Goal: Task Accomplishment & Management: Manage account settings

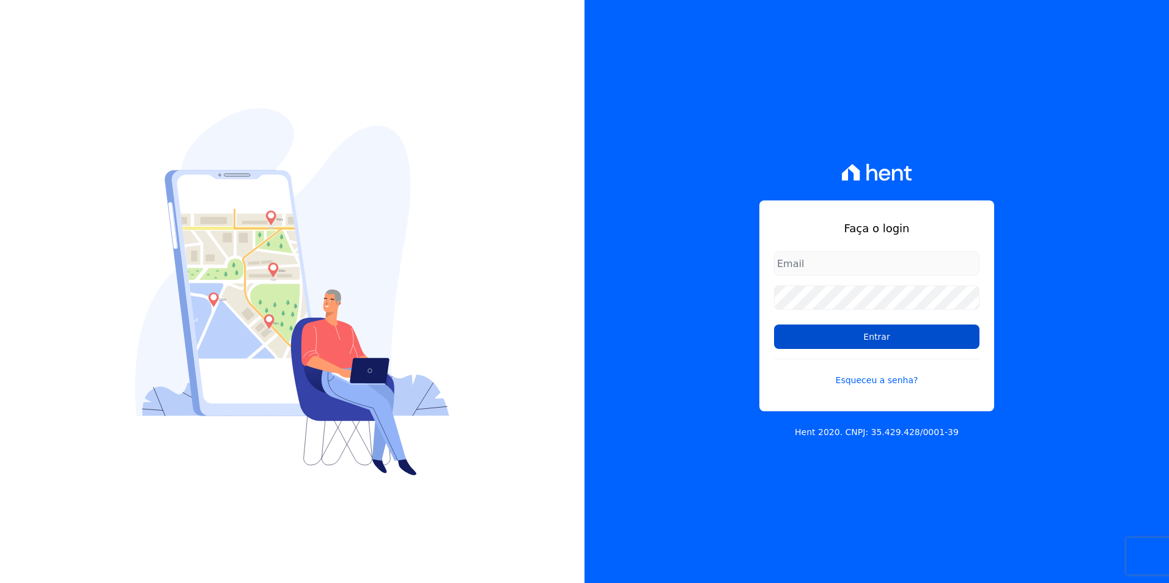
type input "[PERSON_NAME][EMAIL_ADDRESS][DOMAIN_NAME]"
click at [920, 333] on input "Entrar" at bounding box center [876, 337] width 205 height 24
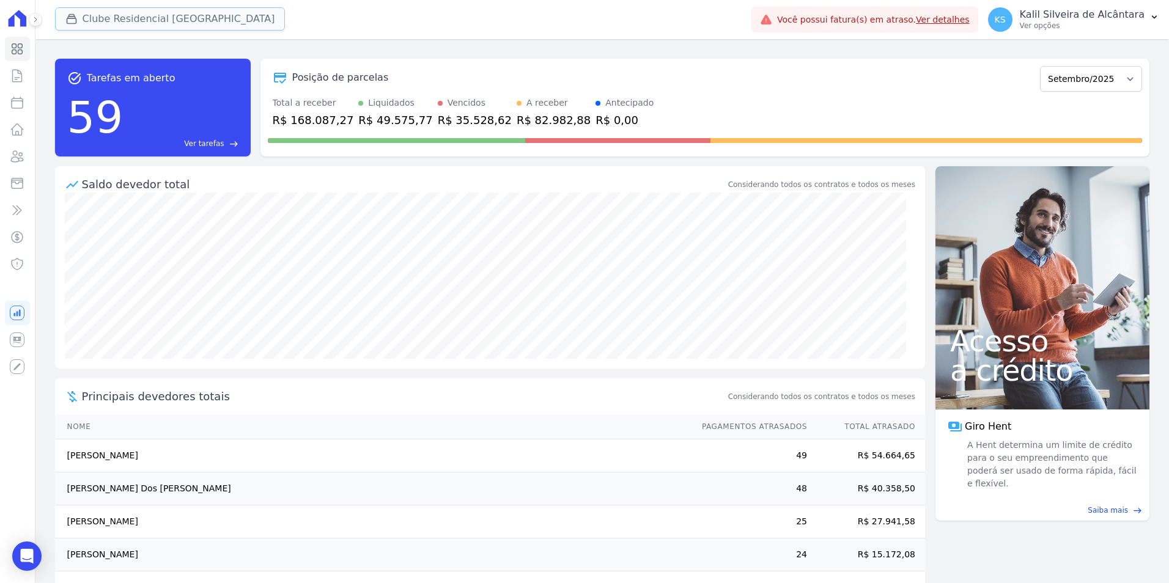
click at [98, 12] on button "Clube Residencial [GEOGRAPHIC_DATA]" at bounding box center [170, 18] width 231 height 23
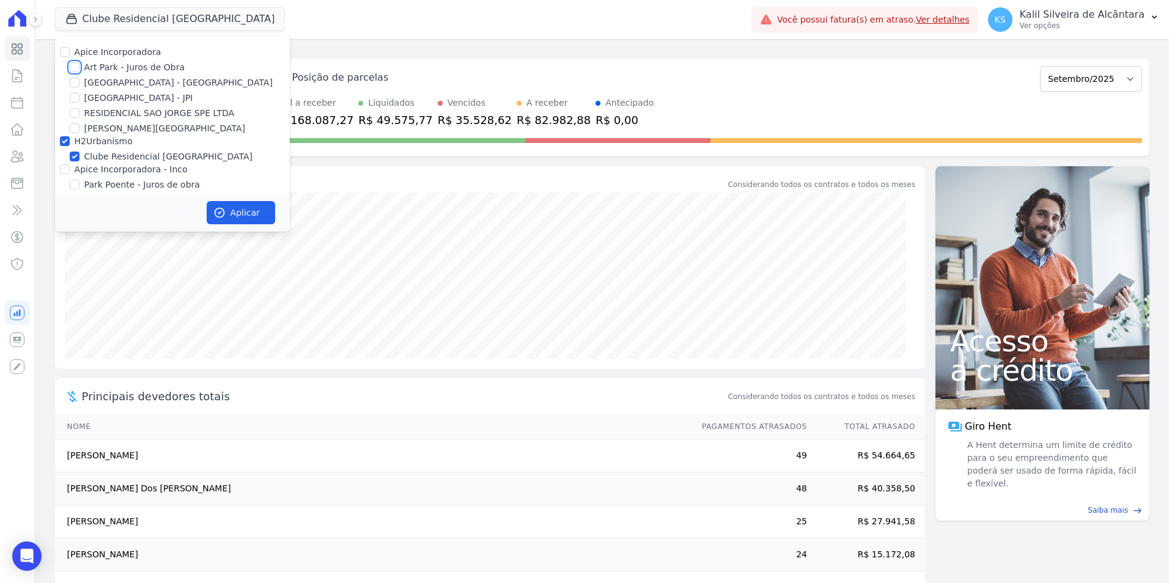
click at [70, 68] on input "Art Park - Juros de Obra" at bounding box center [75, 67] width 10 height 10
checkbox input "true"
click at [75, 79] on input "[GEOGRAPHIC_DATA] - [GEOGRAPHIC_DATA]" at bounding box center [75, 83] width 10 height 10
checkbox input "true"
click at [67, 170] on input "Apice Incorporadora - Inco" at bounding box center [65, 170] width 10 height 10
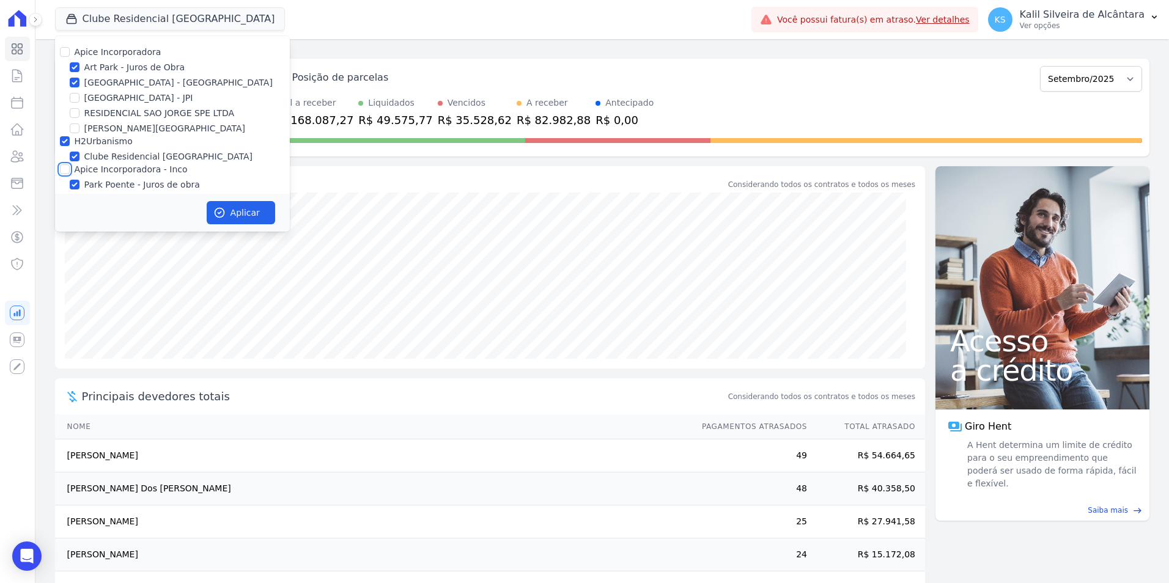
checkbox input "true"
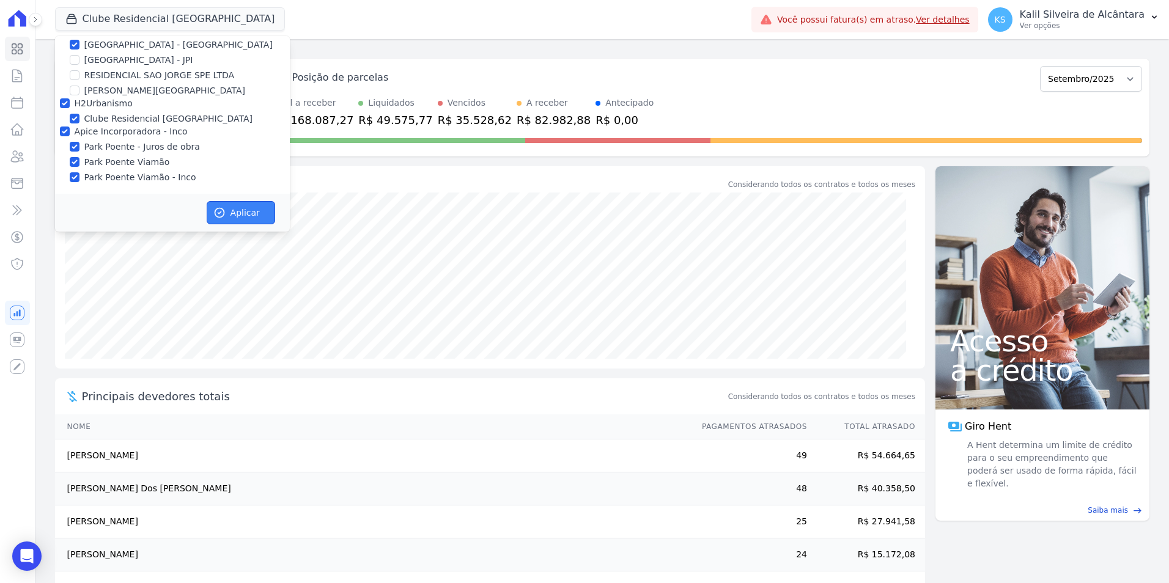
click at [261, 215] on button "Aplicar" at bounding box center [241, 212] width 68 height 23
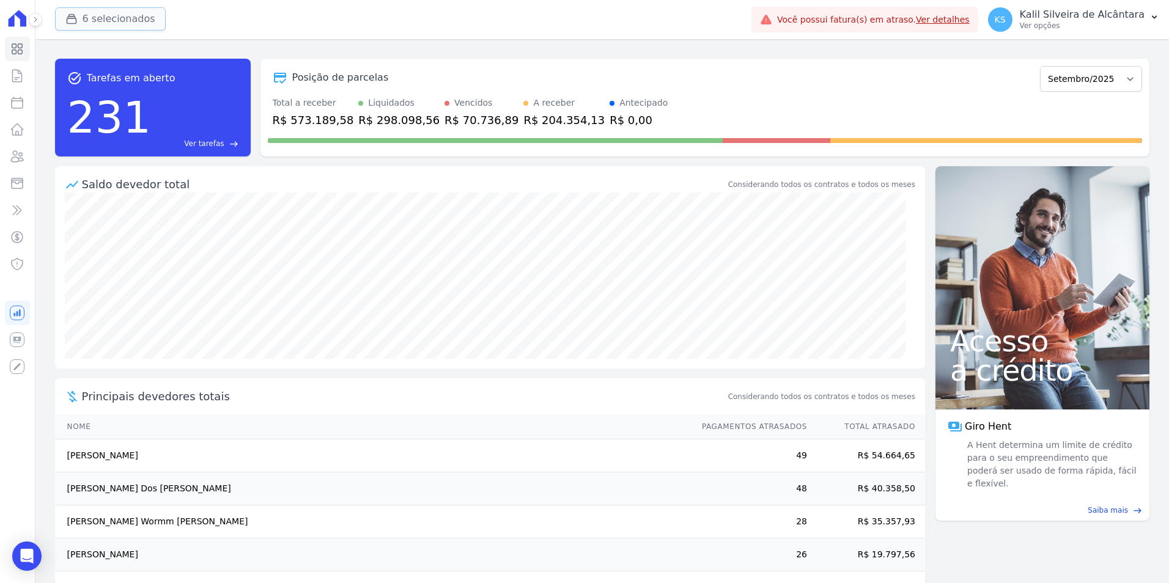
click at [97, 22] on button "6 selecionados" at bounding box center [110, 18] width 111 height 23
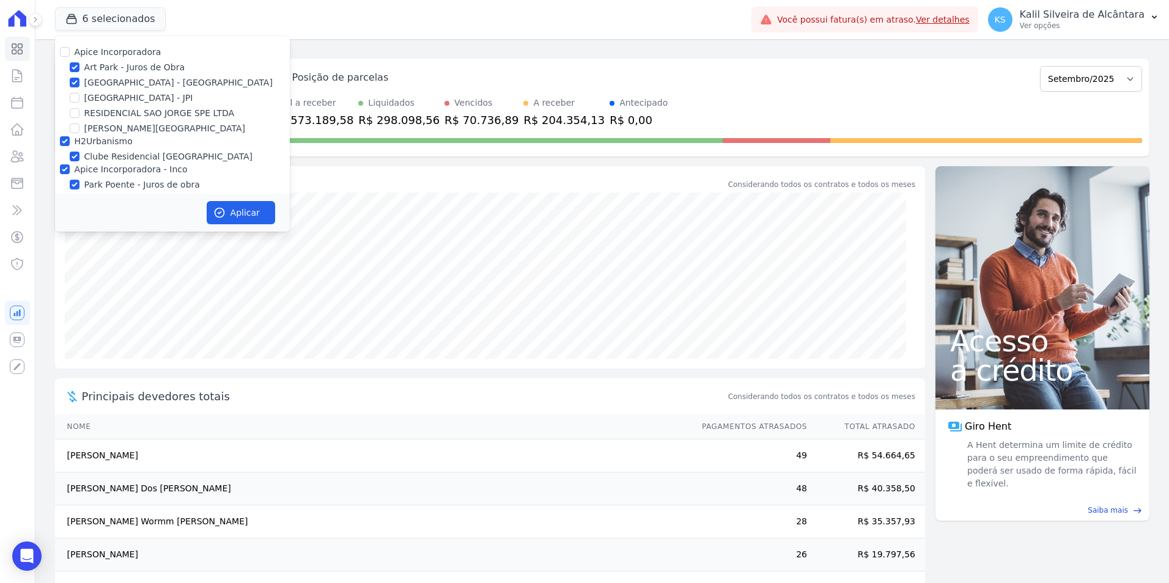
click at [338, 158] on div "task_alt Tarefas em aberto 231 Ver tarefas east Posição de parcelas Novembro/20…" at bounding box center [602, 107] width 1095 height 117
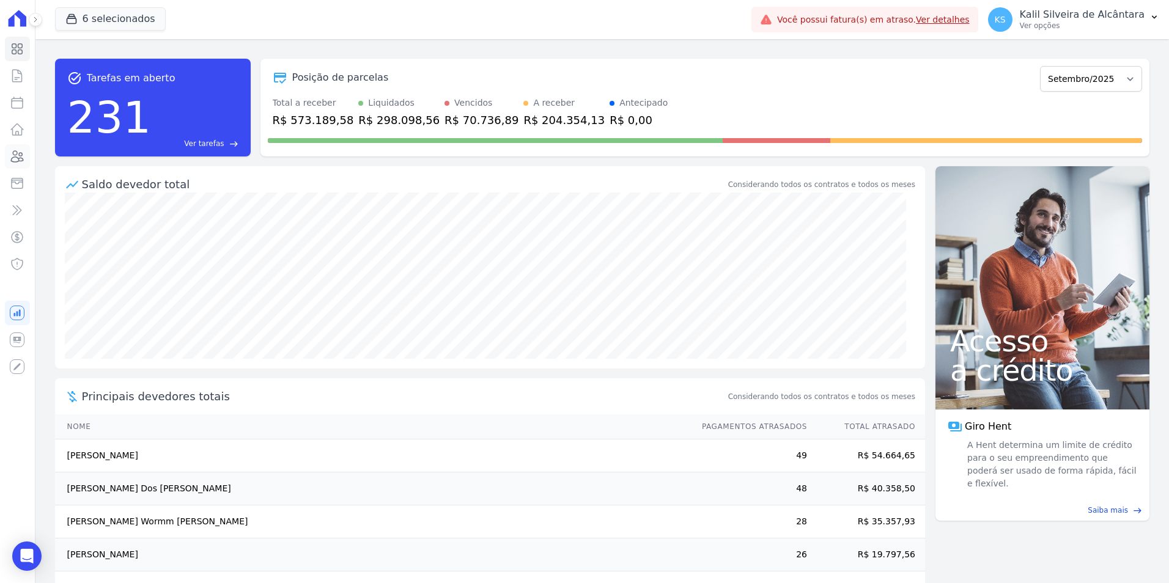
click at [23, 164] on link "Clientes" at bounding box center [17, 156] width 25 height 24
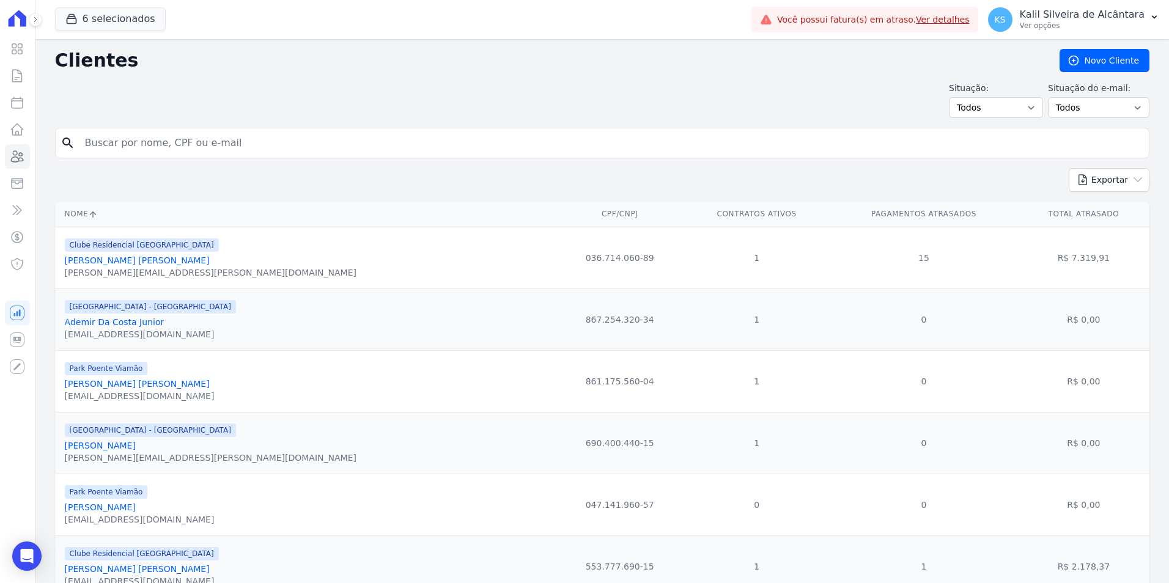
click at [207, 144] on input "search" at bounding box center [611, 143] width 1067 height 24
paste input "NUBIA CAMPESTRINI"
type input "NUBIA CAMPESTRINI"
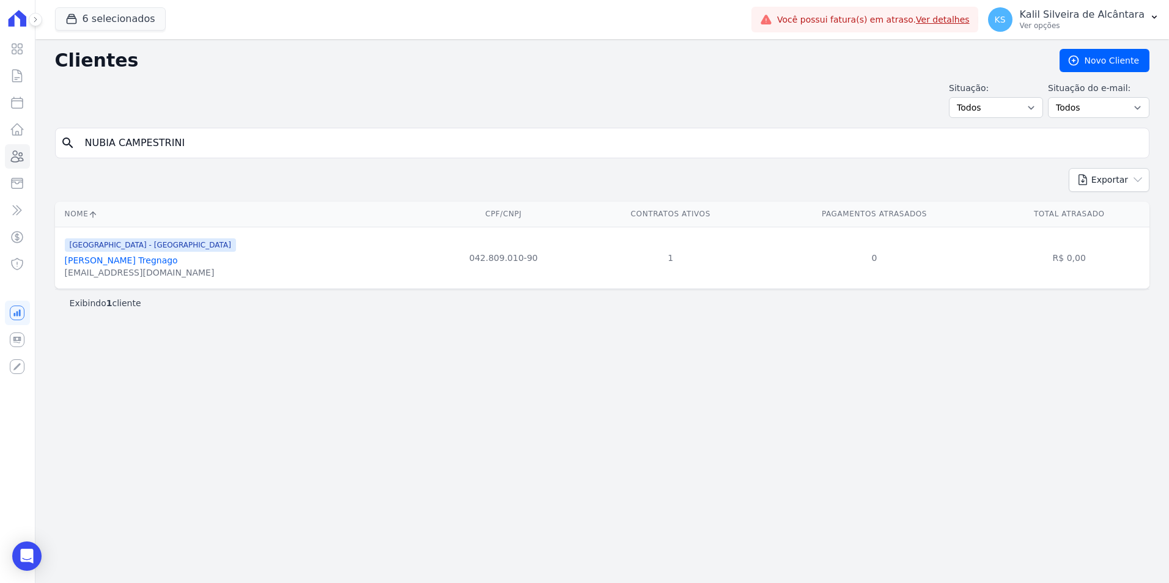
click at [149, 261] on link "[PERSON_NAME] Tregnago" at bounding box center [121, 261] width 113 height 10
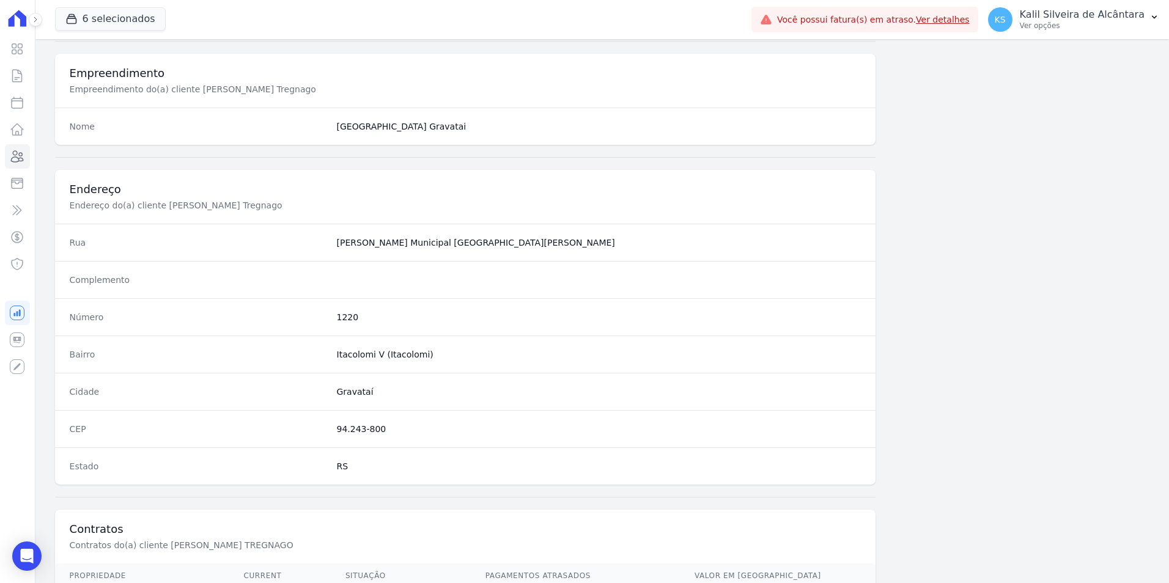
scroll to position [561, 0]
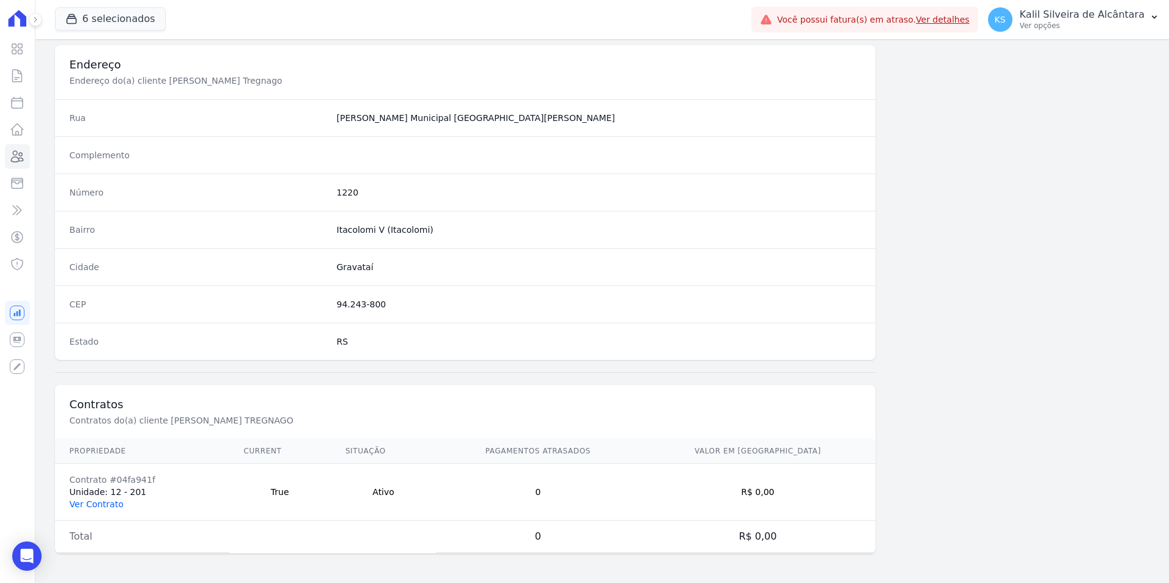
click at [91, 506] on link "Ver Contrato" at bounding box center [97, 505] width 54 height 10
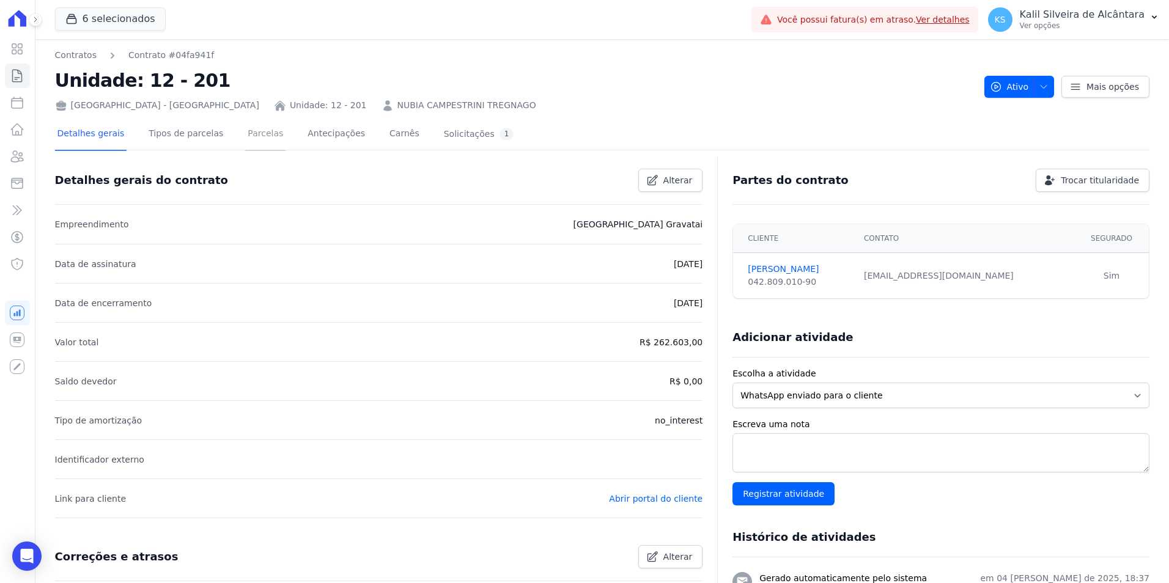
click at [248, 133] on link "Parcelas" at bounding box center [265, 135] width 40 height 32
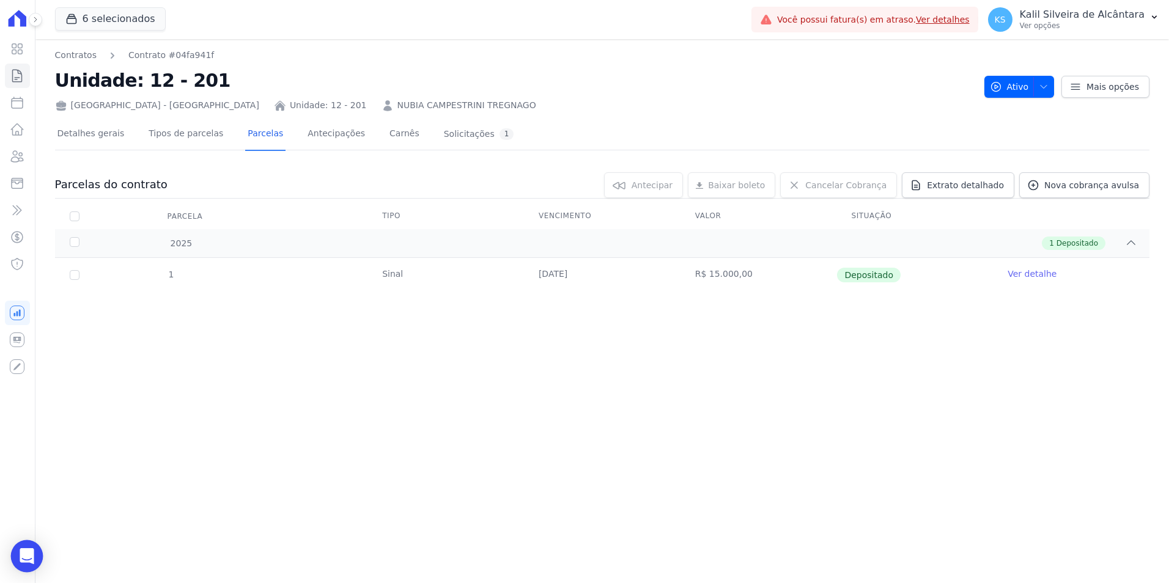
click at [18, 560] on div "Open Intercom Messenger" at bounding box center [27, 557] width 32 height 32
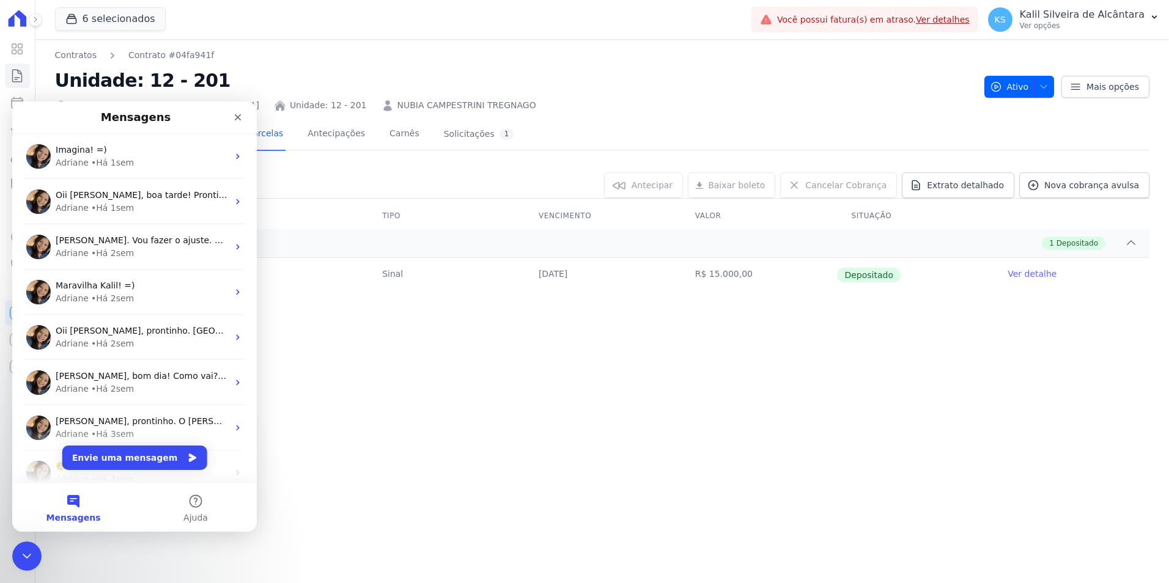
click at [337, 426] on div "Contratos Contrato #04fa941f Unidade: 12 - 201 [GEOGRAPHIC_DATA] - [GEOGRAPHIC_…" at bounding box center [602, 311] width 1134 height 544
click at [150, 453] on button "Envie uma mensagem" at bounding box center [134, 458] width 145 height 24
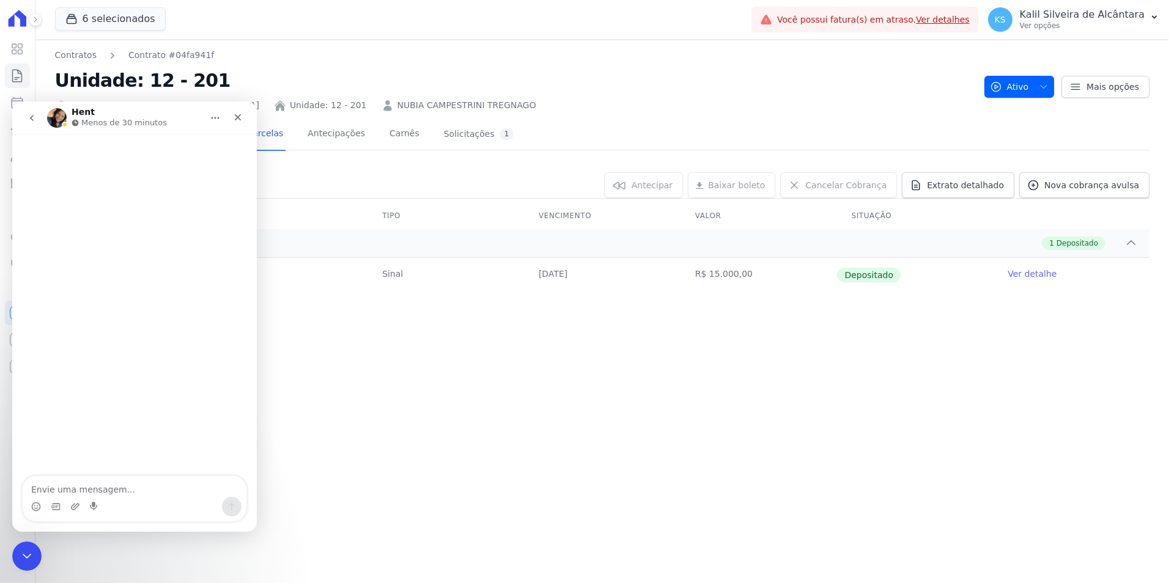
click at [111, 487] on textarea "Envie uma mensagem..." at bounding box center [135, 486] width 224 height 21
type textarea "b"
type textarea "Bom dia!"
type textarea "]"
type textarea "preciso lançar parcelas em um contrato"
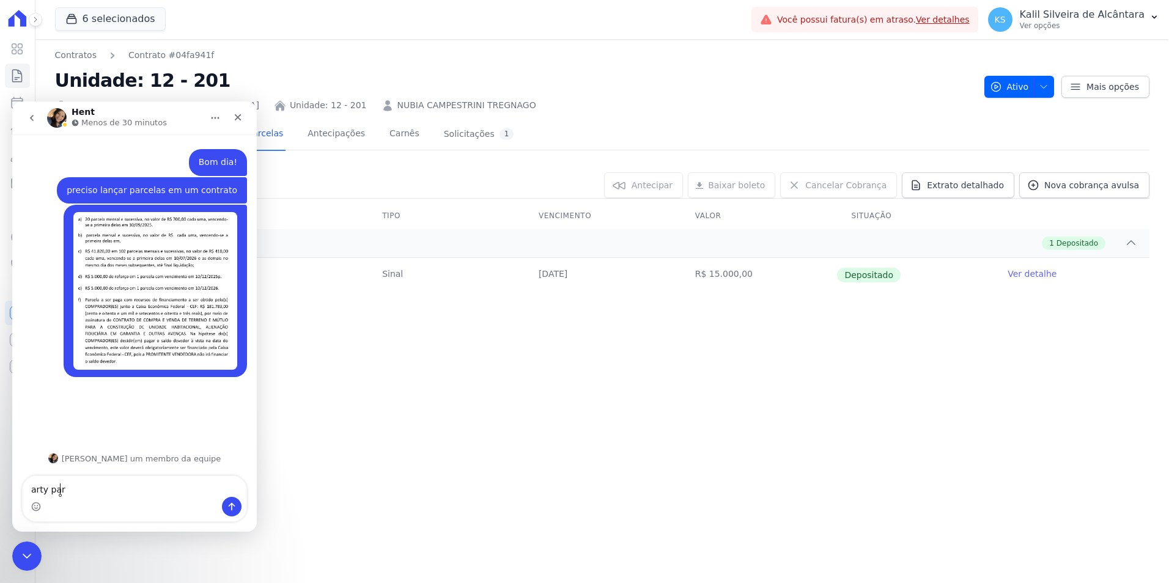
type textarea "arty park"
click at [372, 402] on div "Contratos Contrato #04fa941f Unidade: 12 - 201 [GEOGRAPHIC_DATA] - [GEOGRAPHIC_…" at bounding box center [602, 311] width 1134 height 544
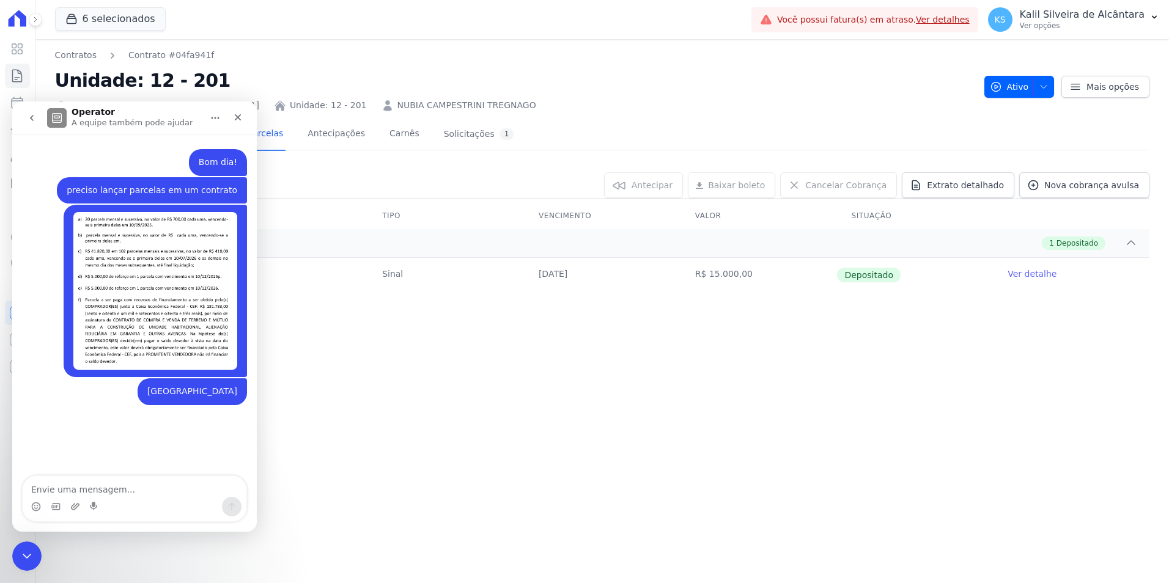
click at [398, 107] on link "NUBIA CAMPESTRINI TREGNAGO" at bounding box center [467, 105] width 139 height 13
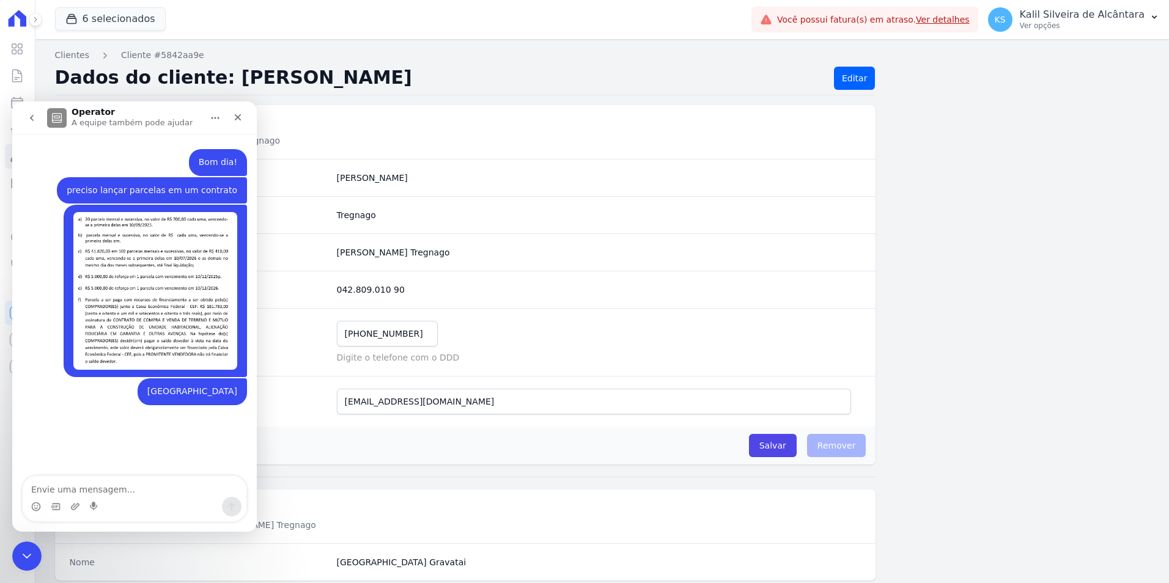
drag, startPoint x: 447, startPoint y: 246, endPoint x: 325, endPoint y: 258, distance: 122.3
click at [325, 258] on div "Nome Completo Nubia Campestrini Tregnago" at bounding box center [465, 252] width 821 height 37
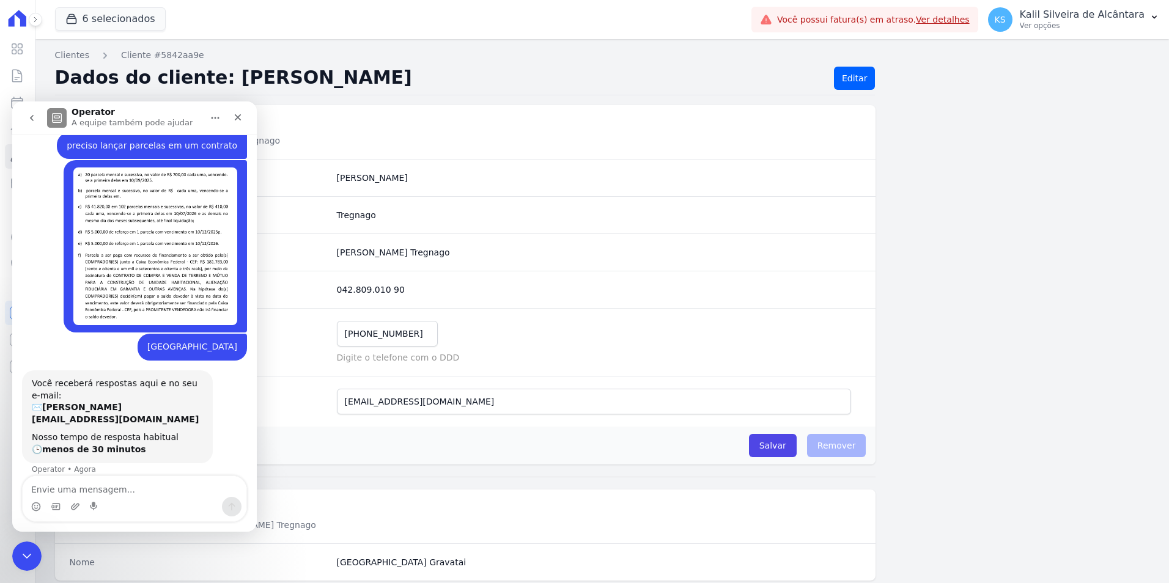
scroll to position [45, 0]
copy div "[PERSON_NAME] Tregnago"
click at [93, 484] on textarea "Envie uma mensagem..." at bounding box center [135, 486] width 224 height 21
paste textarea "[PERSON_NAME] Tregnago"
type textarea "[PERSON_NAME] Tregnago"
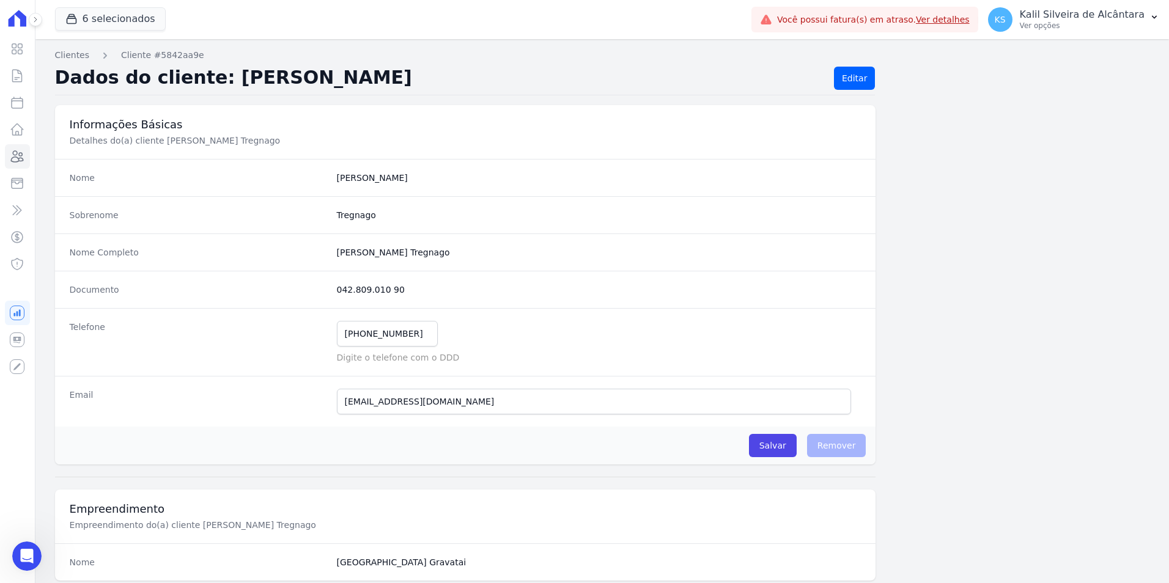
scroll to position [94, 0]
click at [26, 557] on icon "Abertura do Messenger da Intercom" at bounding box center [25, 555] width 20 height 20
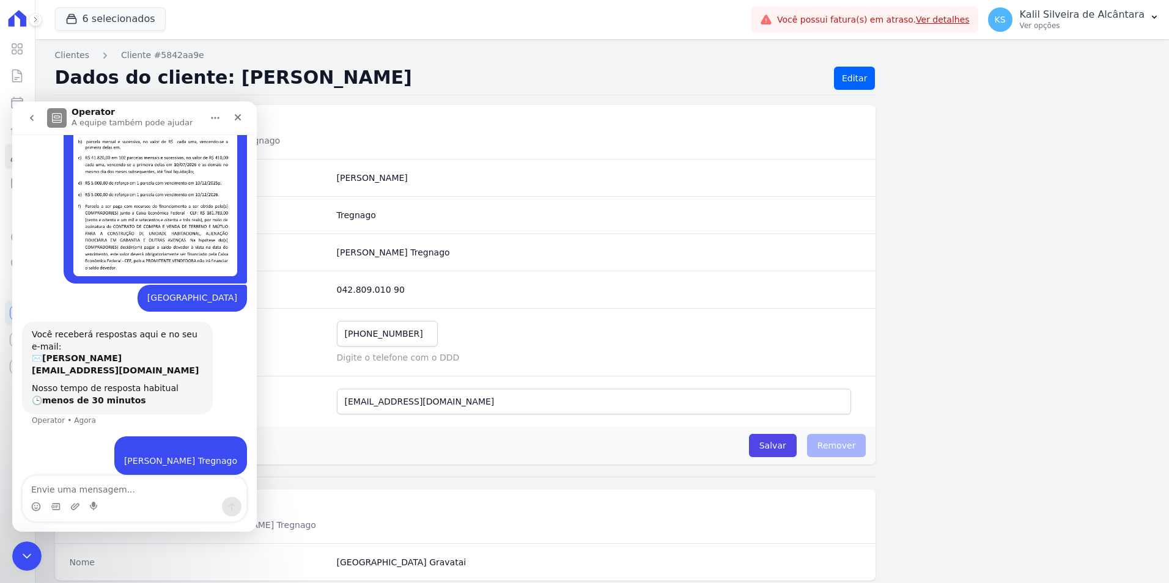
click at [83, 490] on textarea "Envie uma mensagem..." at bounding box center [135, 486] width 224 height 21
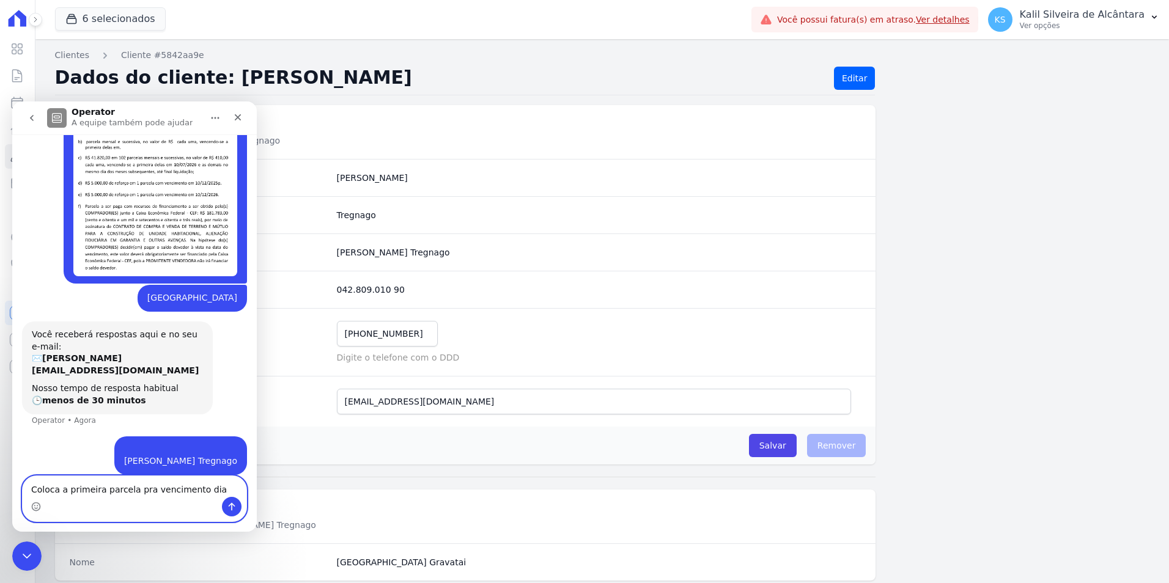
drag, startPoint x: 202, startPoint y: 490, endPoint x: 198, endPoint y: 503, distance: 14.1
click at [204, 491] on textarea "Coloca a primeira parcela pra vencimento dia" at bounding box center [135, 486] width 224 height 21
click at [199, 496] on textarea "Coloca a primeira parcela pra vencimento dia" at bounding box center [135, 486] width 224 height 21
click at [209, 492] on textarea "Coloca a primeira parcela pra vencimento dia" at bounding box center [135, 486] width 224 height 21
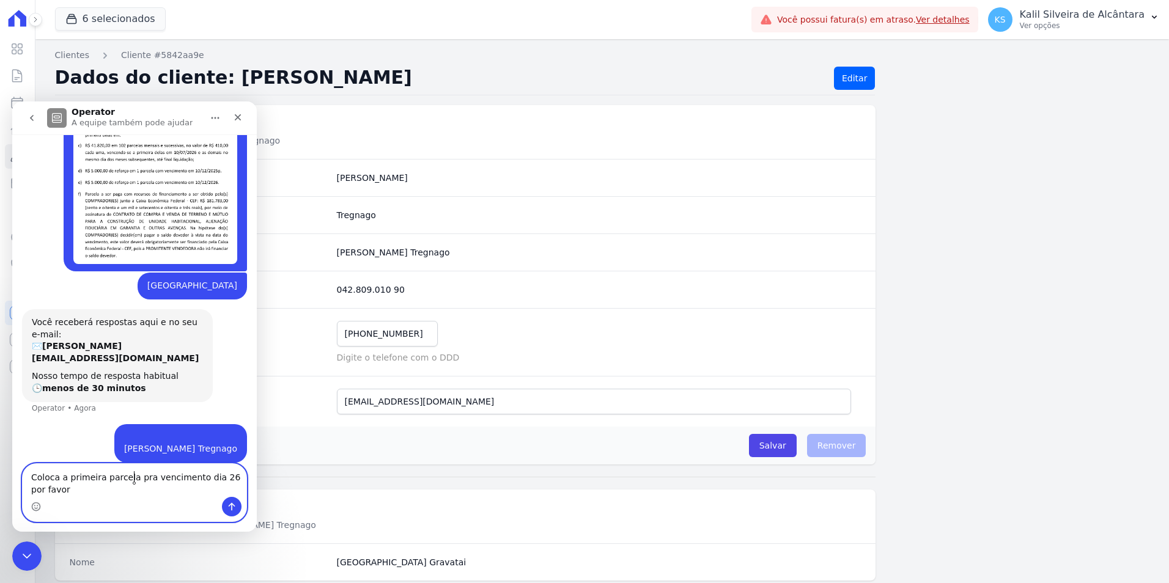
click at [135, 479] on textarea "Coloca a primeira parcela pra vencimento dia 26 por favor" at bounding box center [135, 480] width 224 height 33
click at [12, 102] on lt-span "p a ra" at bounding box center [12, 102] width 0 height 0
type textarea "Coloca a primeira parcela para vencimento dia 26 por favor"
click at [79, 497] on div "Messenger da Intercom" at bounding box center [135, 507] width 224 height 20
drag, startPoint x: 53, startPoint y: 511, endPoint x: 59, endPoint y: 489, distance: 22.3
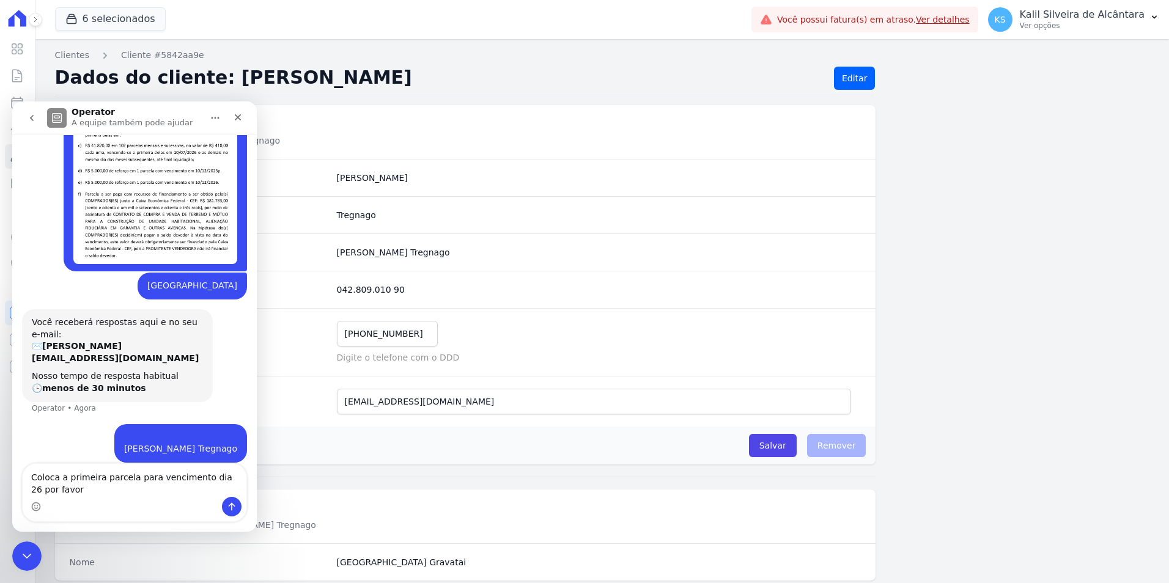
click at [52, 509] on div "Messenger da Intercom" at bounding box center [135, 507] width 224 height 20
click at [63, 486] on textarea "Coloca a primeira parcela para vencimento dia 26 por favor" at bounding box center [135, 480] width 224 height 33
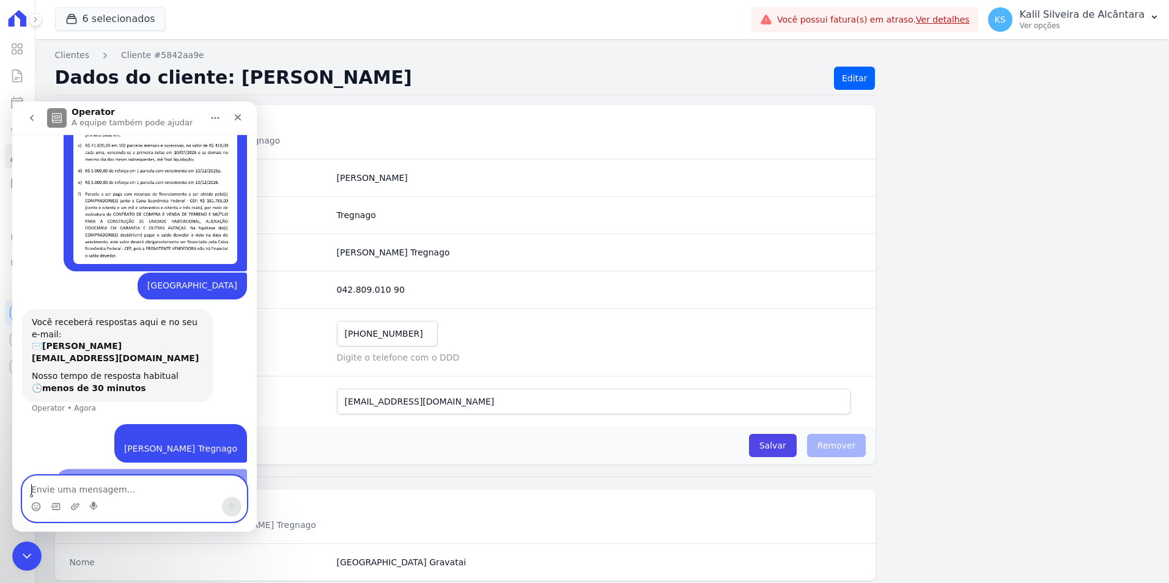
scroll to position [133, 0]
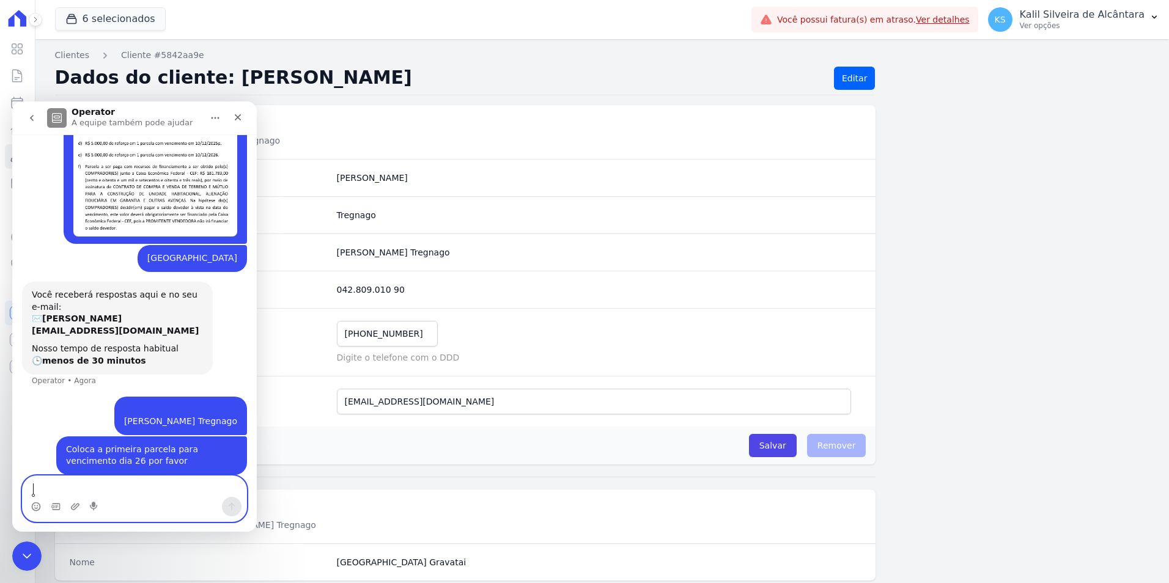
type textarea "p"
type textarea "o restante pode permanecer exatamente igual"
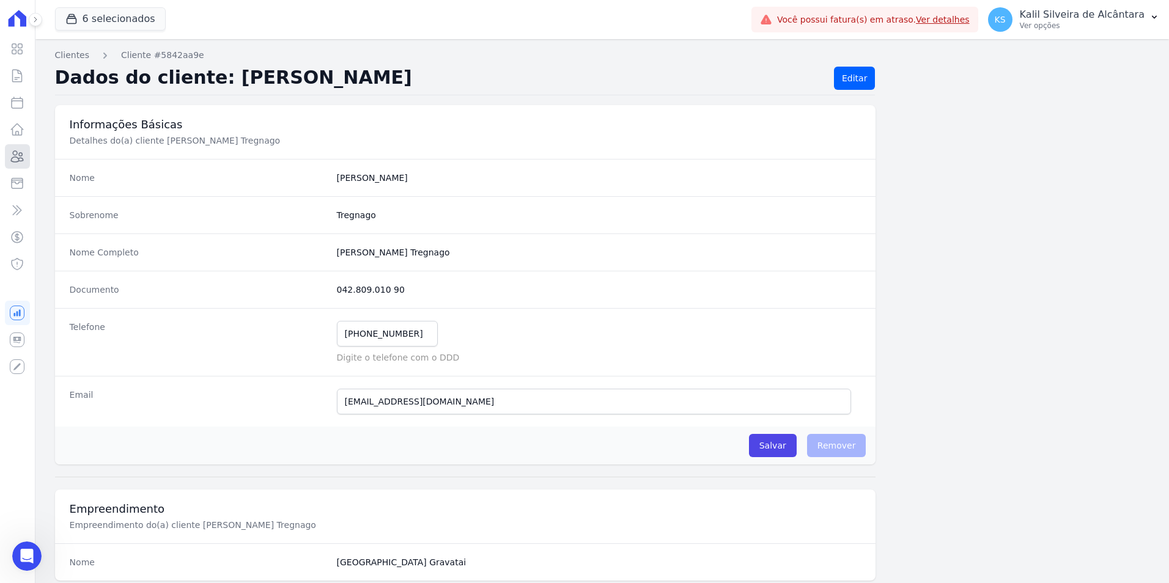
click at [12, 158] on icon at bounding box center [18, 156] width 12 height 11
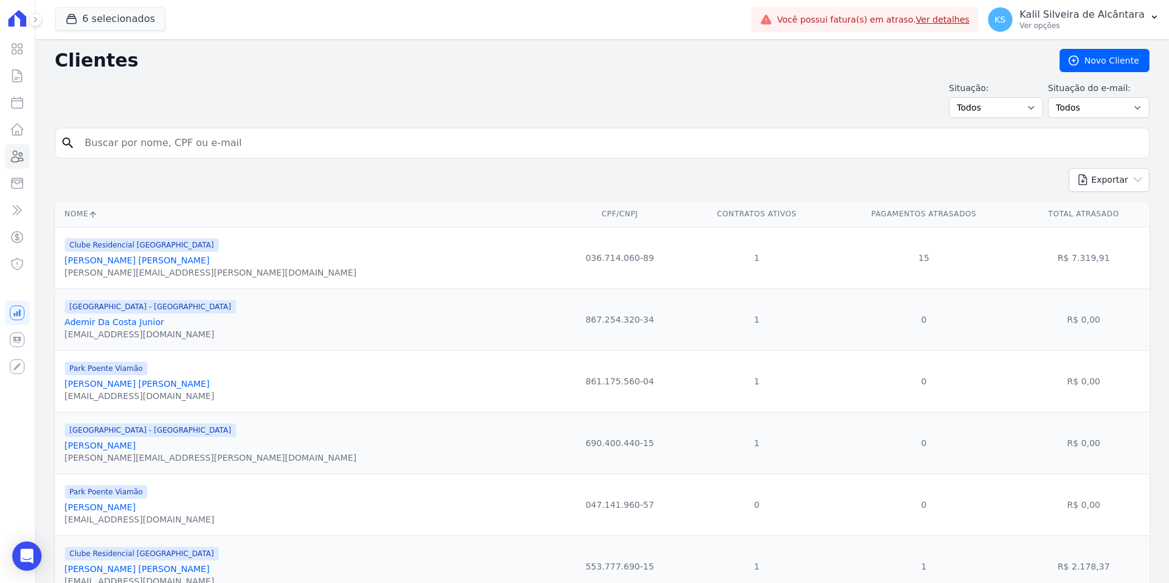
drag, startPoint x: 196, startPoint y: 143, endPoint x: 141, endPoint y: 150, distance: 55.5
click at [141, 150] on input "search" at bounding box center [611, 143] width 1067 height 24
type input "kellen regina"
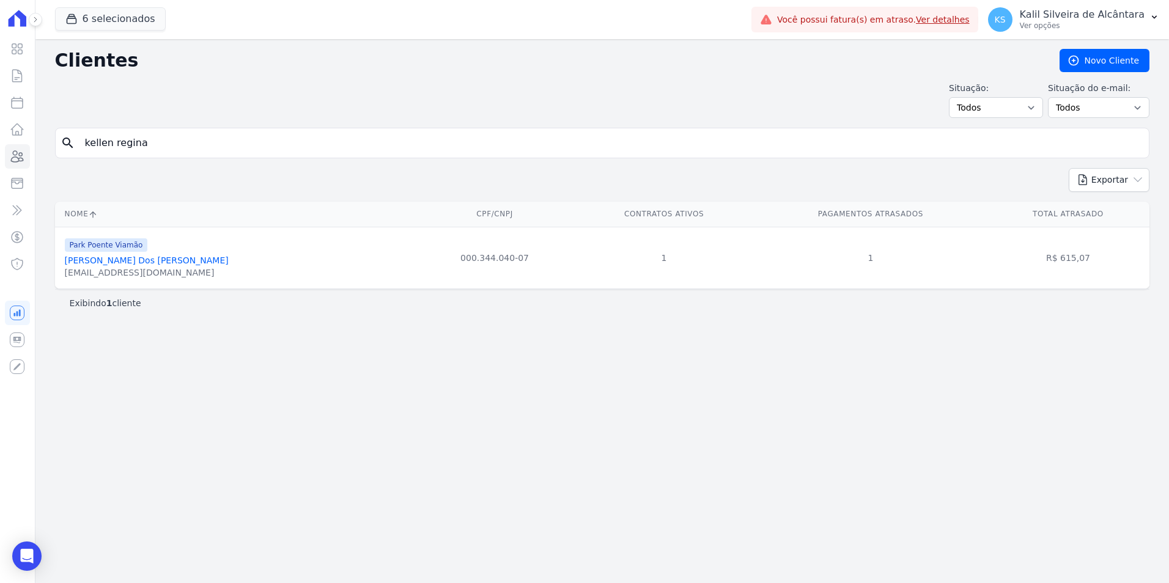
click at [133, 262] on link "Kellen Regina Dos Santos" at bounding box center [147, 261] width 164 height 10
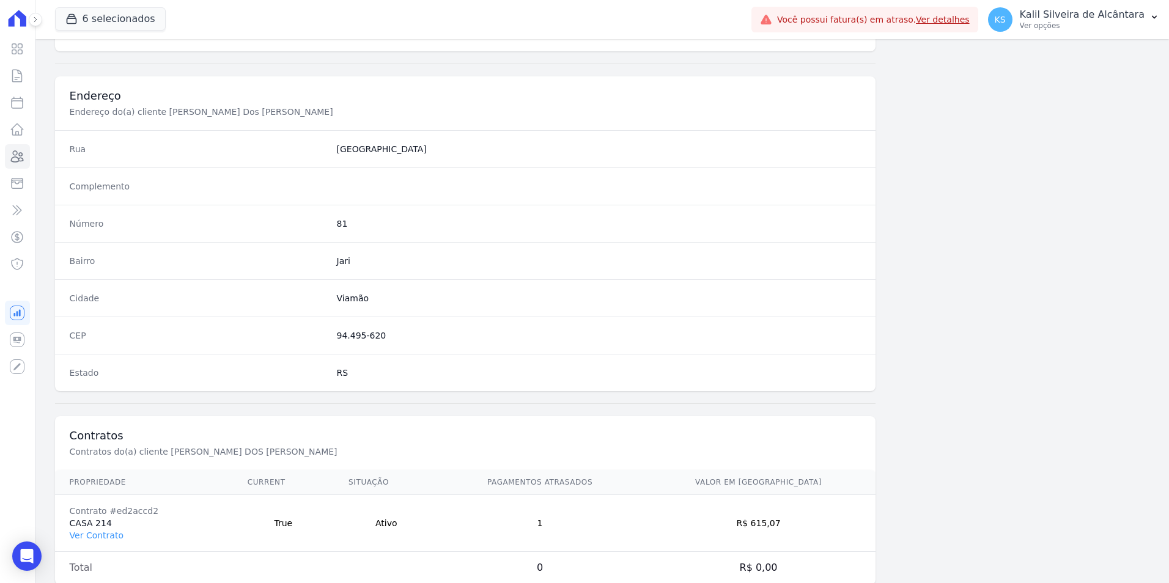
scroll to position [561, 0]
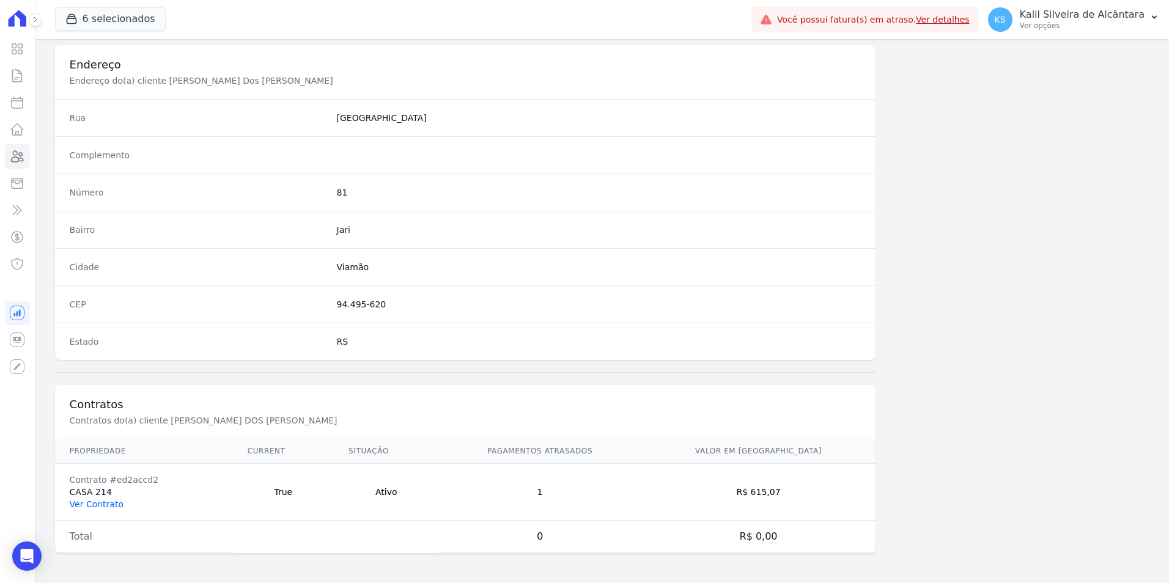
click at [107, 505] on link "Ver Contrato" at bounding box center [97, 505] width 54 height 10
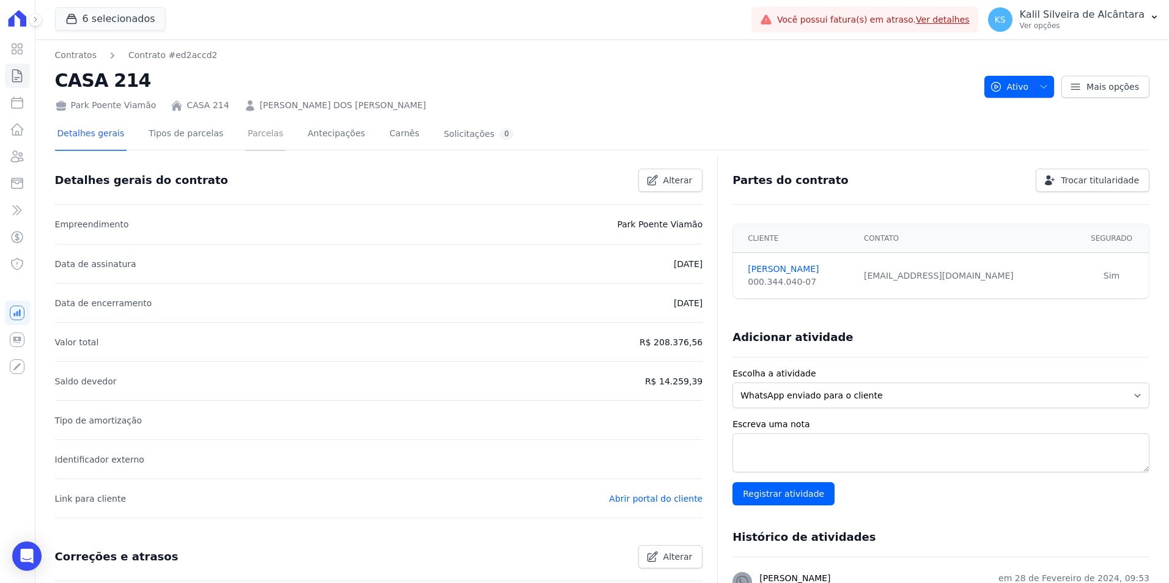
click at [259, 141] on link "Parcelas" at bounding box center [265, 135] width 40 height 32
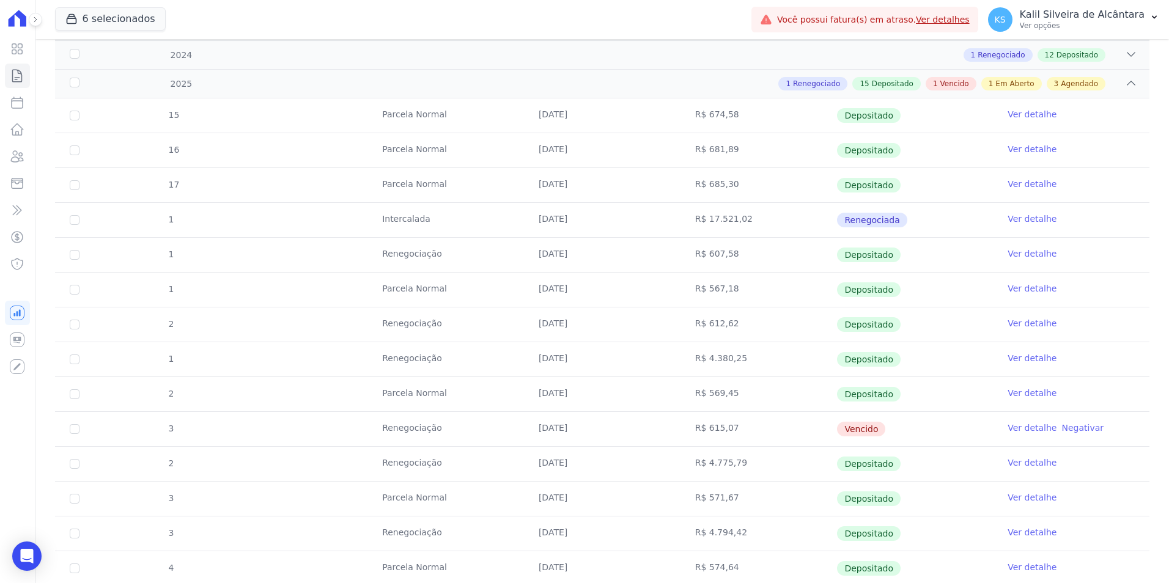
scroll to position [245, 0]
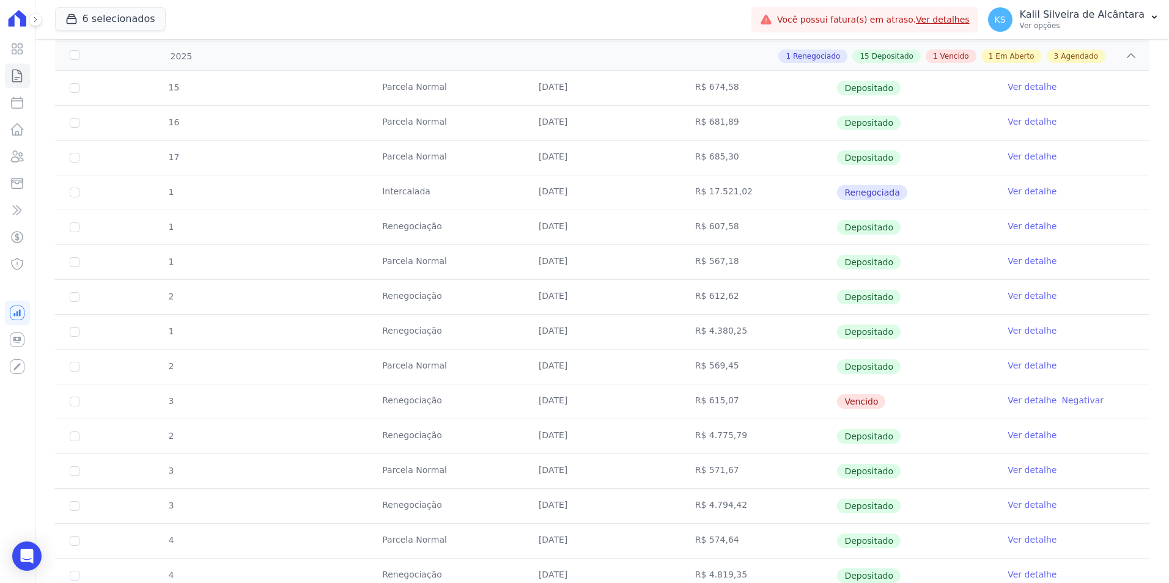
drag, startPoint x: 382, startPoint y: 193, endPoint x: 426, endPoint y: 191, distance: 44.1
click at [426, 191] on td "Intercalada" at bounding box center [446, 193] width 157 height 34
click at [1008, 402] on link "Ver detalhe" at bounding box center [1032, 400] width 49 height 12
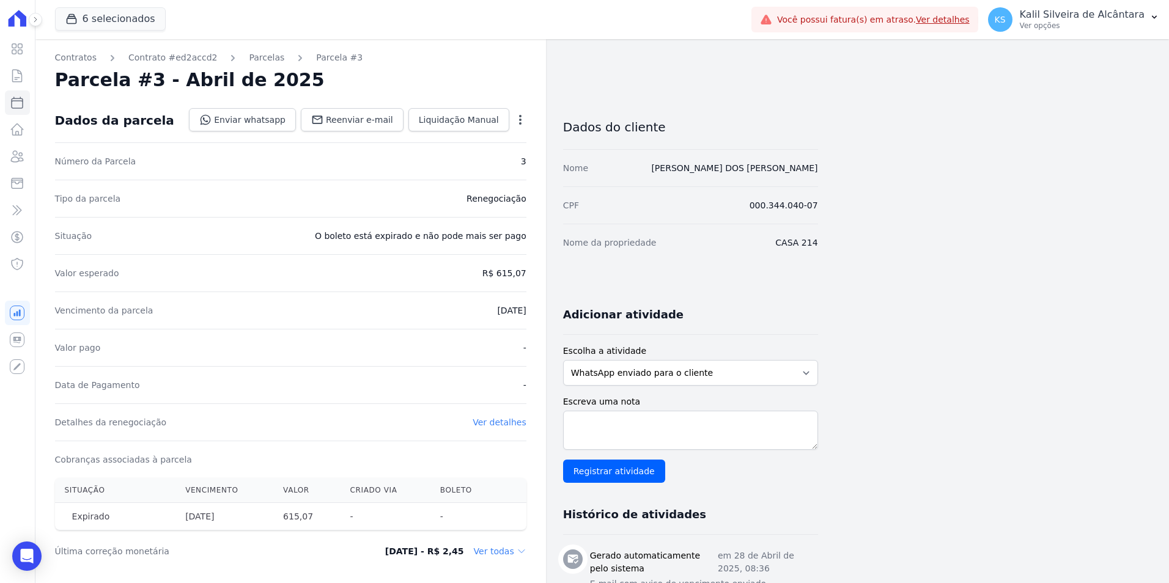
click at [518, 117] on icon "button" at bounding box center [520, 120] width 12 height 12
click at [228, 239] on div "Situação O boleto está expirado e não pode mais ser pago" at bounding box center [291, 235] width 472 height 37
click at [257, 56] on link "Parcelas" at bounding box center [266, 57] width 35 height 13
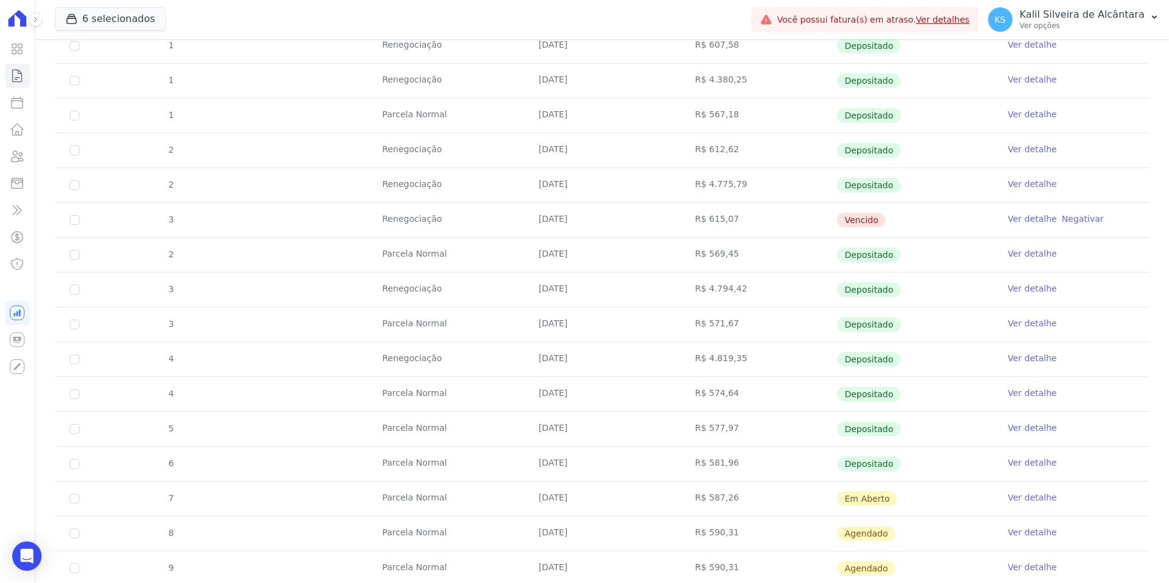
scroll to position [428, 0]
click at [1031, 216] on link "Ver detalhe" at bounding box center [1032, 217] width 49 height 12
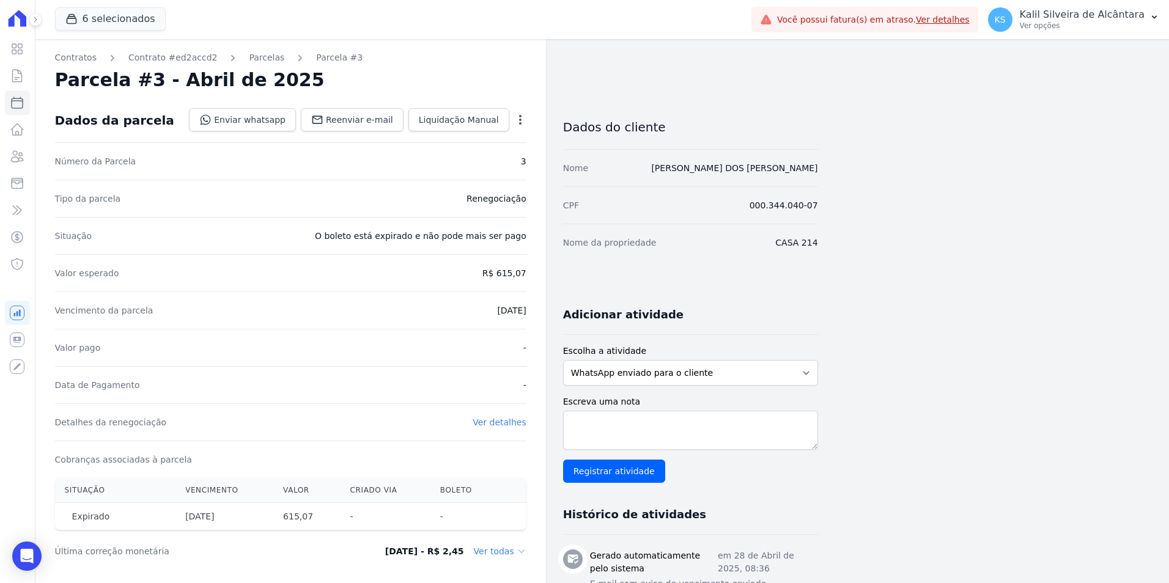
click at [519, 119] on icon "button" at bounding box center [520, 120] width 12 height 12
click at [309, 194] on div "Tipo da parcela Renegociação" at bounding box center [291, 198] width 472 height 37
click at [257, 58] on link "Parcelas" at bounding box center [266, 57] width 35 height 13
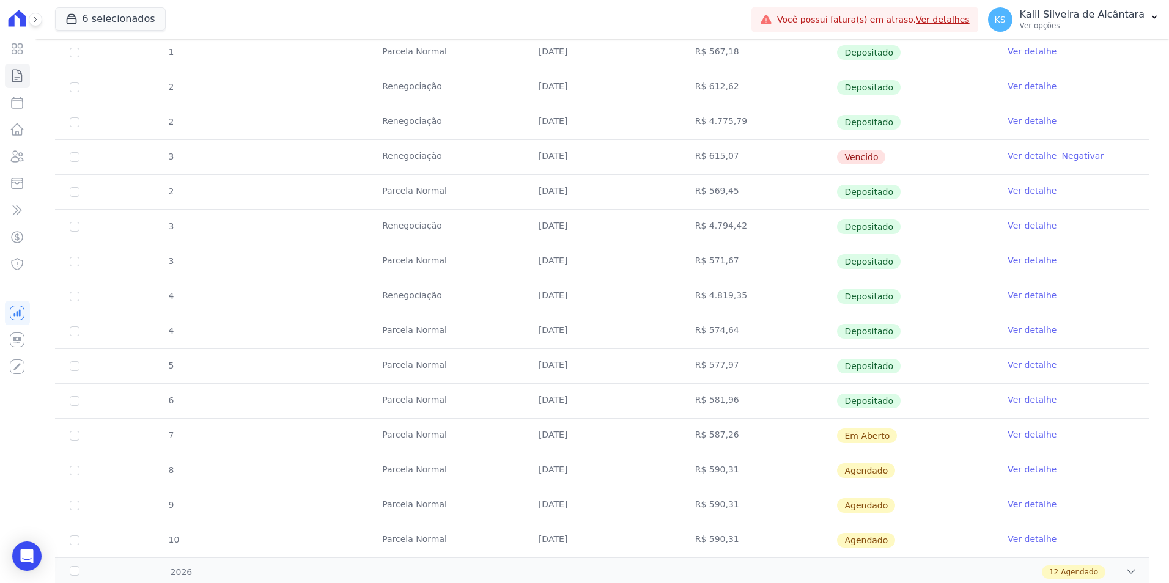
scroll to position [306, 0]
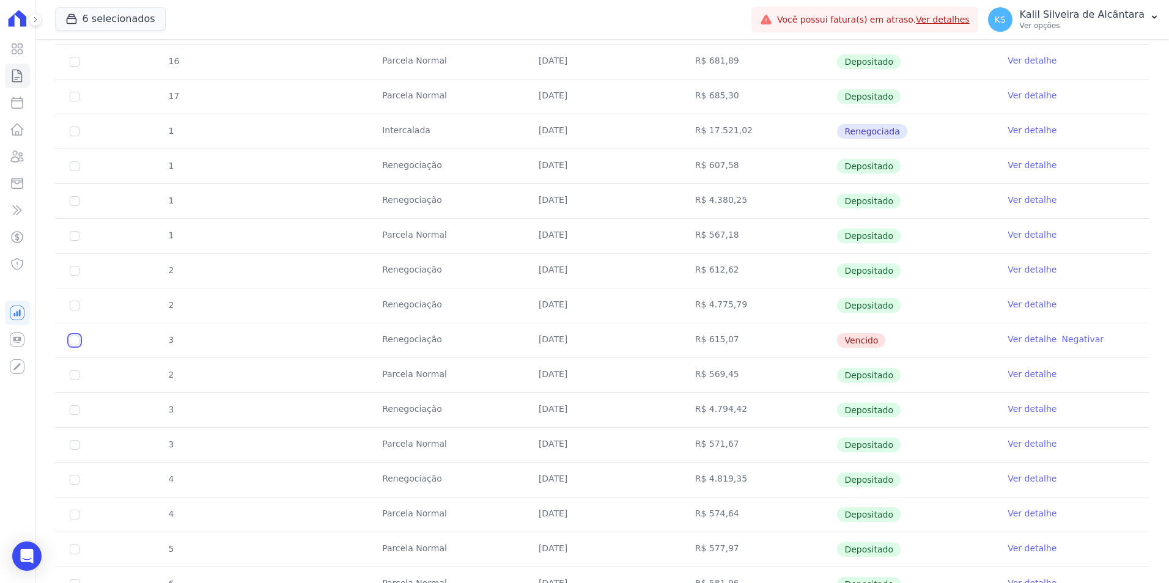
click at [78, 342] on input "checkbox" at bounding box center [75, 341] width 10 height 10
checkbox input "true"
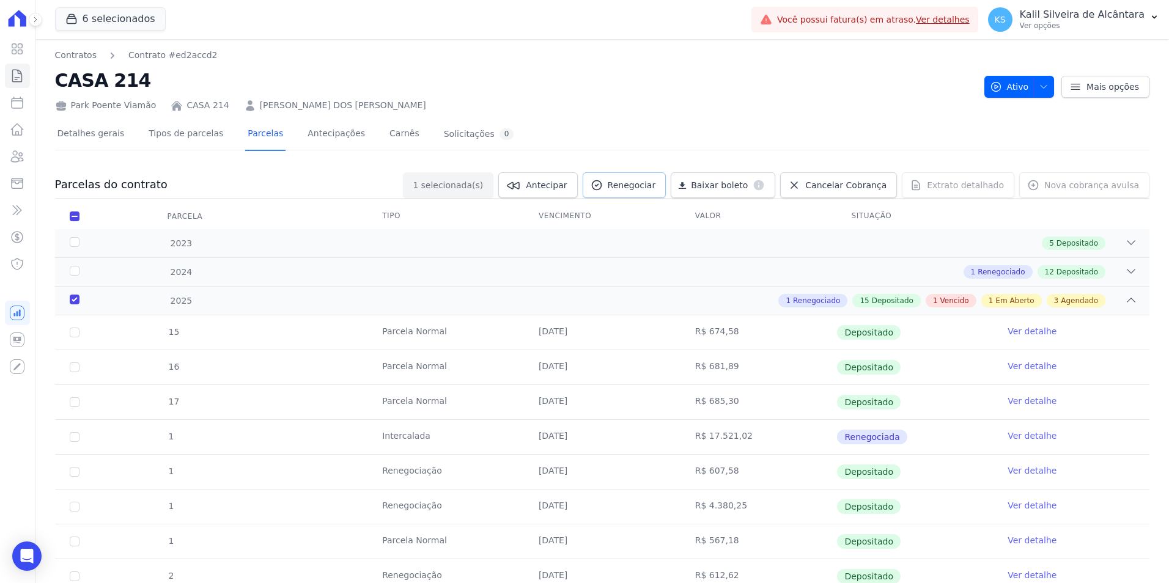
click at [654, 192] on link "Renegociar" at bounding box center [625, 185] width 84 height 26
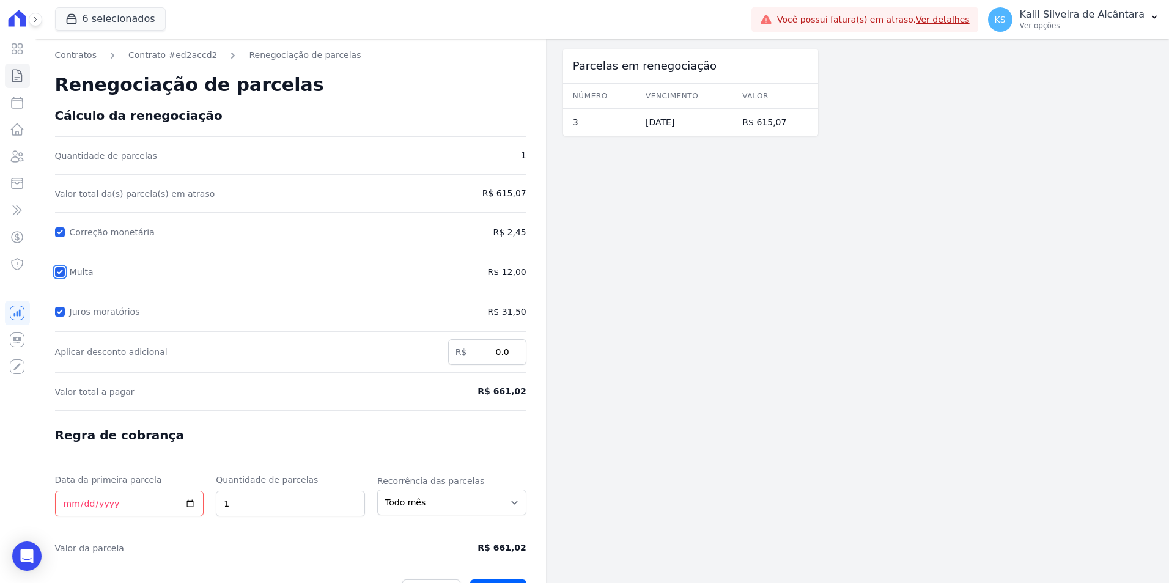
click at [59, 275] on input "Multa" at bounding box center [60, 272] width 10 height 10
checkbox input "false"
click at [61, 306] on div at bounding box center [60, 312] width 10 height 12
drag, startPoint x: 71, startPoint y: 499, endPoint x: 67, endPoint y: 514, distance: 15.3
click at [69, 499] on input "Data da primeira parcela" at bounding box center [129, 504] width 149 height 26
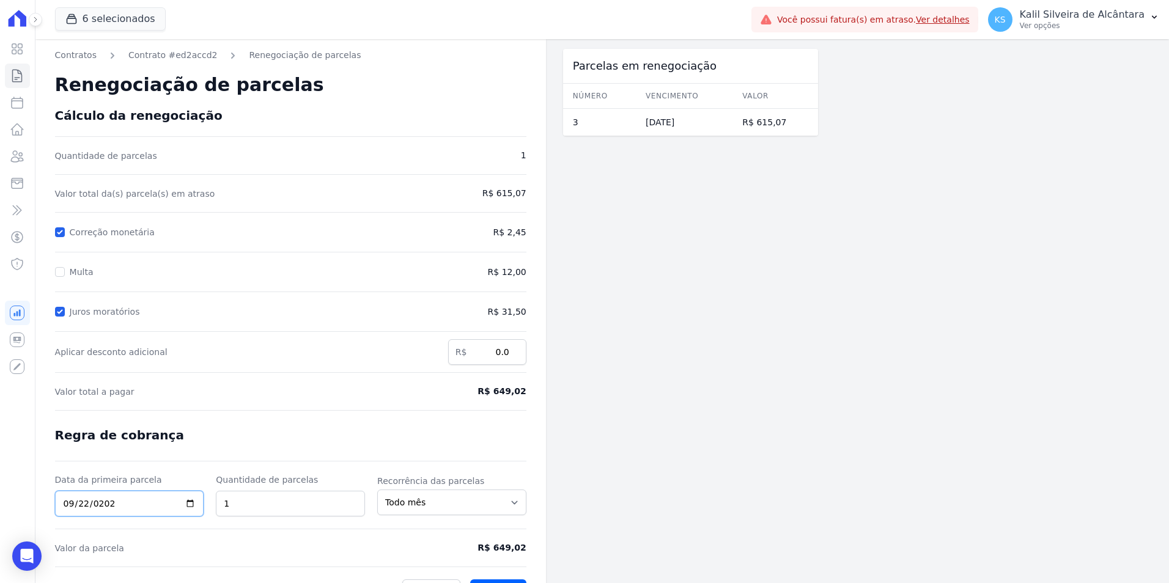
type input "[DATE]"
click at [325, 533] on form "Cálculo da renegociação Quantidade de parcelas 1 Valor total da(s) parcela(s) e…" at bounding box center [291, 355] width 472 height 495
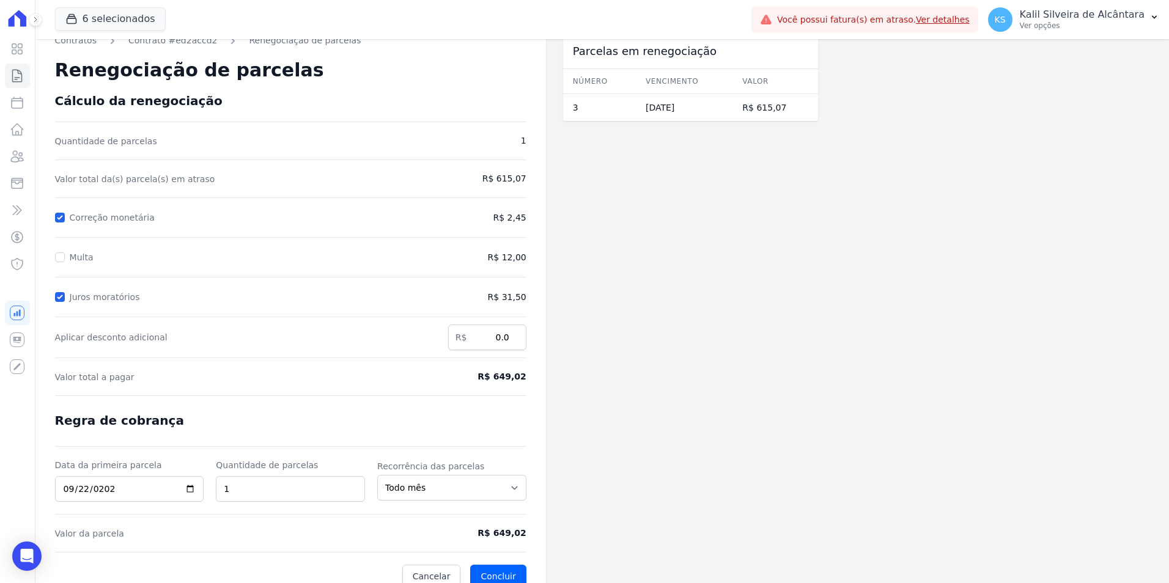
scroll to position [29, 0]
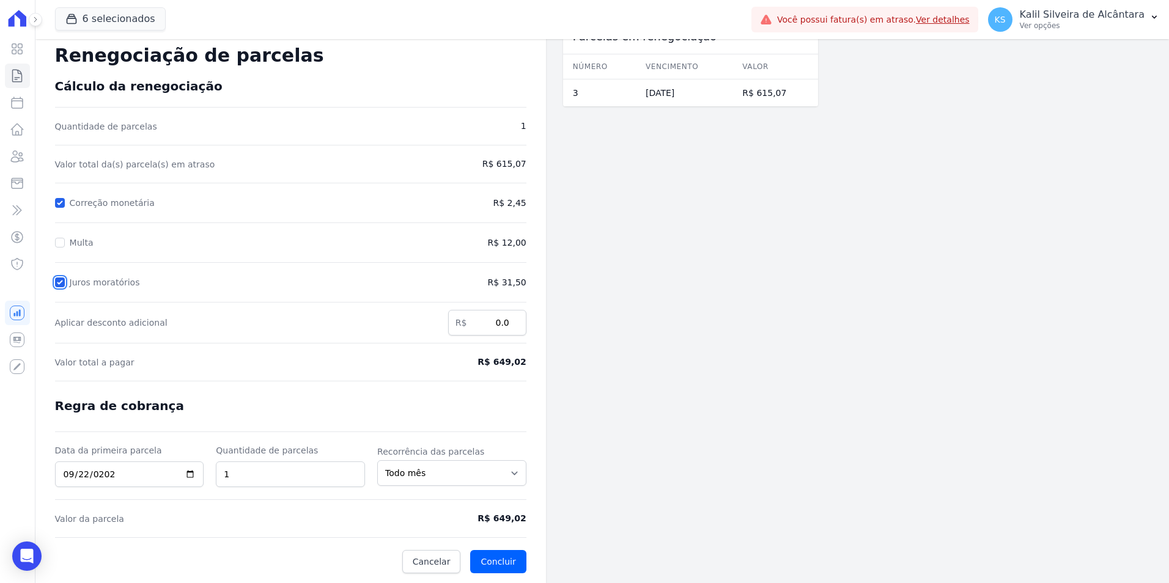
click at [59, 284] on input "Juros moratórios" at bounding box center [60, 283] width 10 height 10
checkbox input "false"
click at [483, 554] on button "Concluir" at bounding box center [498, 561] width 56 height 23
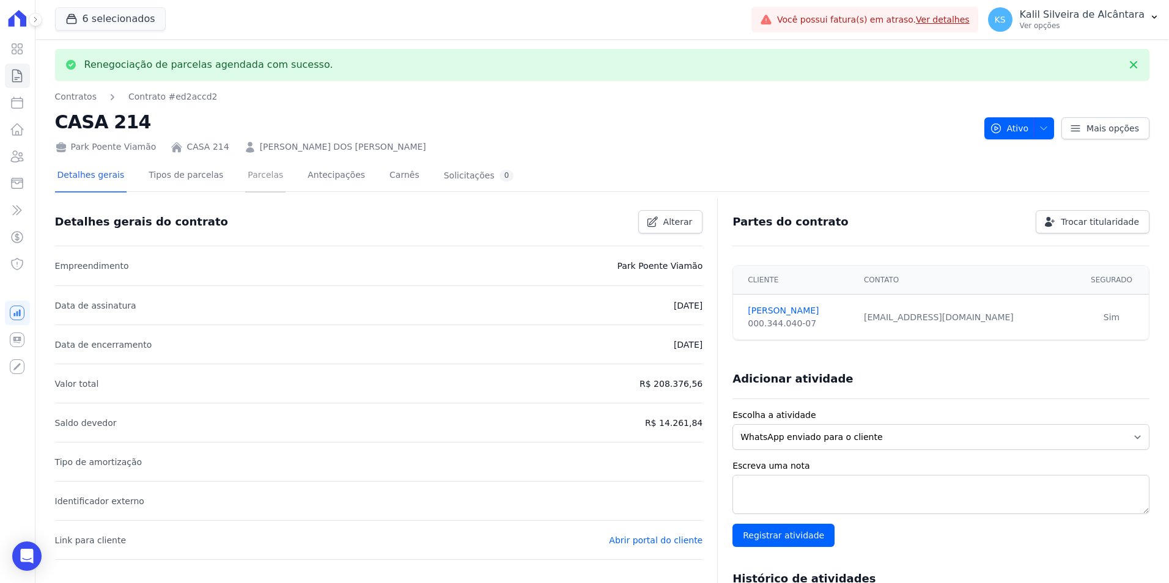
click at [253, 178] on link "Parcelas" at bounding box center [265, 176] width 40 height 32
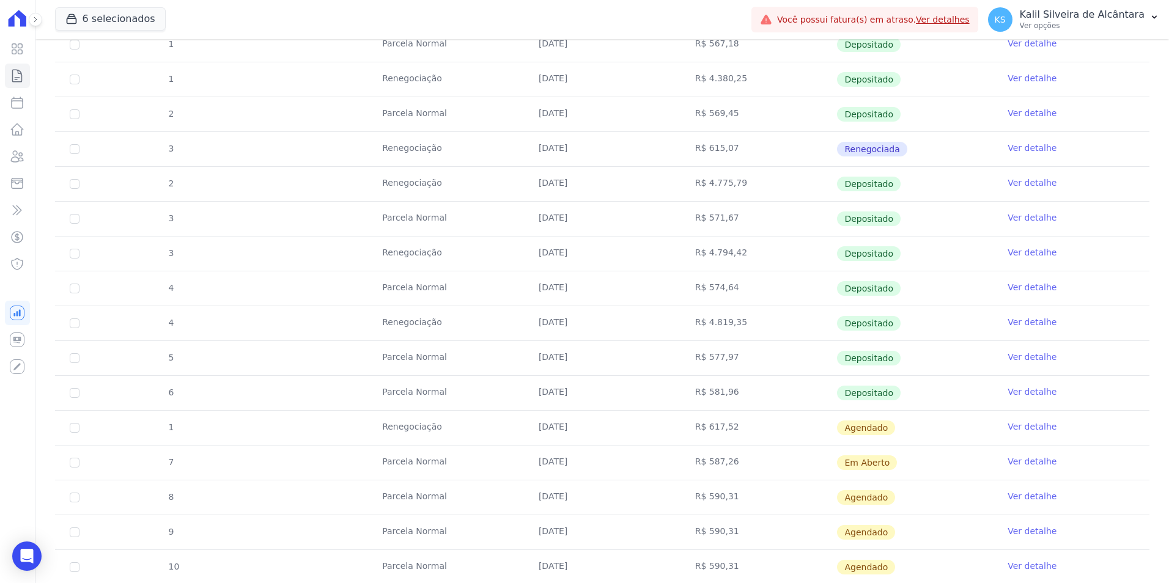
scroll to position [593, 0]
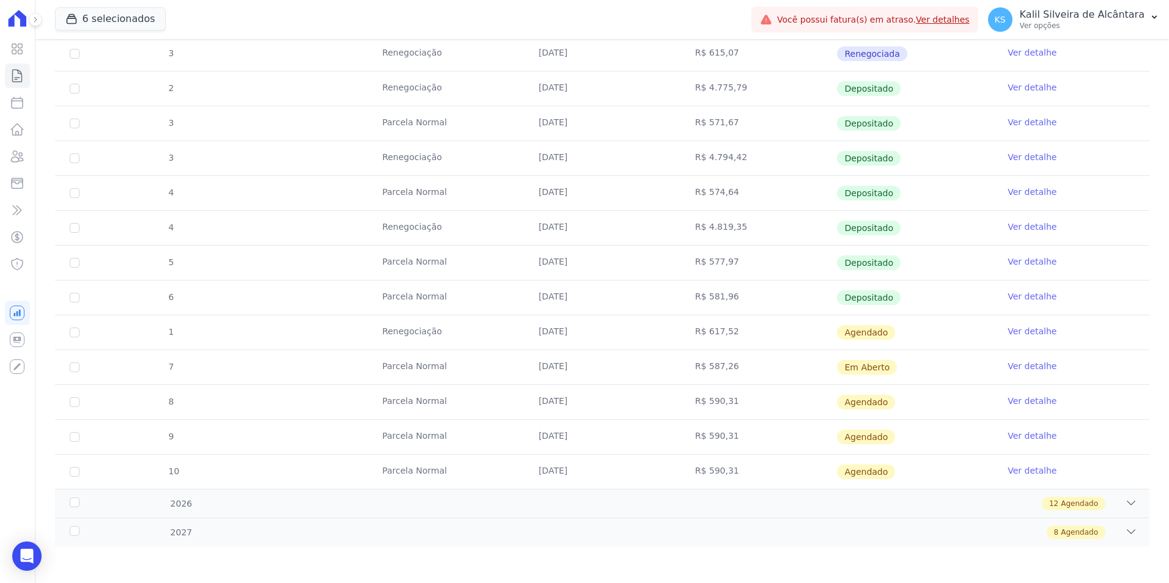
click at [1034, 327] on link "Ver detalhe" at bounding box center [1032, 331] width 49 height 12
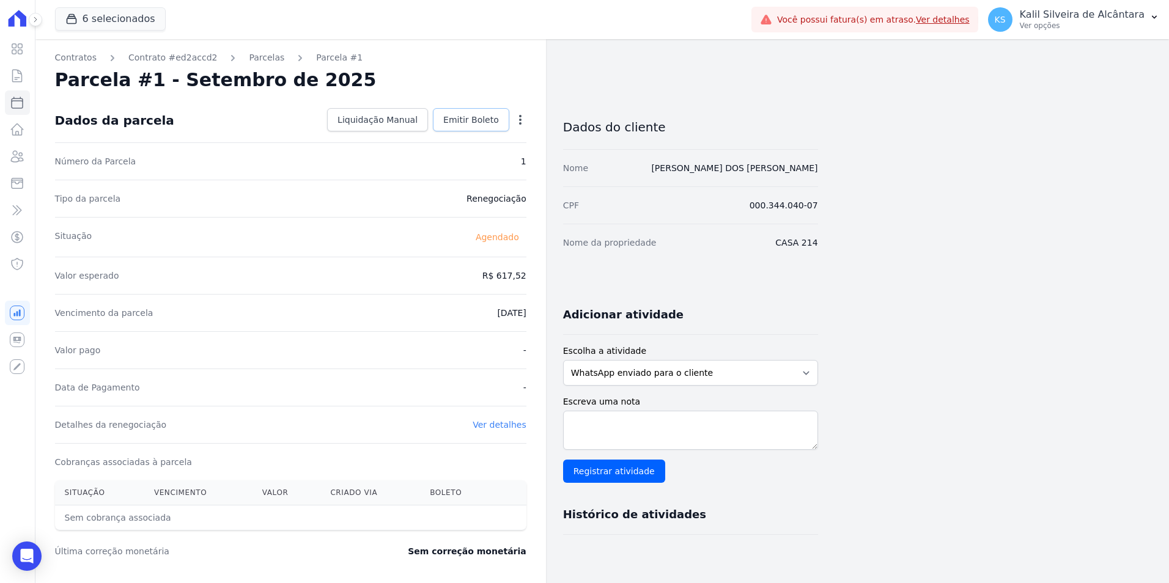
click at [484, 124] on span "Emitir Boleto" at bounding box center [471, 120] width 56 height 12
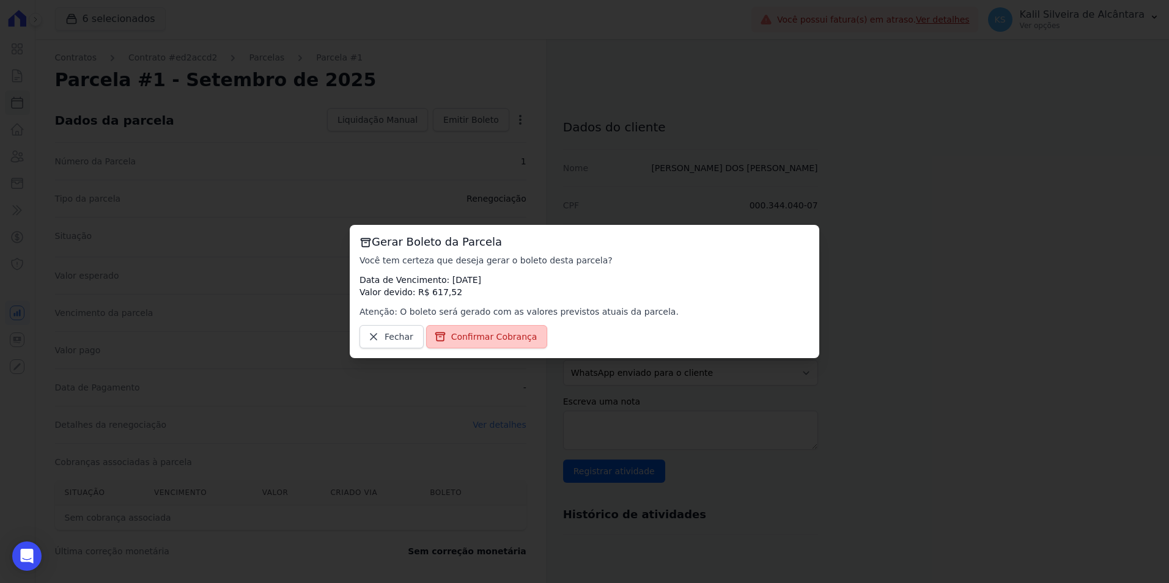
click at [475, 333] on span "Confirmar Cobrança" at bounding box center [494, 337] width 86 height 12
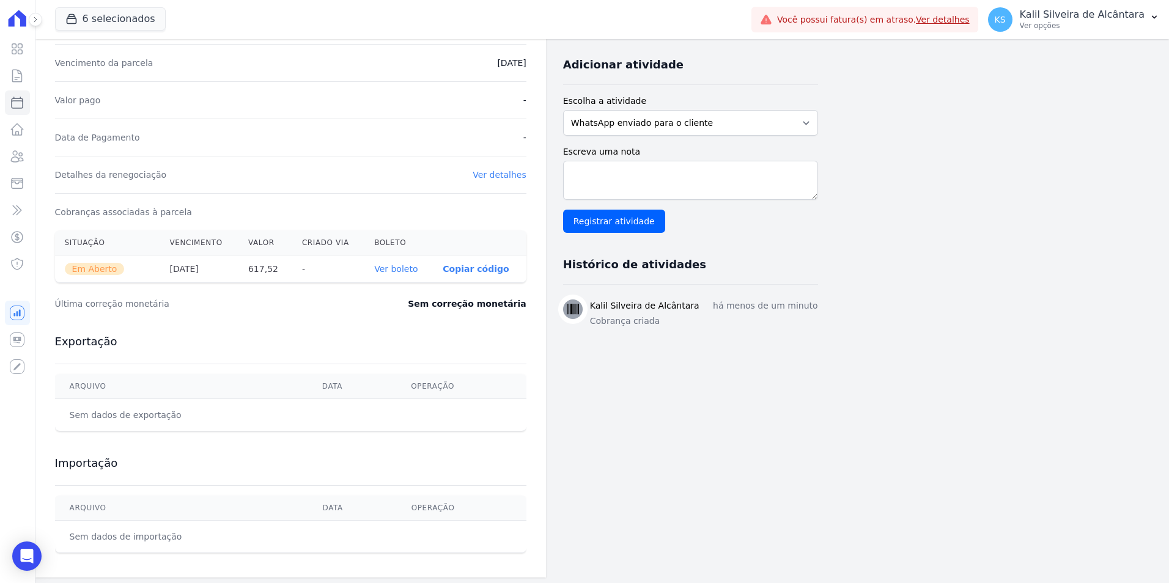
scroll to position [254, 0]
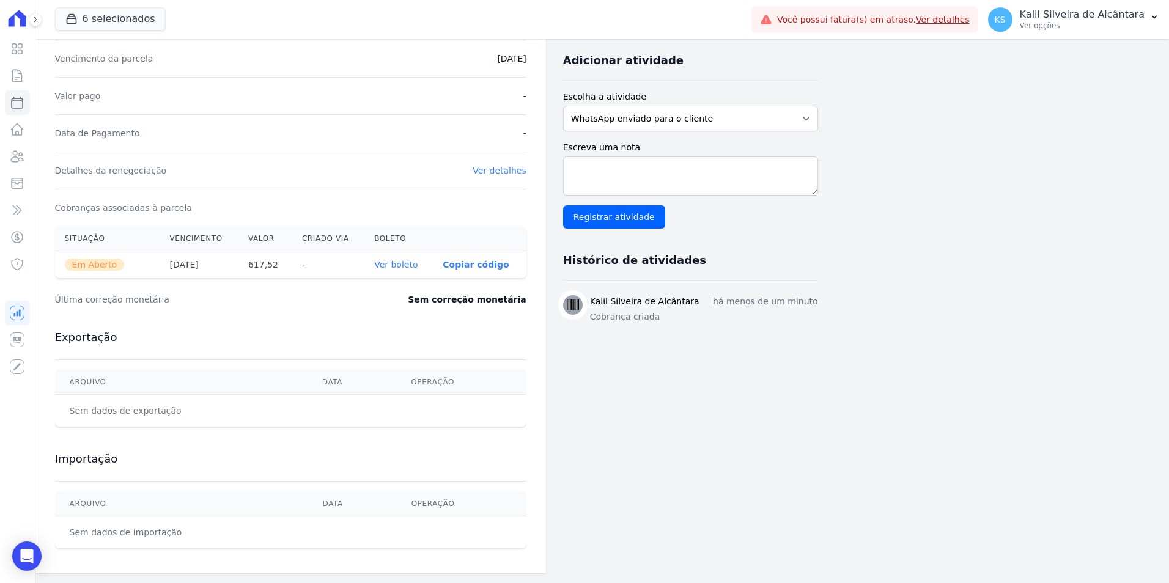
click at [420, 276] on th "Ver boleto" at bounding box center [399, 265] width 68 height 28
click at [412, 258] on th "Ver boleto" at bounding box center [399, 265] width 68 height 28
click at [410, 262] on link "Ver boleto" at bounding box center [395, 265] width 43 height 10
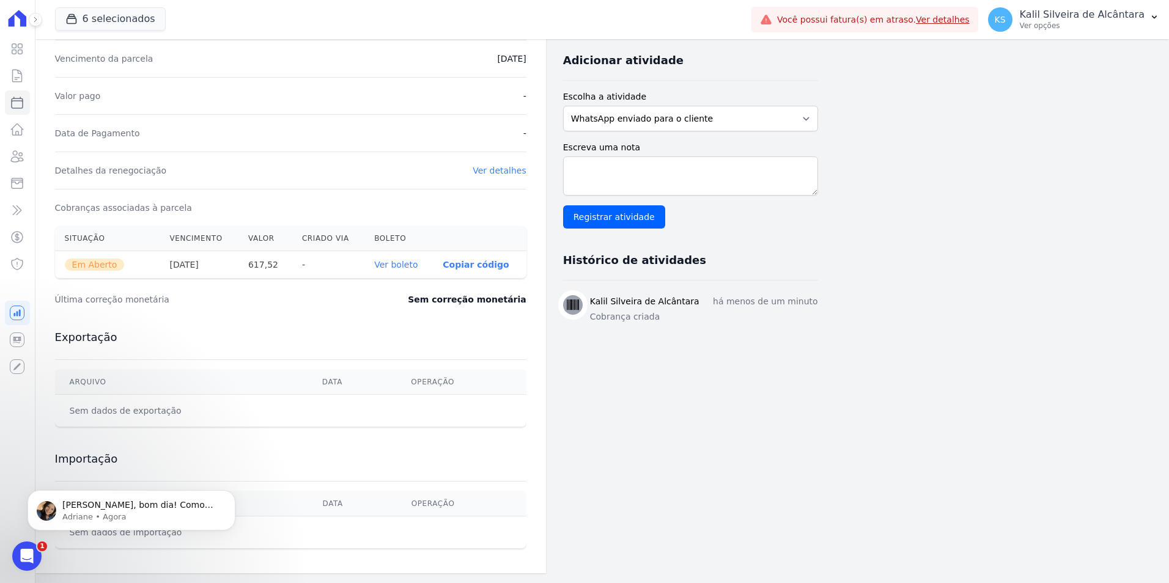
scroll to position [0, 0]
click at [97, 513] on p "Adriane • Agora" at bounding box center [141, 517] width 158 height 11
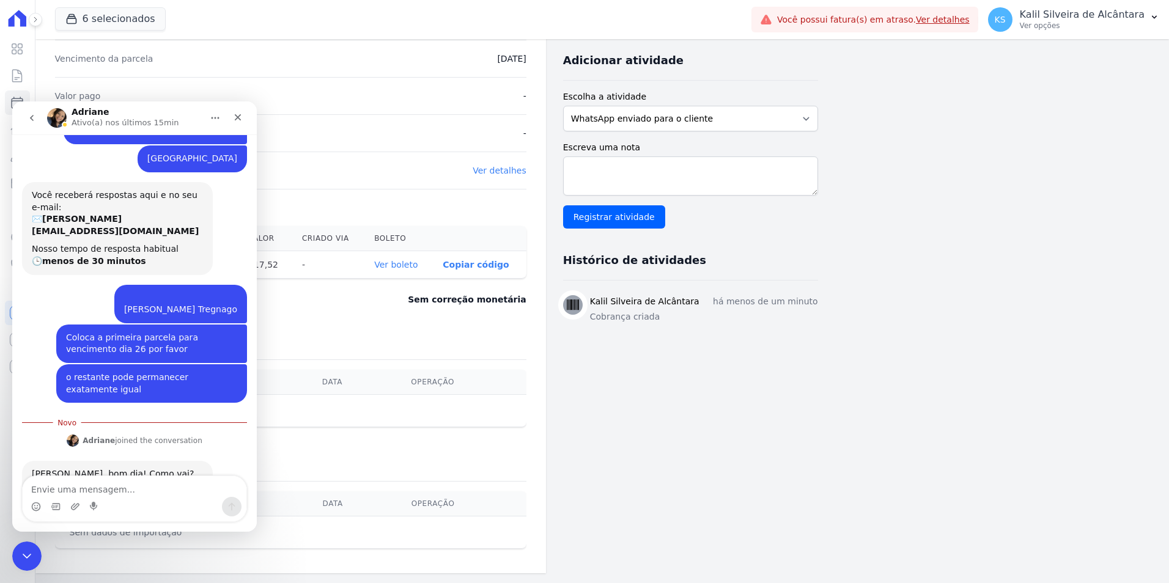
scroll to position [288, 0]
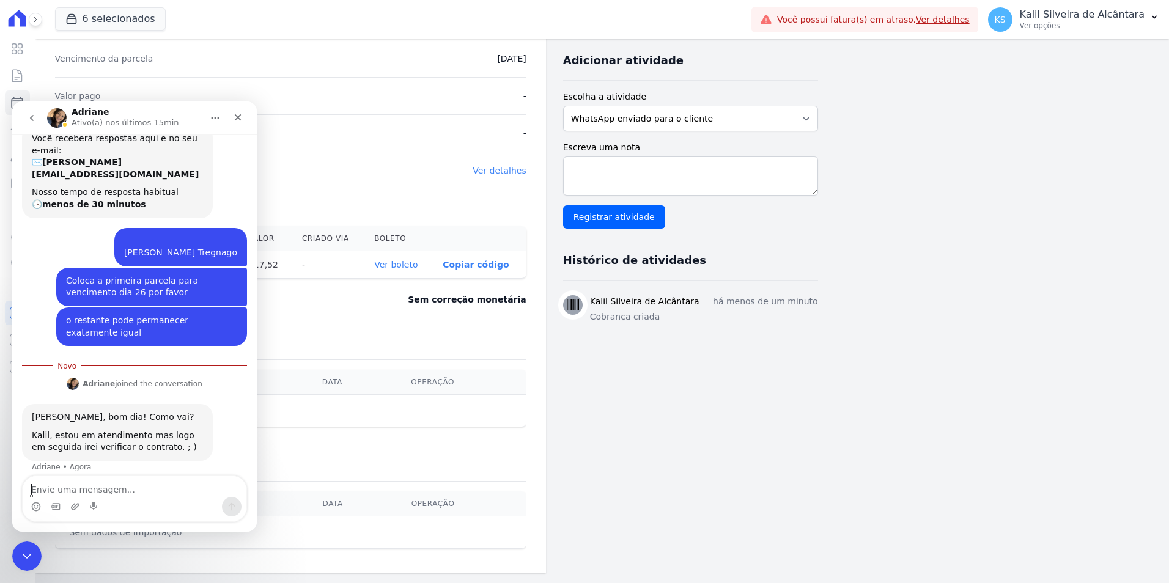
click at [87, 487] on textarea "Envie uma mensagem..." at bounding box center [135, 486] width 224 height 21
type textarea "c"
type textarea "Claro! No aguardo."
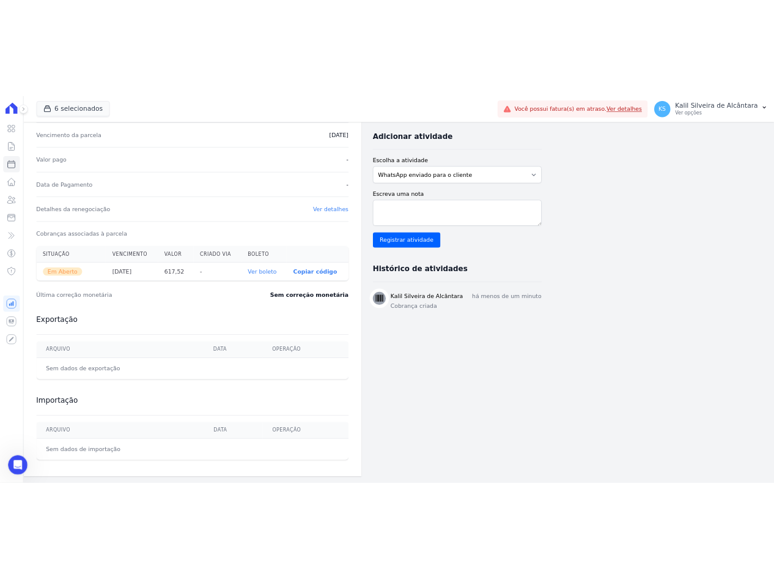
scroll to position [305, 0]
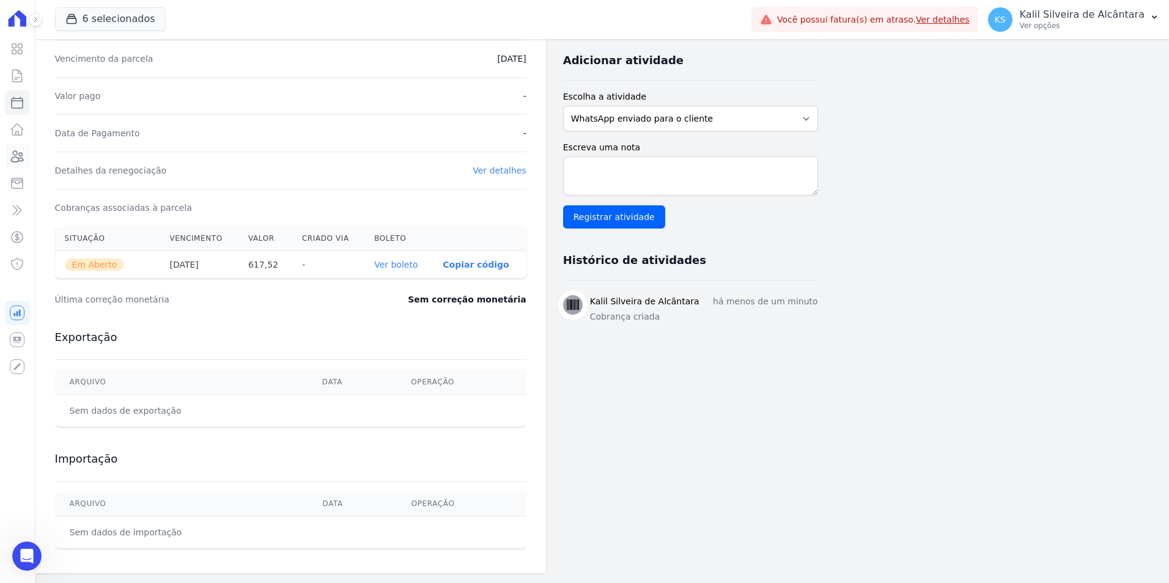
click at [28, 152] on link "Clientes" at bounding box center [17, 156] width 25 height 24
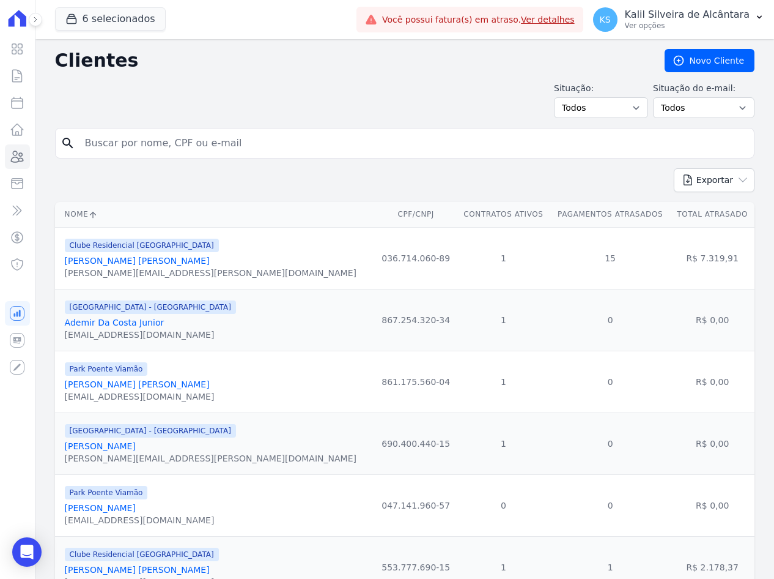
click at [230, 138] on input "search" at bounding box center [414, 143] width 672 height 24
drag, startPoint x: 273, startPoint y: 143, endPoint x: 270, endPoint y: 149, distance: 6.8
click at [271, 149] on input "search" at bounding box center [414, 143] width 672 height 24
paste input "Fabiane Tasso Silva"
type input "Fabiane Tasso Silva"
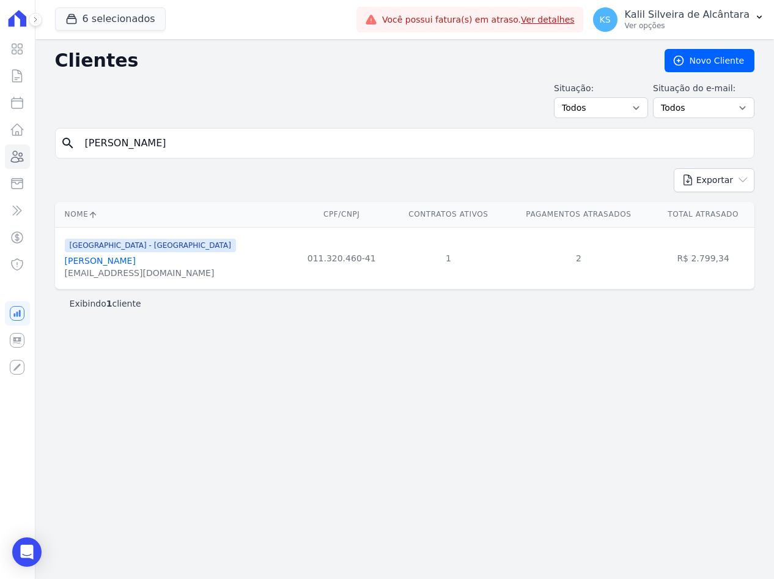
drag, startPoint x: 200, startPoint y: 137, endPoint x: -3, endPoint y: 135, distance: 203.1
click at [0, 135] on html "Visão Geral Contratos Parcelas Lotes Clientes Minha Carteira Transferências Cré…" at bounding box center [387, 289] width 774 height 579
click at [160, 141] on input "search" at bounding box center [414, 143] width 672 height 24
paste input "Erica Mietlicki Metz"
type input "Erica Mietlicki Metz"
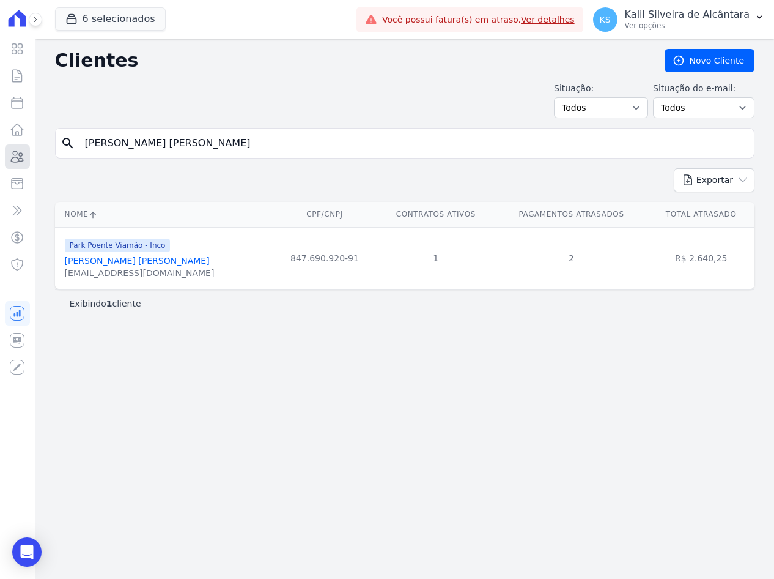
click at [26, 153] on link "Clientes" at bounding box center [17, 156] width 25 height 24
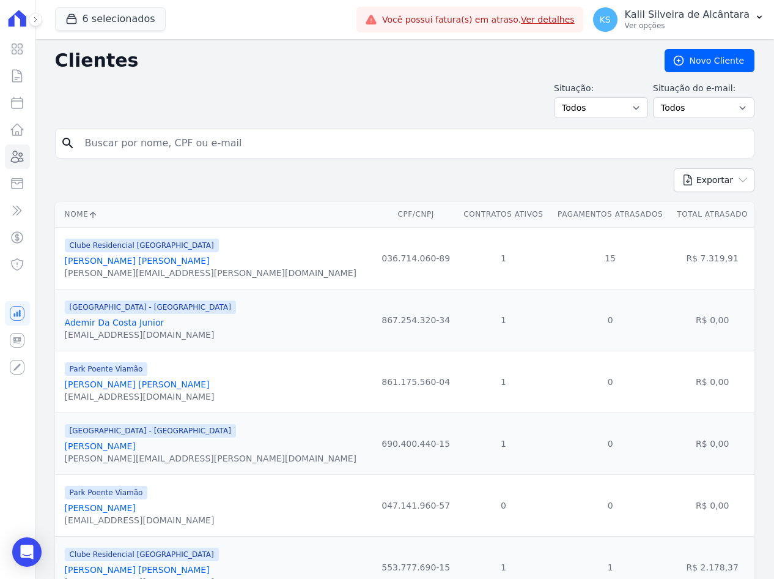
click at [330, 149] on input "search" at bounding box center [414, 143] width 672 height 24
paste input "Samanta Vieira Costa"
type input "Samanta Vieira Costa"
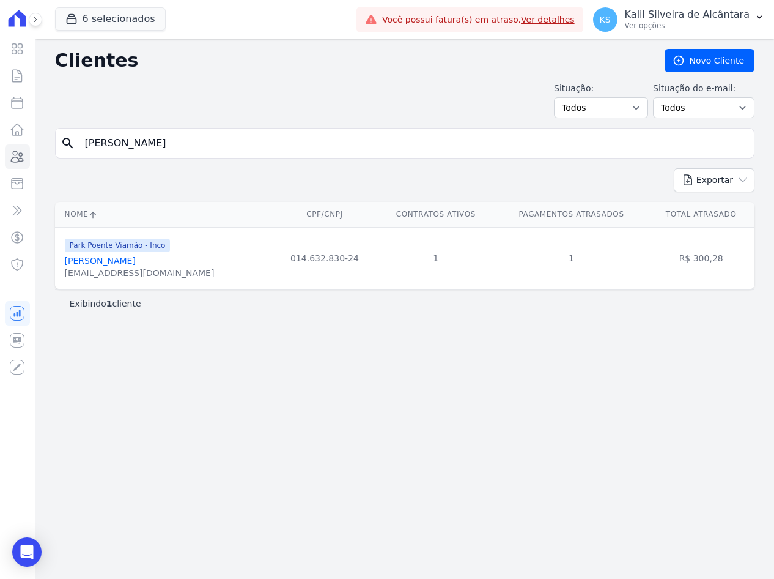
click at [110, 259] on link "Samanta Vieira Costa" at bounding box center [100, 261] width 71 height 10
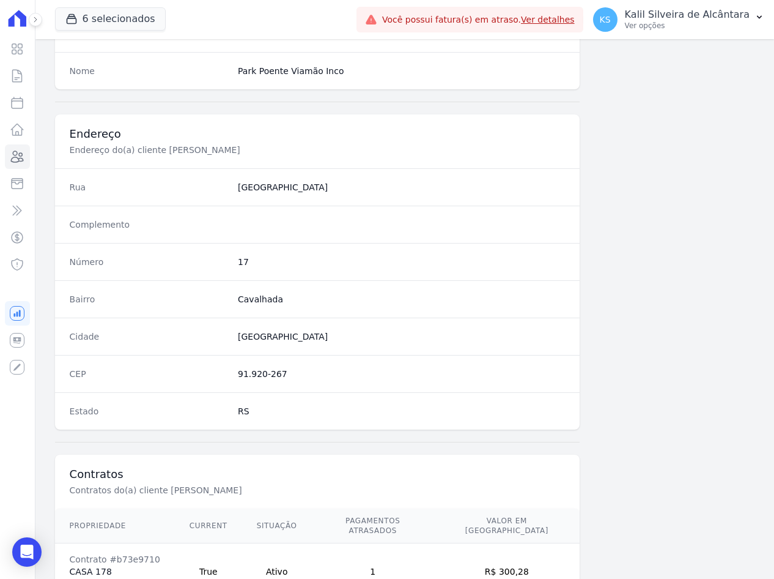
scroll to position [566, 0]
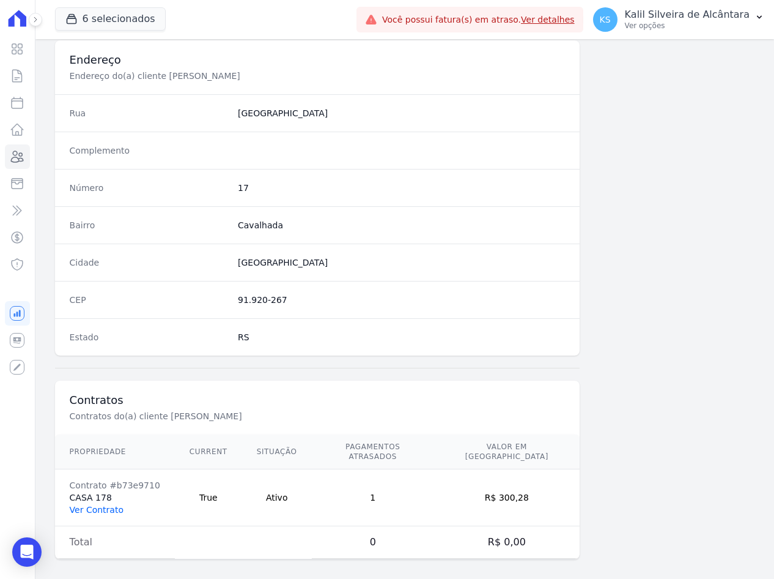
click at [106, 505] on link "Ver Contrato" at bounding box center [97, 510] width 54 height 10
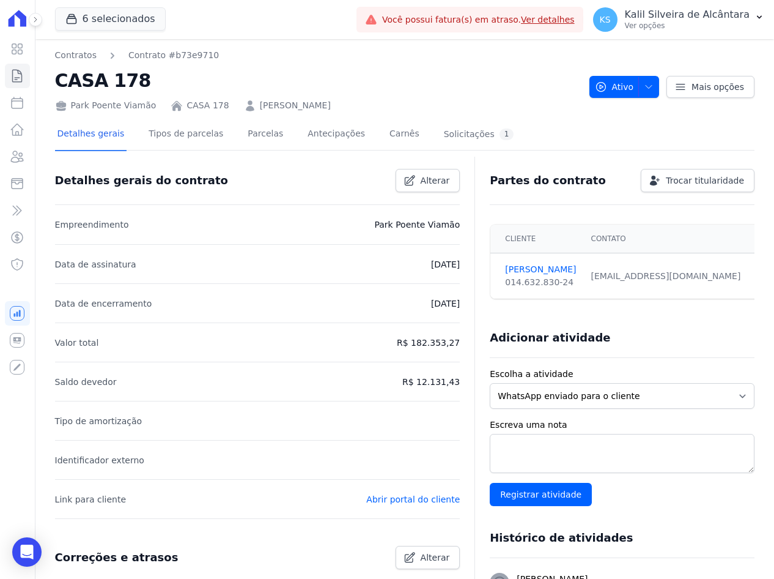
click at [301, 105] on link "SAMANTA VIEIRA COSTA" at bounding box center [295, 105] width 71 height 13
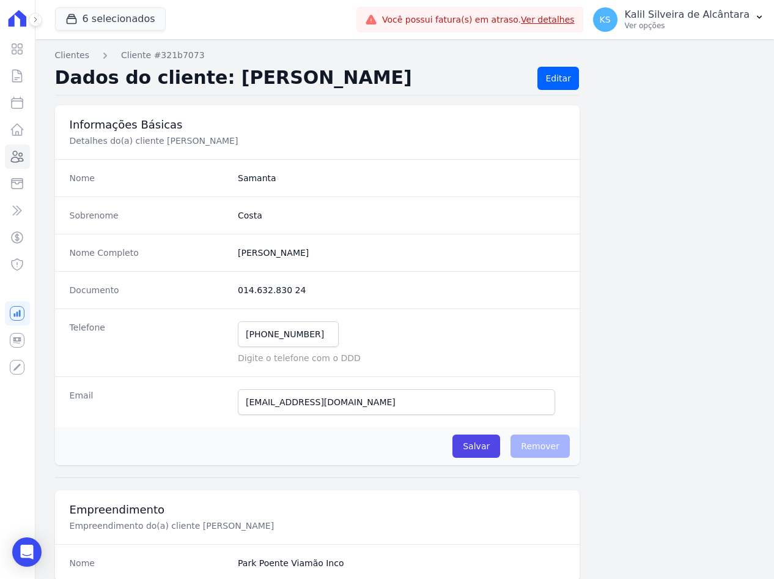
drag, startPoint x: 264, startPoint y: 296, endPoint x: 203, endPoint y: 290, distance: 61.5
click at [203, 290] on div "Documento 014.632.830 24" at bounding box center [317, 289] width 525 height 37
drag, startPoint x: 203, startPoint y: 290, endPoint x: 304, endPoint y: 285, distance: 101.0
click at [303, 284] on dd "014.632.830 24" at bounding box center [401, 290] width 327 height 12
drag, startPoint x: 276, startPoint y: 298, endPoint x: 237, endPoint y: 292, distance: 39.6
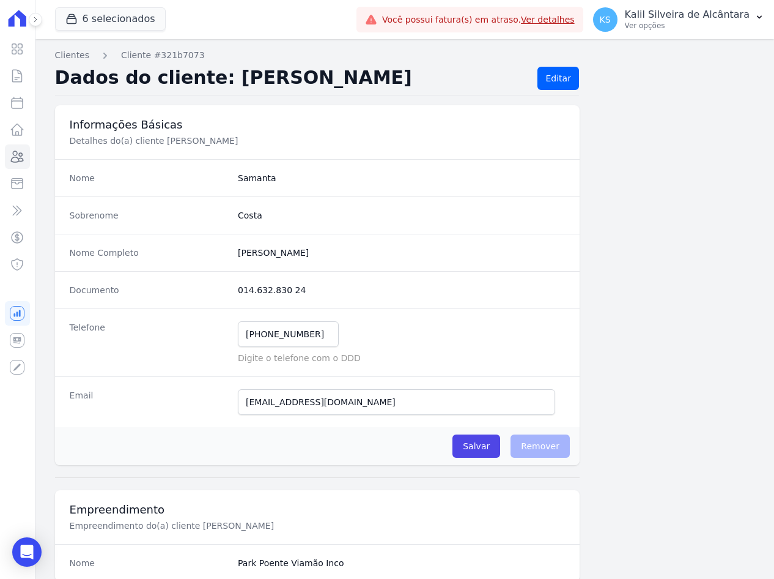
click at [238, 292] on dd "014.632.830 24" at bounding box center [401, 290] width 327 height 12
copy dd "014.632.830 24"
click at [323, 328] on input "(51) 99322-3404" at bounding box center [288, 334] width 101 height 26
drag, startPoint x: 189, startPoint y: 332, endPoint x: 160, endPoint y: 336, distance: 29.6
click at [159, 336] on div "Telefone (51) 99322-3404 Mensagem de SMS ainda não enviada.. Mensagem de Whatsa…" at bounding box center [317, 342] width 525 height 68
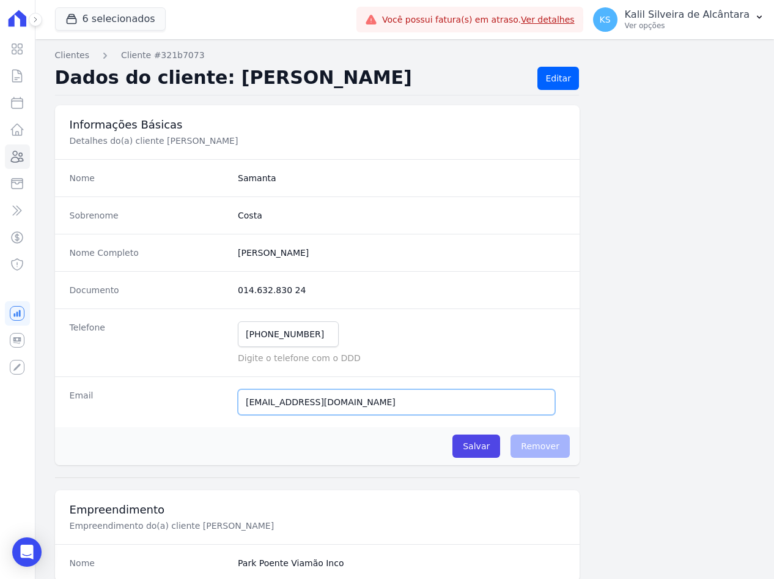
click at [345, 398] on input "samanta30costa@gmail.com" at bounding box center [396, 402] width 317 height 26
drag, startPoint x: 270, startPoint y: 401, endPoint x: 125, endPoint y: 401, distance: 144.3
click at [125, 401] on div "Email samanta30costa@gmail.com E-mail enviado. Aguardando confirmação.." at bounding box center [317, 401] width 525 height 51
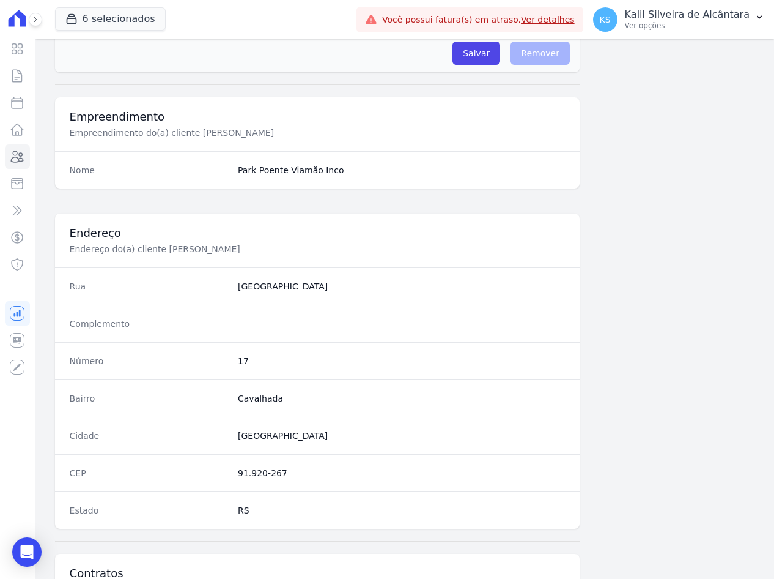
scroll to position [428, 0]
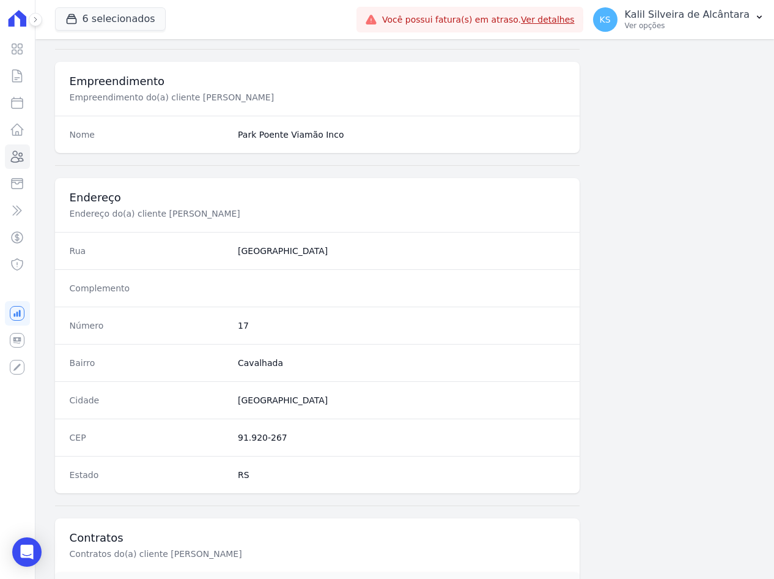
click at [229, 436] on div "CEP 91.920-267" at bounding box center [317, 436] width 525 height 37
drag, startPoint x: 246, startPoint y: 330, endPoint x: 231, endPoint y: 328, distance: 15.5
click at [231, 328] on div "Número 17" at bounding box center [317, 324] width 525 height 37
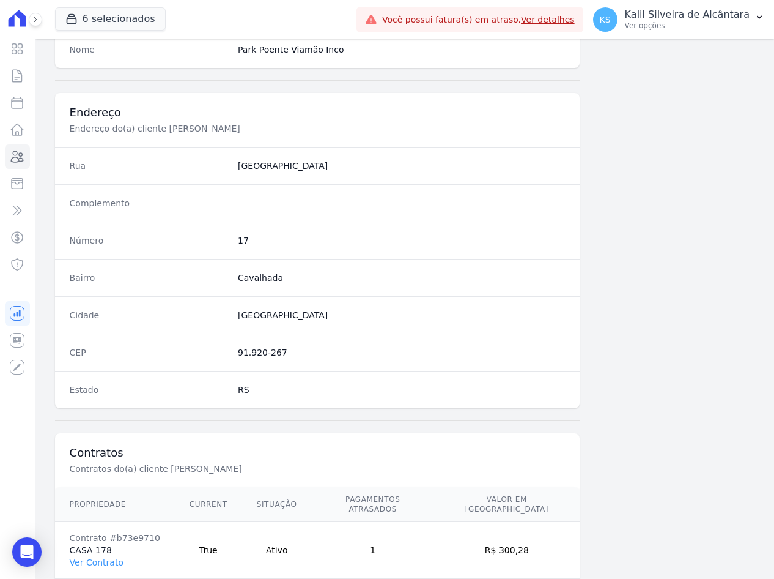
scroll to position [566, 0]
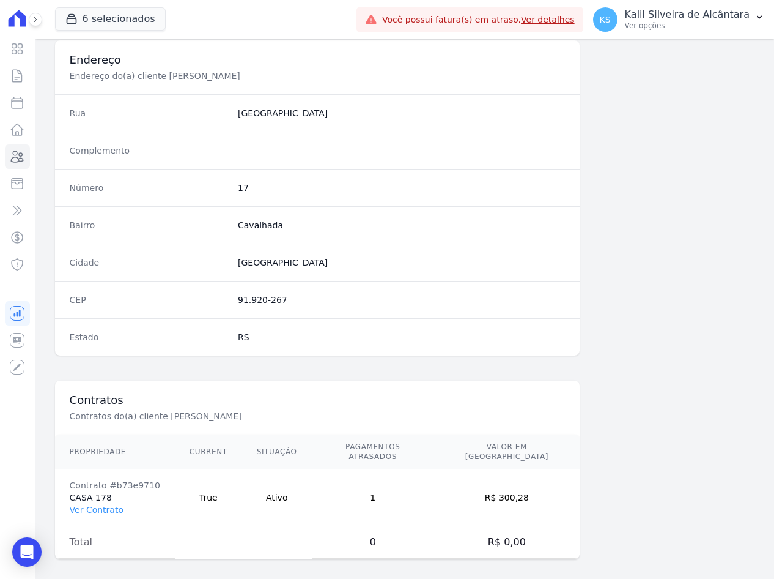
drag, startPoint x: 512, startPoint y: 491, endPoint x: 546, endPoint y: 491, distance: 33.6
click at [546, 491] on td "R$ 300,28" at bounding box center [507, 497] width 146 height 57
copy td "300,28"
click at [111, 505] on link "Ver Contrato" at bounding box center [97, 510] width 54 height 10
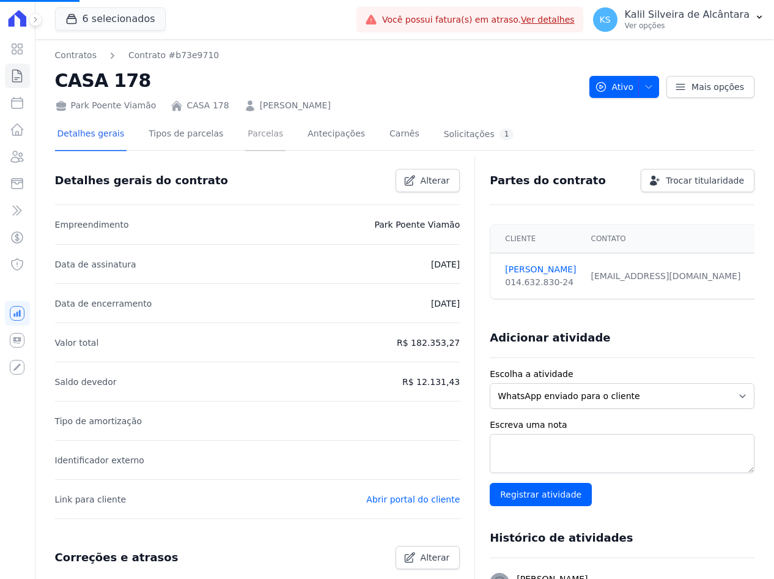
click at [253, 129] on link "Parcelas" at bounding box center [265, 135] width 40 height 32
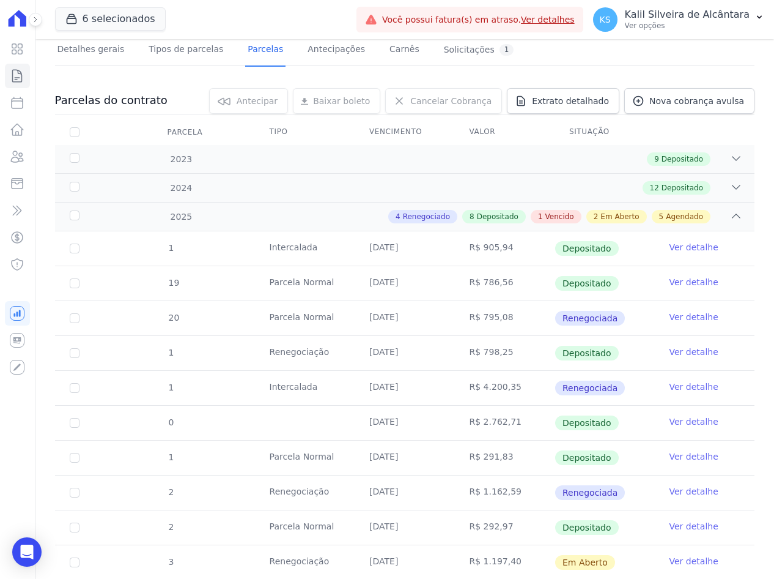
scroll to position [428, 0]
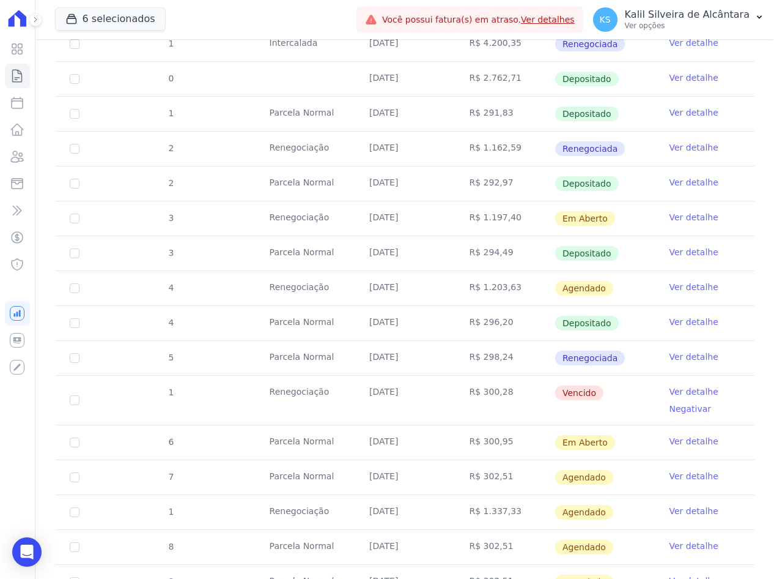
drag, startPoint x: 409, startPoint y: 392, endPoint x: 366, endPoint y: 393, distance: 42.2
click at [366, 393] on td "[DATE]" at bounding box center [405, 400] width 100 height 49
copy td "[DATE]"
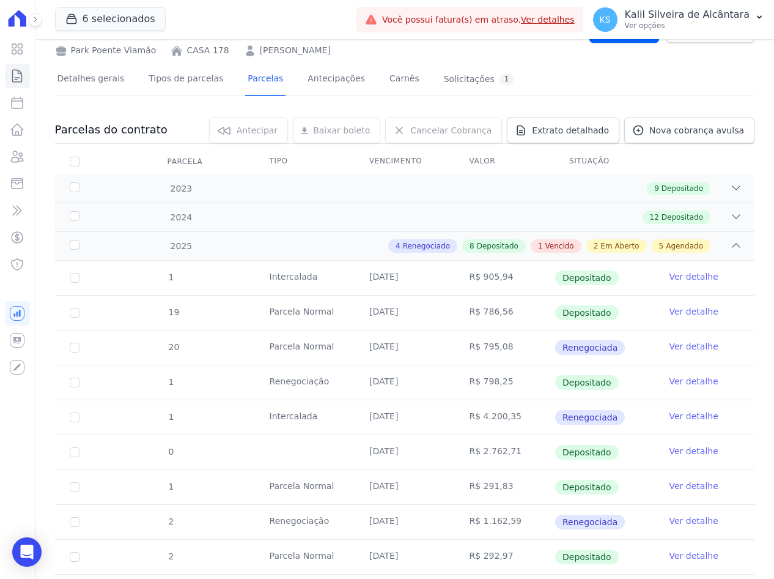
scroll to position [0, 0]
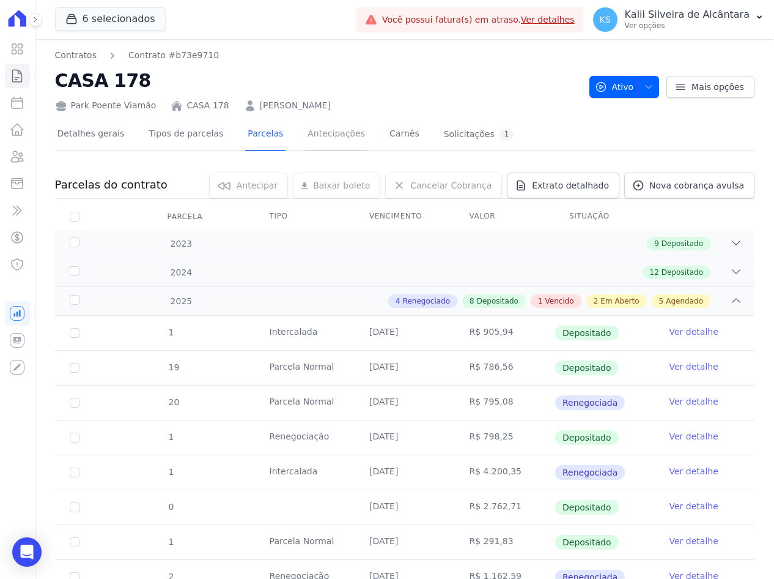
drag, startPoint x: 328, startPoint y: 122, endPoint x: 322, endPoint y: 116, distance: 8.2
click at [328, 122] on link "Antecipações" at bounding box center [336, 135] width 62 height 32
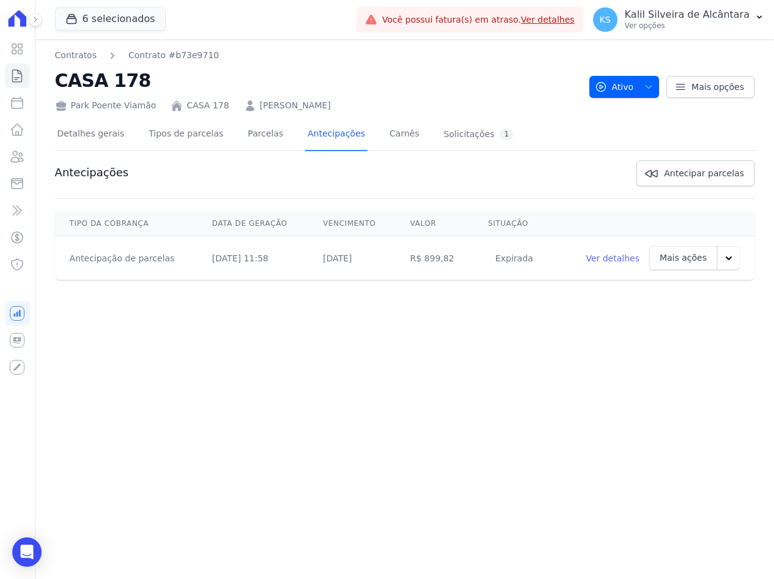
click at [322, 114] on div "Detalhes gerais Tipos de parcelas Parcelas Antecipações Carnês Solicitações 1 A…" at bounding box center [405, 206] width 700 height 188
click at [322, 109] on link "SAMANTA VIEIRA COSTA" at bounding box center [295, 105] width 71 height 13
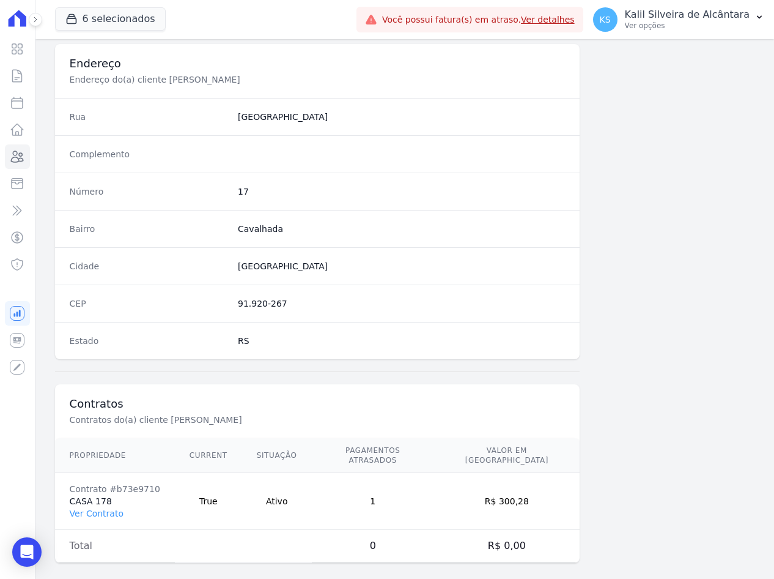
scroll to position [566, 0]
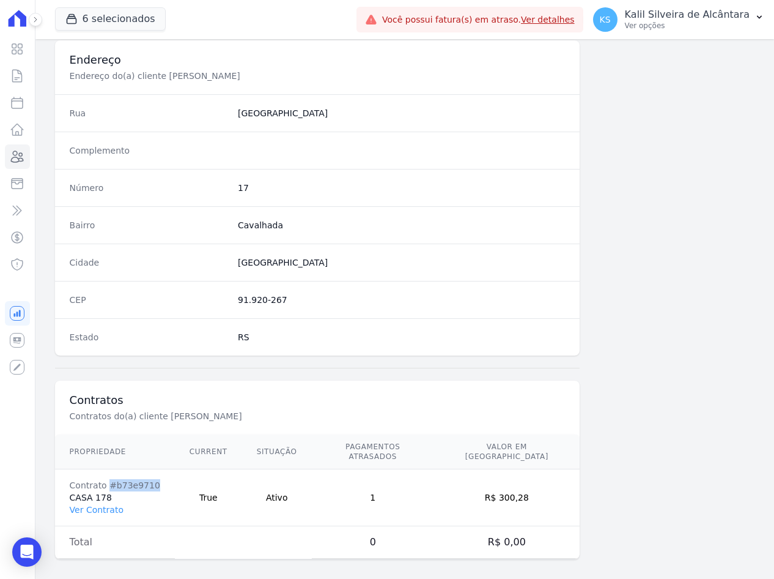
drag, startPoint x: 127, startPoint y: 472, endPoint x: 106, endPoint y: 474, distance: 21.5
click at [106, 479] on div "Contrato #b73e9710" at bounding box center [115, 485] width 91 height 12
copy div "#b73e9710"
click at [12, 152] on icon at bounding box center [17, 156] width 15 height 15
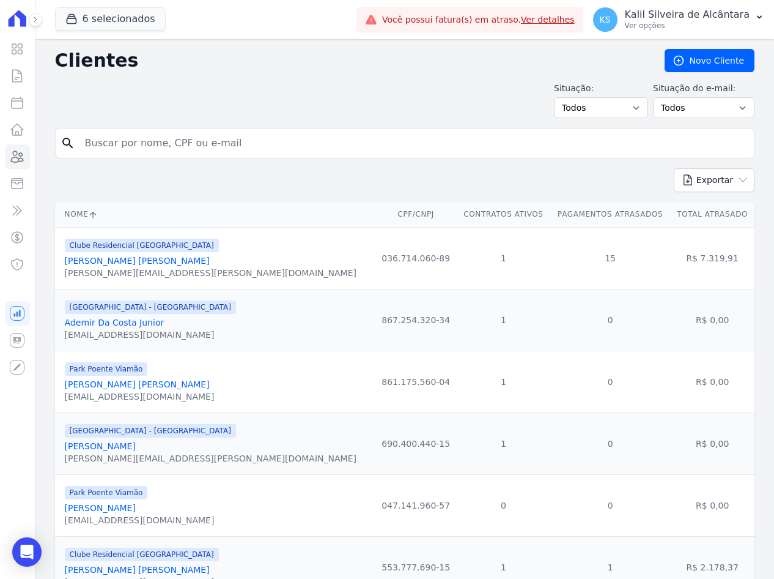
click at [179, 139] on input "search" at bounding box center [414, 143] width 672 height 24
paste input "Andrielly Oliveira Da Silva"
type input "Andrielly Oliveira Da Silva"
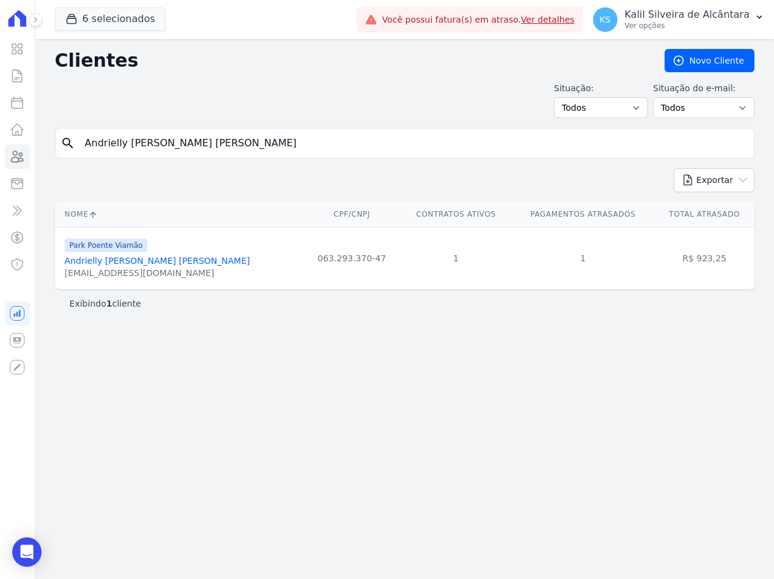
click at [127, 265] on link "Andrielly Oliveira Da Silva" at bounding box center [157, 261] width 185 height 10
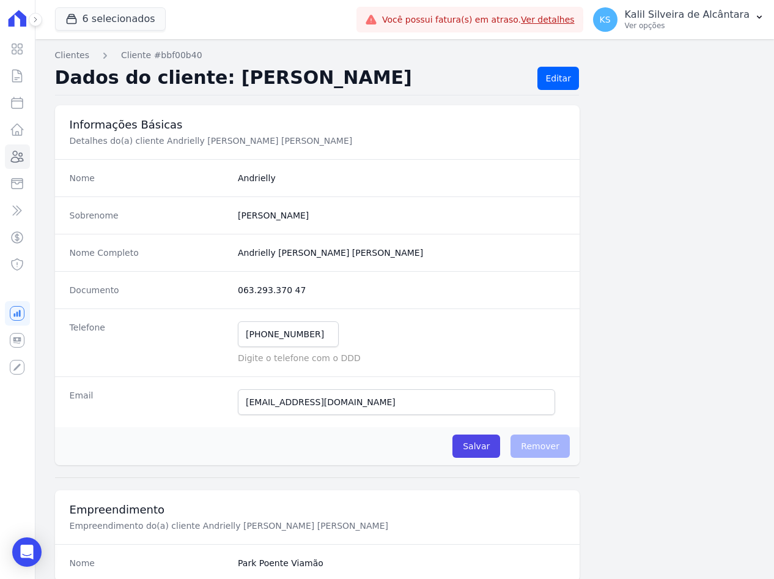
drag, startPoint x: 299, startPoint y: 284, endPoint x: 168, endPoint y: 291, distance: 131.7
click at [168, 291] on div "Documento 063.293.370 47" at bounding box center [317, 289] width 525 height 37
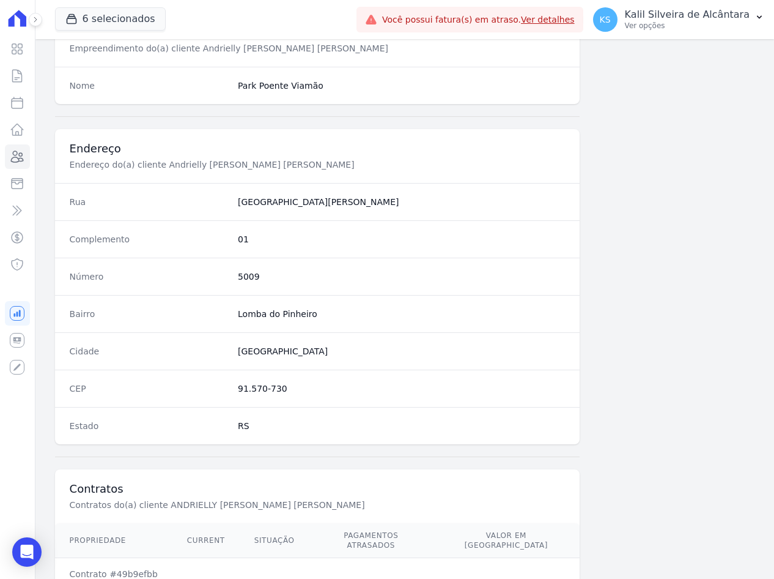
scroll to position [566, 0]
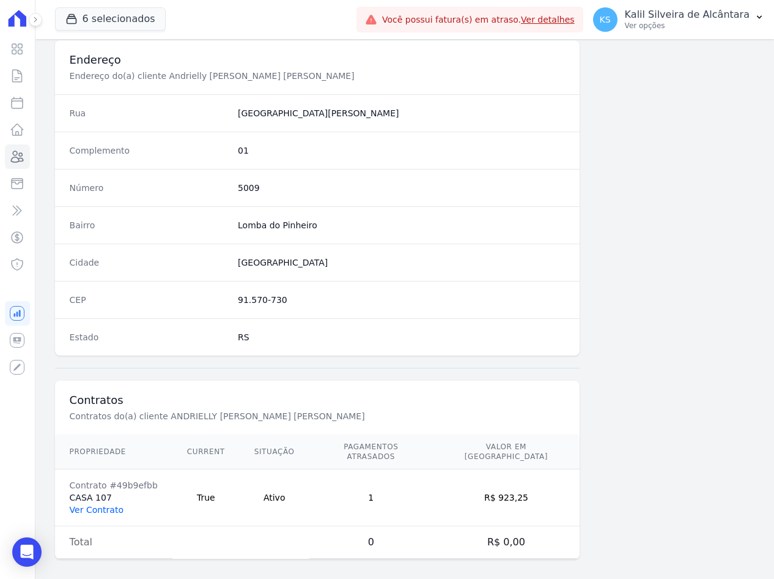
click at [108, 505] on link "Ver Contrato" at bounding box center [97, 510] width 54 height 10
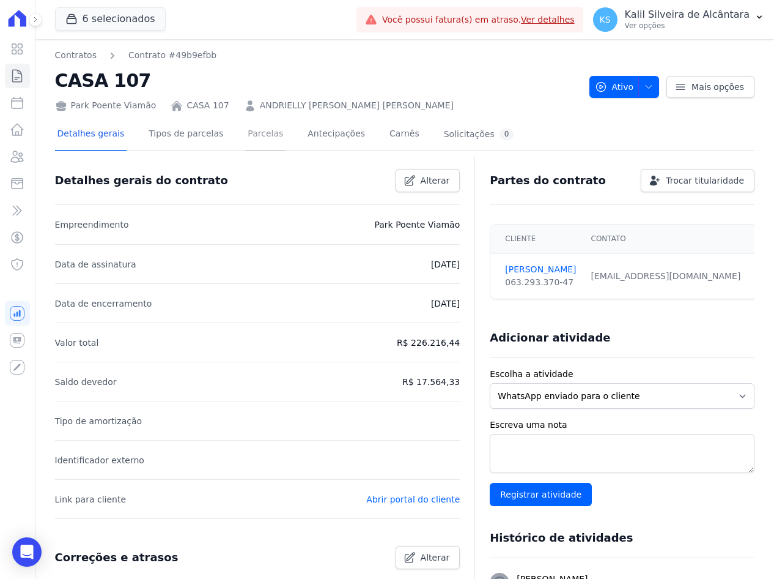
click at [245, 141] on link "Parcelas" at bounding box center [265, 135] width 40 height 32
click at [245, 135] on link "Parcelas" at bounding box center [265, 135] width 40 height 32
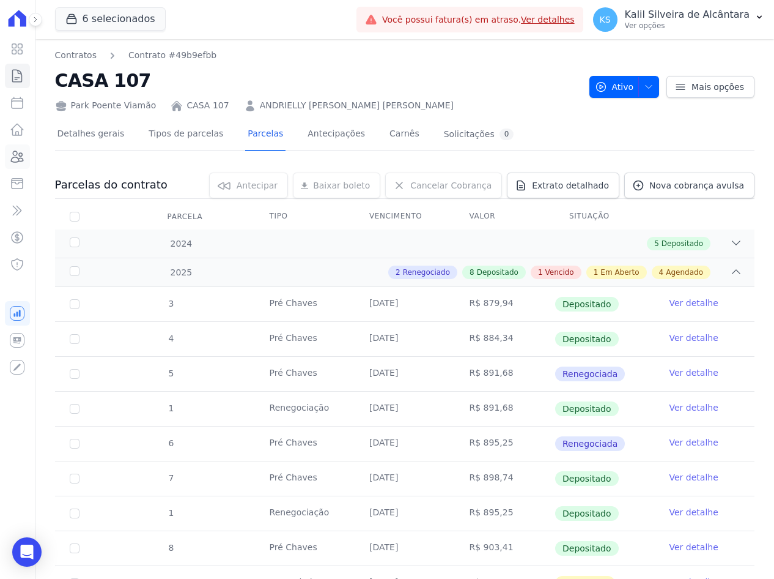
click at [6, 150] on link "Clientes" at bounding box center [17, 156] width 25 height 24
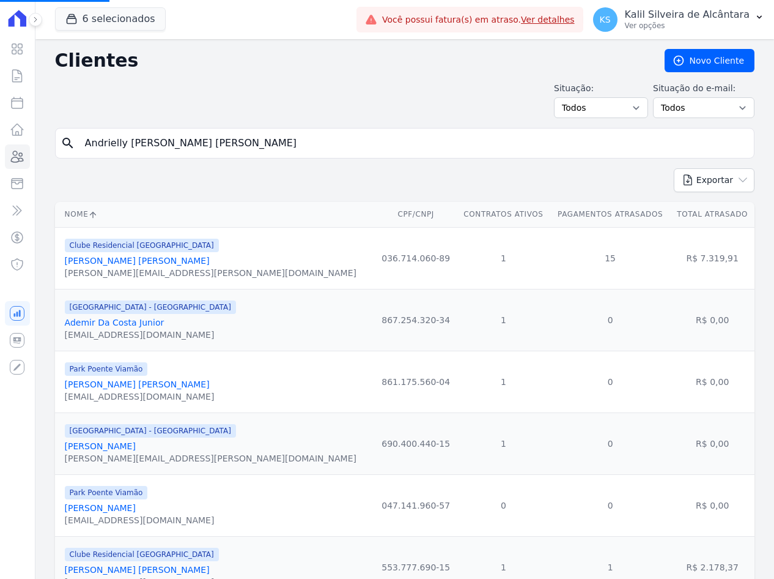
drag, startPoint x: 239, startPoint y: 150, endPoint x: -3, endPoint y: 152, distance: 241.6
click at [0, 152] on html "Visão Geral Contratos Parcelas Lotes Clientes Minha Carteira Transferências Cré…" at bounding box center [387, 289] width 774 height 579
click at [258, 149] on input "search" at bounding box center [414, 143] width 672 height 24
paste input "Gabriela Adriana De Abreu Guedes"
type input "Gabriela Adriana De Abreu Guedes"
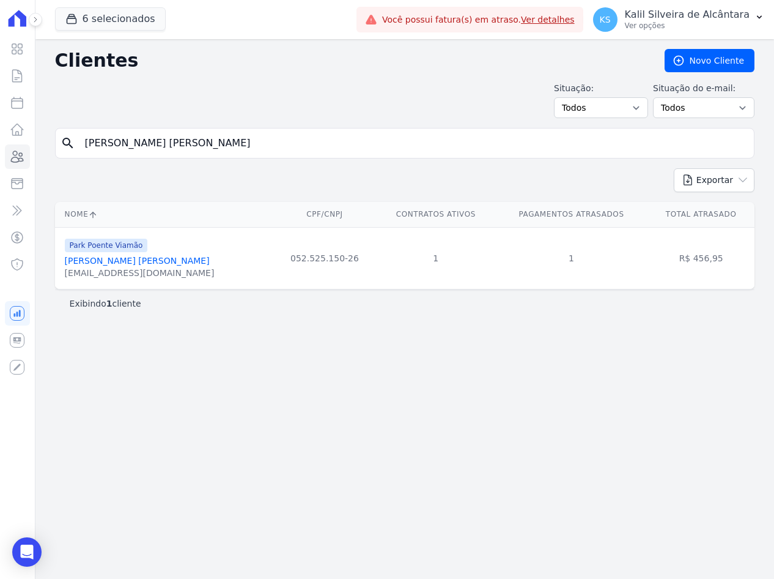
click at [147, 265] on link "Gabriela Adriana De Abreu Guedes" at bounding box center [137, 261] width 145 height 10
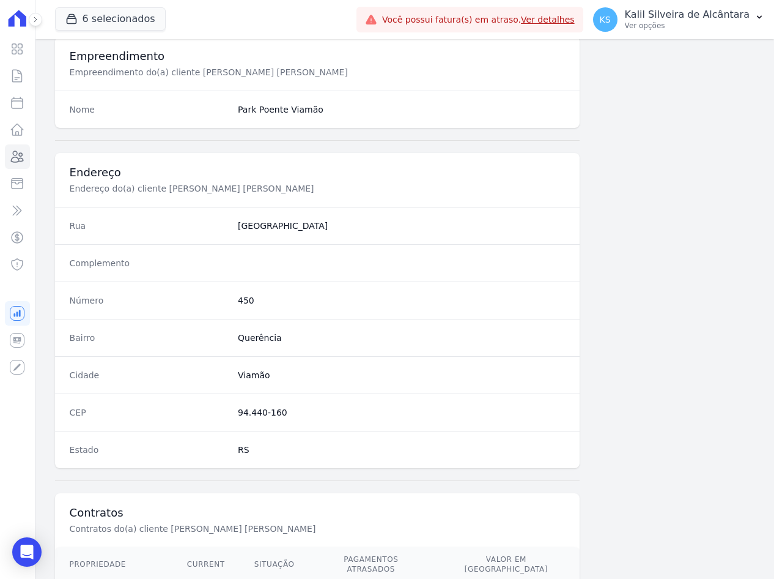
scroll to position [566, 0]
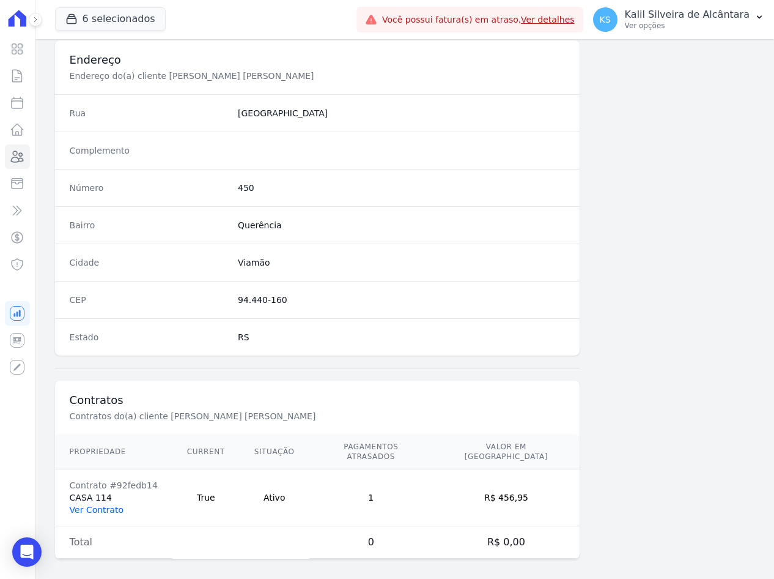
click at [89, 505] on link "Ver Contrato" at bounding box center [97, 510] width 54 height 10
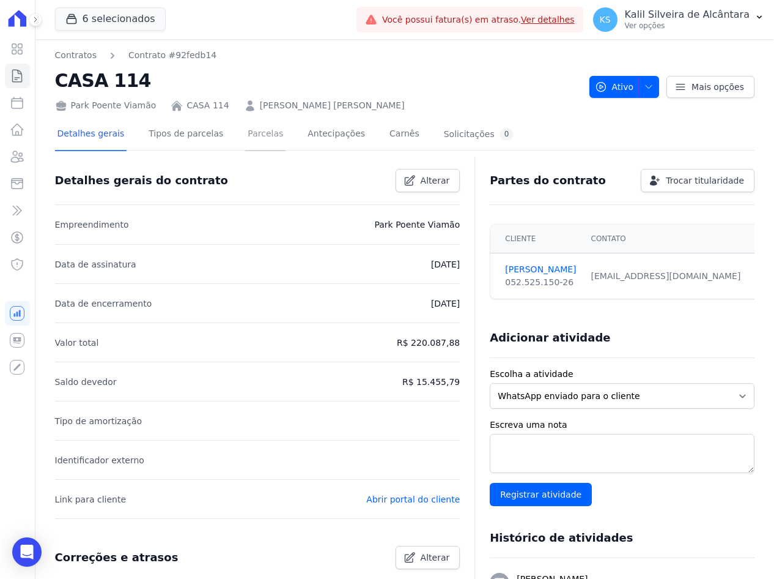
click at [248, 135] on link "Parcelas" at bounding box center [265, 135] width 40 height 32
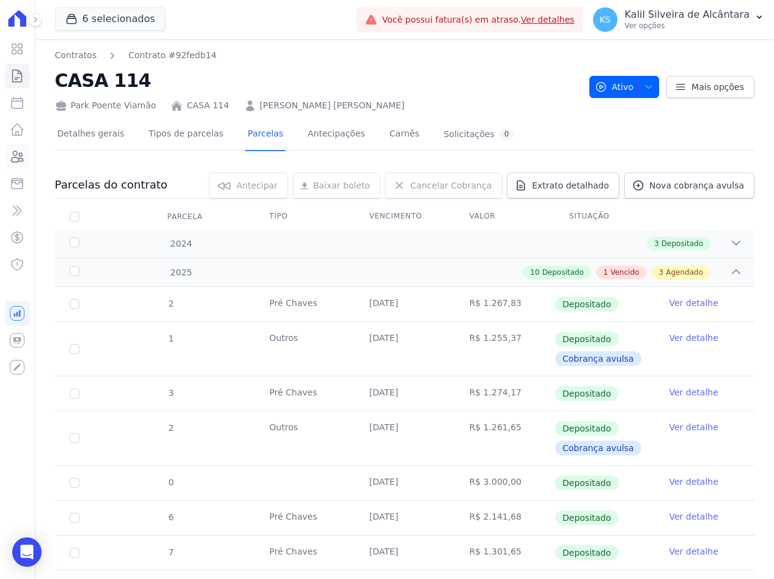
click at [6, 163] on link "Clientes" at bounding box center [17, 156] width 25 height 24
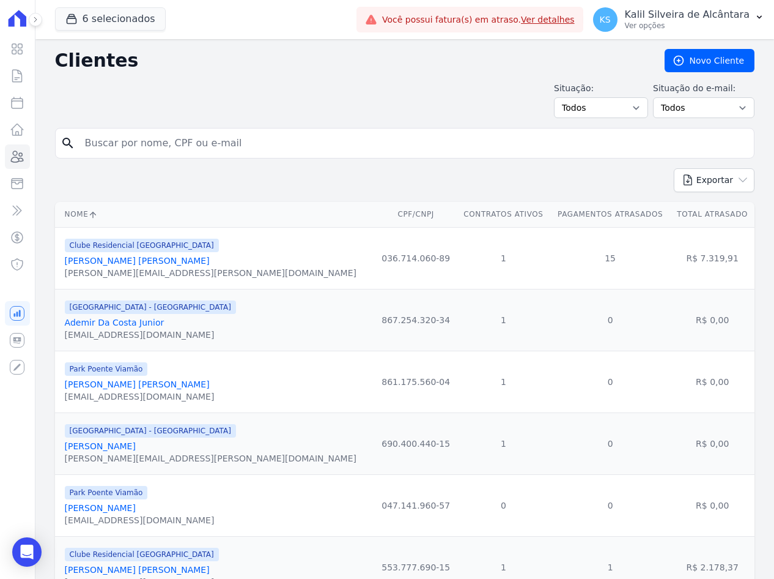
click at [257, 133] on input "search" at bounding box center [414, 143] width 672 height 24
paste input "Andressa Da Silva Araujo"
type input "Andressa Da Silva Araujo"
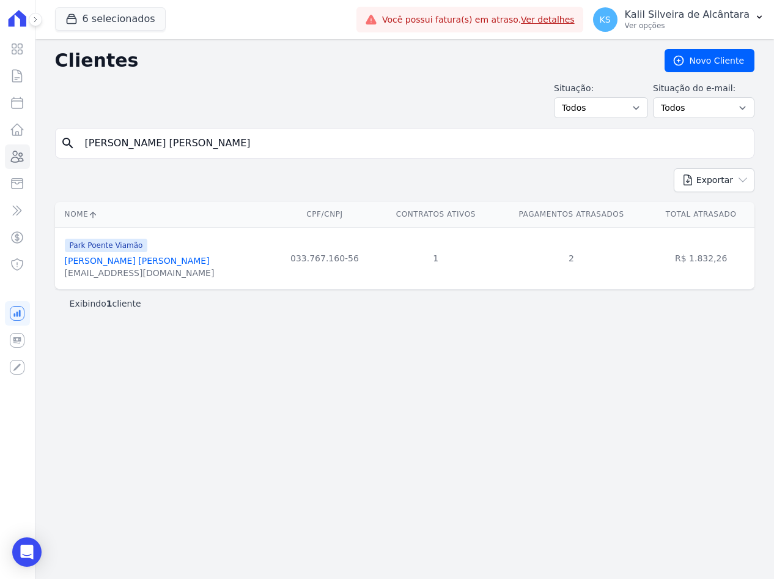
click at [149, 258] on link "Andressa Da Silva Araujo" at bounding box center [137, 261] width 145 height 10
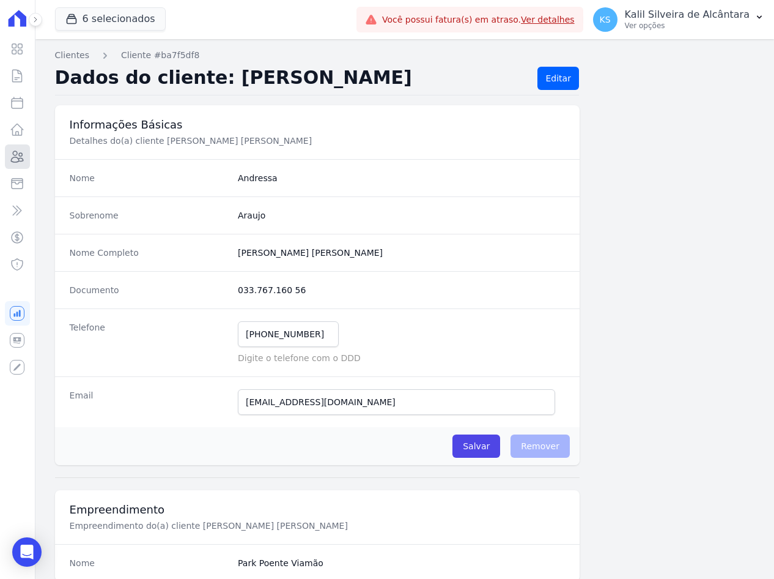
click at [23, 157] on icon at bounding box center [17, 156] width 15 height 15
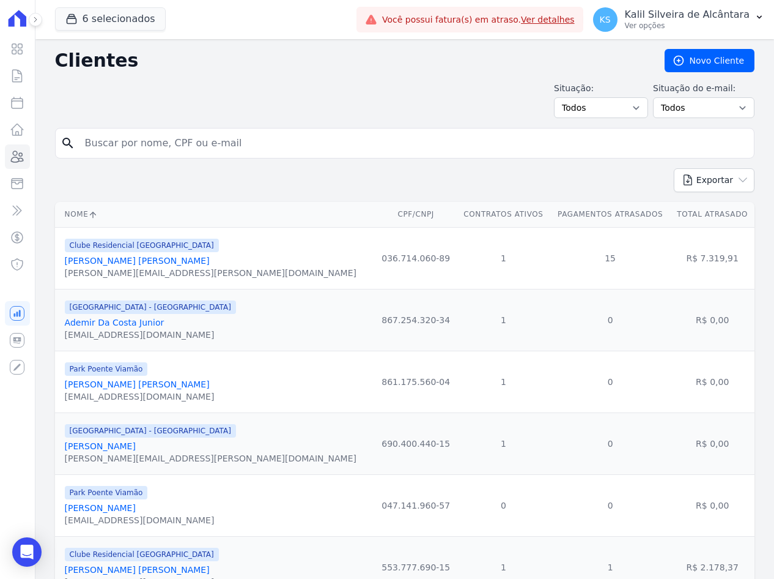
click at [256, 149] on input "search" at bounding box center [414, 143] width 672 height 24
paste input "Ariane Ramos Meirelles"
type input "Ariane Ramos Meirelles"
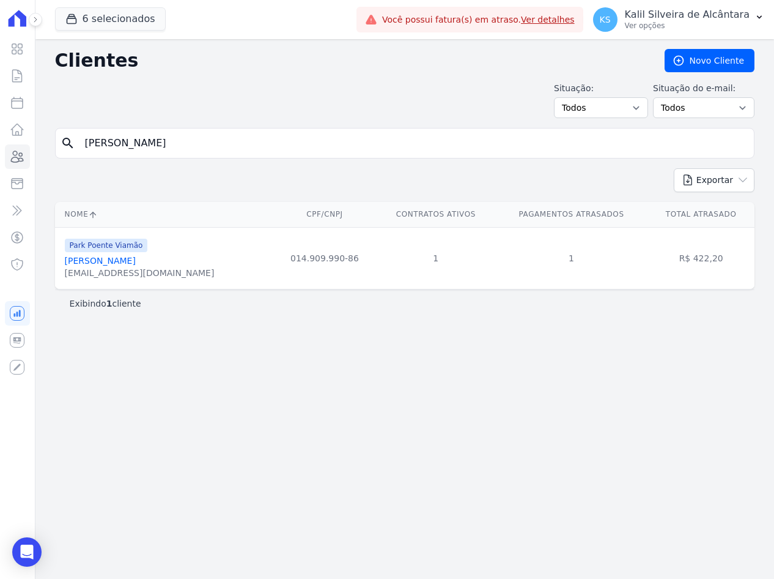
drag, startPoint x: 237, startPoint y: 138, endPoint x: -3, endPoint y: 178, distance: 243.7
click at [0, 178] on html "Visão Geral Contratos Parcelas Lotes Clientes Minha Carteira Transferências Cré…" at bounding box center [387, 289] width 774 height 579
type input "samanta vieira"
click at [127, 267] on div "samanta30costa@gmail.com" at bounding box center [140, 273] width 150 height 12
click at [127, 265] on link "Samanta Vieira Costa" at bounding box center [100, 261] width 71 height 10
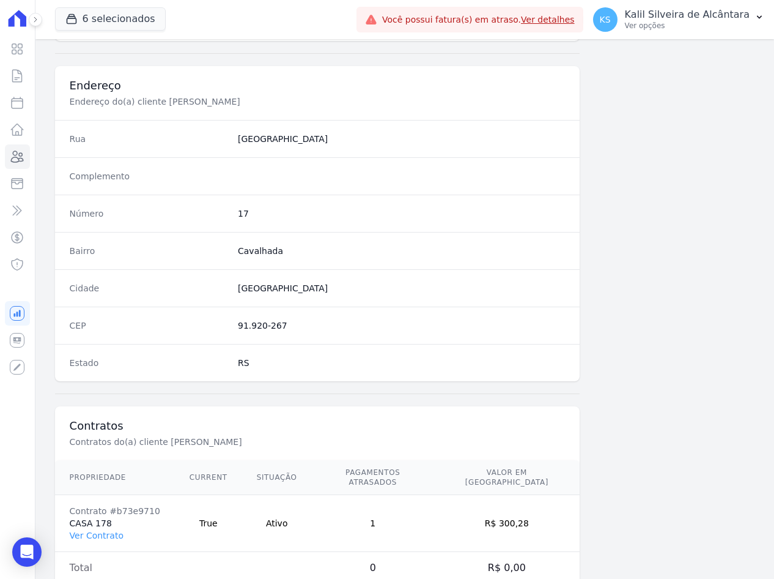
scroll to position [566, 0]
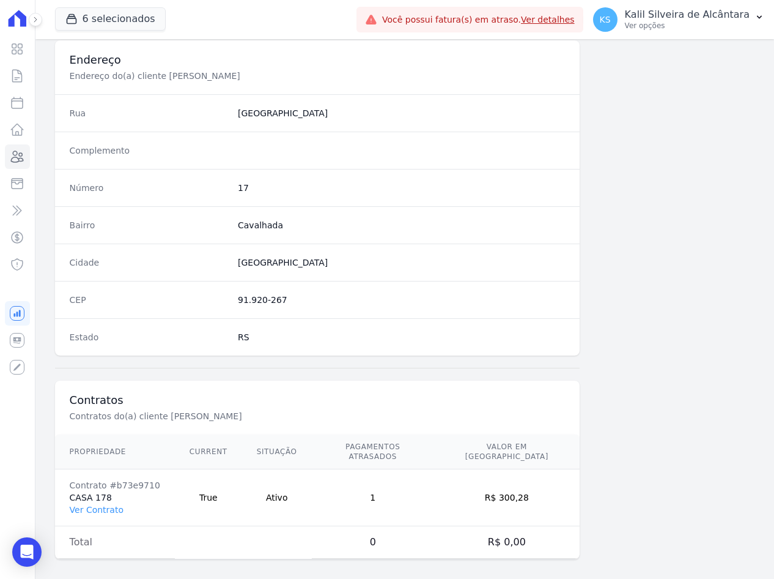
click at [120, 503] on td "Contrato #b73e9710 CASA 178 Ver Contrato" at bounding box center [115, 497] width 120 height 57
click at [111, 505] on link "Ver Contrato" at bounding box center [97, 510] width 54 height 10
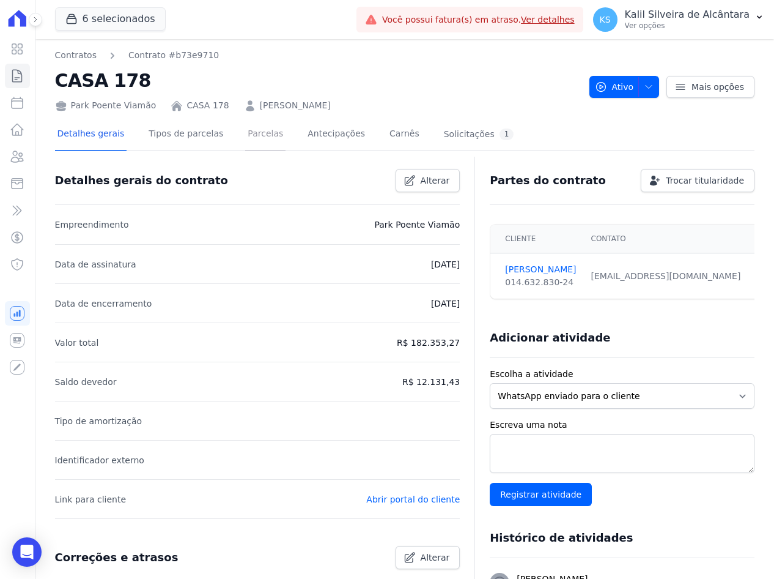
click at [251, 139] on link "Parcelas" at bounding box center [265, 135] width 40 height 32
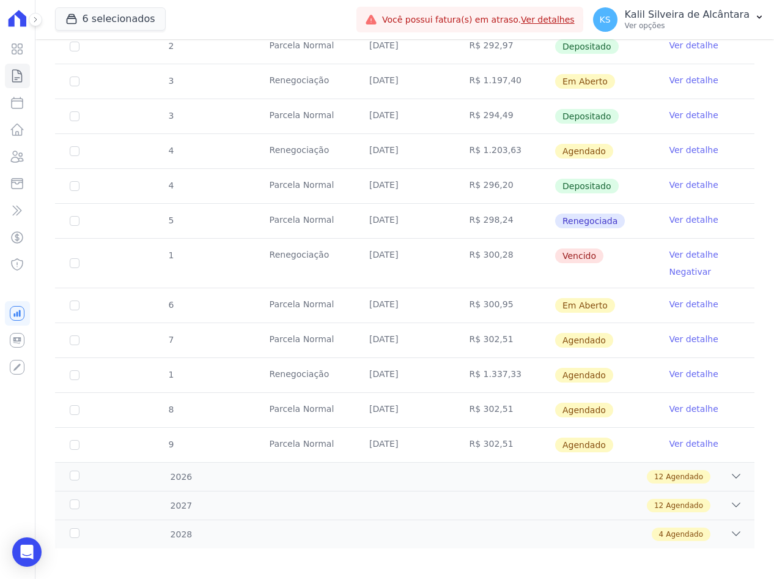
scroll to position [571, 0]
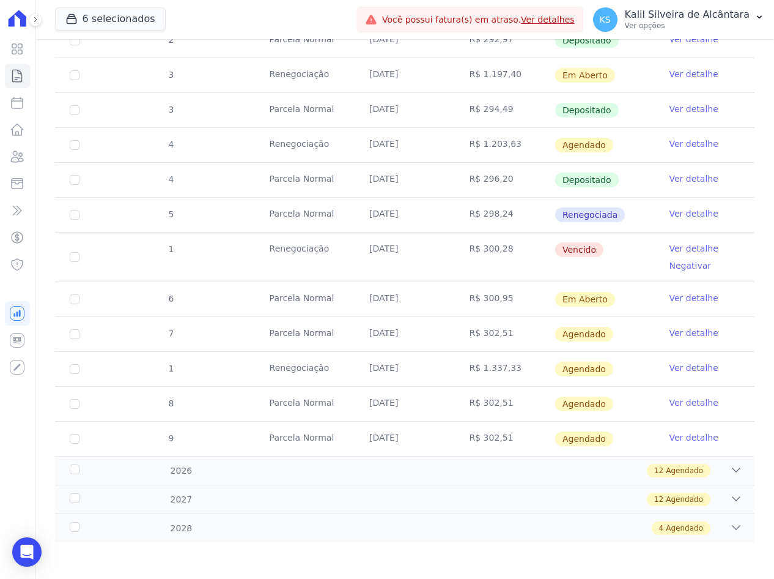
click at [673, 248] on link "Ver detalhe" at bounding box center [694, 248] width 49 height 12
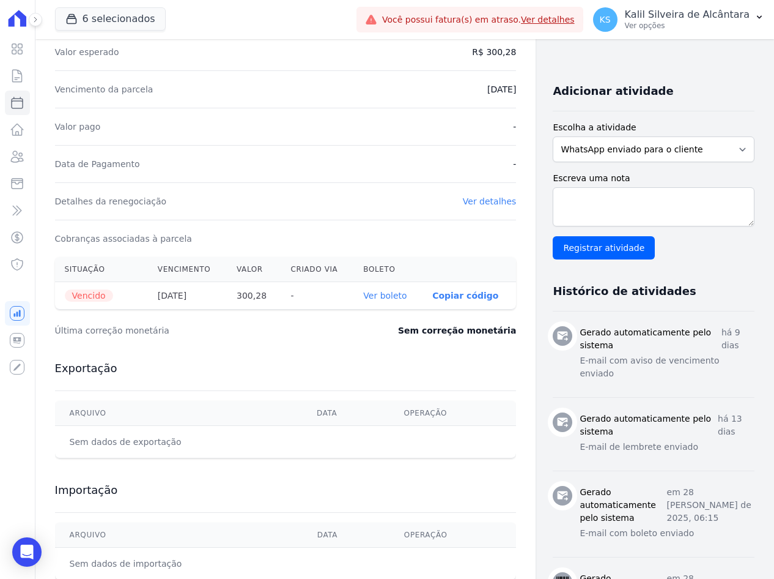
scroll to position [137, 0]
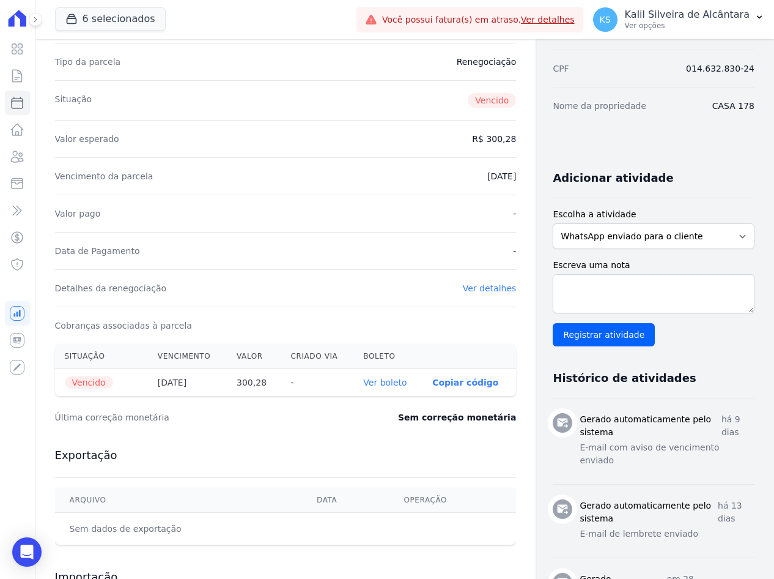
click at [451, 273] on div "Detalhes da renegociação Ver detalhes" at bounding box center [286, 287] width 462 height 37
click at [453, 278] on div "Detalhes da renegociação Ver detalhes" at bounding box center [286, 287] width 462 height 37
drag, startPoint x: 453, startPoint y: 278, endPoint x: 461, endPoint y: 291, distance: 14.8
click at [463, 291] on link "Ver detalhes" at bounding box center [490, 288] width 54 height 10
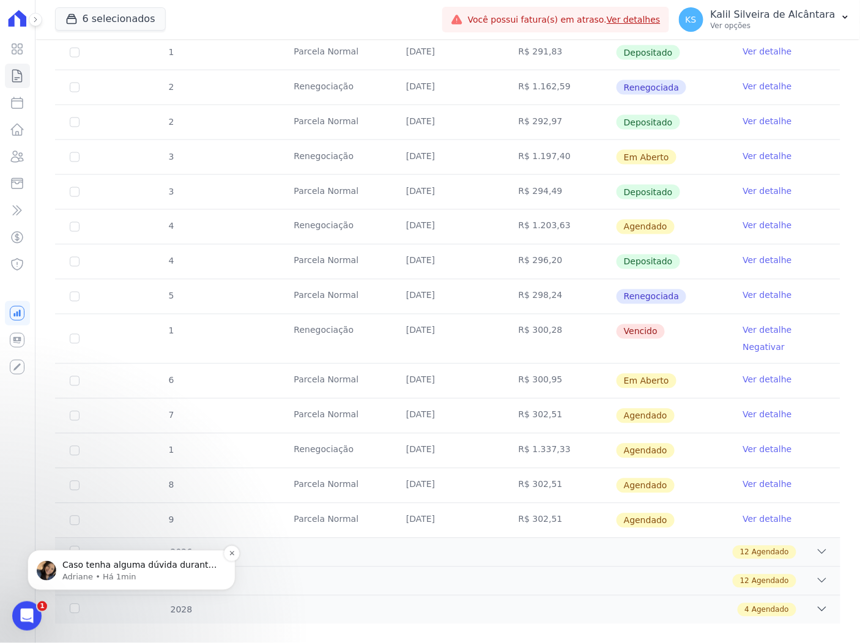
click at [173, 555] on div "Caso tenha alguma dúvida durante o cadastro, me avise. =) Adriane • Há 1min" at bounding box center [132, 569] width 208 height 40
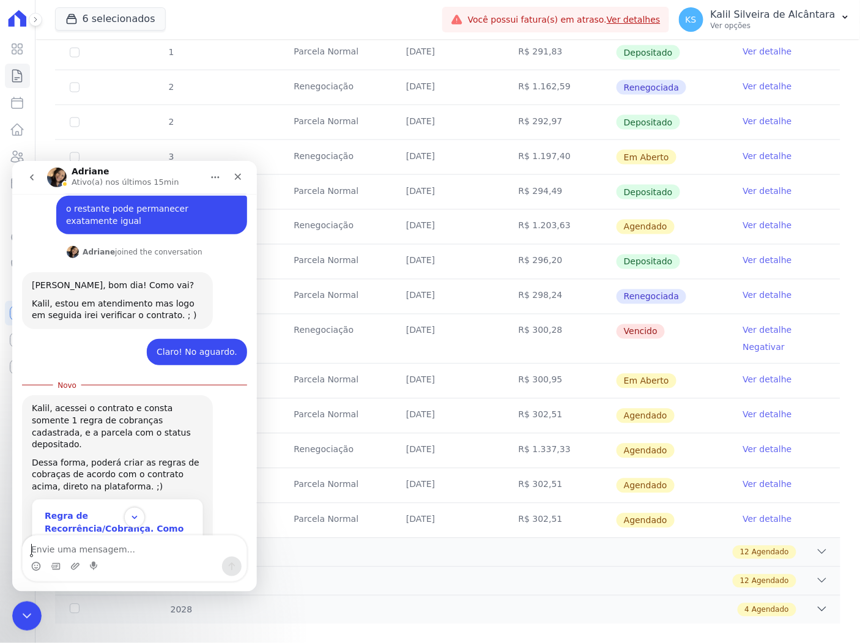
scroll to position [543, 0]
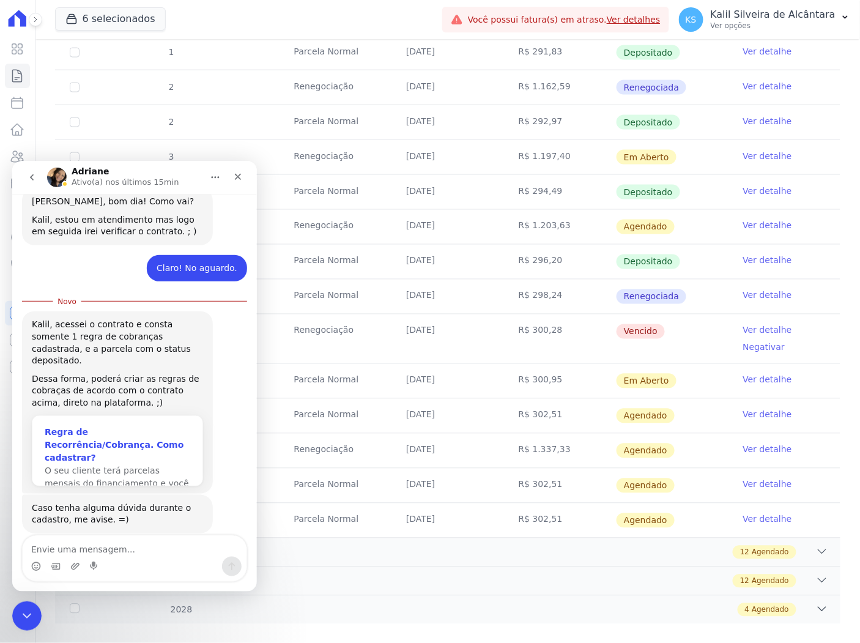
click at [92, 425] on div "Regra de Recorrência/Cobrança. Como cadastrar?" at bounding box center [117, 444] width 146 height 39
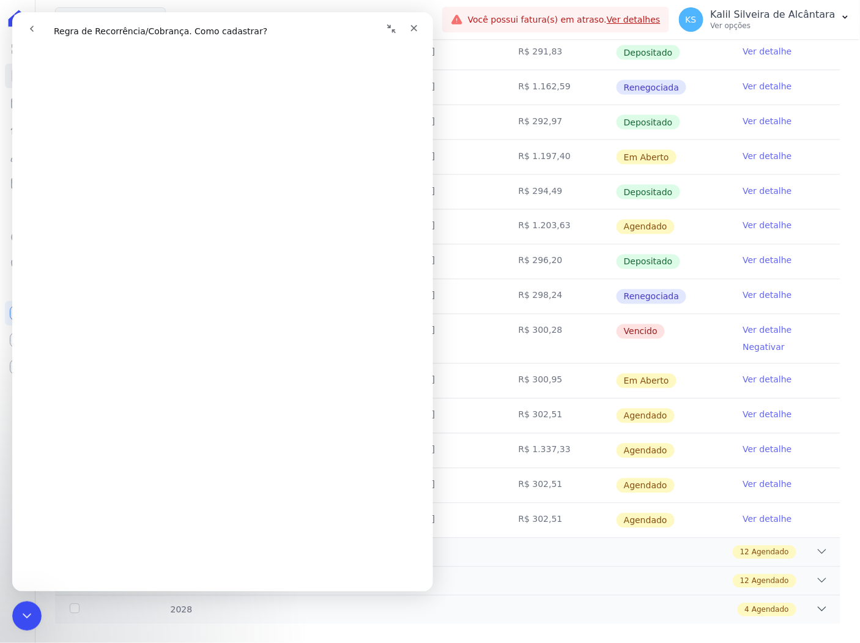
scroll to position [204, 0]
click at [574, 192] on td "R$ 294,49" at bounding box center [560, 192] width 112 height 34
click at [405, 31] on div "Fechar" at bounding box center [413, 28] width 22 height 22
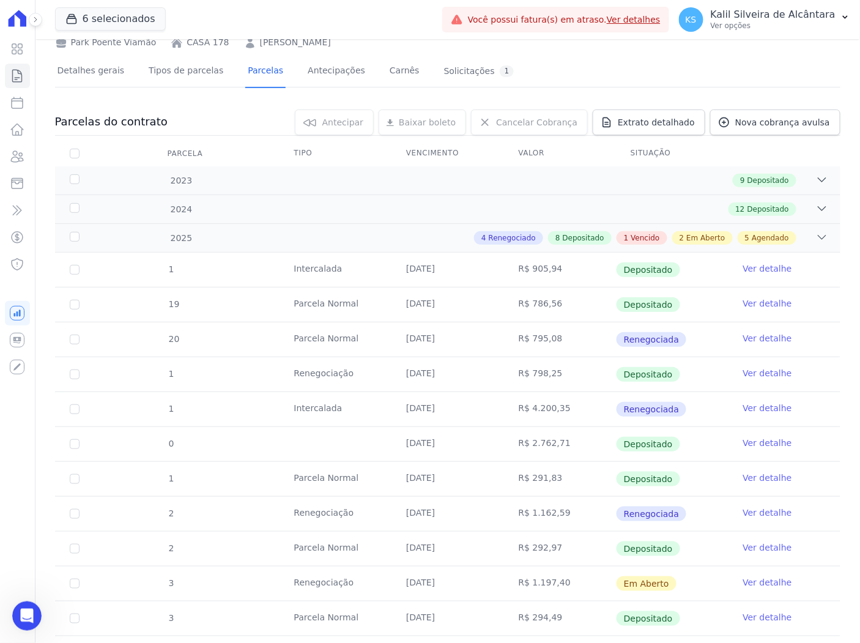
scroll to position [0, 0]
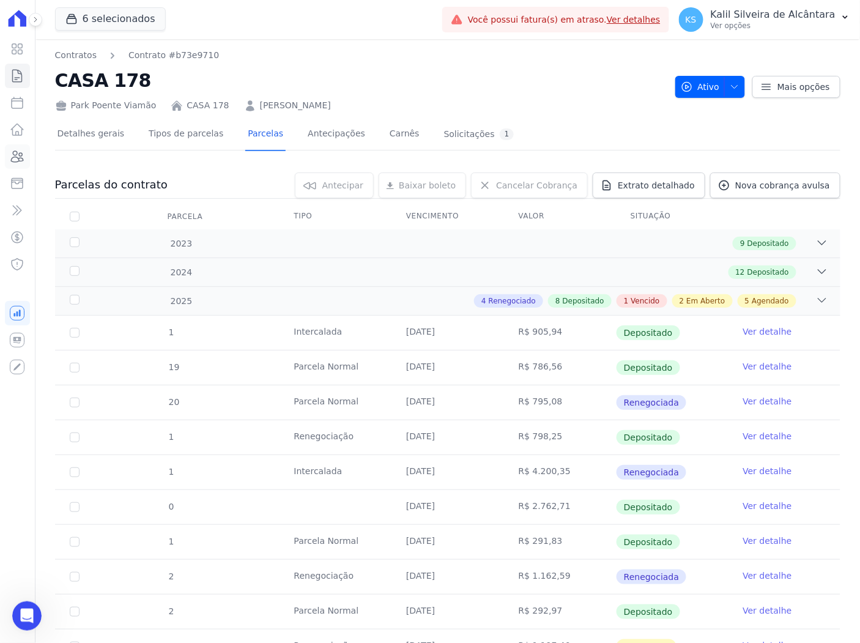
click at [13, 168] on link "Clientes" at bounding box center [17, 156] width 25 height 24
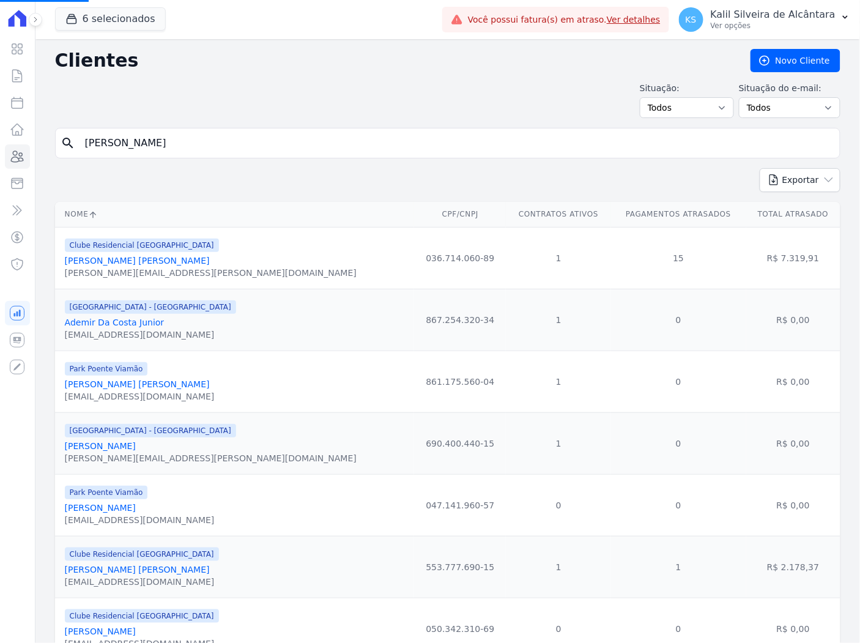
drag, startPoint x: 224, startPoint y: 141, endPoint x: -4, endPoint y: 199, distance: 235.3
click at [0, 199] on html "Visão Geral Contratos Parcelas Lotes Clientes Minha Carteira Transferências Cré…" at bounding box center [430, 321] width 860 height 643
click at [95, 138] on input "search" at bounding box center [456, 143] width 757 height 24
type input "[PERSON_NAME]"
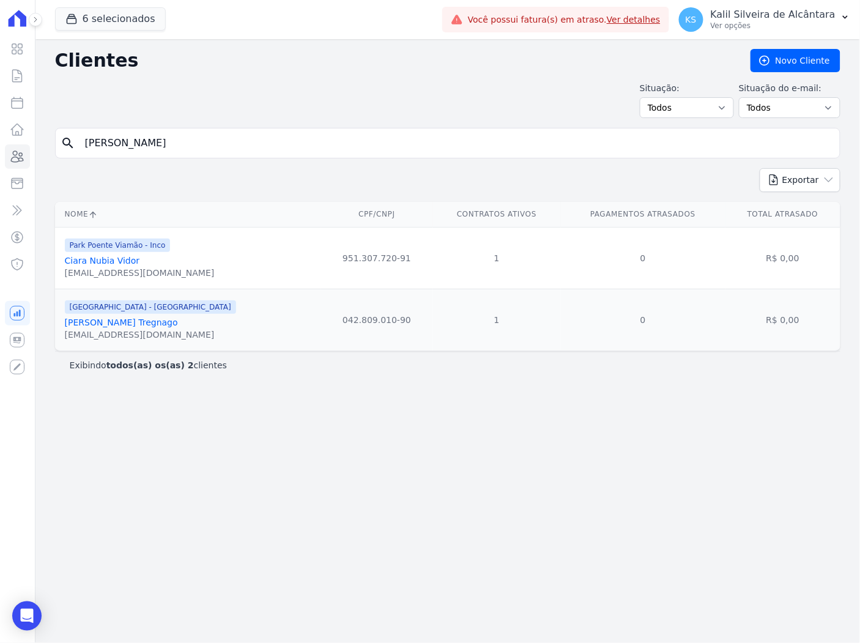
click at [127, 325] on link "[PERSON_NAME] Tregnago" at bounding box center [121, 322] width 113 height 10
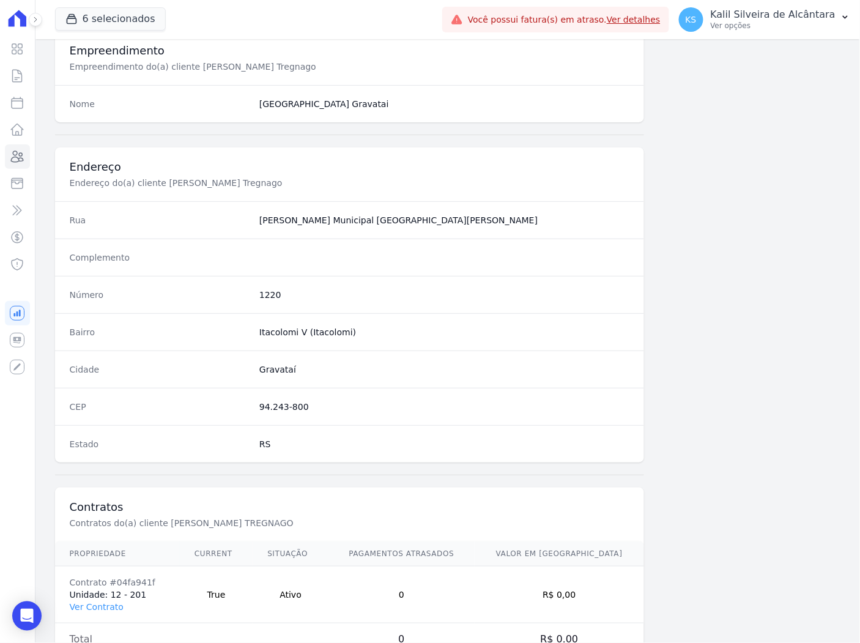
scroll to position [503, 0]
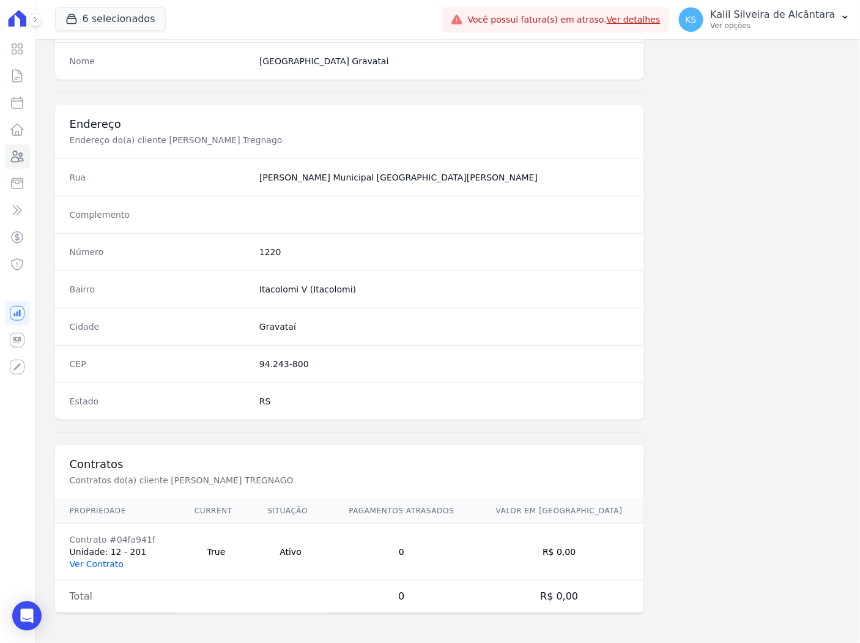
drag, startPoint x: 105, startPoint y: 551, endPoint x: 108, endPoint y: 559, distance: 8.5
click at [105, 552] on td "Contrato #04fa941f Unidade: 12 - 201 Ver Contrato" at bounding box center [117, 552] width 125 height 57
click at [110, 563] on link "Ver Contrato" at bounding box center [97, 564] width 54 height 10
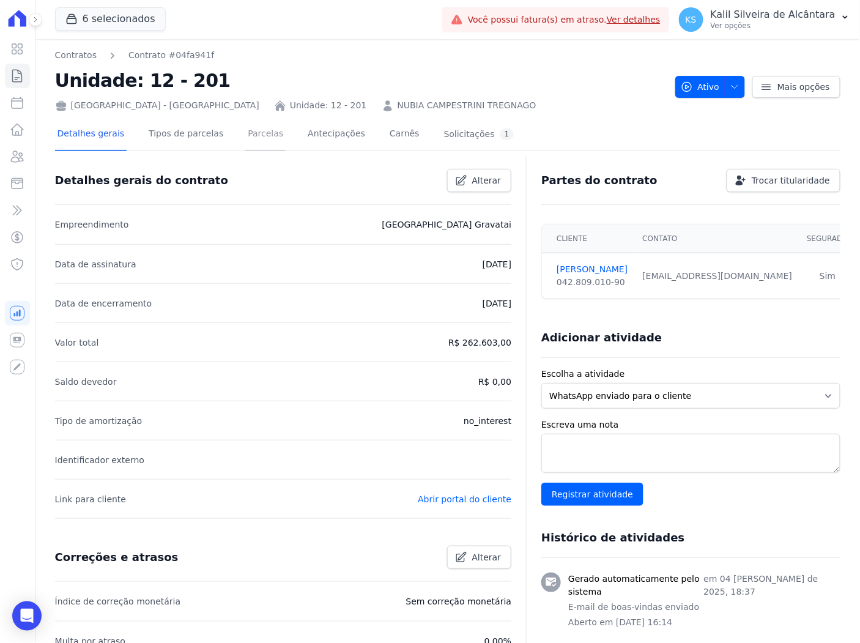
click at [261, 125] on link "Parcelas" at bounding box center [265, 135] width 40 height 32
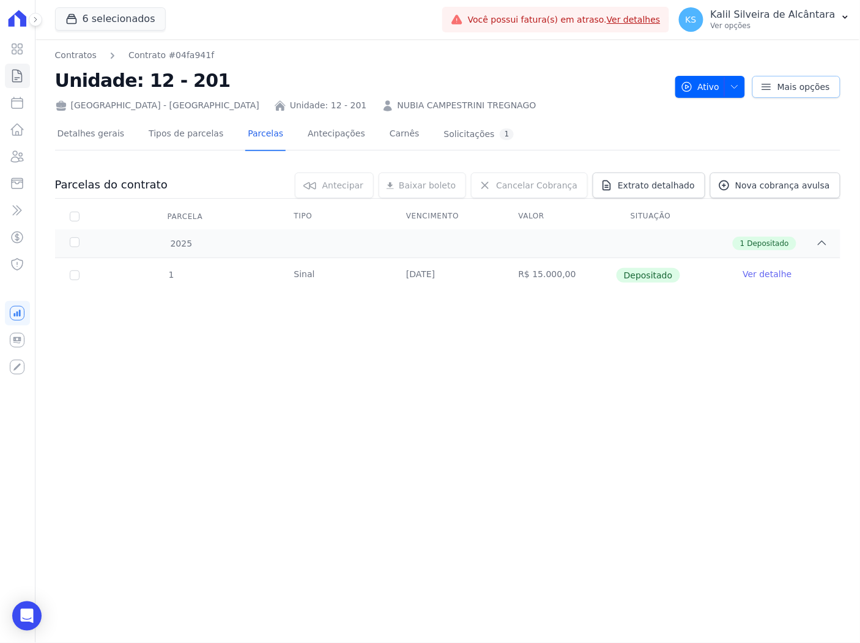
click at [810, 92] on span "Mais opções" at bounding box center [803, 87] width 53 height 12
click at [814, 188] on span "Nova cobrança avulsa" at bounding box center [782, 185] width 95 height 12
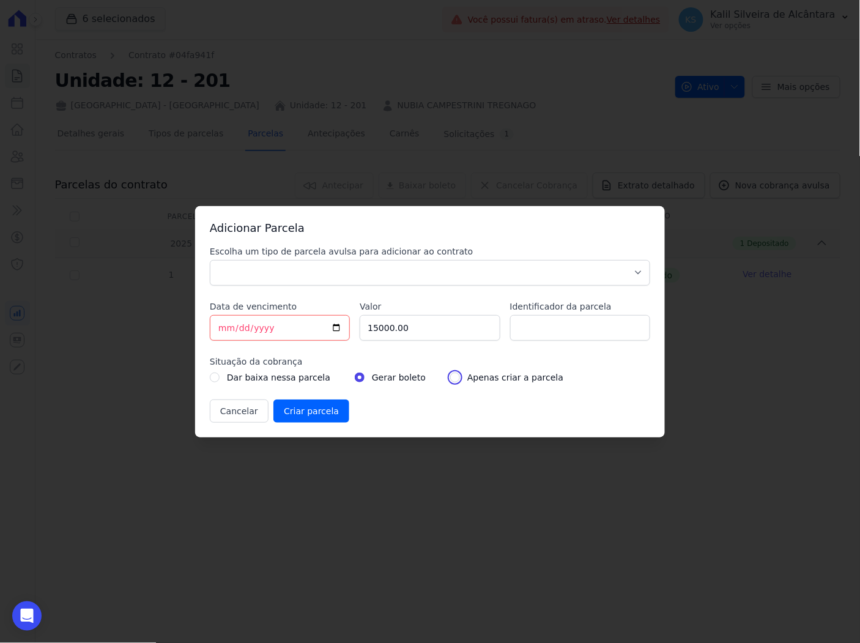
click at [450, 377] on input "radio" at bounding box center [455, 377] width 10 height 10
radio input "true"
click at [596, 321] on input "Identificador da parcela" at bounding box center [580, 328] width 140 height 26
click at [453, 278] on select "Parcela Normal Sinal Caução Intercalada Chaves Pré Chaves Pós Chaves Taxas Quit…" at bounding box center [430, 273] width 440 height 26
click at [434, 277] on select "Parcela Normal Sinal Caução Intercalada Chaves Pré Chaves Pós Chaves Taxas Quit…" at bounding box center [430, 273] width 440 height 26
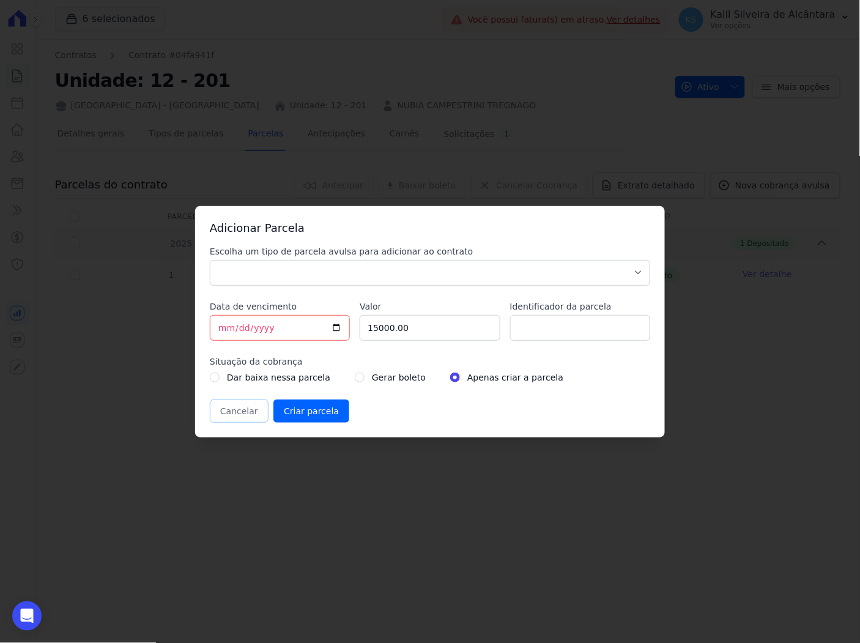
click at [245, 407] on button "Cancelar" at bounding box center [239, 410] width 59 height 23
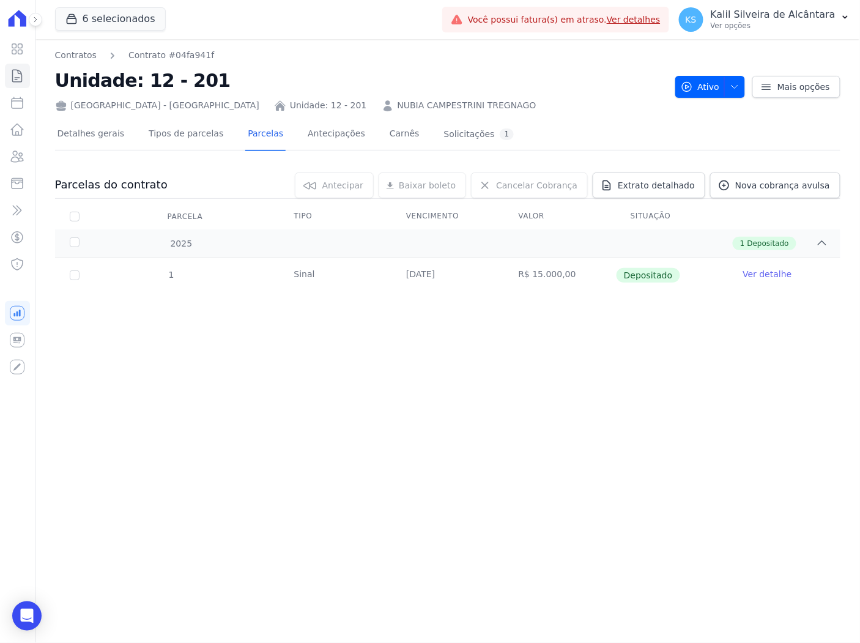
click at [39, 583] on div "Contratos Contrato #04fa941f Unidade: 12 - 201 [GEOGRAPHIC_DATA] - [GEOGRAPHIC_…" at bounding box center [447, 341] width 824 height 604
click at [31, 583] on div "Open Intercom Messenger" at bounding box center [27, 616] width 32 height 32
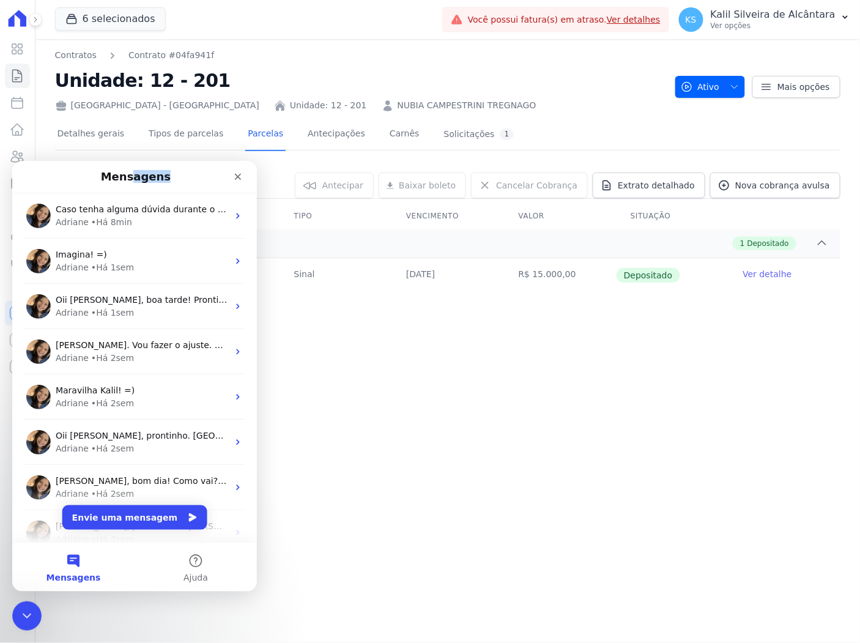
drag, startPoint x: 133, startPoint y: 182, endPoint x: 281, endPoint y: 157, distance: 150.0
click at [256, 160] on html "Mensagens Caso tenha alguma dúvida durante o cadastro, me avise. =) Adriane • H…" at bounding box center [134, 375] width 245 height 431
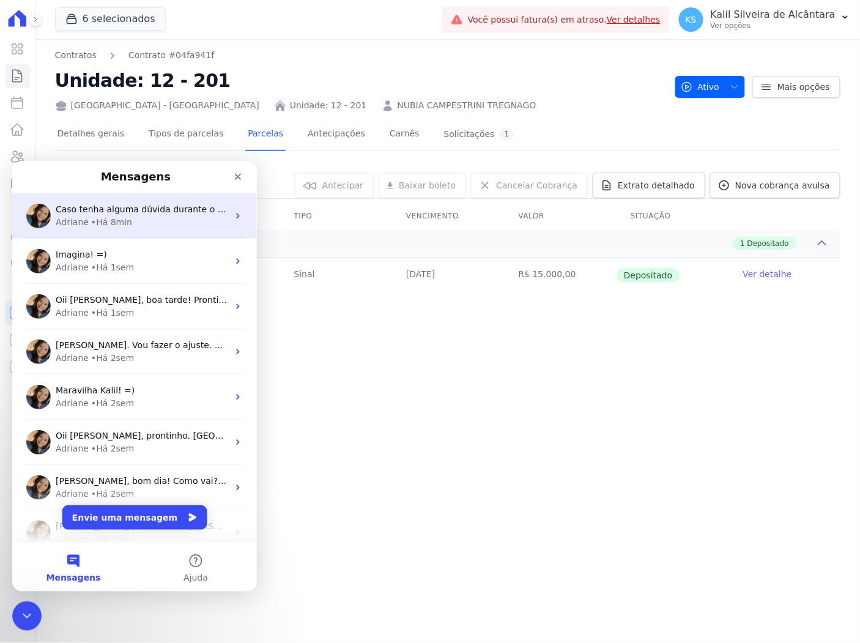
click at [142, 221] on div "Adriane • Há 8min" at bounding box center [141, 221] width 172 height 13
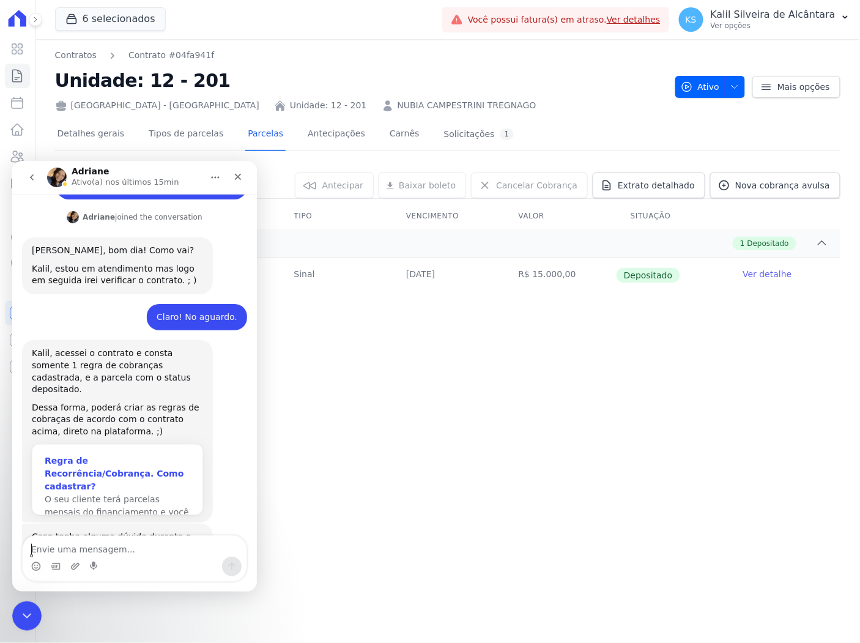
scroll to position [524, 0]
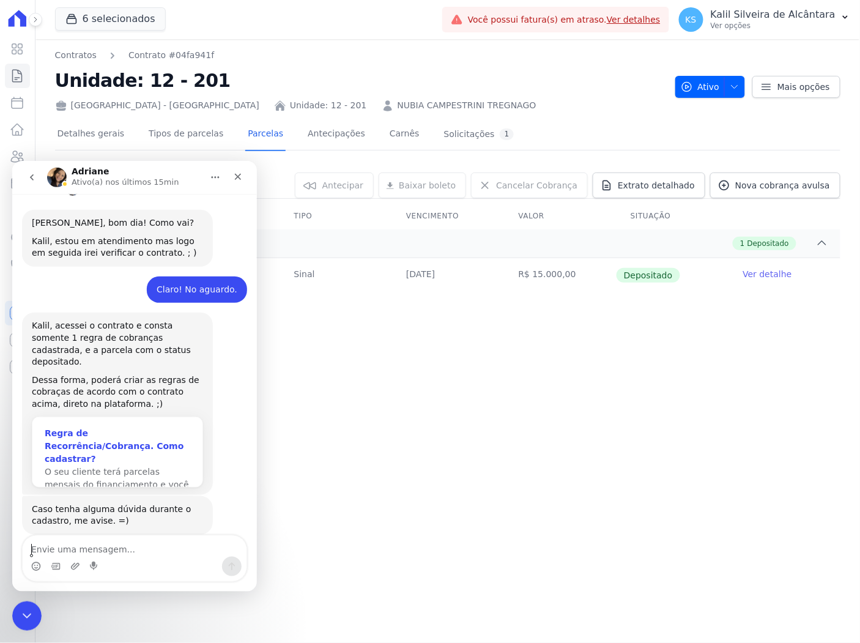
click at [125, 426] on div "Regra de Recorrência/Cobrança. Como cadastrar?" at bounding box center [117, 445] width 146 height 39
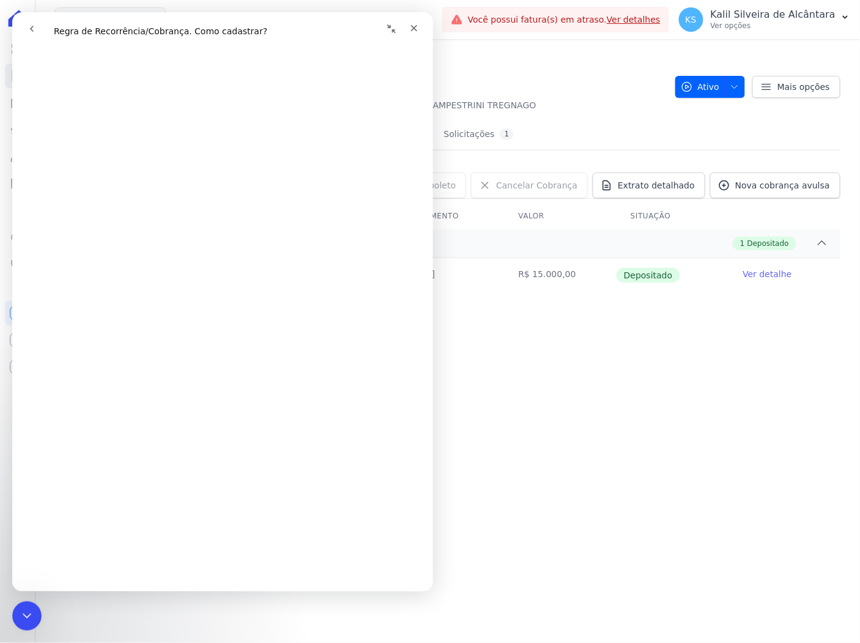
scroll to position [204, 0]
click at [698, 309] on div "Parcelas do contrato 0 selecionada(s) Antecipar Antecipar Renegociar Baixar bol…" at bounding box center [447, 239] width 785 height 159
click at [386, 22] on button "Recolher janela" at bounding box center [390, 28] width 23 height 23
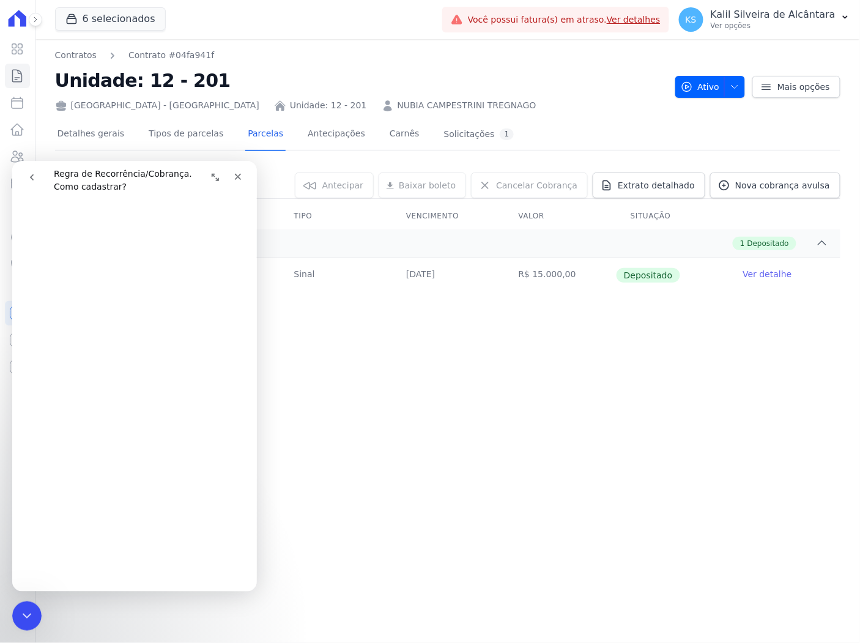
scroll to position [220, 0]
click at [146, 136] on link "Tipos de parcelas" at bounding box center [186, 135] width 80 height 32
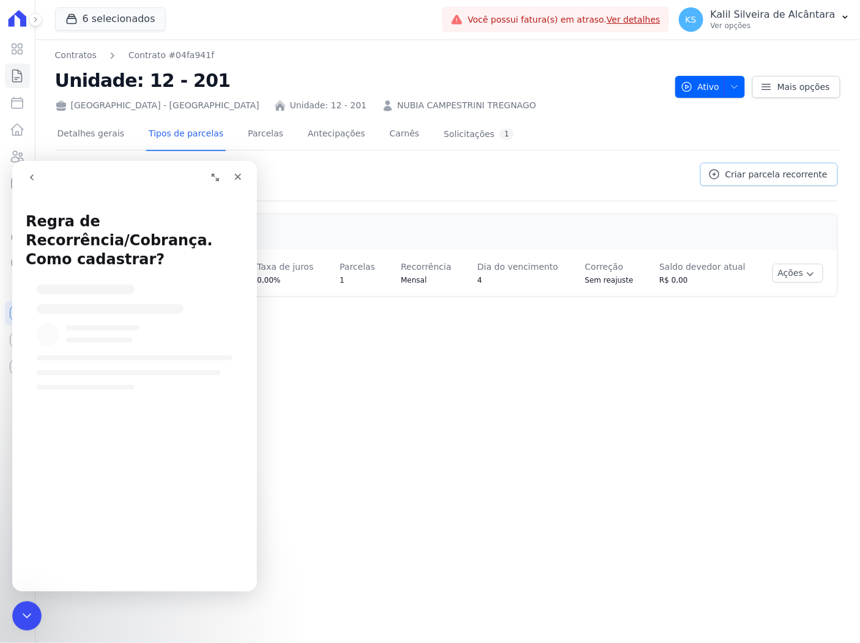
click at [749, 179] on span "Criar parcela recorrente" at bounding box center [776, 174] width 102 height 12
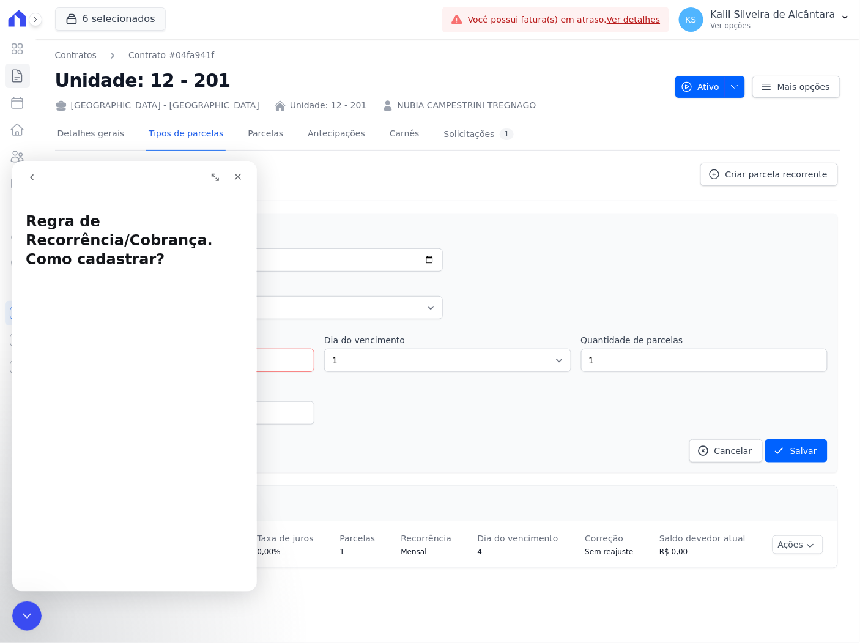
drag, startPoint x: 89, startPoint y: 175, endPoint x: 627, endPoint y: 165, distance: 538.3
click at [256, 165] on html "Regra de Recorrência/Cobrança. Como cadastrar? Regra de Recorrência/Cobrança. C…" at bounding box center [134, 375] width 245 height 431
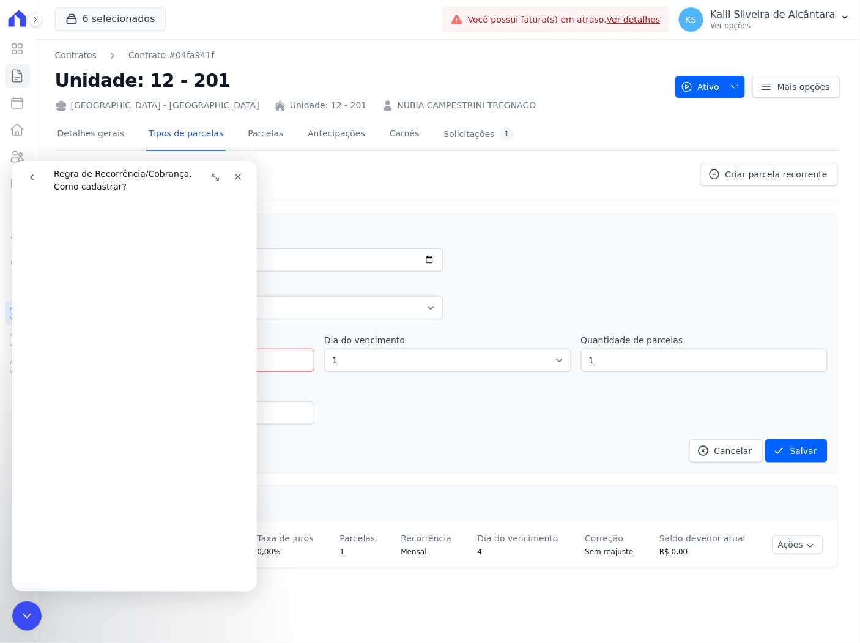
scroll to position [453, 0]
click at [232, 177] on icon "Fechar" at bounding box center [237, 176] width 10 height 10
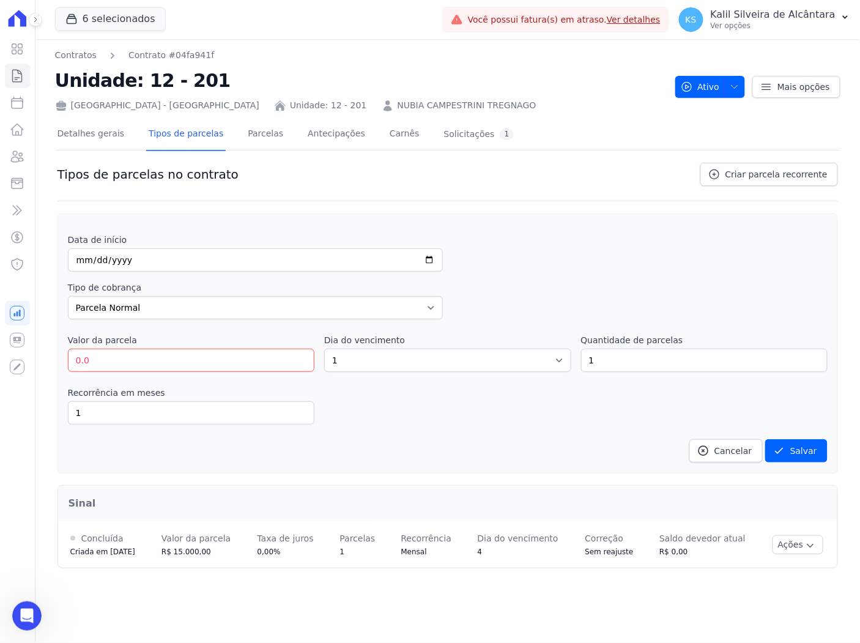
scroll to position [0, 0]
drag, startPoint x: 123, startPoint y: 364, endPoint x: -4, endPoint y: 388, distance: 128.8
click at [0, 388] on html "Visão Geral Contratos Parcelas Lotes Clientes Minha Carteira Transferências Cré…" at bounding box center [430, 321] width 860 height 643
click at [572, 432] on div "Data de início Tipo de cobrança Parcela Normal Entrada Sinal Intercalada Chaves…" at bounding box center [448, 348] width 760 height 229
click at [302, 358] on input "700.01" at bounding box center [191, 360] width 246 height 23
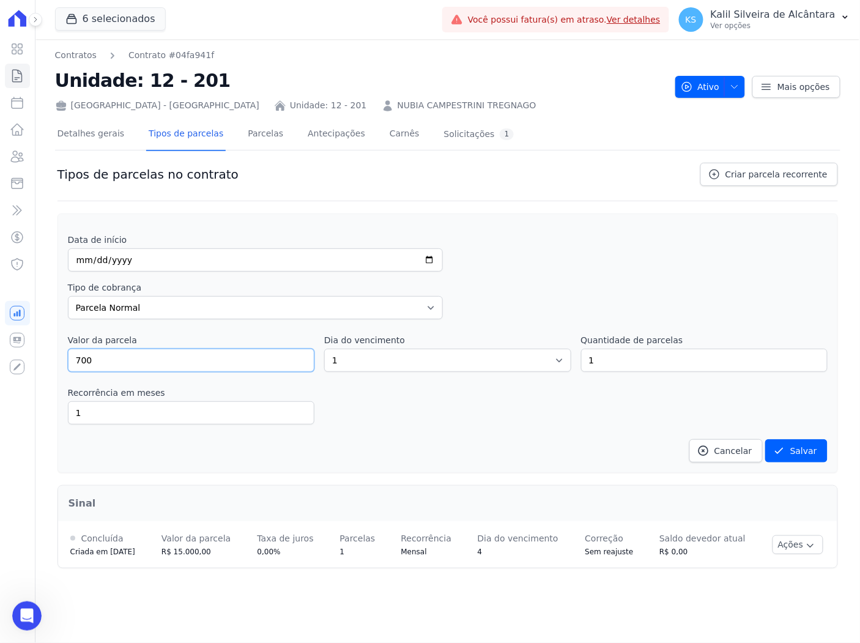
type input "700"
click at [301, 363] on input "700" at bounding box center [191, 360] width 246 height 23
click at [365, 357] on select "1 2 3 4 5 6 7 8 9 10 11 12 13 14 15 16 17 18 19 20 21 22 23 24 25 26 27 28 29 3…" at bounding box center [447, 360] width 246 height 23
select select "10"
click at [324, 349] on select "1 2 3 4 5 6 7 8 9 10 11 12 13 14 15 16 17 18 19 20 21 22 23 24 25 26 27 28 29 3…" at bounding box center [447, 360] width 246 height 23
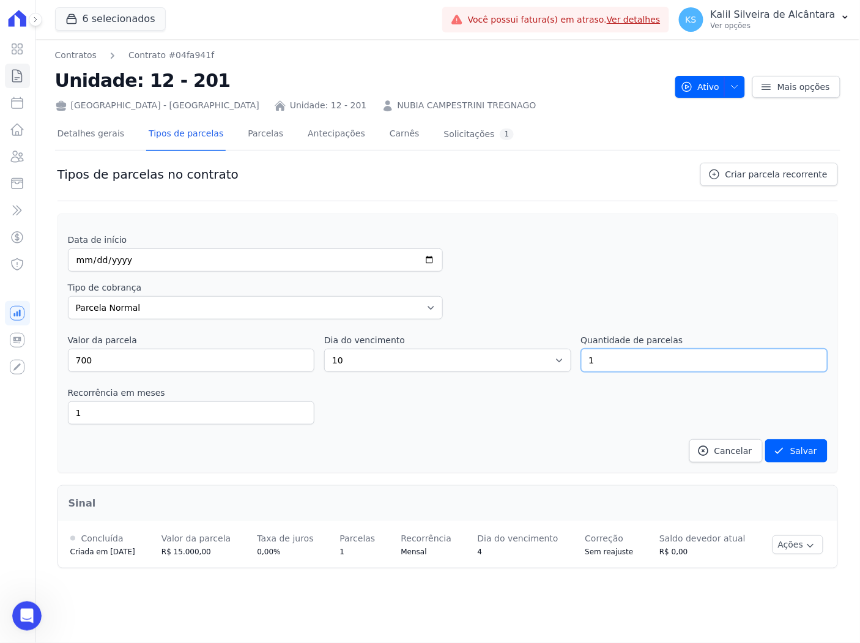
drag, startPoint x: 628, startPoint y: 362, endPoint x: 539, endPoint y: 362, distance: 88.7
click at [539, 362] on div "Valor da parcela 700 Dia do vencimento 1 2 3 4 5 6 7 8 9 10 11 12 13 14 15 16 1…" at bounding box center [448, 353] width 760 height 38
type input "20"
click at [465, 431] on div "Data de início Tipo de cobrança Parcela Normal Entrada Sinal Intercalada Chaves…" at bounding box center [448, 348] width 760 height 229
click at [17, 583] on div "Abertura do Messenger da Intercom" at bounding box center [25, 614] width 40 height 40
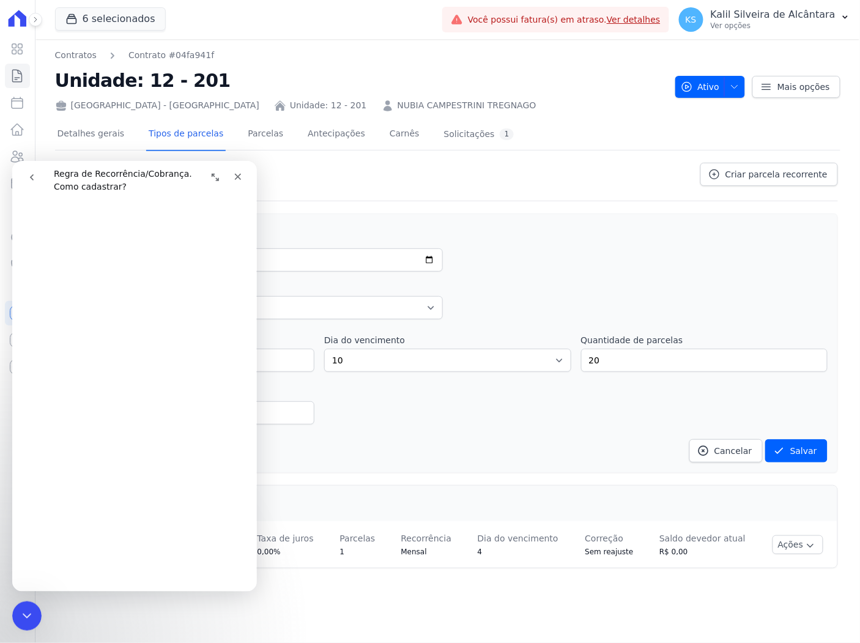
scroll to position [407, 0]
click at [283, 455] on dd "Cancelar Salvar" at bounding box center [448, 450] width 760 height 23
click at [215, 172] on icon "Expandir janela" at bounding box center [215, 177] width 10 height 10
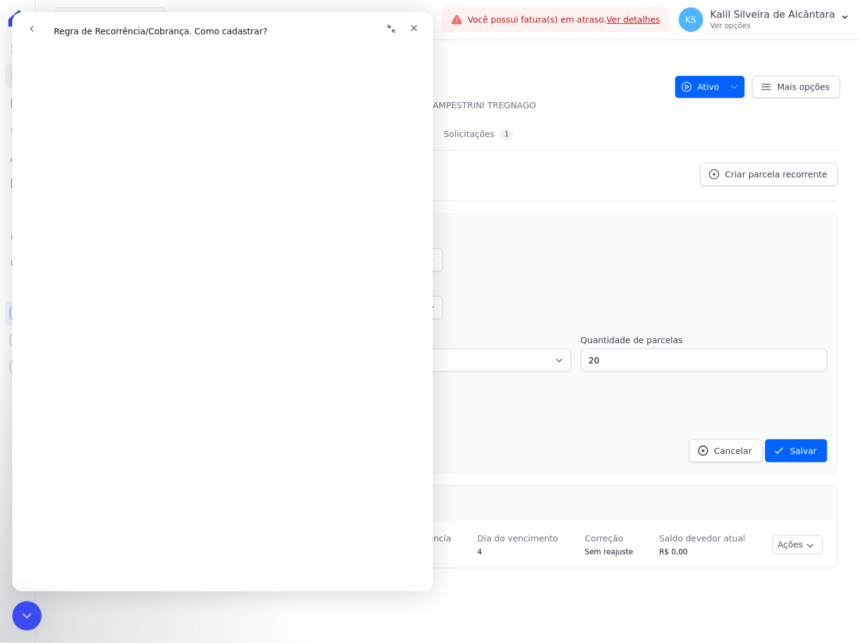
click at [383, 28] on button "Recolher janela" at bounding box center [390, 28] width 23 height 23
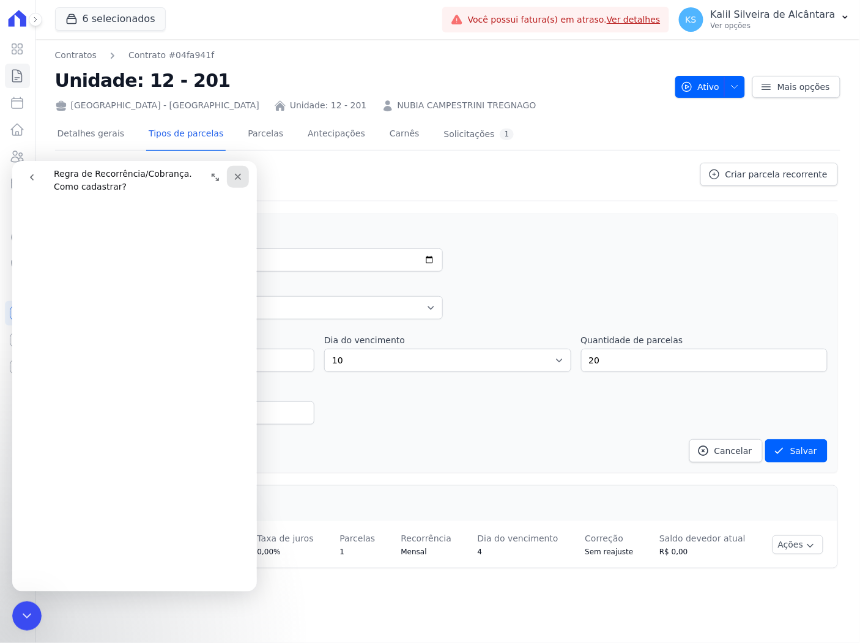
click at [235, 172] on icon "Fechar" at bounding box center [237, 176] width 10 height 10
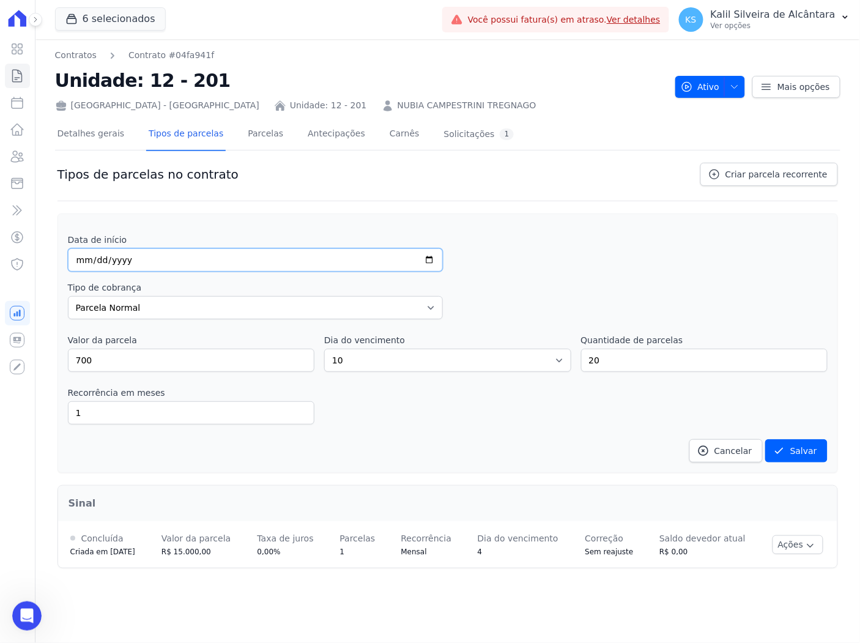
click at [81, 254] on input "date" at bounding box center [255, 259] width 375 height 23
type input "[DATE]"
click at [425, 453] on dd "Cancelar Salvar" at bounding box center [448, 450] width 760 height 23
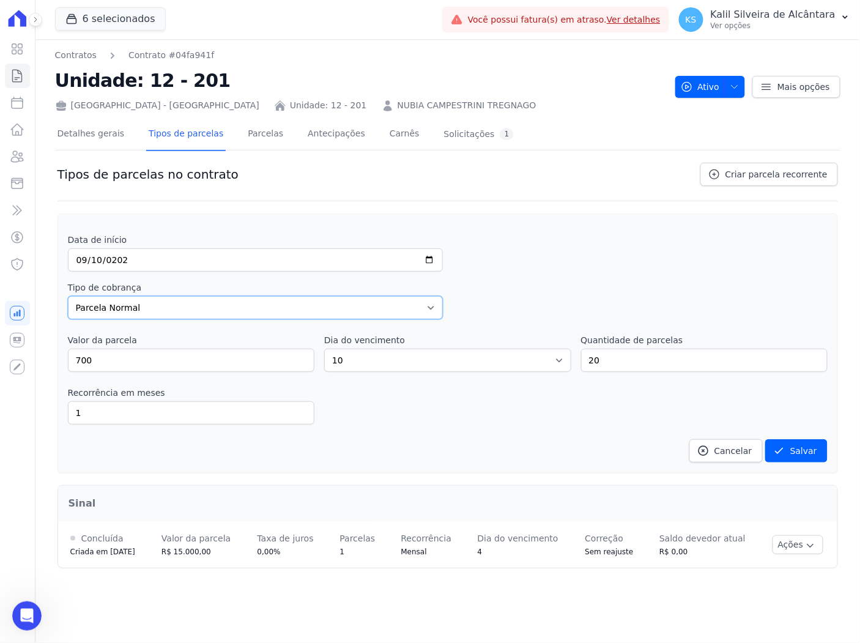
click at [141, 309] on select "Parcela Normal Entrada Sinal Intercalada Chaves Pré-chaves Pós-chaves Impostos …" at bounding box center [255, 307] width 375 height 23
click at [8, 154] on link "Clientes" at bounding box center [17, 156] width 25 height 24
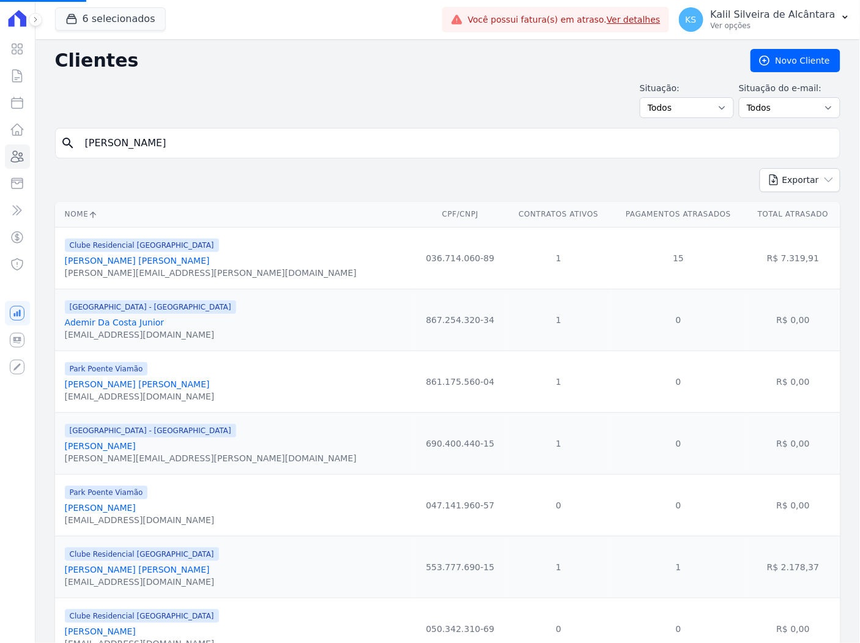
click at [133, 138] on input "[PERSON_NAME]" at bounding box center [456, 143] width 757 height 24
click at [130, 138] on input "search" at bounding box center [456, 143] width 757 height 24
type input "amanda da silva s"
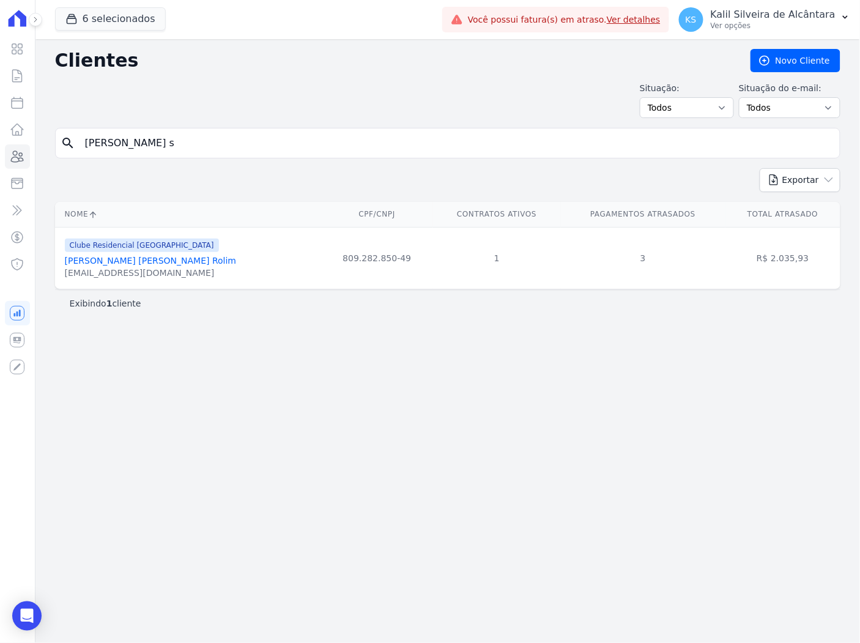
click at [160, 262] on link "Amanda Da Silva Soares Rolim" at bounding box center [151, 261] width 172 height 10
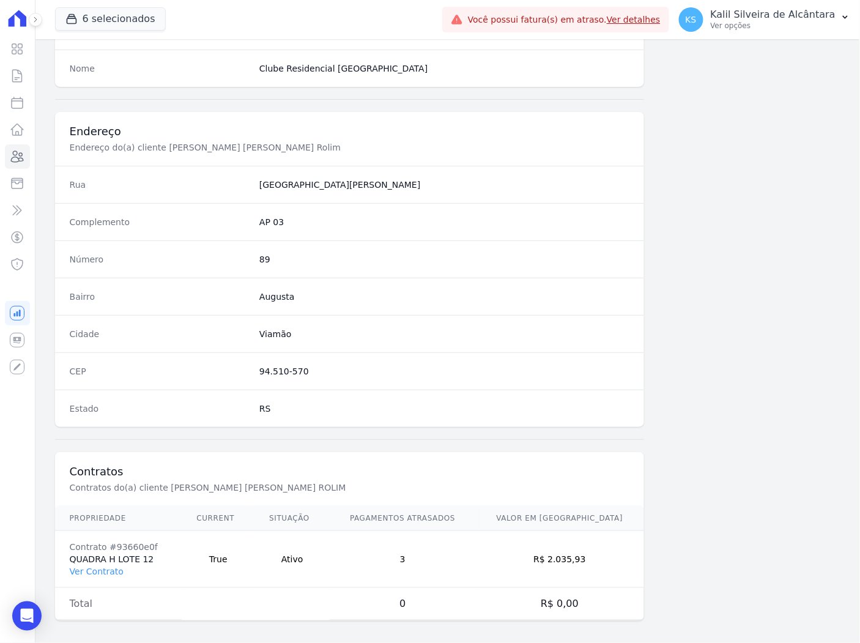
scroll to position [503, 0]
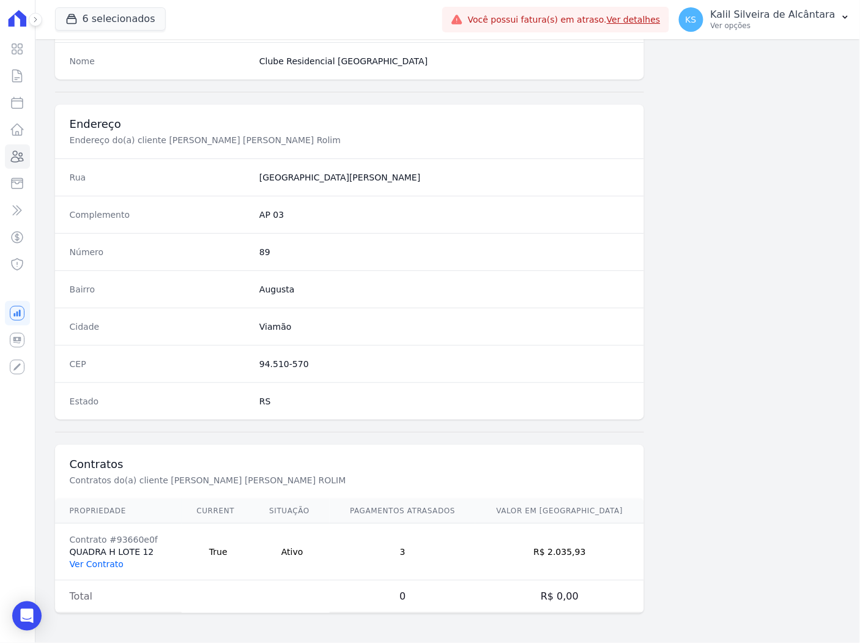
click at [87, 566] on link "Ver Contrato" at bounding box center [97, 564] width 54 height 10
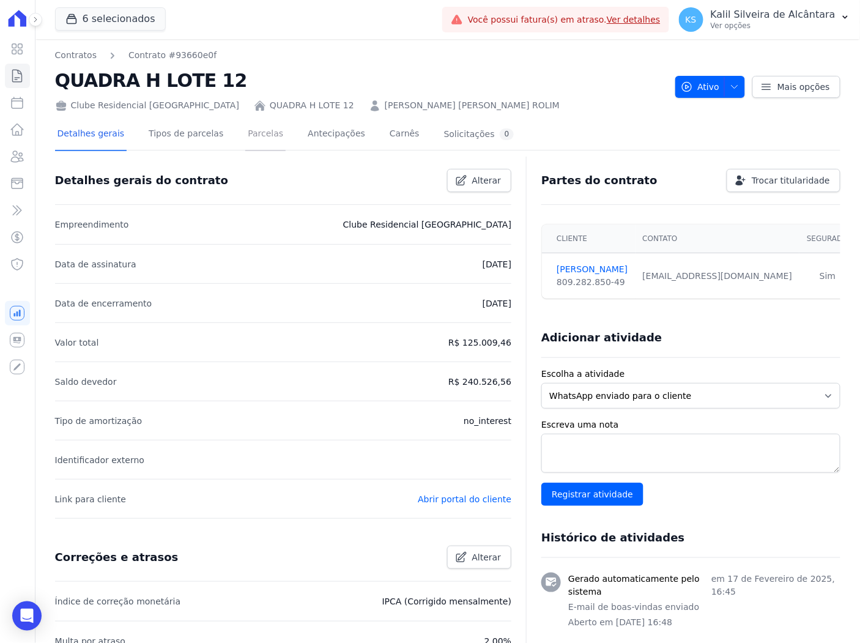
click at [245, 138] on link "Parcelas" at bounding box center [265, 135] width 40 height 32
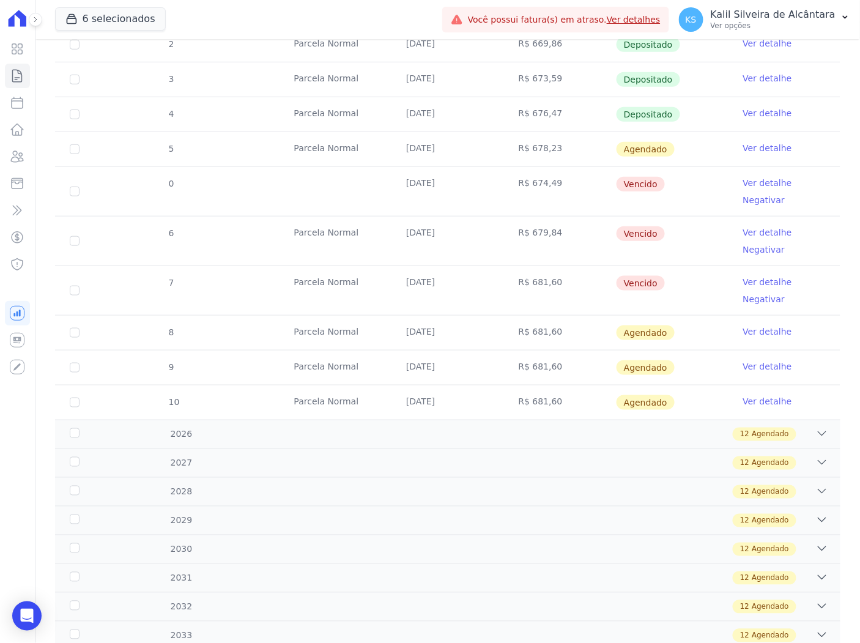
scroll to position [136, 0]
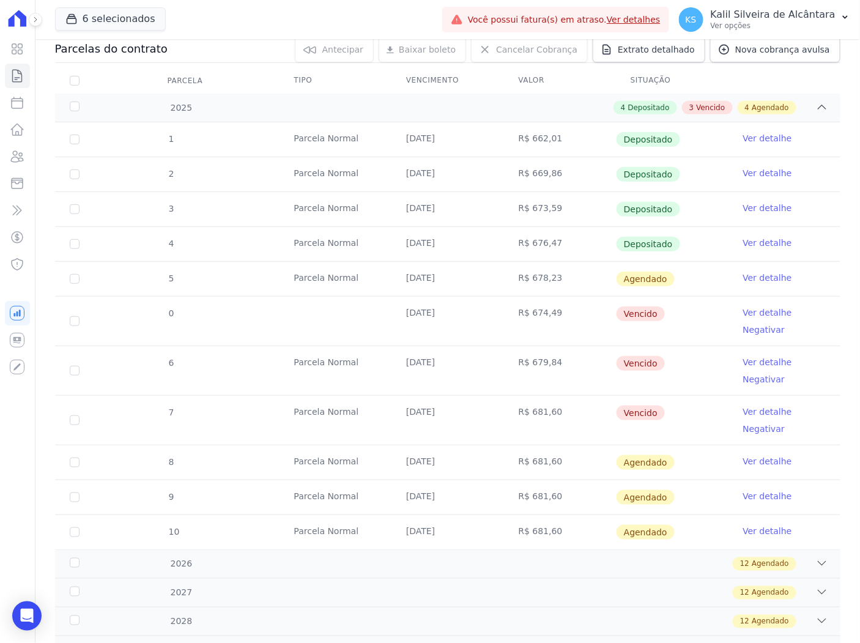
click at [66, 422] on td "7" at bounding box center [74, 420] width 39 height 49
click at [72, 412] on td "7" at bounding box center [74, 420] width 39 height 49
click at [73, 419] on input "checkbox" at bounding box center [75, 420] width 10 height 10
checkbox input "true"
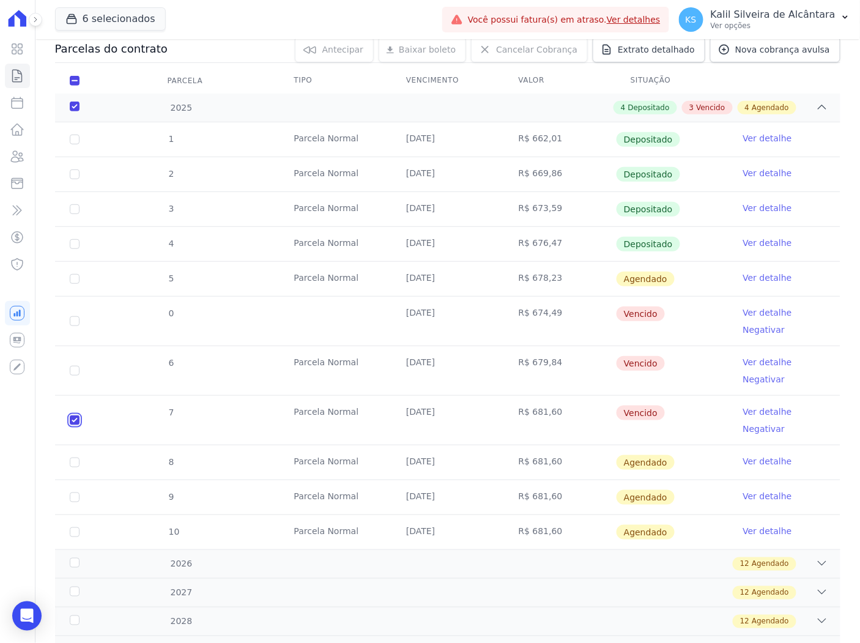
checkbox input "true"
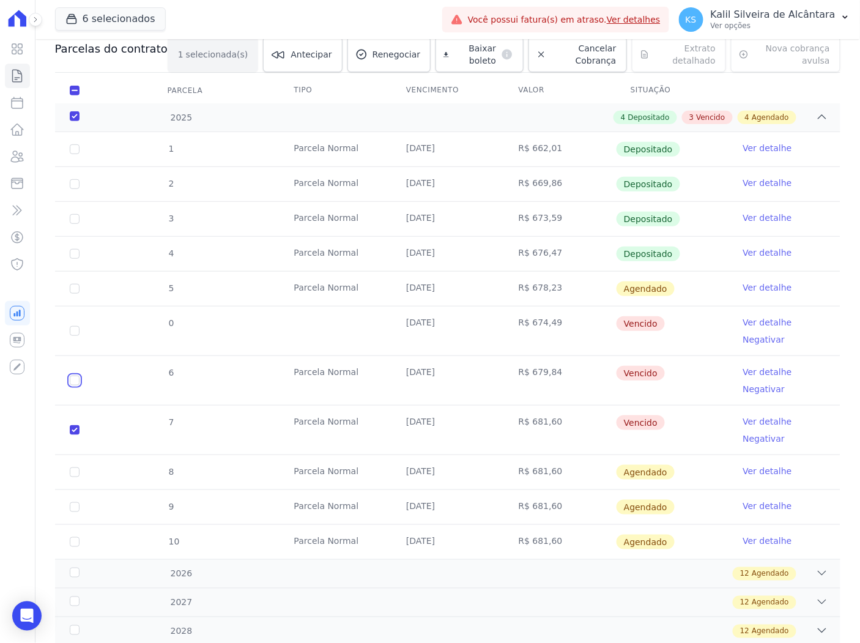
click at [78, 377] on input "checkbox" at bounding box center [75, 381] width 10 height 10
checkbox input "true"
click at [75, 330] on input "checkbox" at bounding box center [75, 331] width 10 height 10
checkbox input "true"
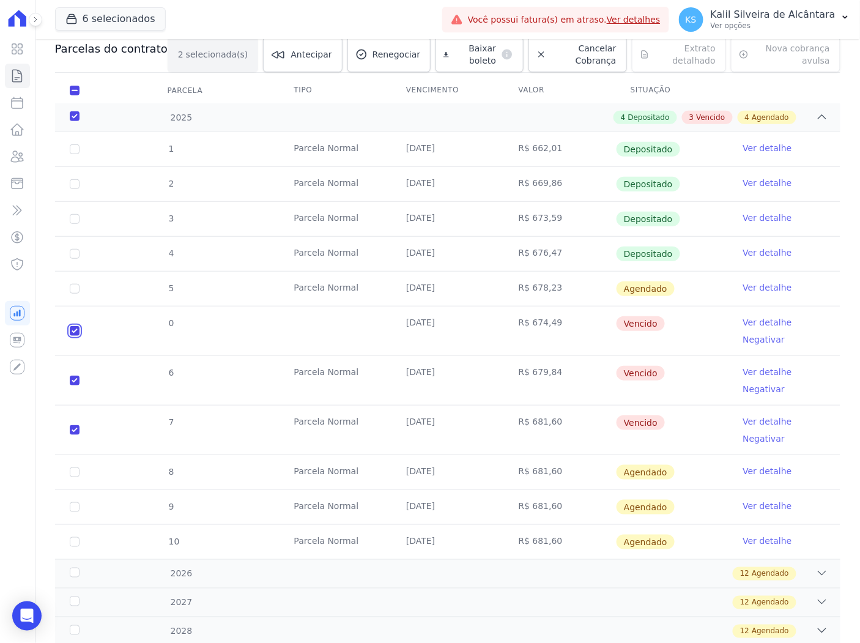
checkbox input "true"
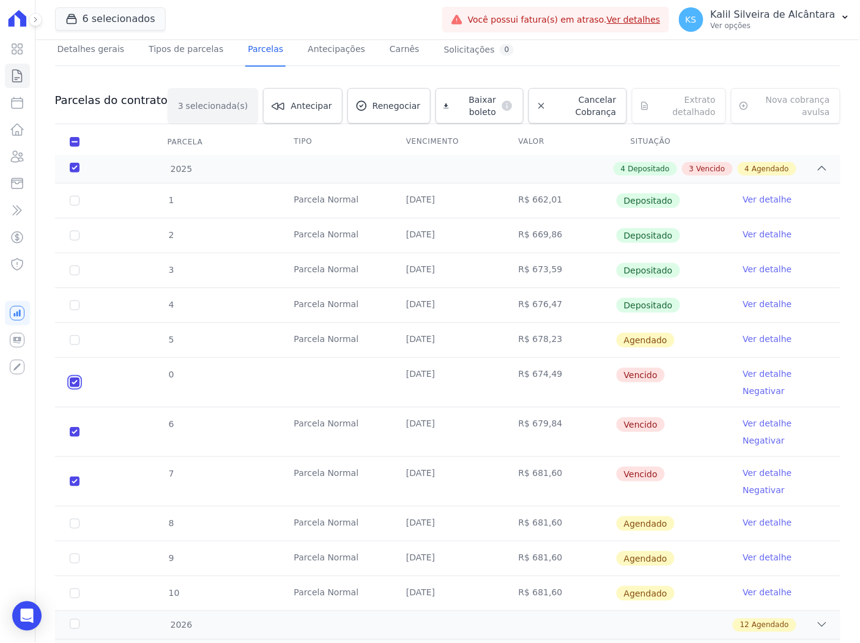
scroll to position [0, 0]
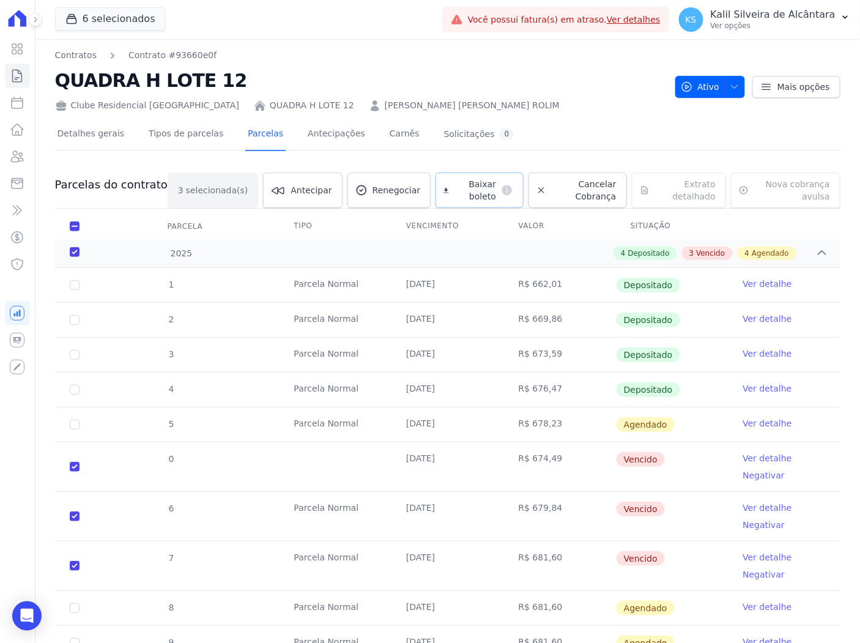
click at [496, 187] on dt "default" at bounding box center [504, 190] width 17 height 12
click at [820, 61] on div "Contratos Contrato #93660e0f QUADRA H LOTE 12 Clube Residencial Saint Louis QUA…" at bounding box center [447, 80] width 785 height 63
click at [21, 150] on icon at bounding box center [17, 156] width 15 height 15
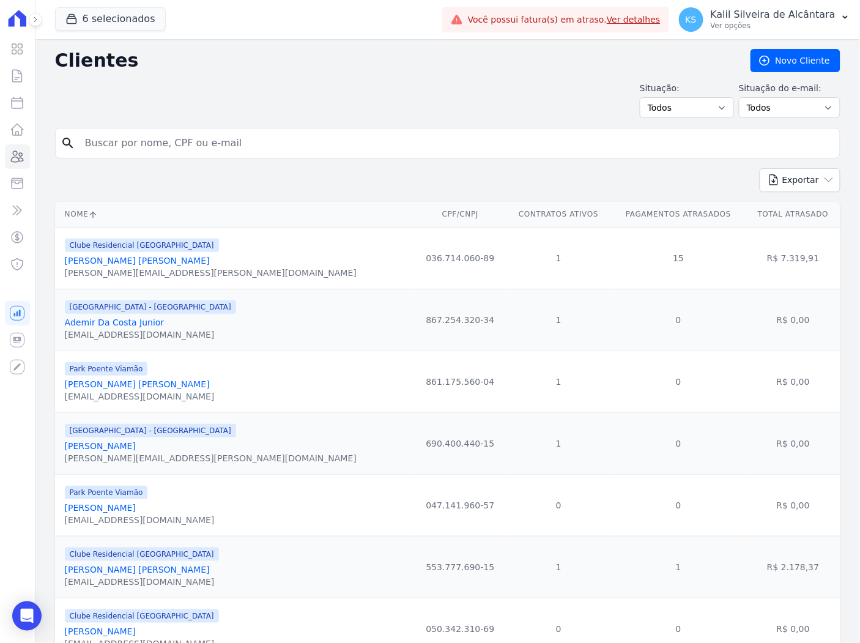
click at [332, 155] on input "search" at bounding box center [456, 143] width 757 height 24
type input "rita de cas"
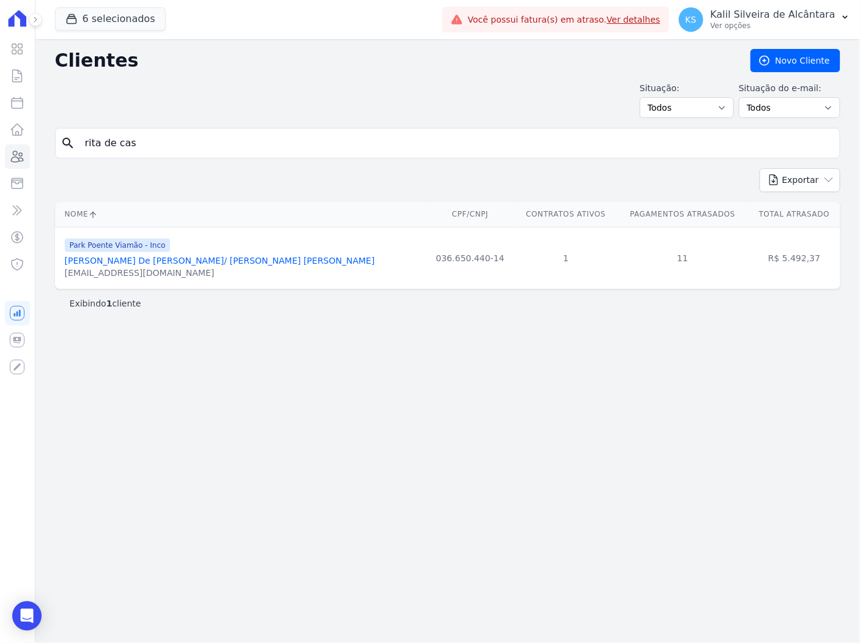
click at [221, 257] on link "Rita De Cassia Valadas De Oliveira/ Lucas Fonseca Prado" at bounding box center [220, 261] width 310 height 10
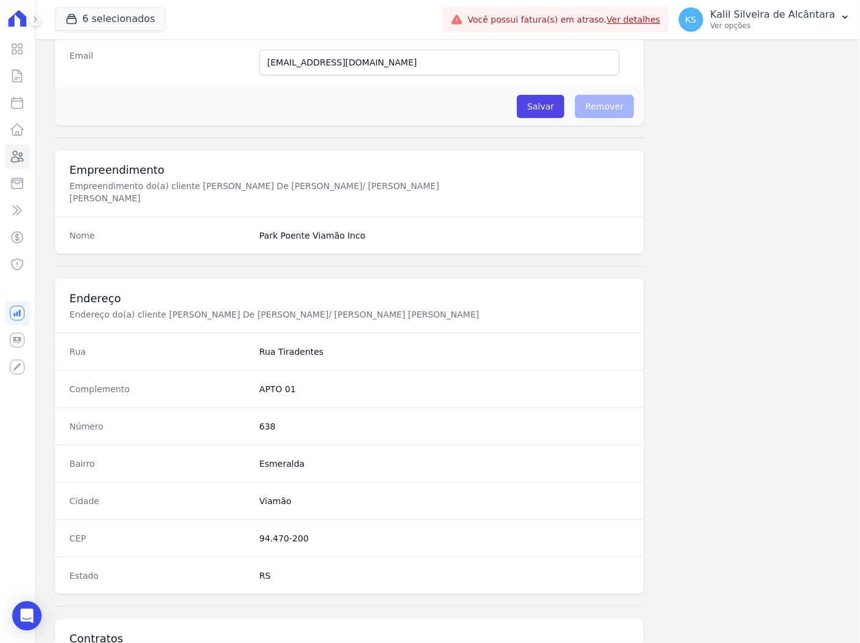
scroll to position [503, 0]
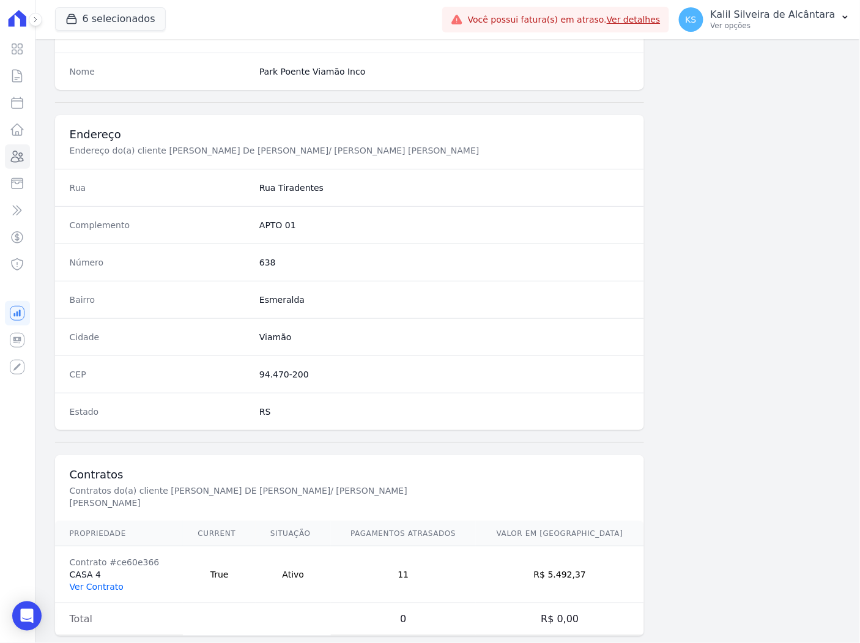
click at [98, 582] on link "Ver Contrato" at bounding box center [97, 587] width 54 height 10
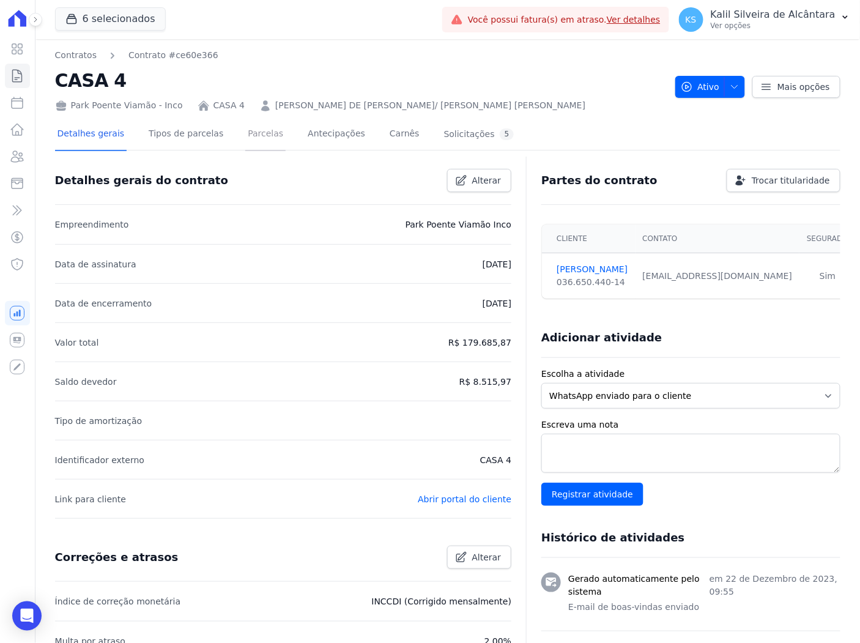
click at [245, 128] on link "Parcelas" at bounding box center [265, 135] width 40 height 32
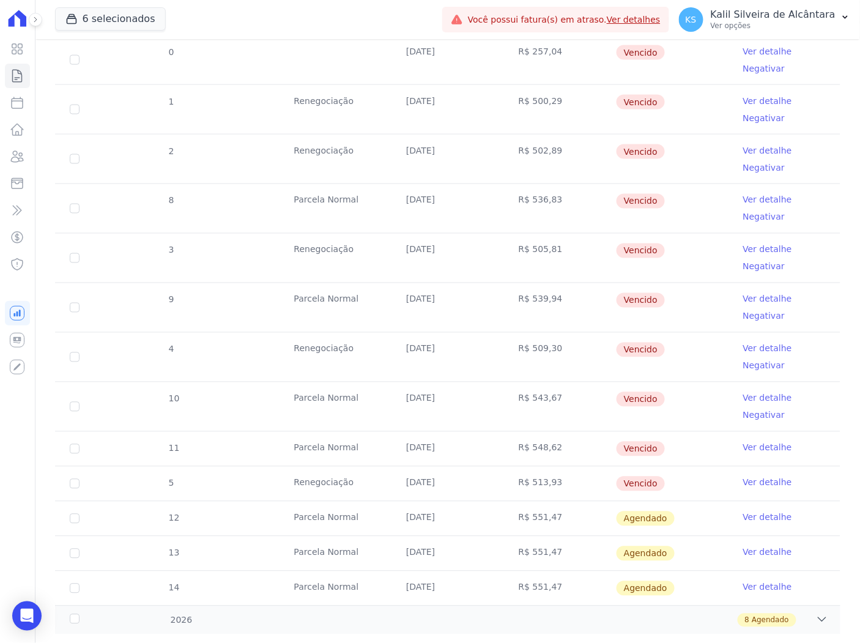
scroll to position [527, 0]
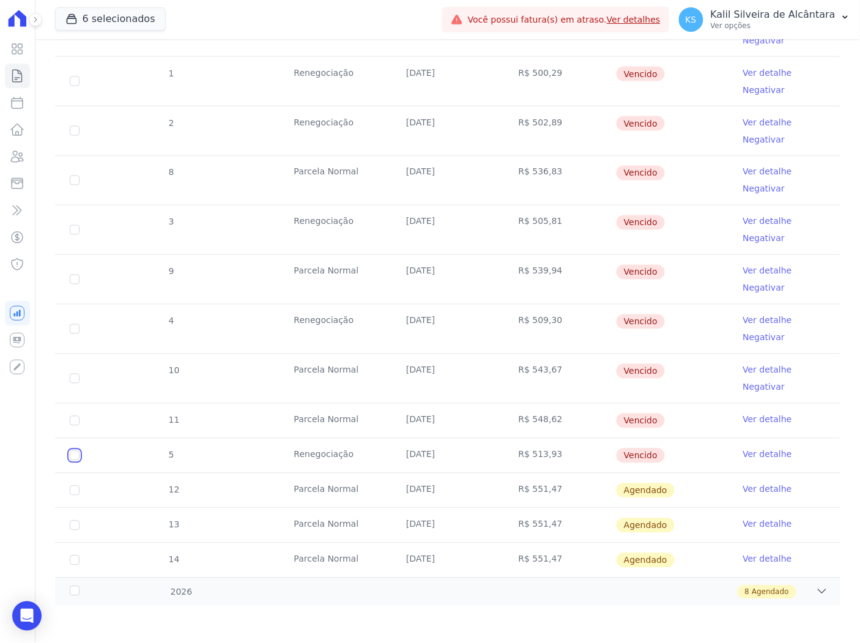
click at [75, 457] on input "checkbox" at bounding box center [75, 456] width 10 height 10
checkbox input "true"
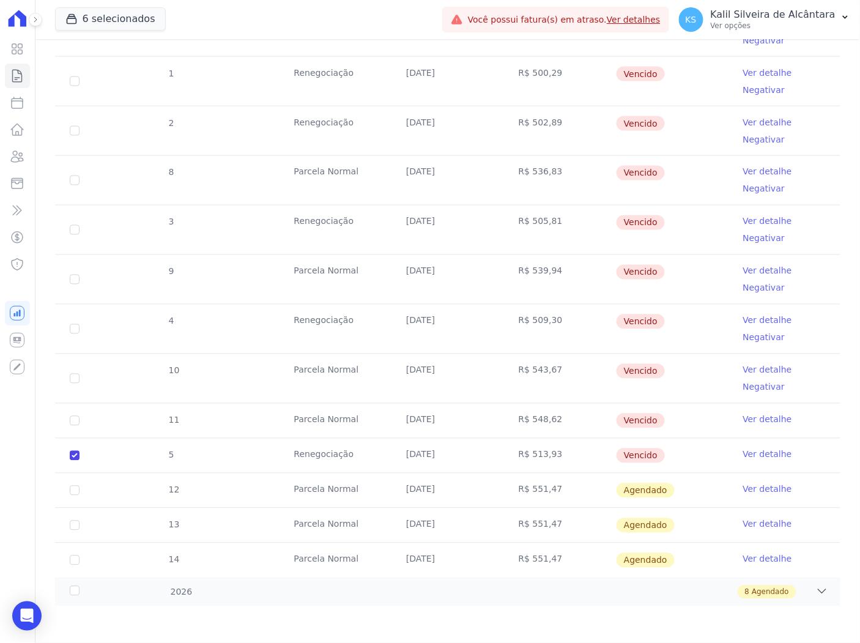
click at [78, 430] on td "11" at bounding box center [74, 421] width 39 height 34
click at [75, 419] on input "checkbox" at bounding box center [75, 421] width 10 height 10
checkbox input "true"
click at [72, 377] on input "checkbox" at bounding box center [75, 379] width 10 height 10
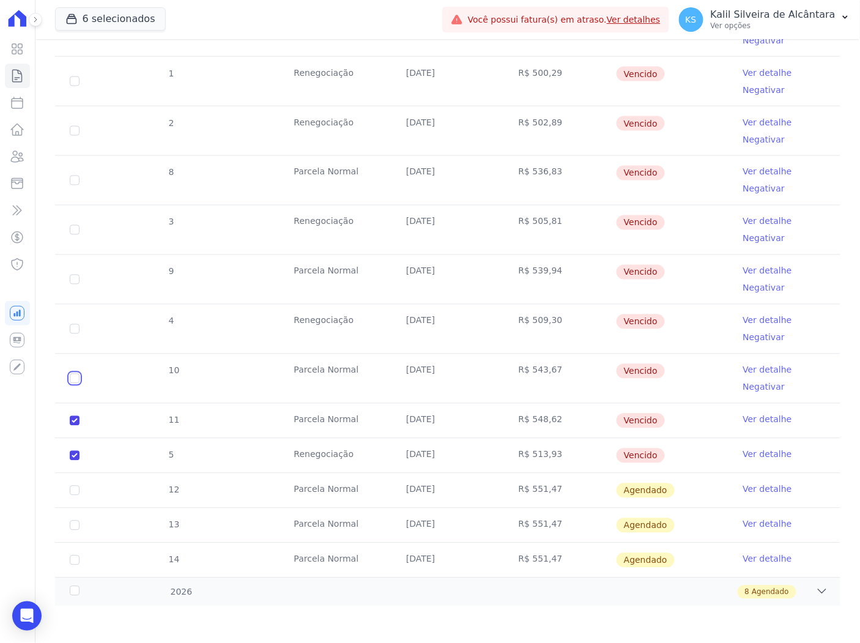
checkbox input "true"
click at [75, 320] on td "4" at bounding box center [74, 329] width 39 height 49
click at [70, 327] on input "checkbox" at bounding box center [75, 329] width 10 height 10
checkbox input "true"
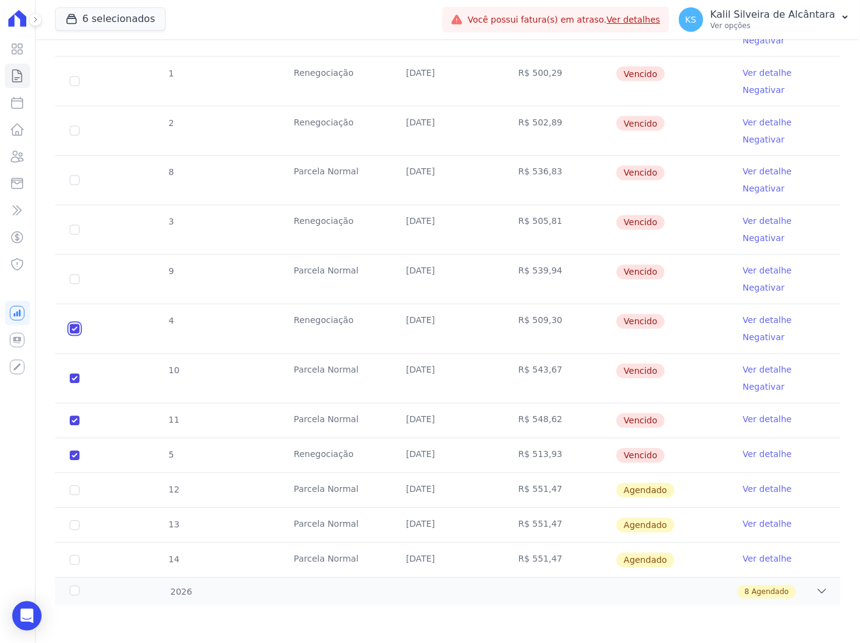
checkbox input "true"
click at [70, 276] on td "9" at bounding box center [74, 279] width 39 height 49
click at [72, 277] on input "checkbox" at bounding box center [75, 280] width 10 height 10
checkbox input "true"
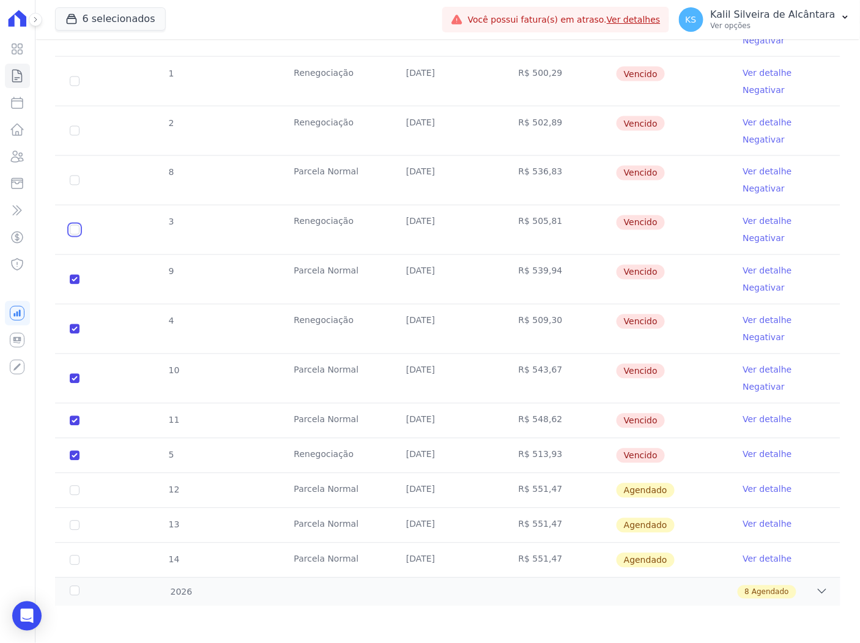
click at [72, 229] on input "checkbox" at bounding box center [75, 230] width 10 height 10
checkbox input "true"
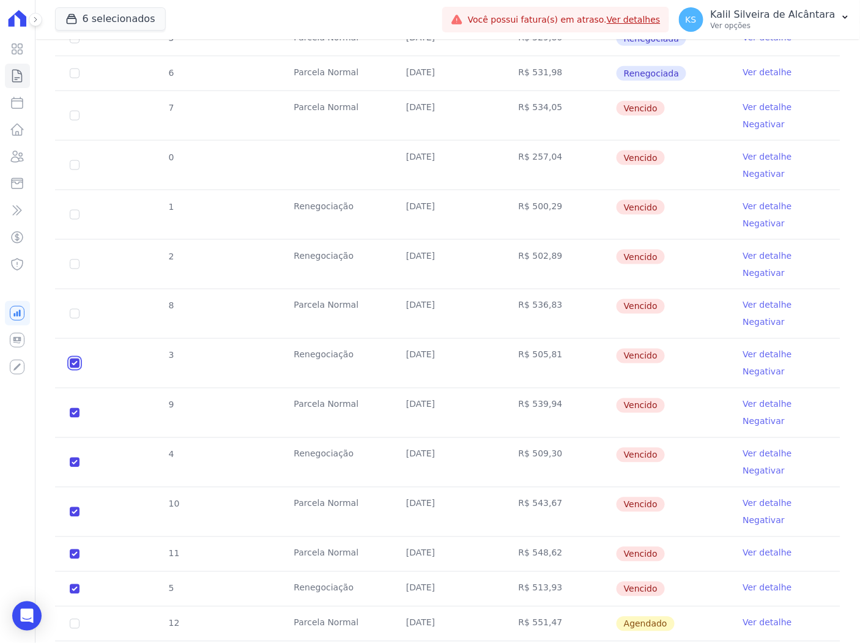
scroll to position [401, 0]
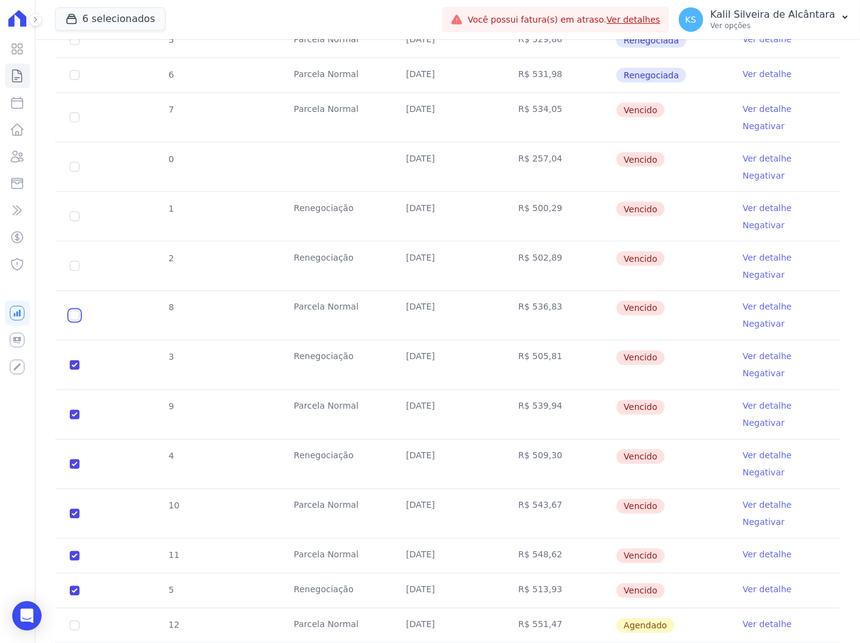
click at [75, 314] on input "checkbox" at bounding box center [75, 316] width 10 height 10
checkbox input "true"
click at [70, 265] on input "checkbox" at bounding box center [75, 266] width 10 height 10
checkbox input "true"
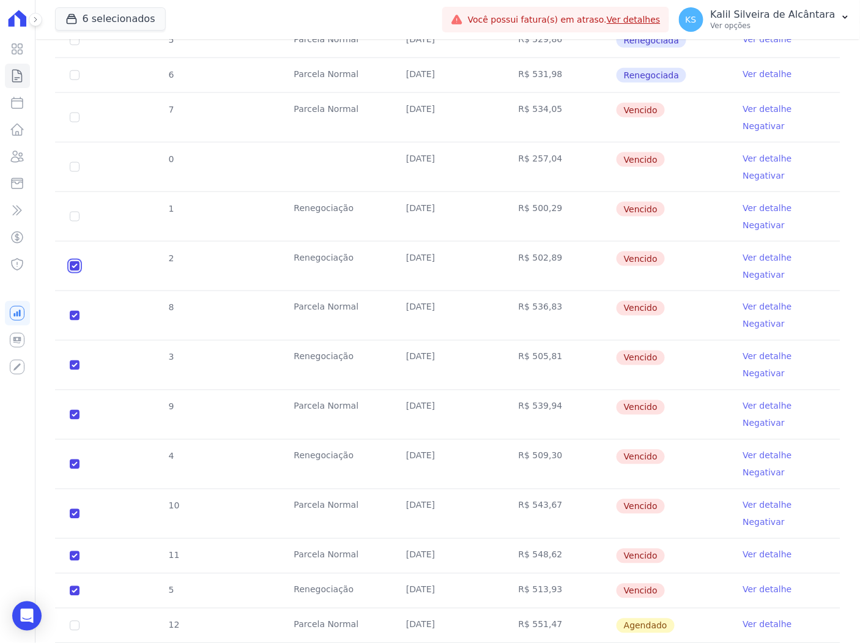
checkbox input "true"
click at [76, 222] on td "1" at bounding box center [74, 216] width 39 height 49
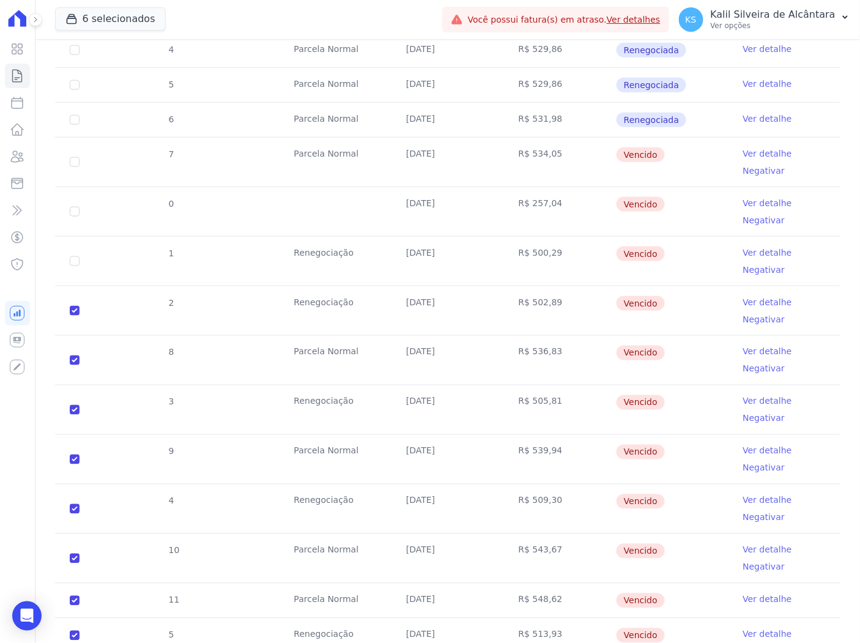
scroll to position [333, 0]
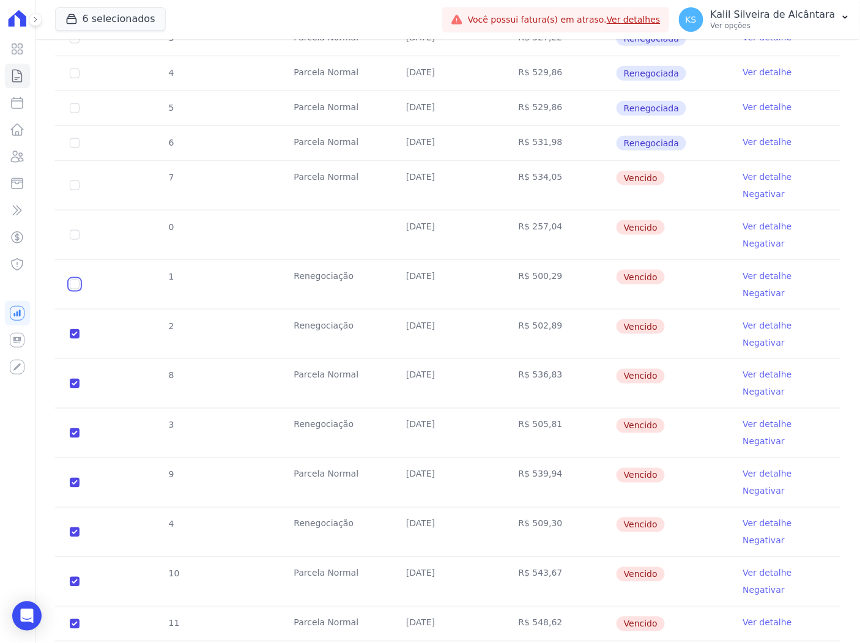
click at [72, 288] on input "checkbox" at bounding box center [75, 284] width 10 height 10
checkbox input "true"
click at [72, 242] on td "0" at bounding box center [74, 234] width 39 height 49
click at [71, 233] on input "checkbox" at bounding box center [75, 235] width 10 height 10
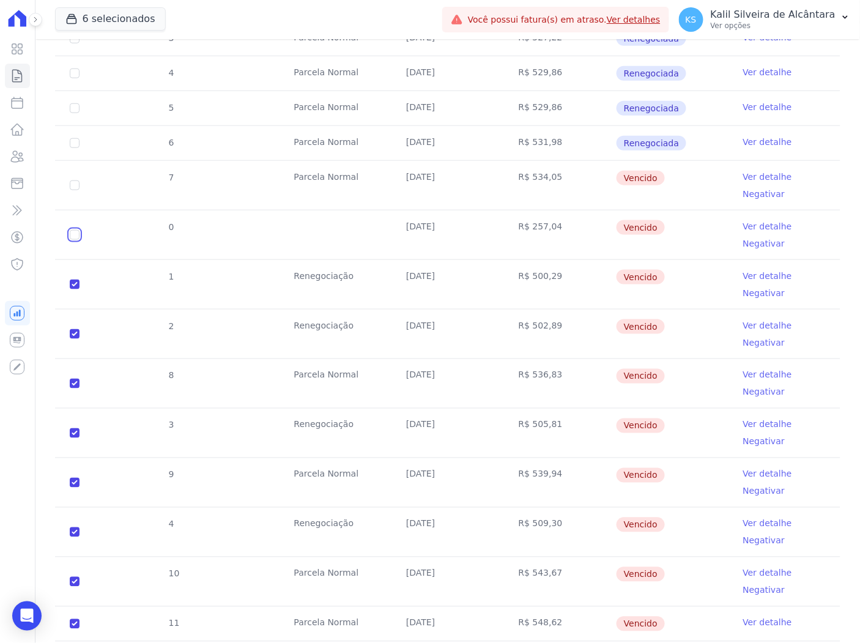
checkbox input "true"
click at [70, 187] on input "checkbox" at bounding box center [75, 185] width 10 height 10
checkbox input "true"
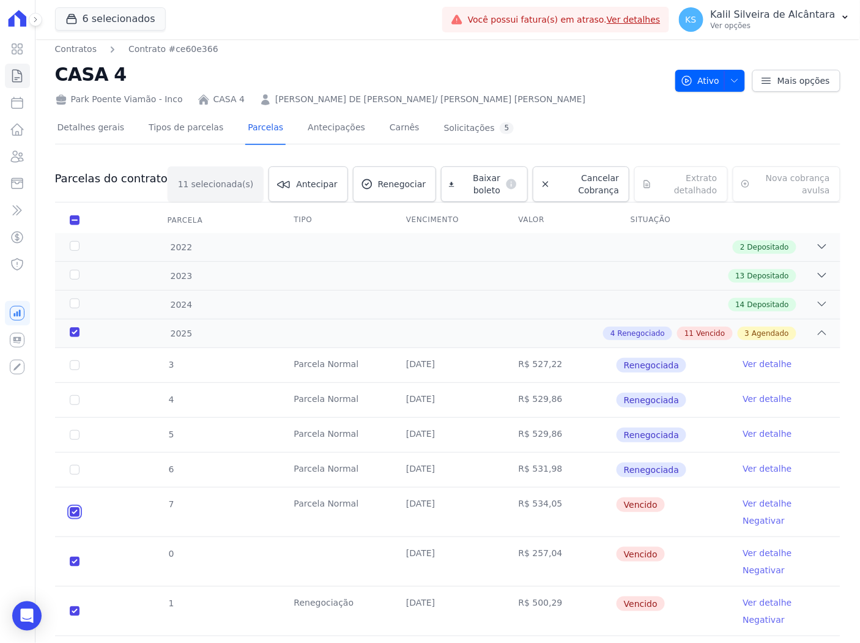
scroll to position [0, 0]
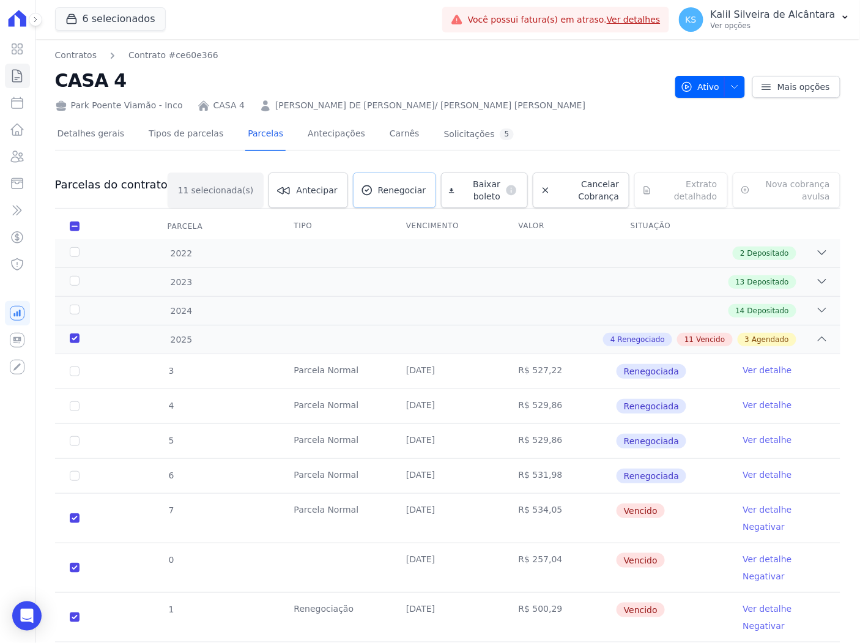
click at [379, 193] on span "Renegociar" at bounding box center [402, 190] width 48 height 12
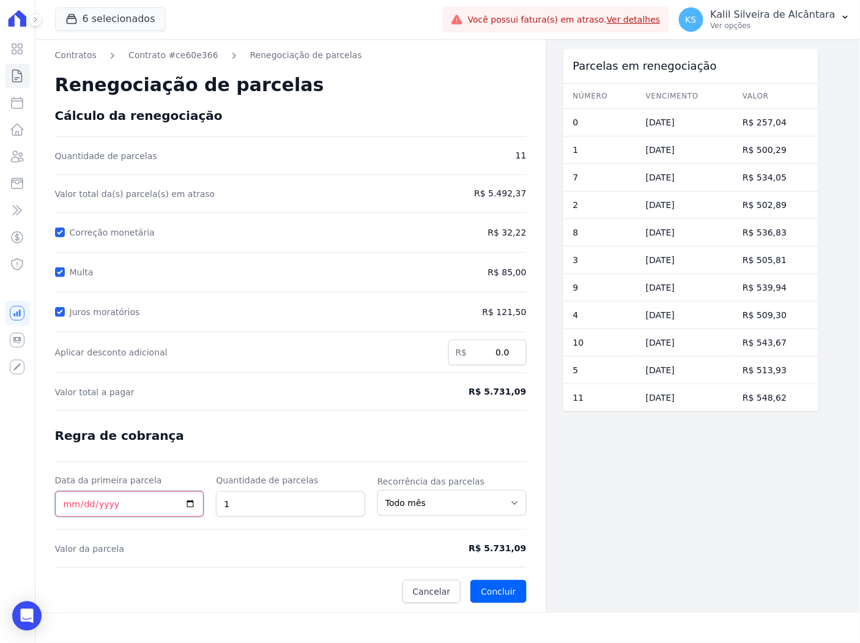
click at [69, 503] on input "Data da primeira parcela" at bounding box center [129, 504] width 149 height 26
type input "2025-10-25"
drag, startPoint x: 264, startPoint y: 515, endPoint x: 199, endPoint y: 516, distance: 65.5
click at [199, 516] on div "Data da primeira parcela 2025-10-25 Quantidade de parcelas 1 Recorrência das pa…" at bounding box center [291, 495] width 472 height 43
type input "4"
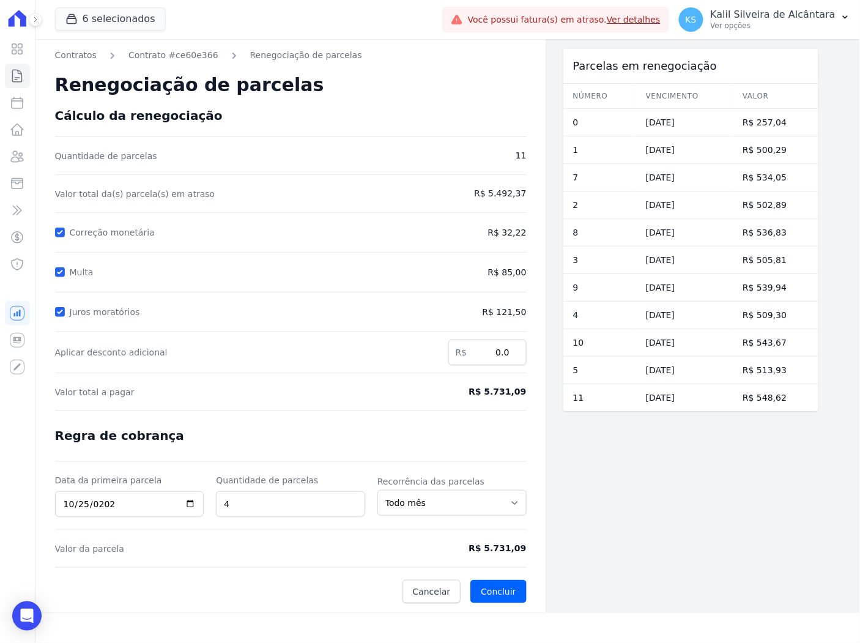
click at [282, 570] on form "Cálculo da renegociação Quantidade de parcelas 11 Valor total da(s) parcela(s) …" at bounding box center [291, 355] width 472 height 495
click at [466, 506] on select "Todo mês A cada 2 meses A cada 3 meses A cada 6 meses A cada 10 meses A cada 12…" at bounding box center [451, 503] width 149 height 26
drag, startPoint x: 505, startPoint y: 547, endPoint x: 479, endPoint y: 552, distance: 26.0
click at [479, 552] on div "Contratos Contrato #ce60e366 Renegociação de parcelas Renegociação de parcelas …" at bounding box center [290, 326] width 511 height 574
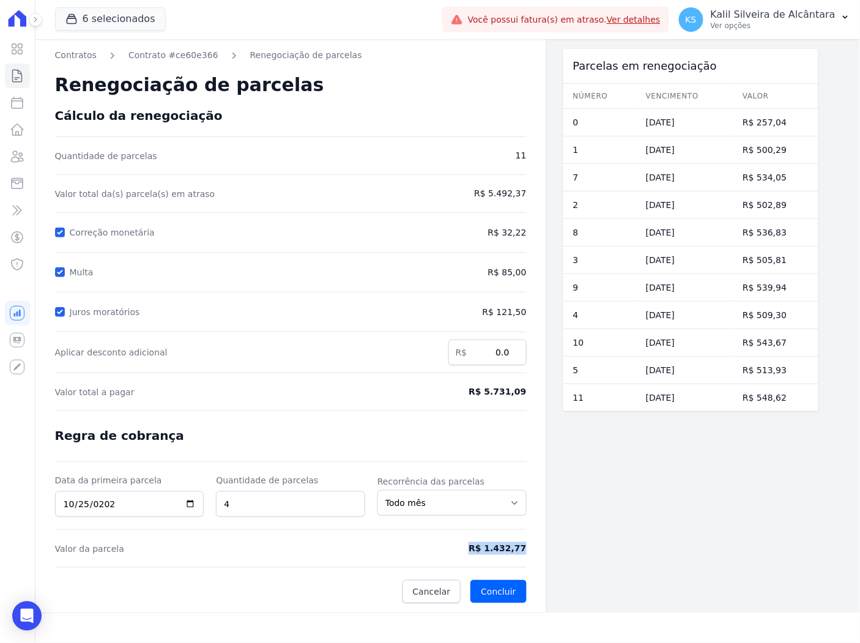
copy span "R$ 1.432,77"
click at [457, 546] on span "R$ 1.432,77" at bounding box center [472, 548] width 109 height 13
drag, startPoint x: 478, startPoint y: 549, endPoint x: 533, endPoint y: 547, distance: 55.1
click at [533, 547] on div "Contratos Contrato #ce60e366 Renegociação de parcelas Renegociação de parcelas …" at bounding box center [290, 326] width 511 height 574
copy span "R$ 1.432,77"
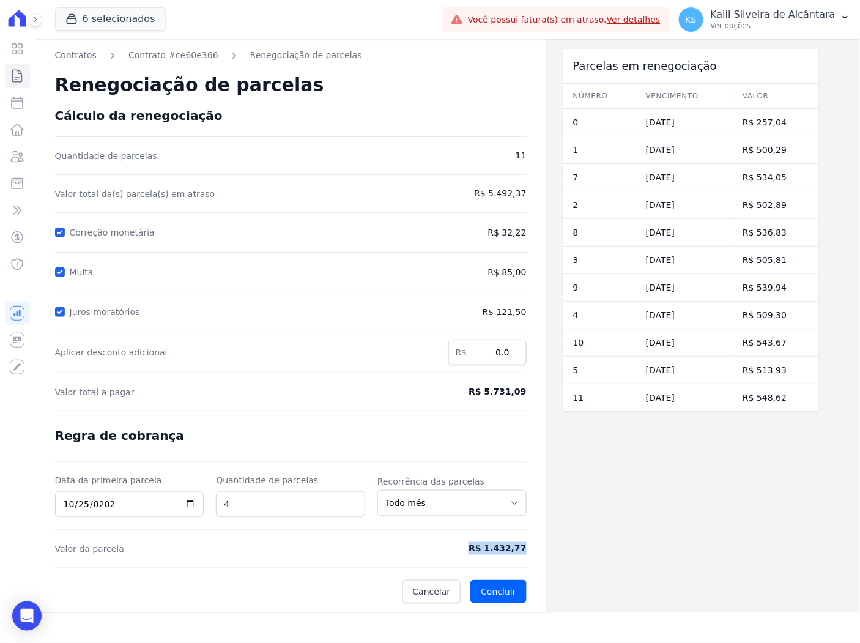
click at [149, 62] on div "Renegociação de parcelas" at bounding box center [291, 85] width 472 height 46
click at [156, 56] on link "Contrato #ce60e366" at bounding box center [173, 55] width 90 height 13
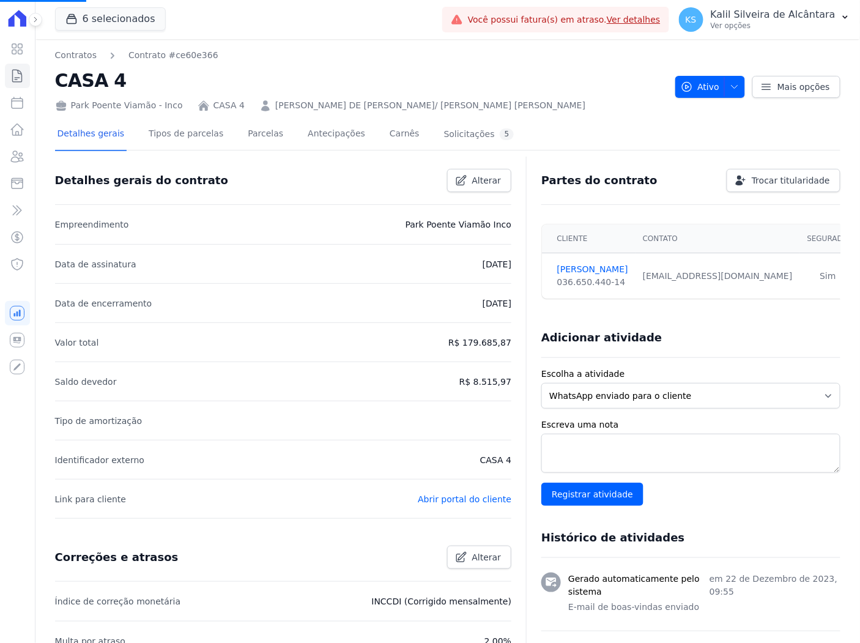
drag, startPoint x: 214, startPoint y: 135, endPoint x: 231, endPoint y: 133, distance: 16.6
click at [214, 136] on div "Detalhes gerais Tipos de parcelas Parcelas Antecipações Carnês Solicitações 5" at bounding box center [286, 135] width 462 height 32
click at [245, 133] on link "Parcelas" at bounding box center [265, 135] width 40 height 32
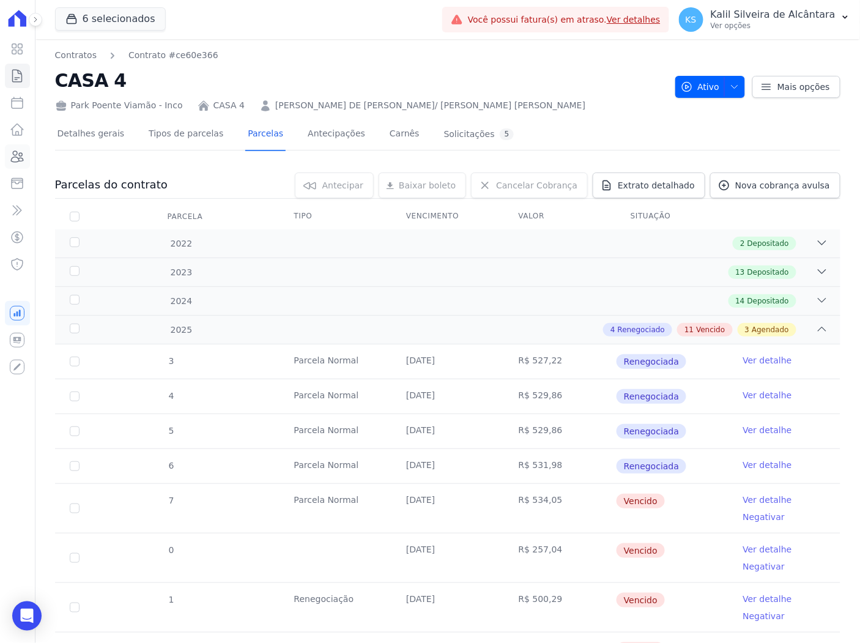
click at [27, 161] on link "Clientes" at bounding box center [17, 156] width 25 height 24
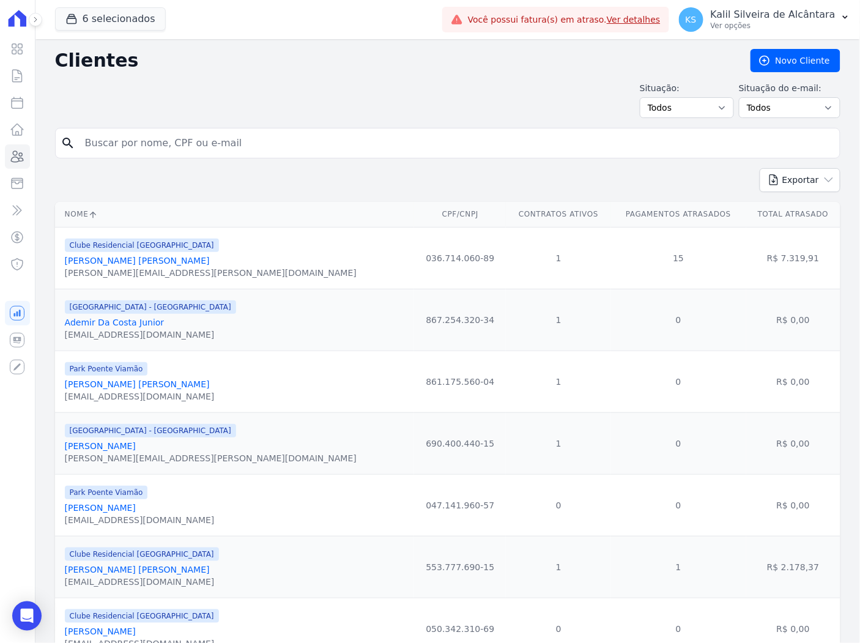
click at [137, 149] on input "search" at bounding box center [456, 143] width 757 height 24
type input "rita de cas"
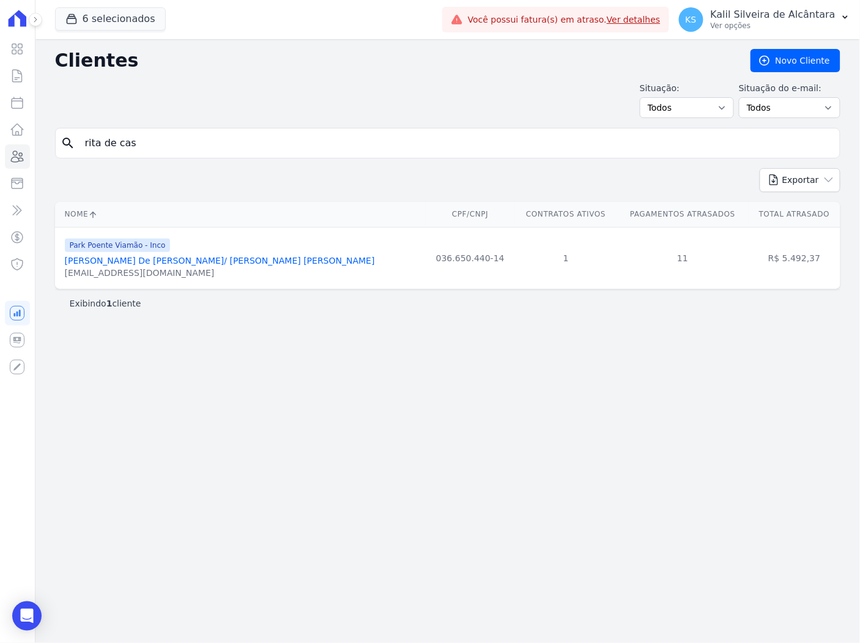
click at [147, 257] on link "Rita De Cassia Valadas De Oliveira/ Lucas Fonseca Prado" at bounding box center [220, 261] width 310 height 10
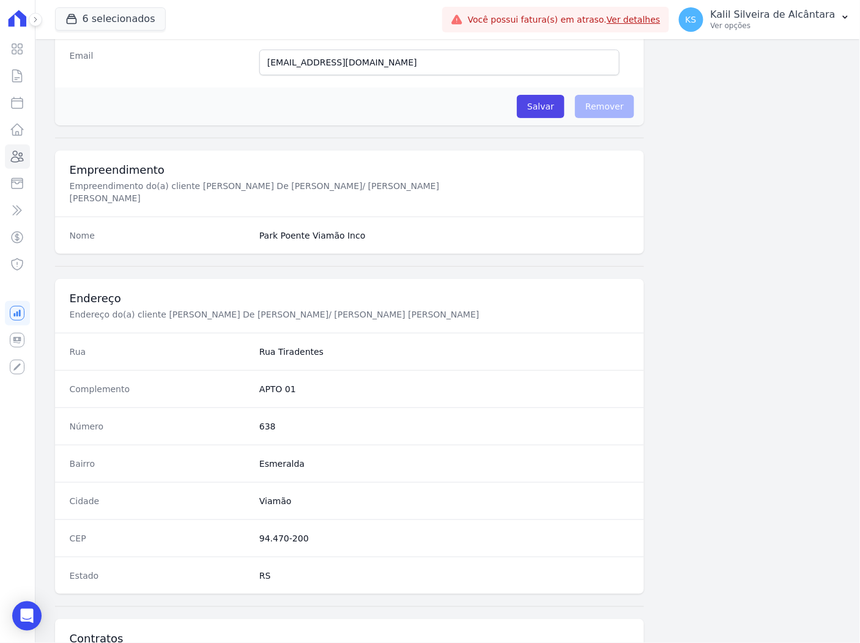
scroll to position [503, 0]
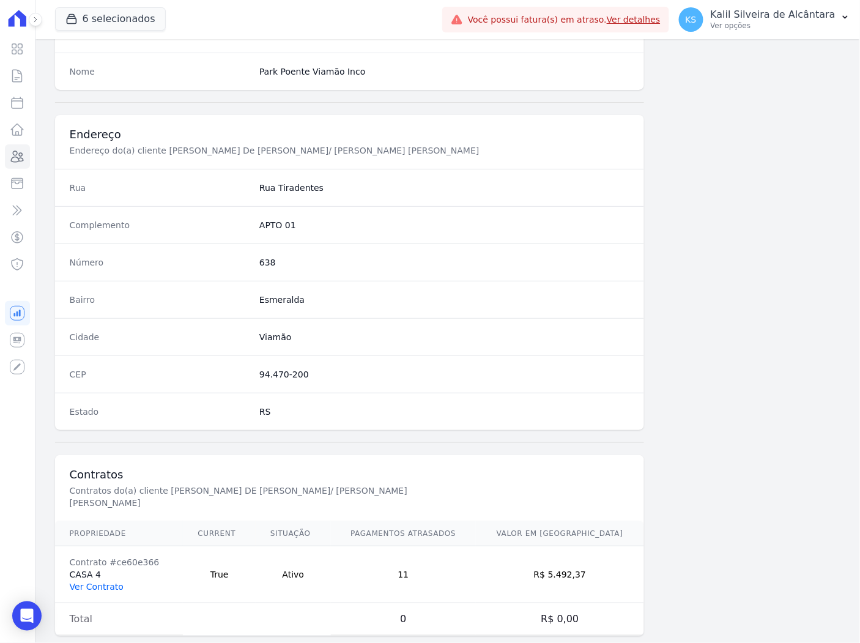
click at [111, 582] on link "Ver Contrato" at bounding box center [97, 587] width 54 height 10
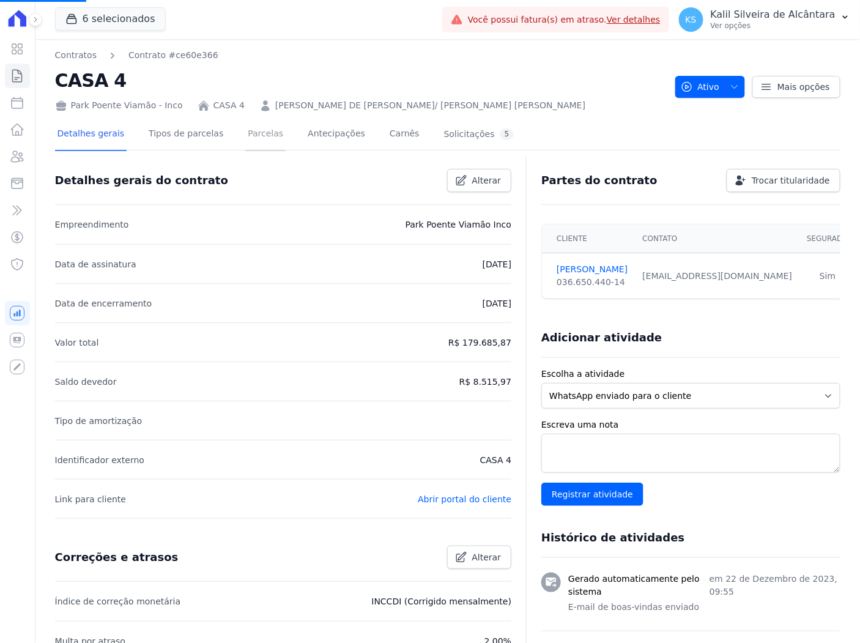
click at [258, 131] on link "Parcelas" at bounding box center [265, 135] width 40 height 32
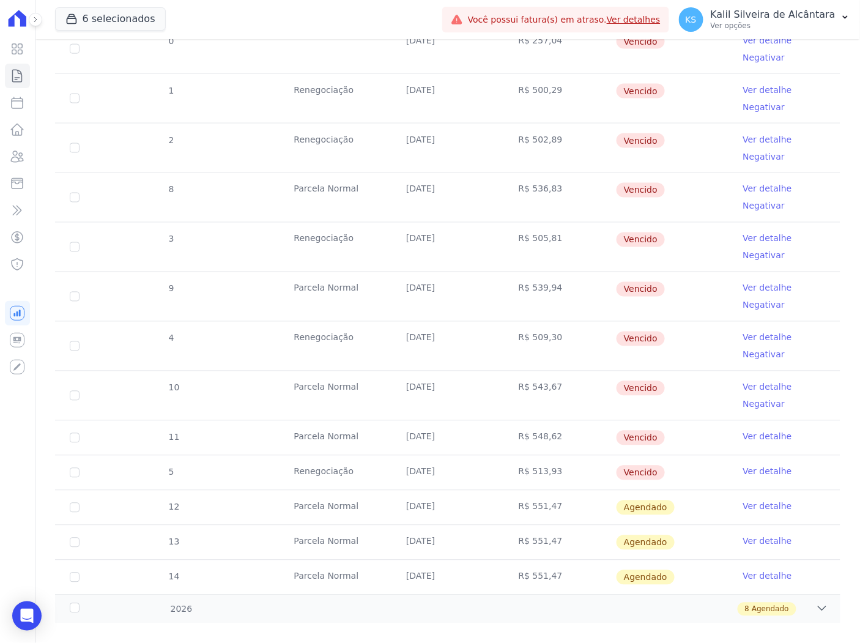
scroll to position [527, 0]
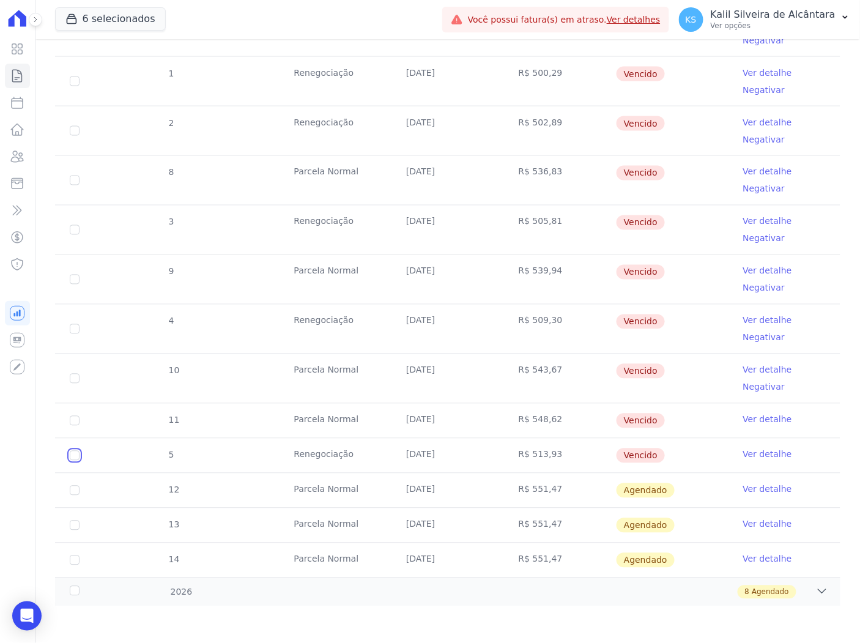
click at [75, 455] on input "checkbox" at bounding box center [75, 456] width 10 height 10
checkbox input "true"
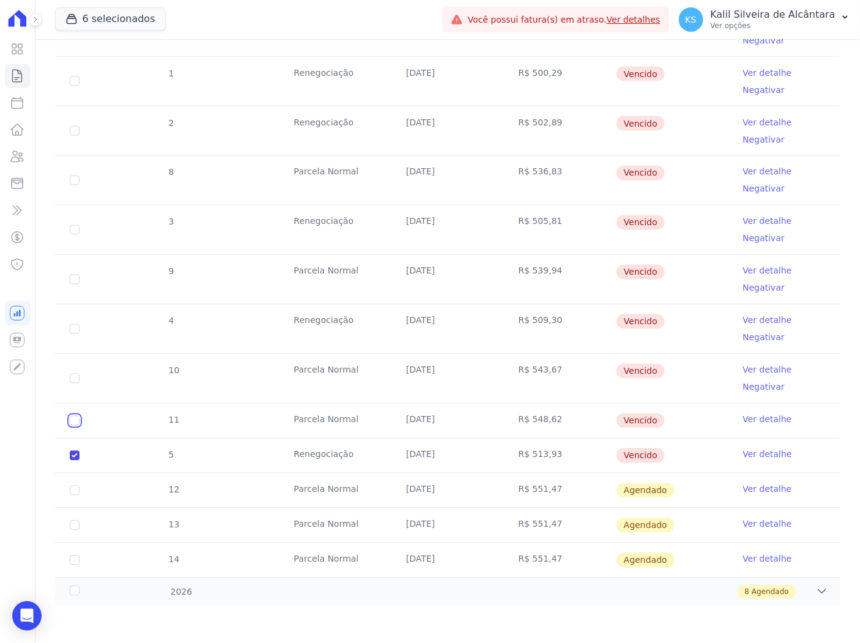
click at [73, 420] on input "checkbox" at bounding box center [75, 421] width 10 height 10
checkbox input "true"
click at [76, 380] on input "checkbox" at bounding box center [75, 379] width 10 height 10
checkbox input "true"
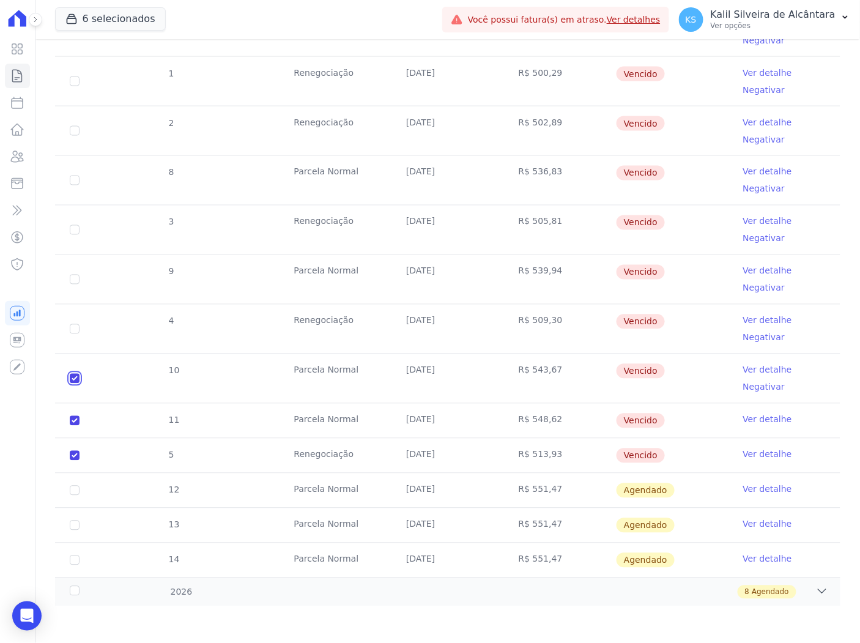
checkbox input "true"
click at [70, 325] on input "checkbox" at bounding box center [75, 329] width 10 height 10
checkbox input "true"
click at [72, 264] on td "9" at bounding box center [74, 279] width 39 height 49
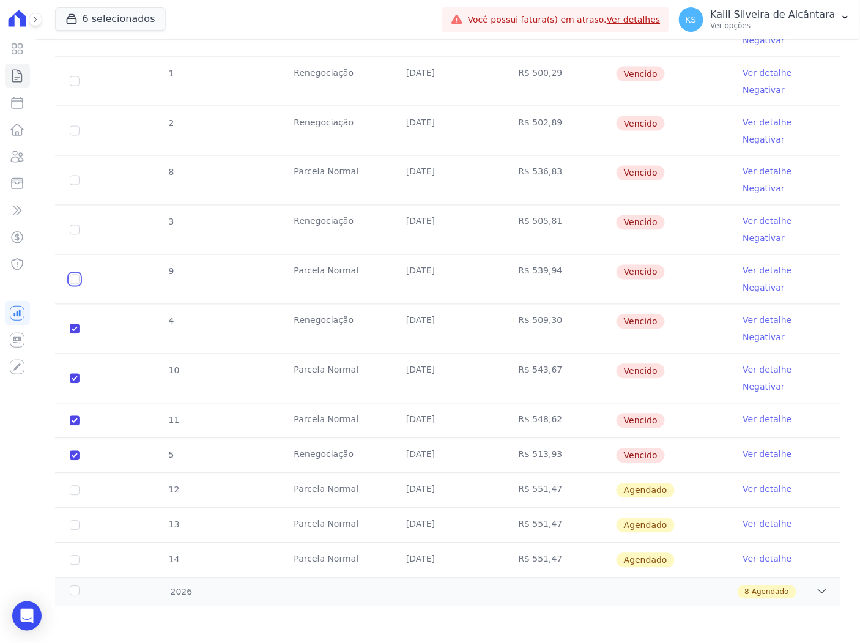
click at [72, 277] on input "checkbox" at bounding box center [75, 280] width 10 height 10
checkbox input "true"
click at [76, 240] on td "3" at bounding box center [74, 229] width 39 height 49
click at [68, 232] on td "3" at bounding box center [74, 229] width 39 height 49
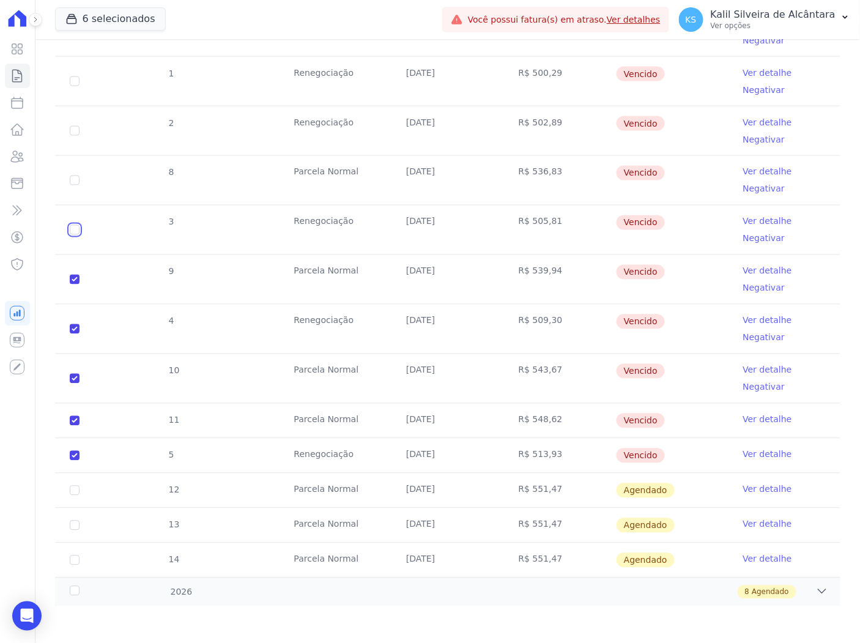
drag, startPoint x: 75, startPoint y: 230, endPoint x: 76, endPoint y: 198, distance: 32.5
click at [74, 229] on input "checkbox" at bounding box center [75, 230] width 10 height 10
checkbox input "true"
drag, startPoint x: 75, startPoint y: 169, endPoint x: 78, endPoint y: 177, distance: 8.3
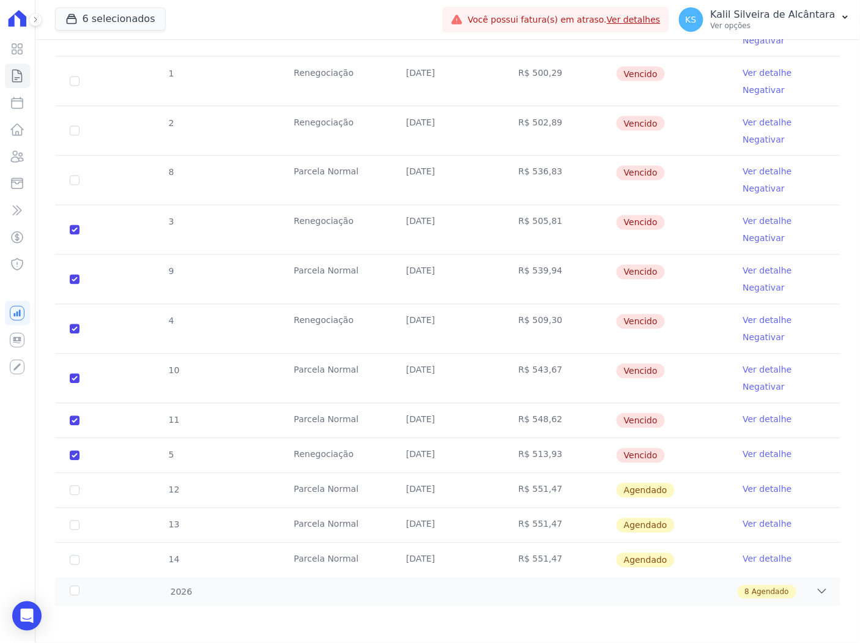
click at [75, 173] on td "8" at bounding box center [74, 180] width 39 height 49
click at [78, 177] on input "checkbox" at bounding box center [75, 181] width 10 height 10
checkbox input "true"
click at [72, 130] on input "checkbox" at bounding box center [75, 131] width 10 height 10
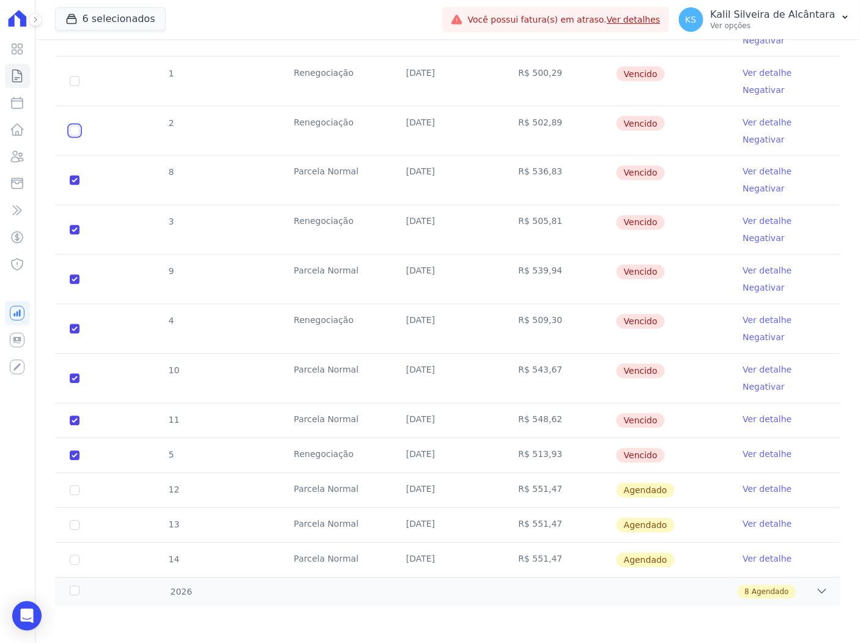
checkbox input "true"
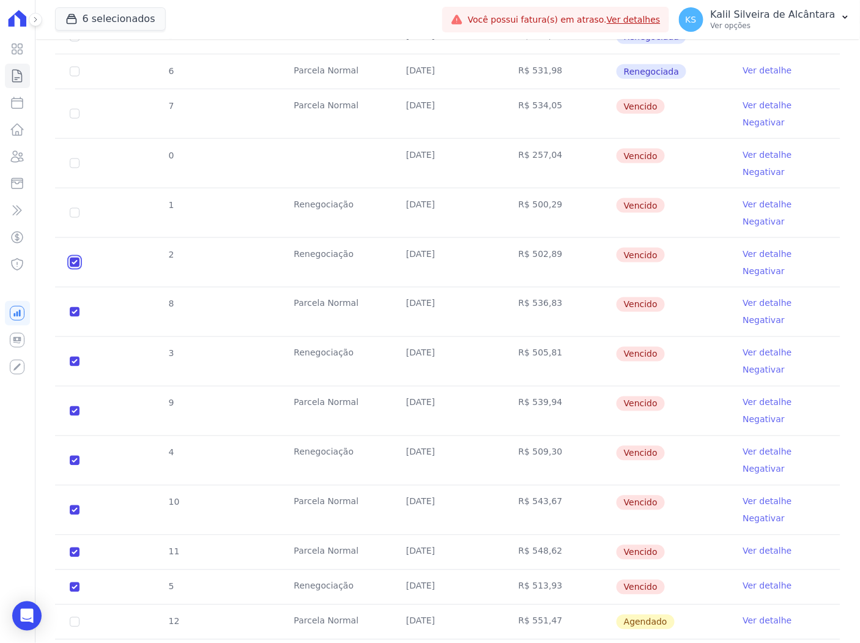
scroll to position [401, 0]
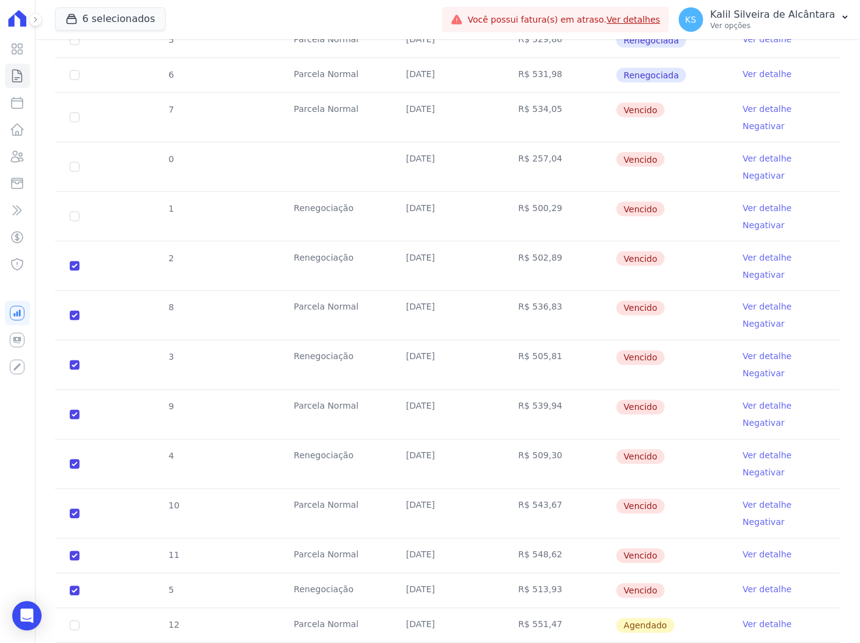
drag, startPoint x: 80, startPoint y: 215, endPoint x: 73, endPoint y: 213, distance: 7.0
click at [78, 215] on td "1" at bounding box center [74, 216] width 39 height 49
click at [71, 212] on input "checkbox" at bounding box center [75, 217] width 10 height 10
checkbox input "true"
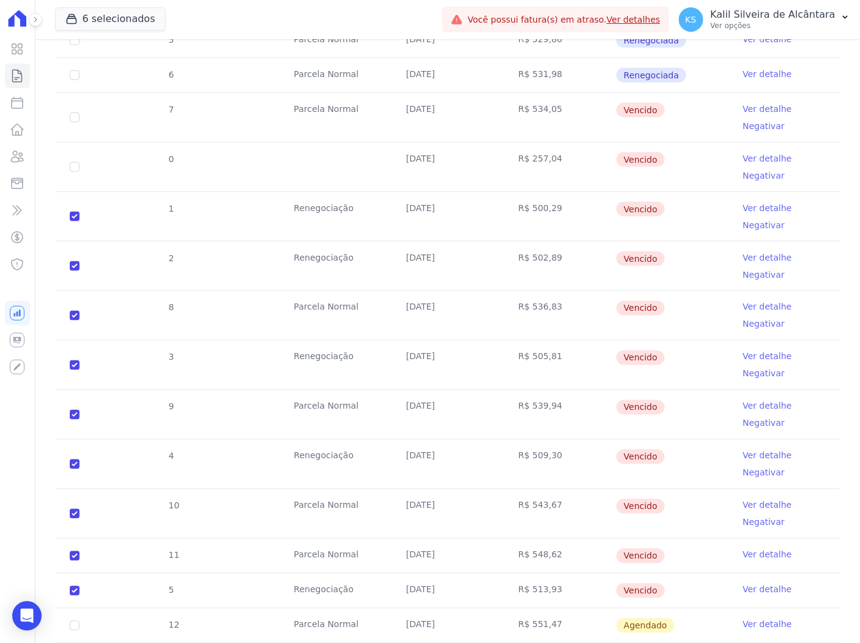
click at [73, 154] on td "0" at bounding box center [74, 167] width 39 height 49
click at [76, 159] on td "0" at bounding box center [74, 167] width 39 height 49
drag, startPoint x: 71, startPoint y: 118, endPoint x: 81, endPoint y: 172, distance: 55.4
click at [75, 130] on td "7" at bounding box center [74, 117] width 39 height 49
click at [72, 168] on input "checkbox" at bounding box center [75, 167] width 10 height 10
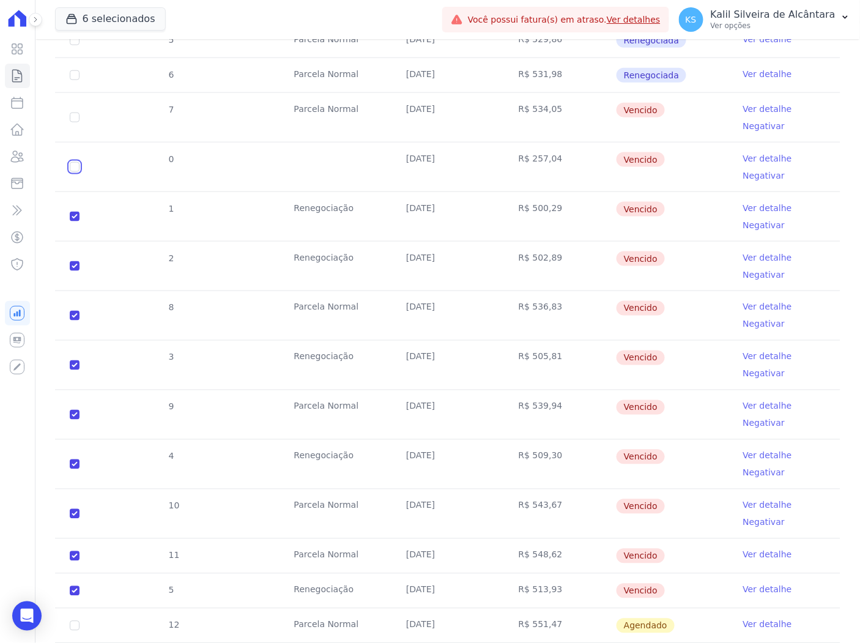
checkbox input "true"
click at [75, 119] on input "checkbox" at bounding box center [75, 118] width 10 height 10
checkbox input "true"
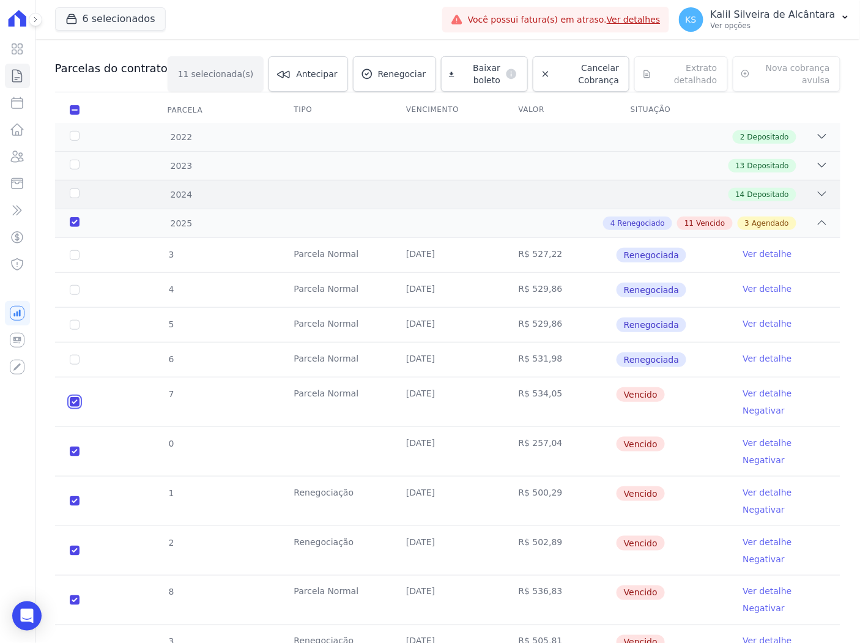
scroll to position [0, 0]
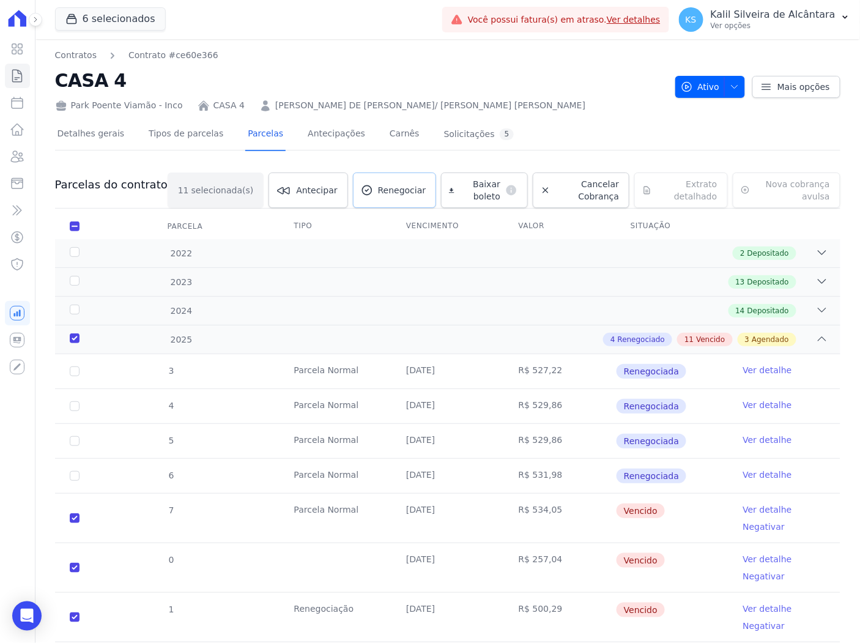
click at [378, 193] on span "Renegociar" at bounding box center [402, 190] width 48 height 12
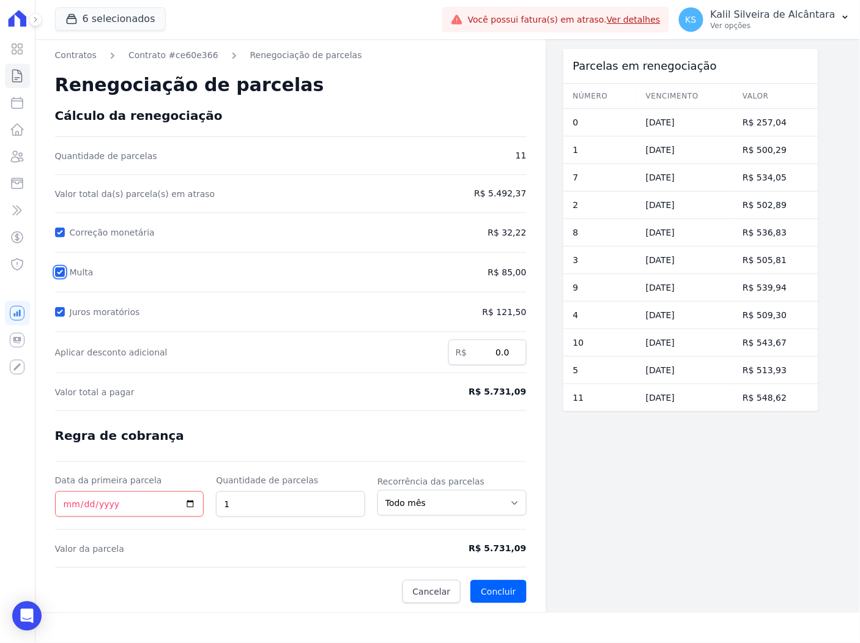
click at [56, 270] on input "Multa" at bounding box center [60, 272] width 10 height 10
click at [59, 267] on input "Multa" at bounding box center [60, 272] width 10 height 10
checkbox input "true"
drag, startPoint x: 511, startPoint y: 394, endPoint x: 473, endPoint y: 394, distance: 37.9
click at [473, 394] on div "Contratos Contrato #ce60e366 Renegociação de parcelas Renegociação de parcelas …" at bounding box center [290, 326] width 511 height 574
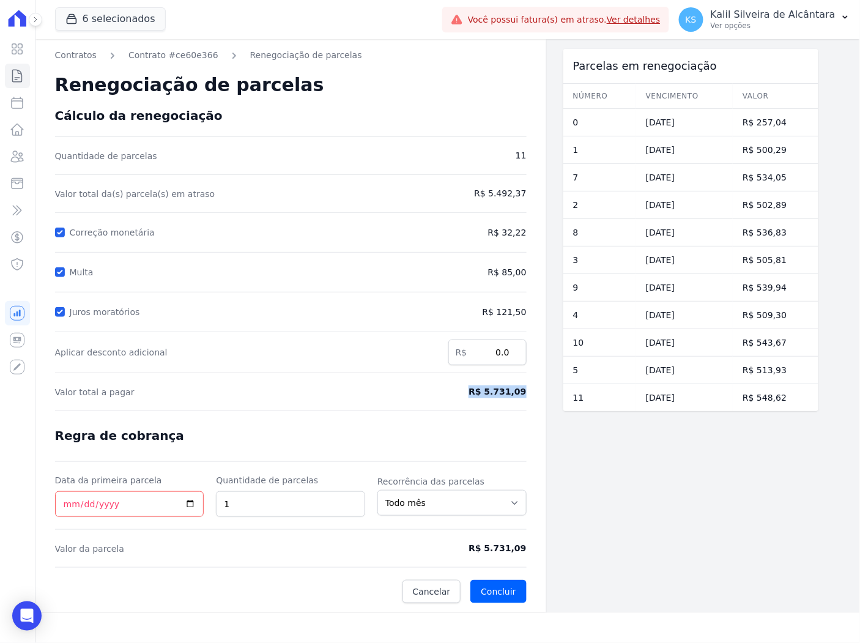
copy span "R$ 5.731,09"
click at [309, 98] on div "Renegociação de parcelas" at bounding box center [291, 85] width 472 height 46
click at [173, 59] on link "Contrato #ce60e366" at bounding box center [173, 55] width 90 height 13
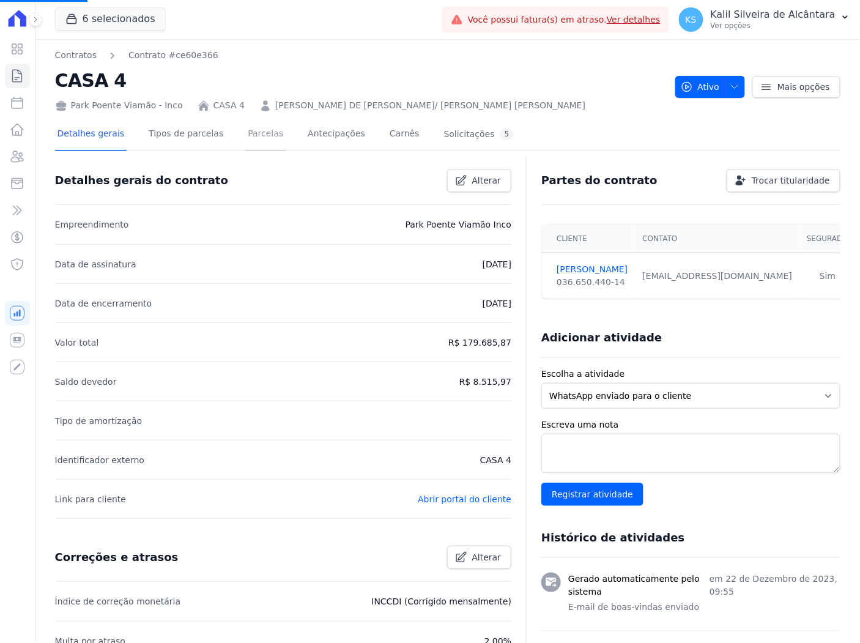
click at [255, 136] on link "Parcelas" at bounding box center [265, 135] width 40 height 32
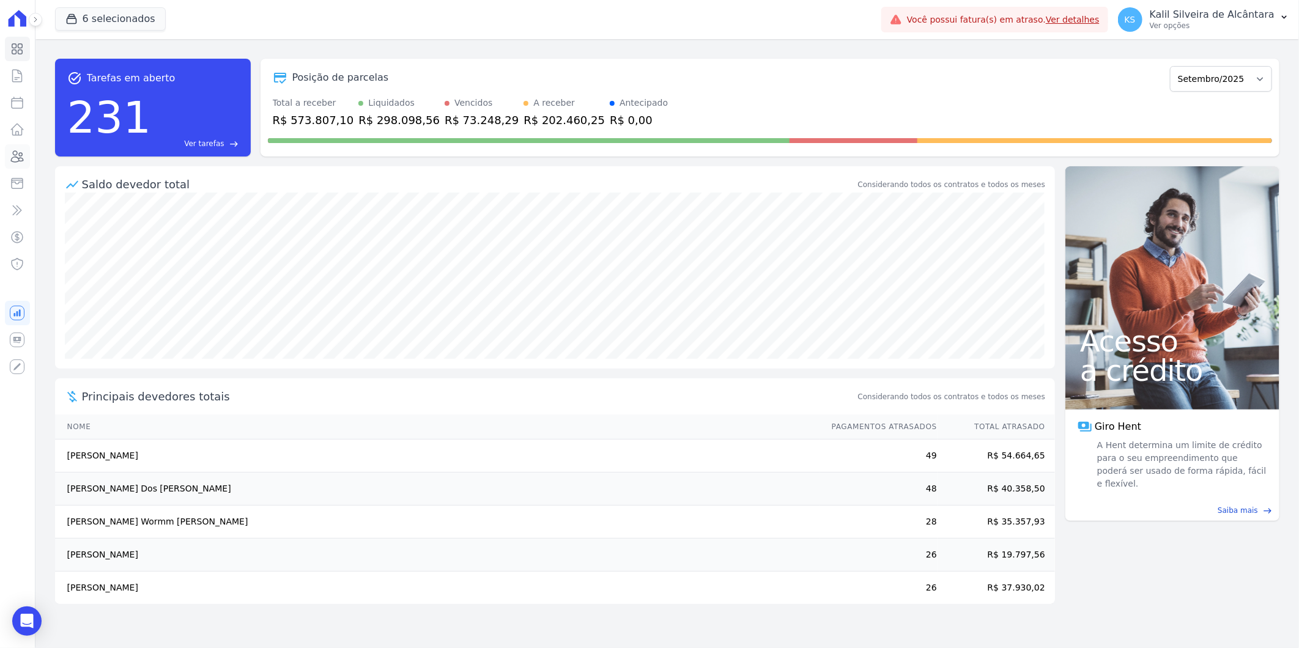
click at [23, 163] on link "Clientes" at bounding box center [17, 156] width 25 height 24
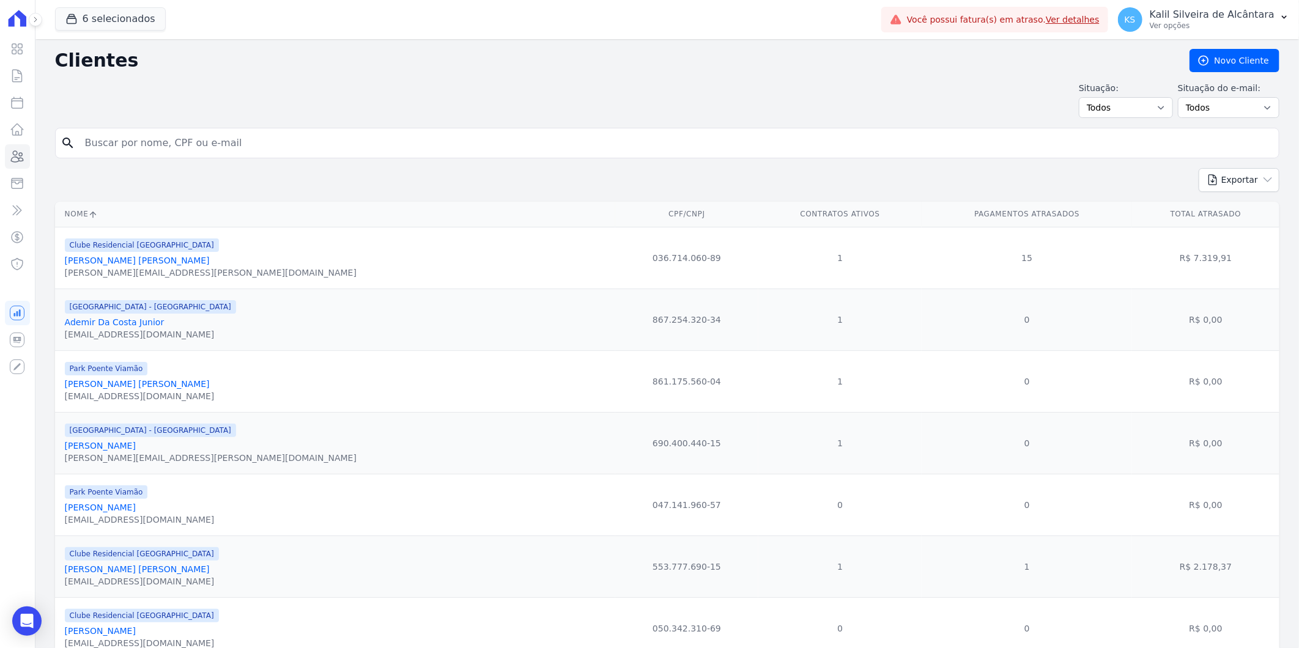
click at [227, 144] on input "search" at bounding box center [676, 143] width 1196 height 24
paste input "[PERSON_NAME] [PERSON_NAME]"
type input "[PERSON_NAME] [PERSON_NAME]"
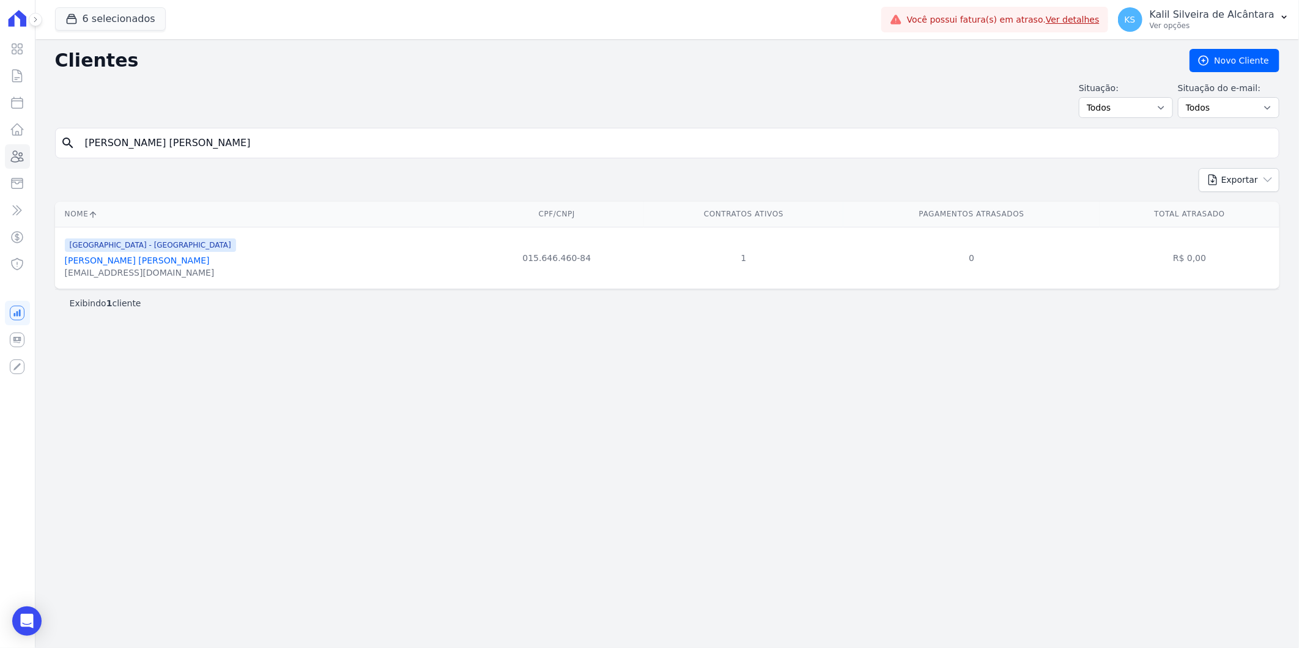
click at [84, 260] on link "Lilian Francisco De Machado" at bounding box center [137, 261] width 145 height 10
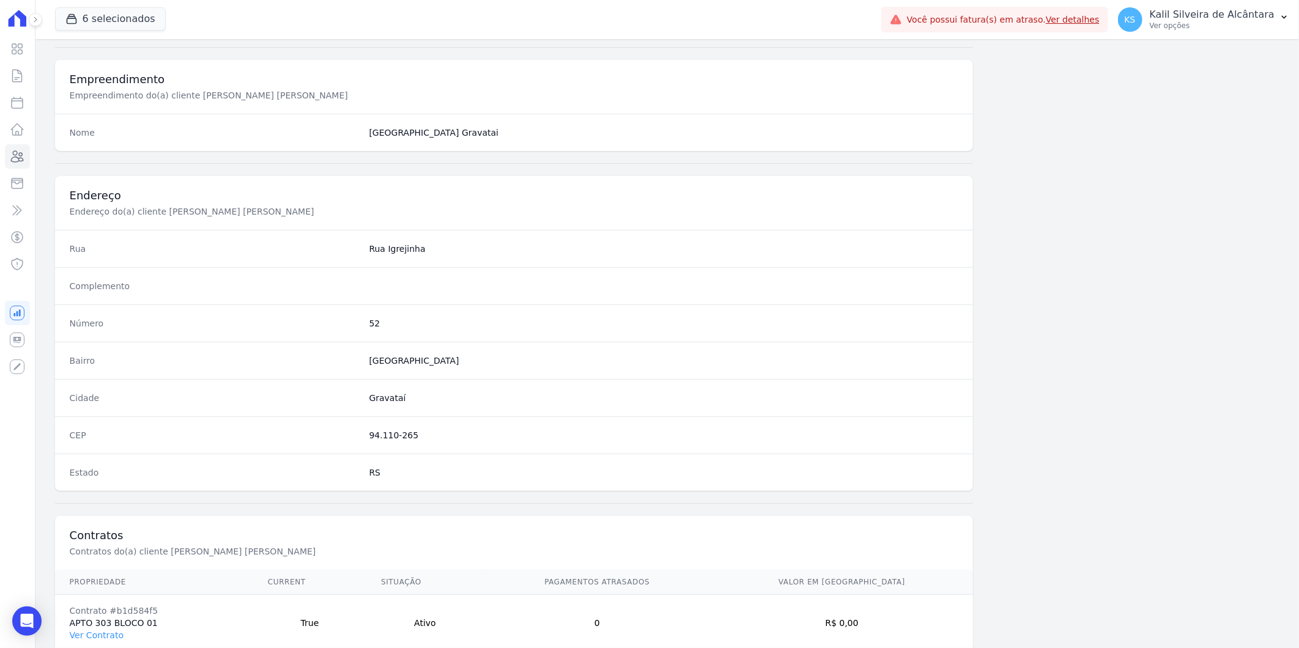
scroll to position [498, 0]
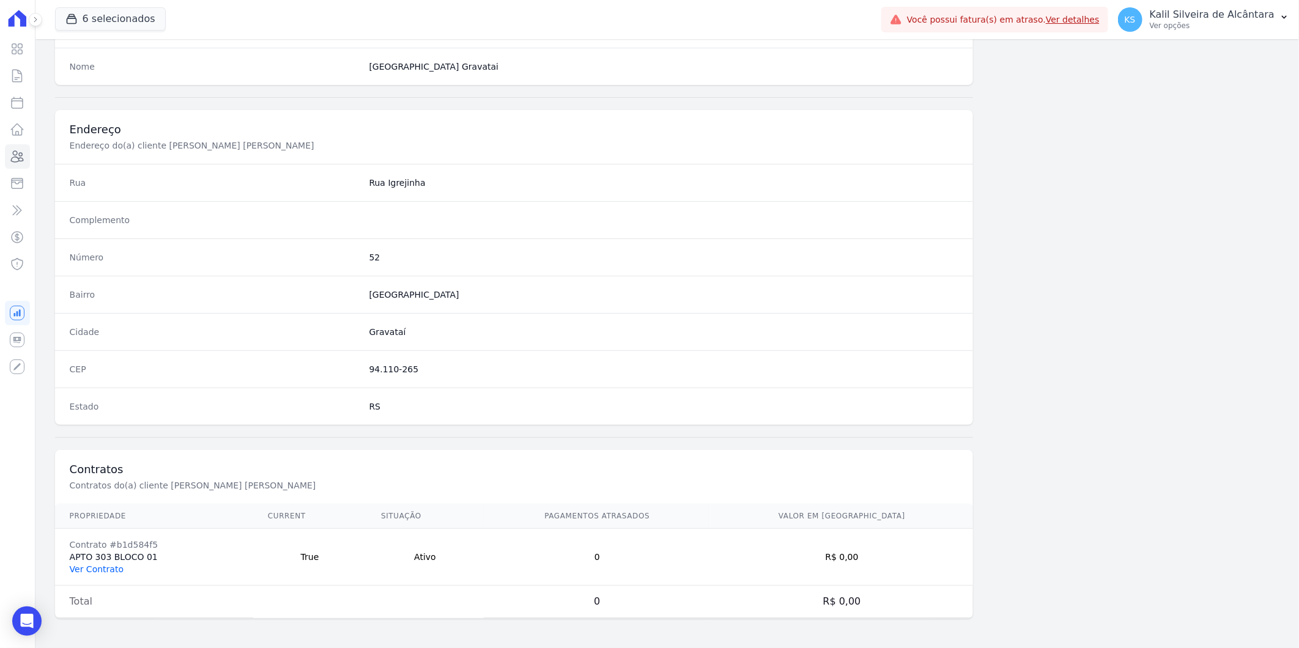
click at [95, 569] on link "Ver Contrato" at bounding box center [97, 570] width 54 height 10
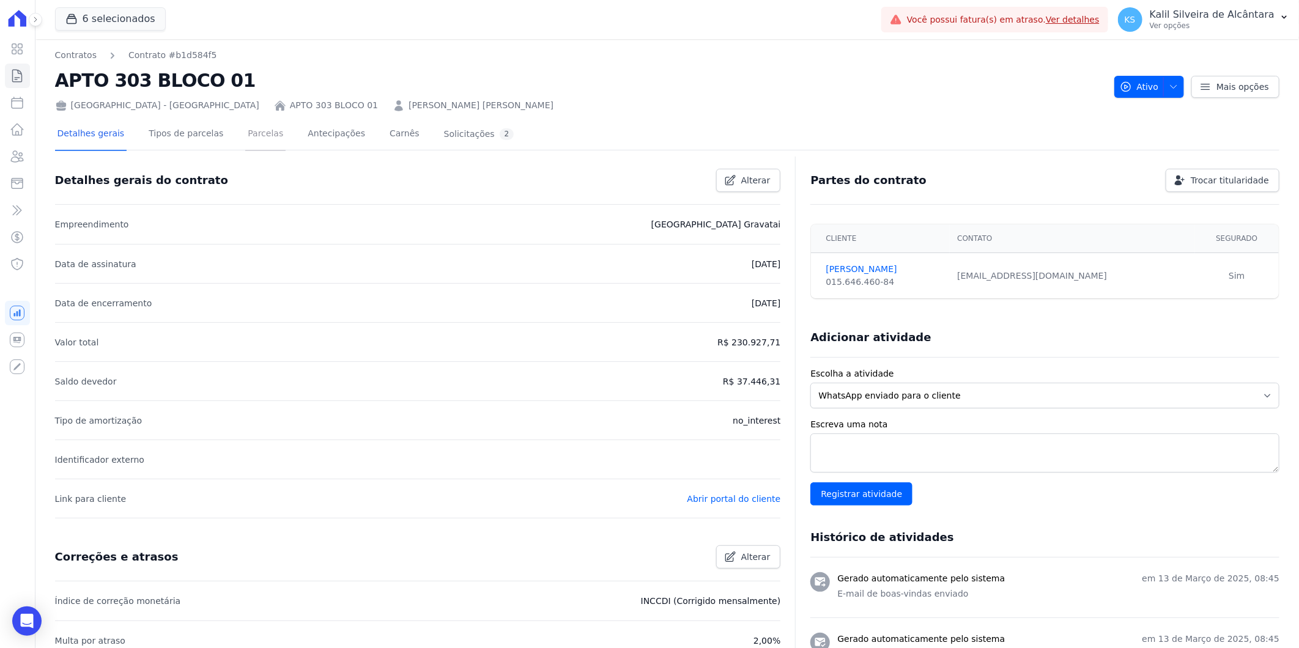
click at [245, 139] on link "Parcelas" at bounding box center [265, 135] width 40 height 32
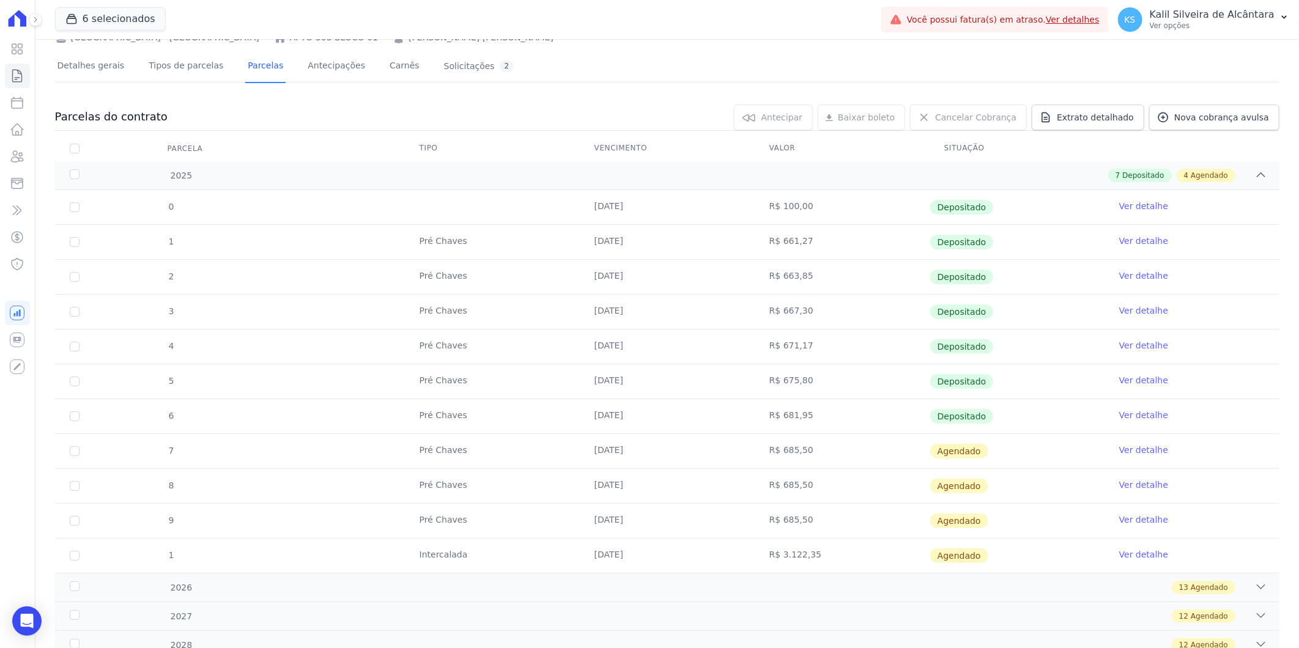
scroll to position [136, 0]
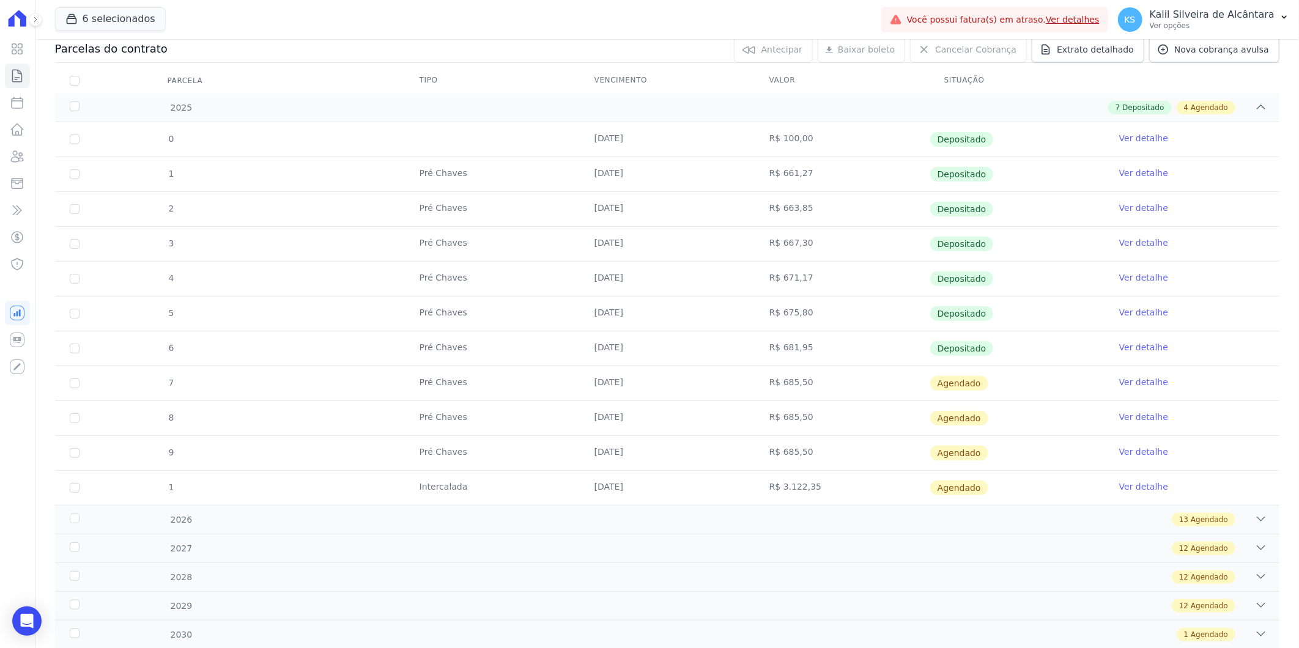
drag, startPoint x: 590, startPoint y: 487, endPoint x: 643, endPoint y: 487, distance: 53.2
click at [643, 487] on td "10/12/2025" at bounding box center [667, 488] width 175 height 34
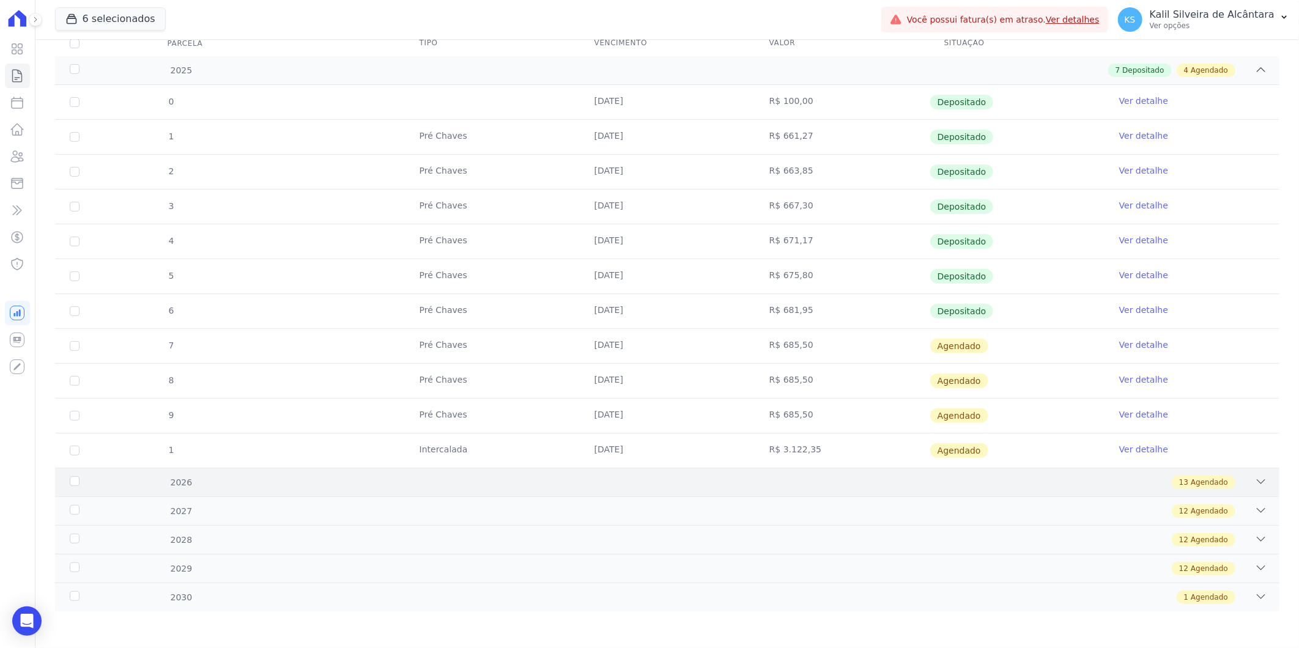
click at [231, 486] on div "13 Agendado" at bounding box center [727, 482] width 1079 height 13
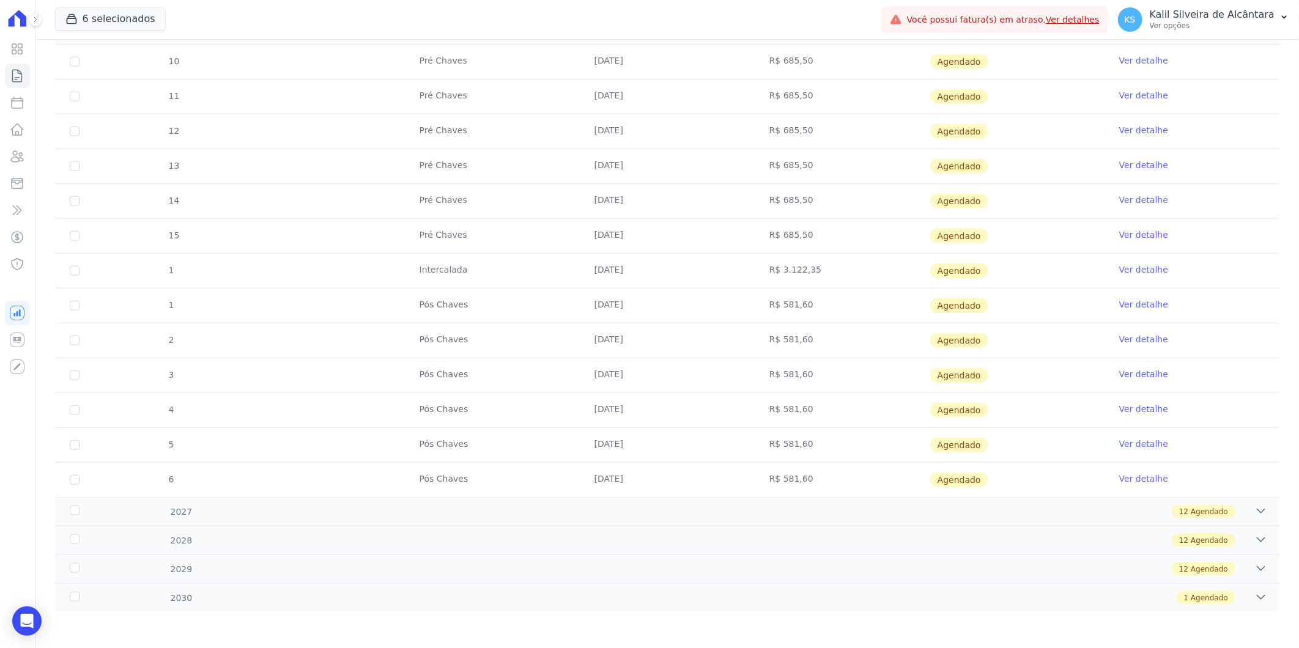
scroll to position [627, 0]
click at [253, 515] on div "12 Agendado" at bounding box center [727, 511] width 1079 height 13
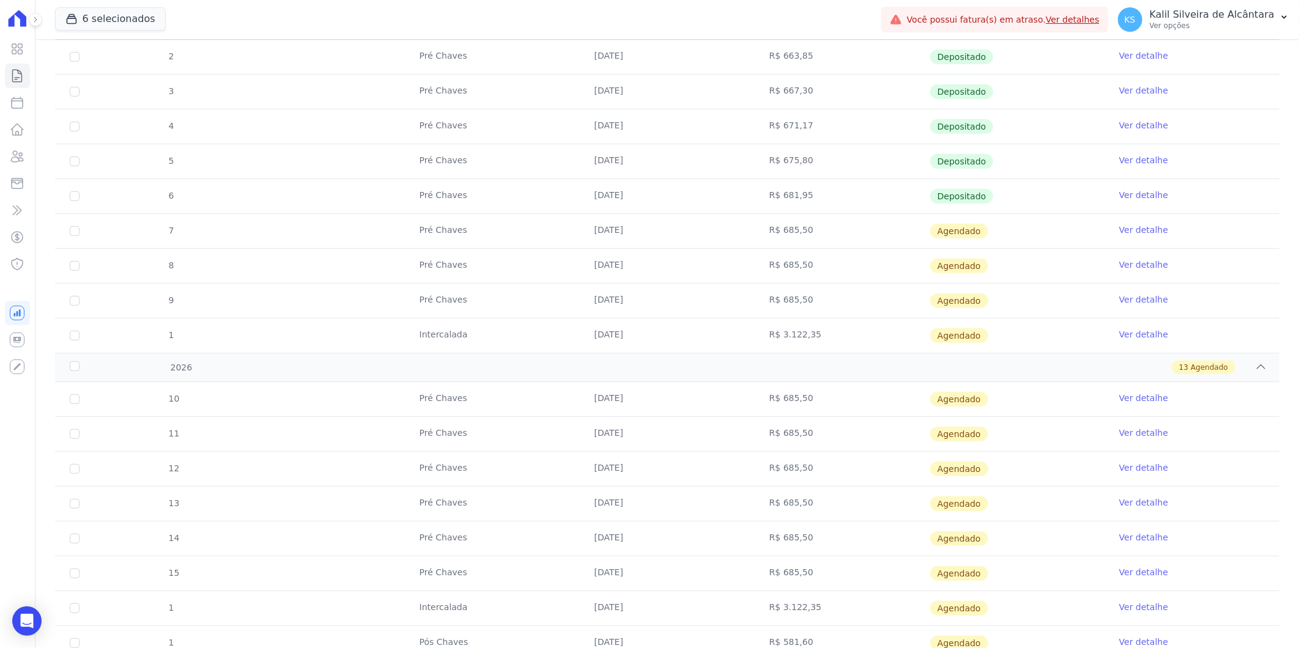
scroll to position [287, 0]
click at [75, 334] on input "checkbox" at bounding box center [75, 336] width 10 height 10
checkbox input "true"
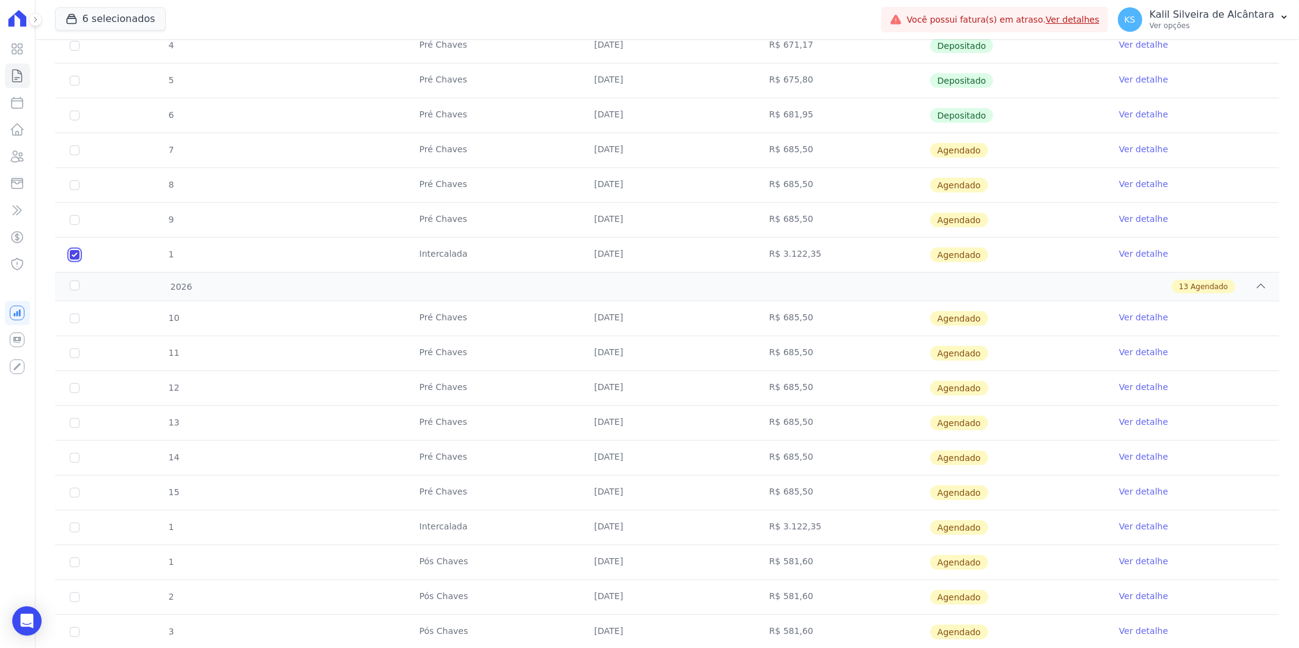
scroll to position [339, 0]
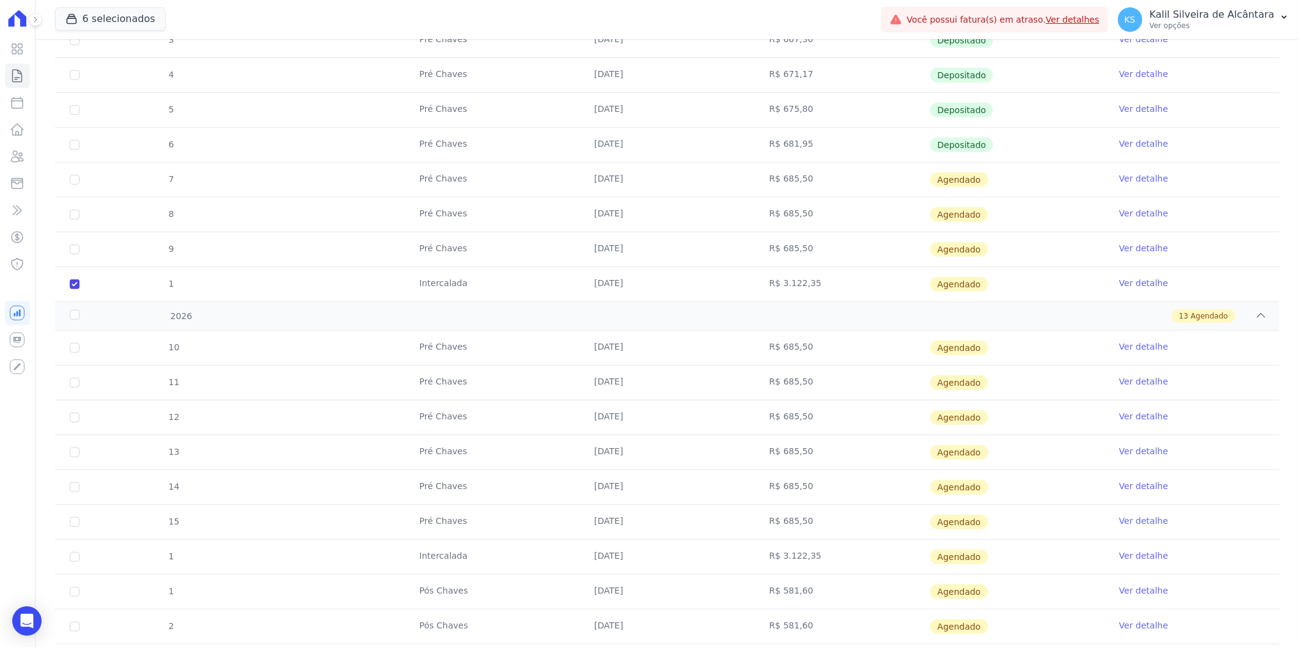
click at [78, 279] on td "1" at bounding box center [74, 284] width 39 height 34
click at [1146, 278] on link "Ver detalhe" at bounding box center [1143, 283] width 49 height 12
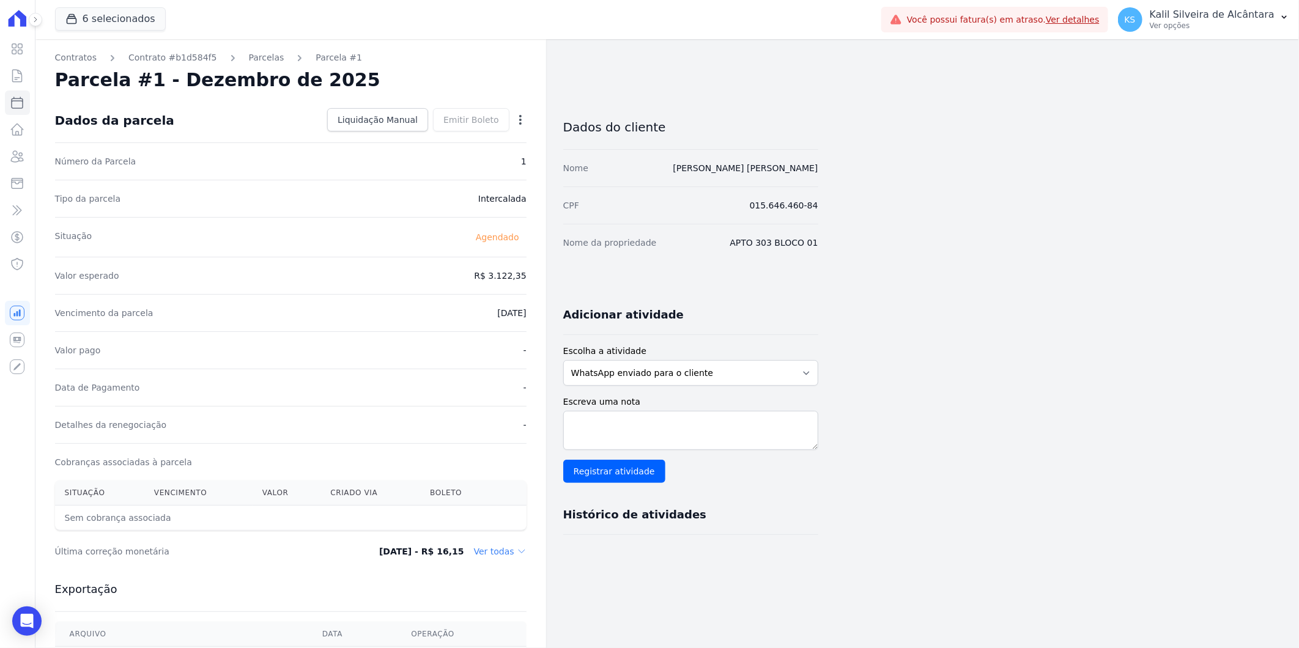
click at [530, 119] on div "Contratos Contrato #b1d584f5 Parcelas Parcela #1 Parcela #1 - Dezembro de 2025 …" at bounding box center [290, 432] width 511 height 787
click at [526, 119] on div "Contratos Contrato #b1d584f5 Parcelas Parcela #1 Parcela #1 - Dezembro de 2025 …" at bounding box center [290, 432] width 511 height 787
click at [522, 120] on icon "button" at bounding box center [520, 120] width 12 height 12
click at [484, 129] on link "Alterar" at bounding box center [468, 136] width 108 height 22
click at [448, 317] on input "[DATE]" at bounding box center [478, 312] width 97 height 26
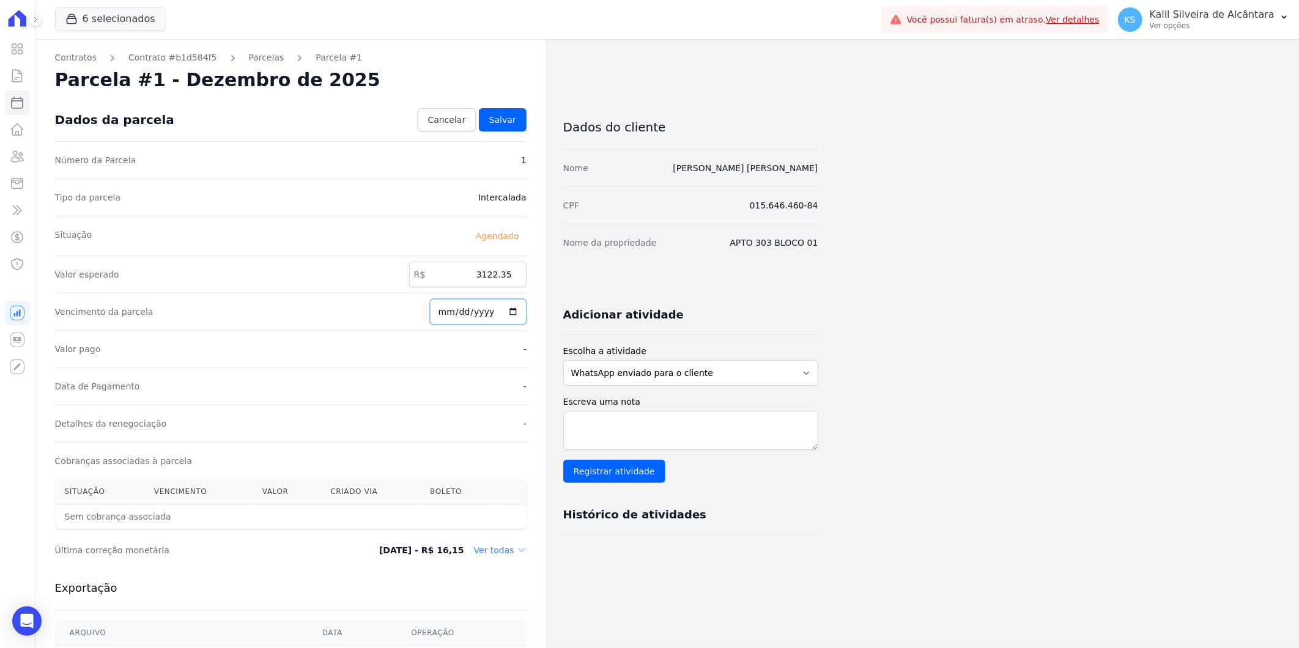
type input "2025-12-14"
type input "2026-04-14"
click at [503, 124] on span "Salvar" at bounding box center [502, 120] width 27 height 12
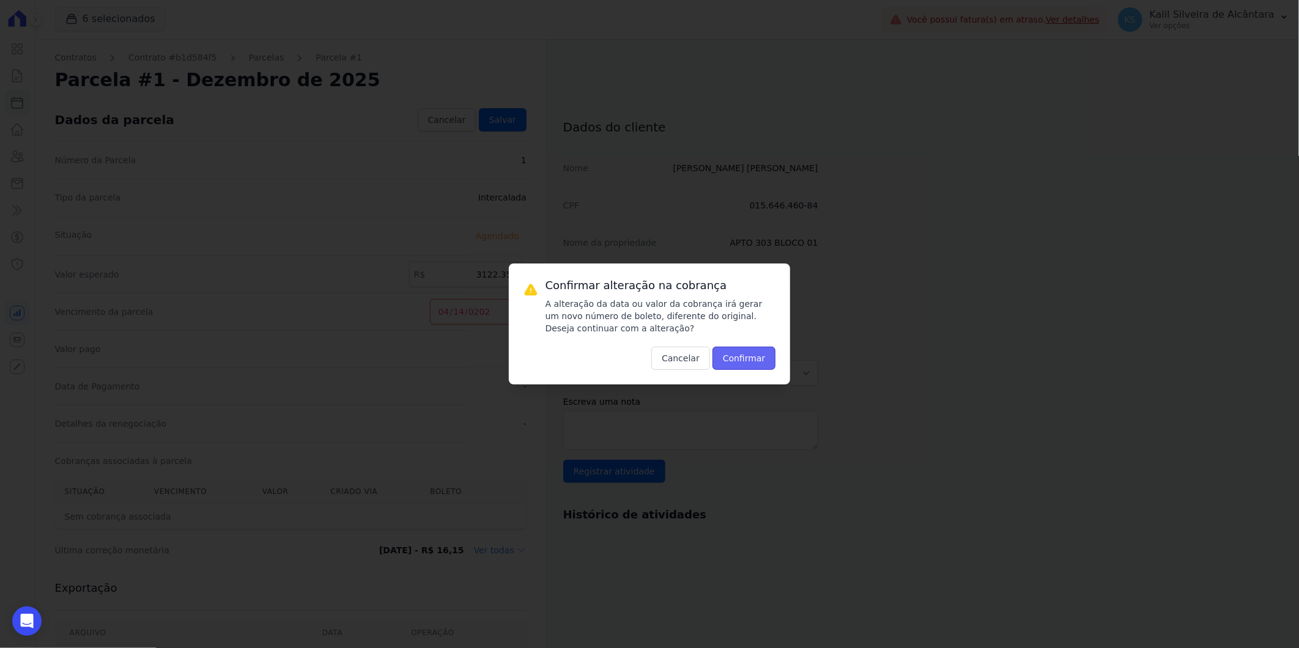
click at [747, 360] on button "Confirmar" at bounding box center [745, 358] width 64 height 23
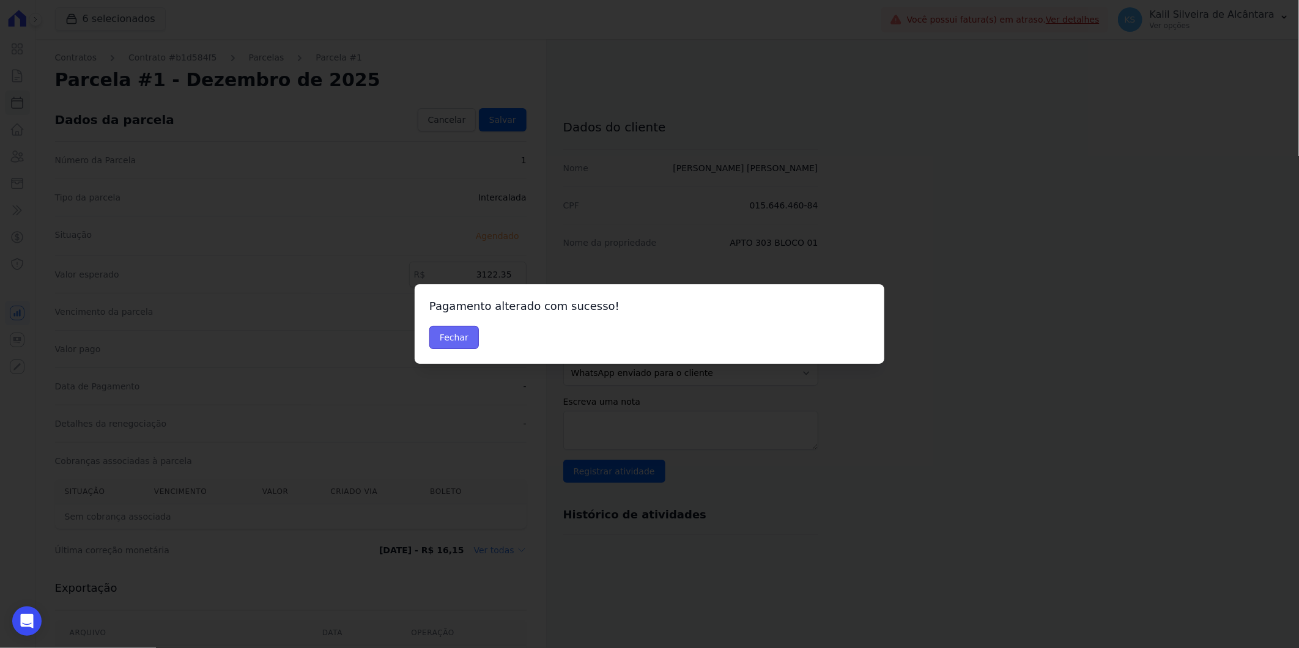
click at [451, 346] on button "Fechar" at bounding box center [454, 337] width 50 height 23
click at [446, 335] on button "Fechar" at bounding box center [454, 337] width 50 height 23
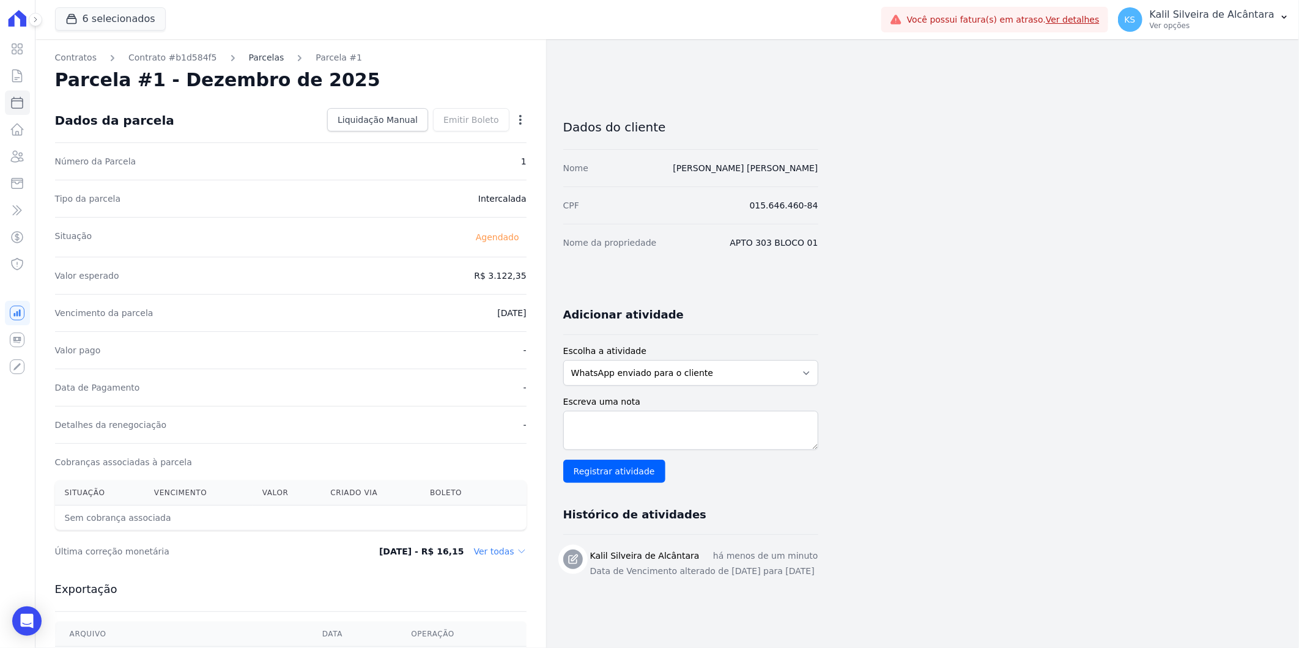
click at [249, 53] on link "Parcelas" at bounding box center [266, 57] width 35 height 13
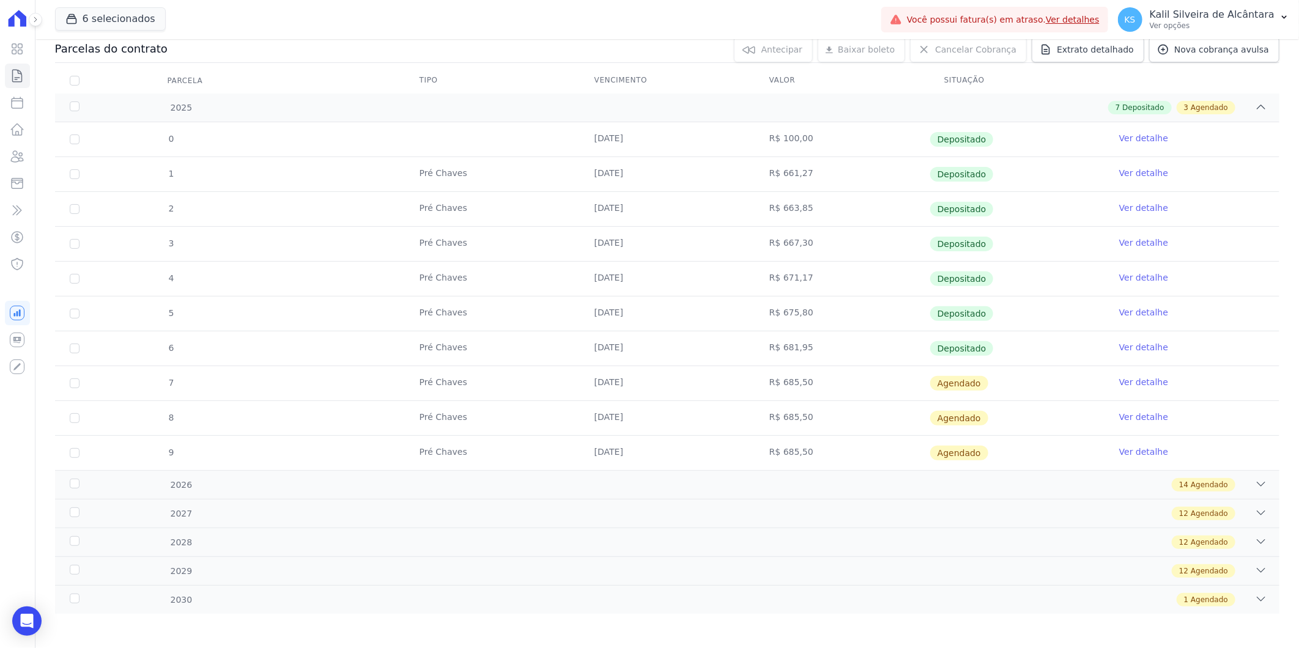
scroll to position [138, 0]
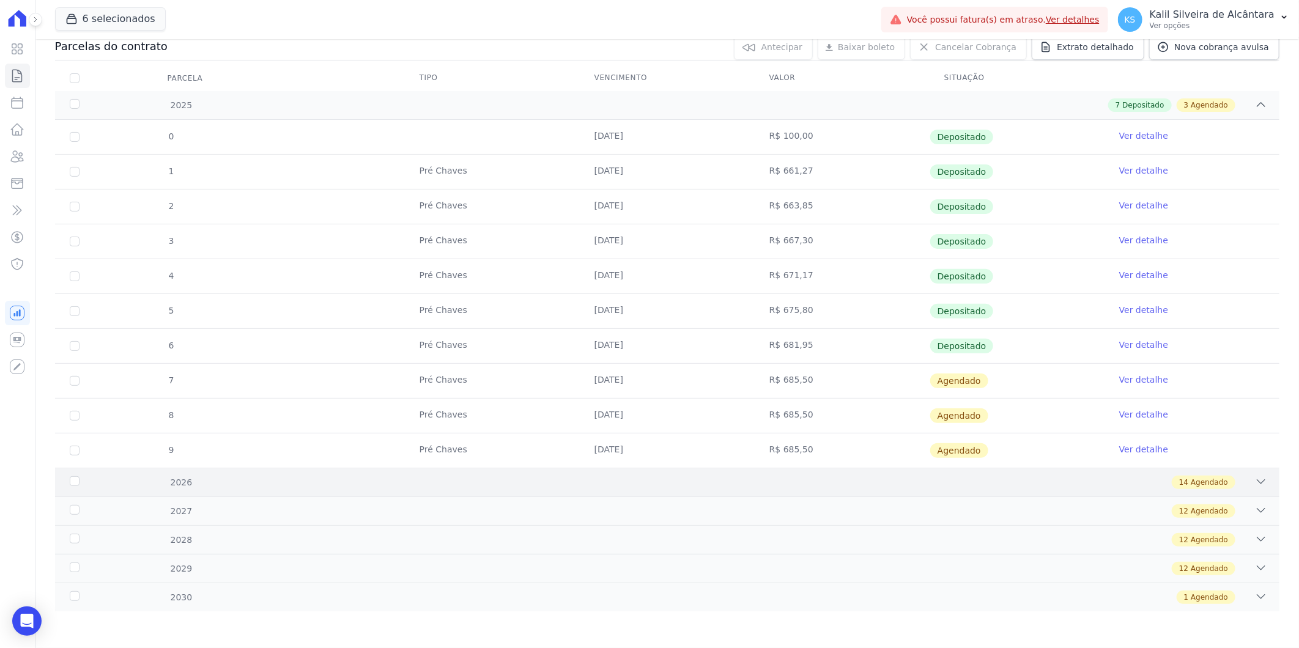
click at [222, 492] on div "2026 14 Agendado" at bounding box center [667, 482] width 1224 height 29
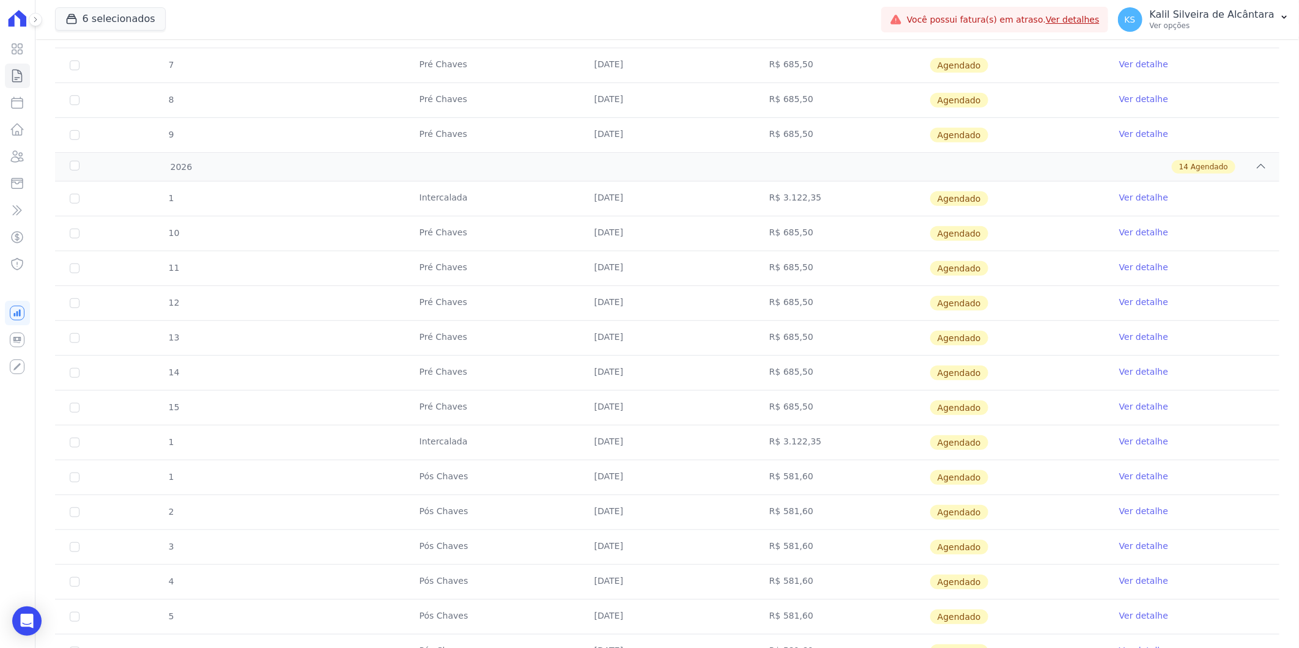
scroll to position [478, 0]
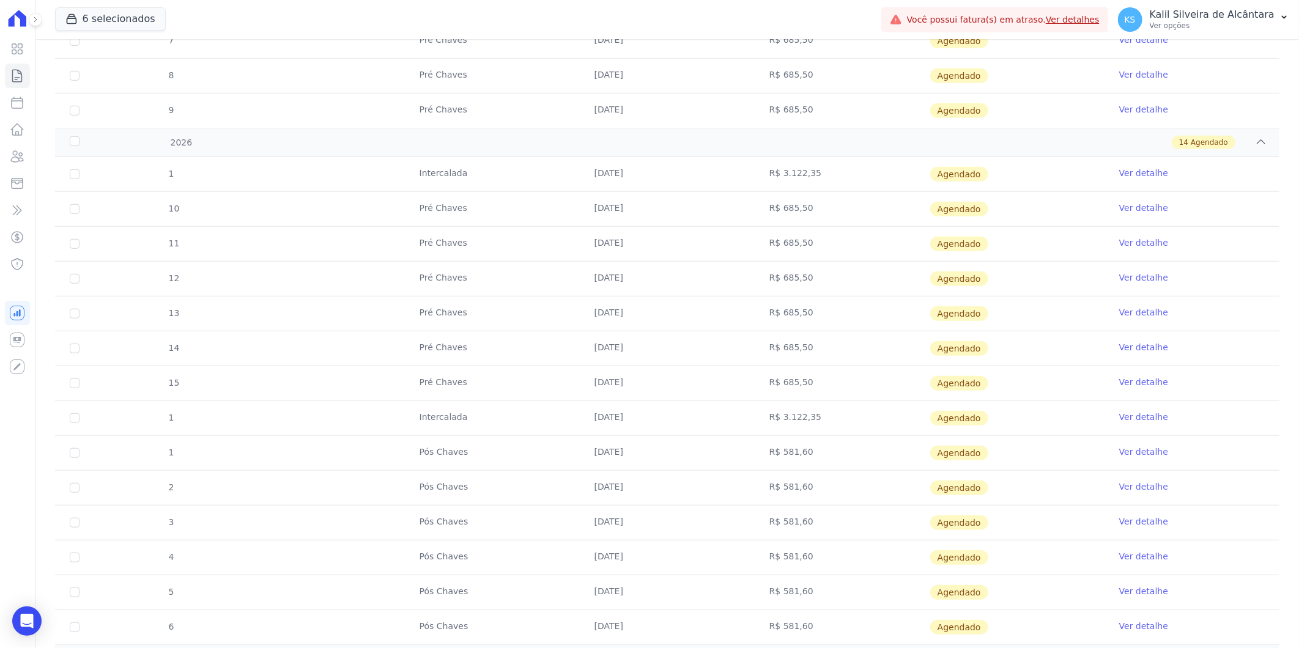
click at [68, 420] on td "1" at bounding box center [74, 418] width 39 height 34
drag, startPoint x: 604, startPoint y: 422, endPoint x: 668, endPoint y: 422, distance: 64.2
click at [668, 422] on td "10/06/2026" at bounding box center [667, 418] width 175 height 34
click at [1123, 418] on link "Ver detalhe" at bounding box center [1143, 417] width 49 height 12
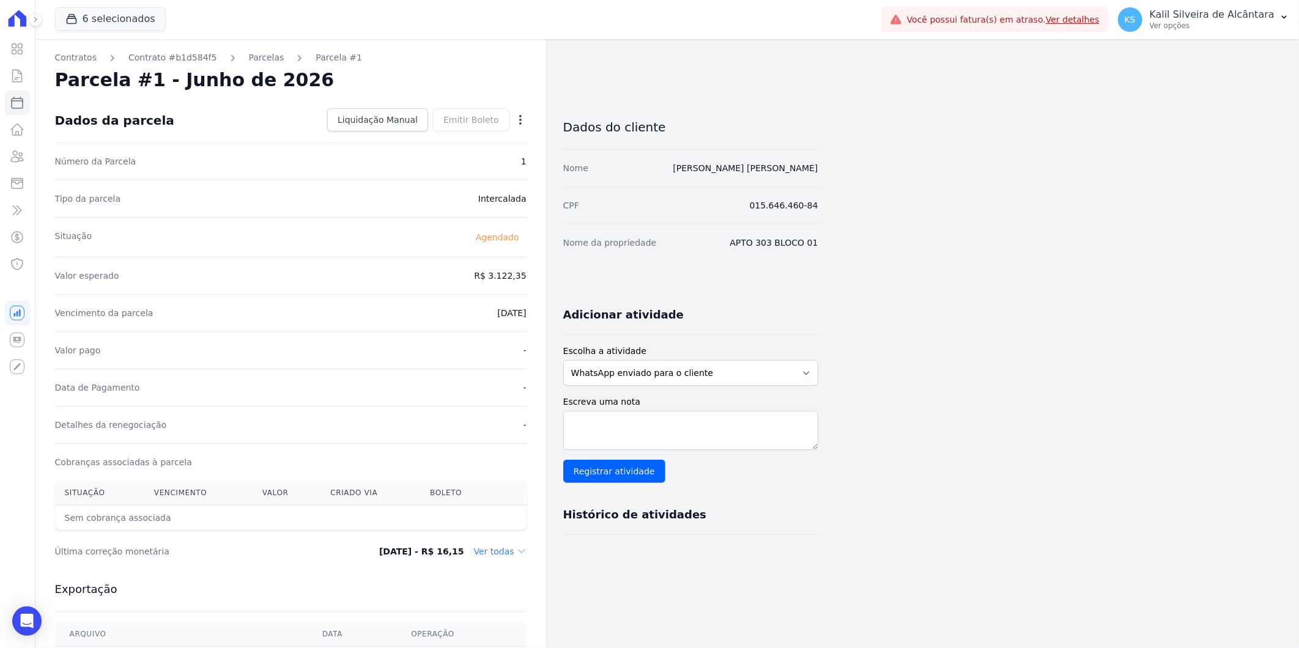
click at [520, 123] on icon "button" at bounding box center [520, 120] width 2 height 10
click at [484, 136] on link "Alterar" at bounding box center [468, 136] width 108 height 22
click at [445, 319] on input "2026-06-10" at bounding box center [478, 312] width 97 height 26
type input "2026-06-09"
type input "2027-04-09"
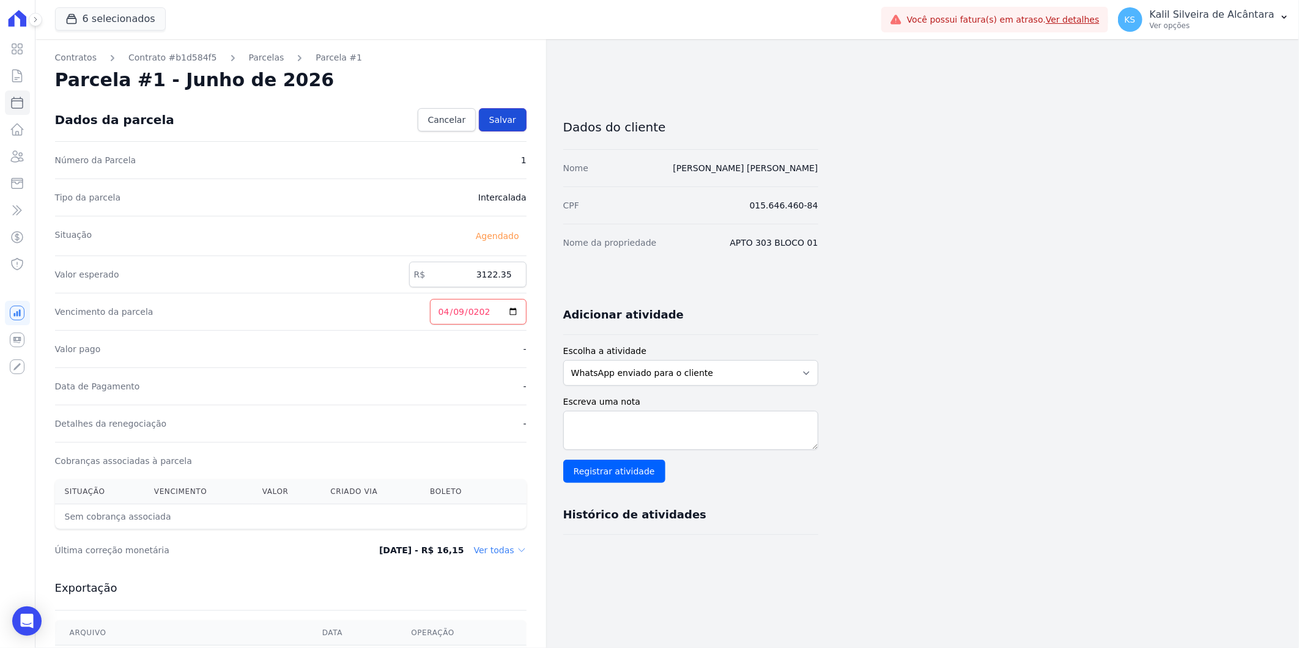
click at [509, 120] on span "Salvar" at bounding box center [502, 120] width 27 height 12
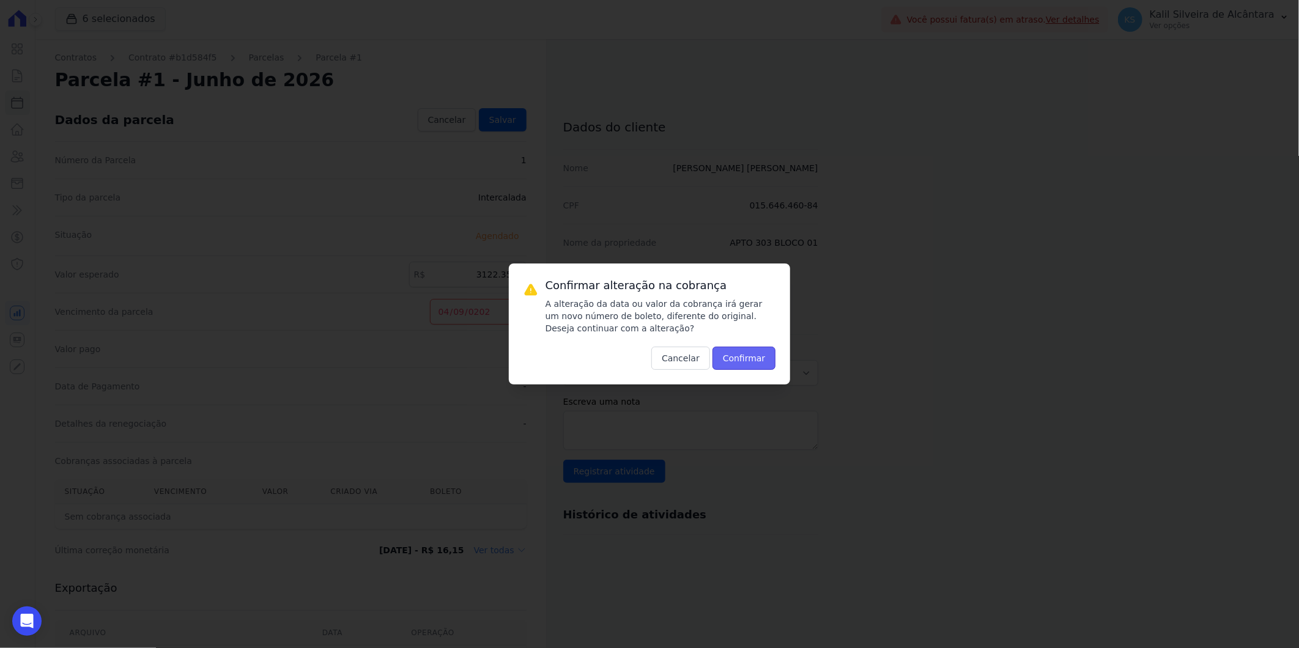
click at [741, 363] on button "Confirmar" at bounding box center [745, 358] width 64 height 23
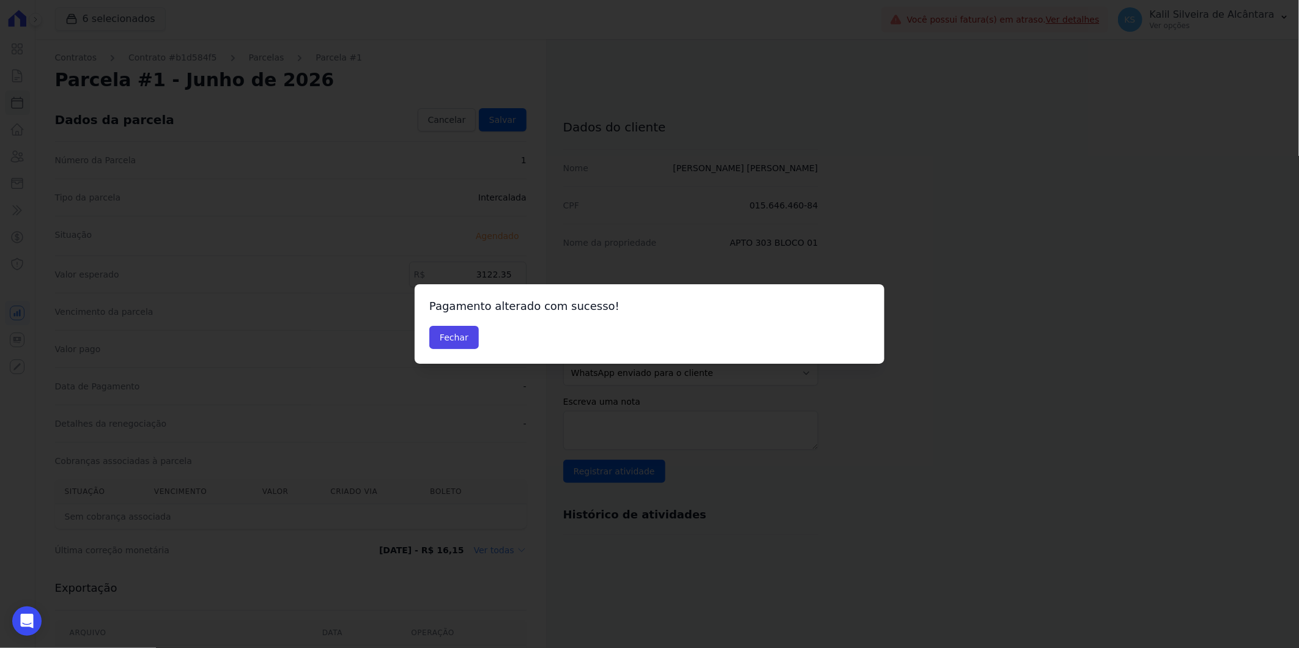
click at [462, 361] on div "Pagamento alterado com sucesso! Fechar" at bounding box center [650, 324] width 470 height 80
click at [467, 339] on button "Fechar" at bounding box center [454, 337] width 50 height 23
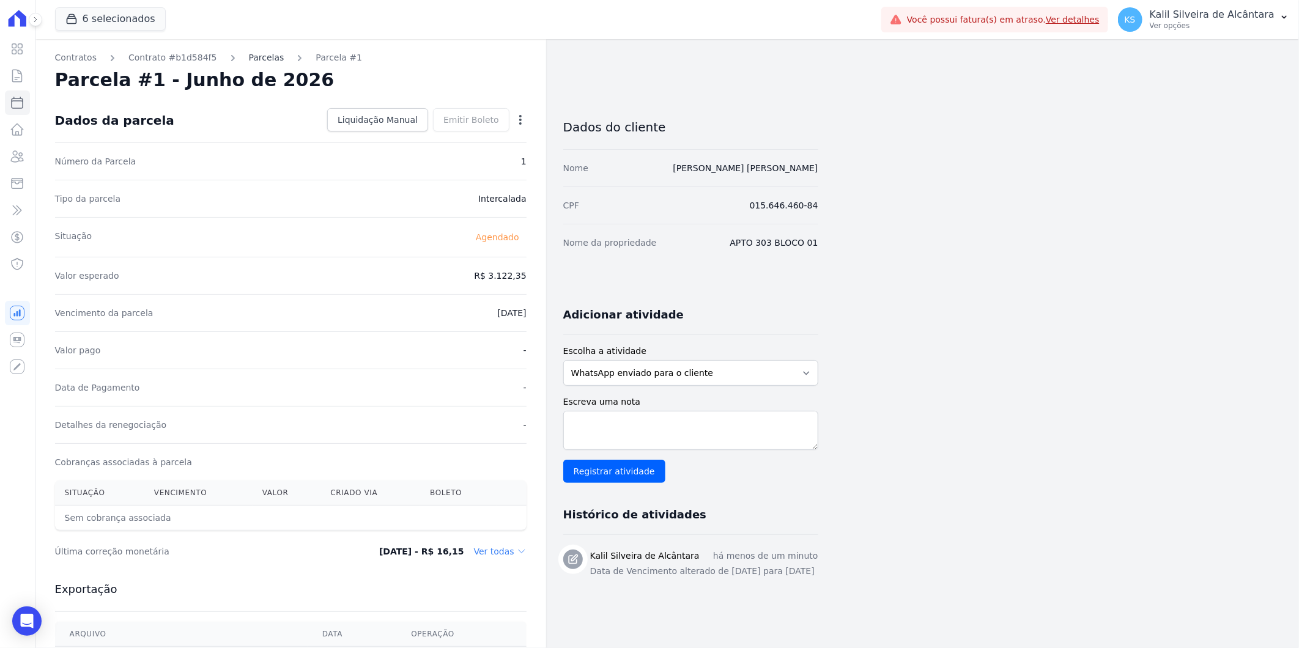
click at [257, 56] on link "Parcelas" at bounding box center [266, 57] width 35 height 13
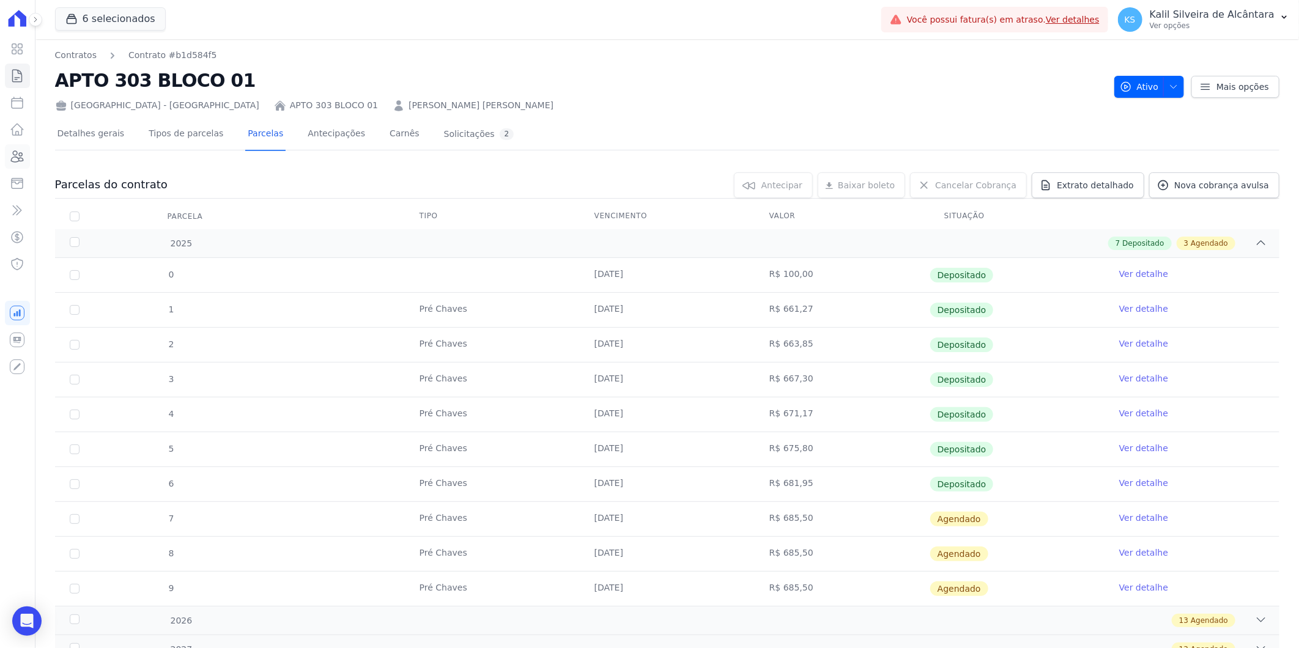
click at [19, 168] on link "Clientes" at bounding box center [17, 156] width 25 height 24
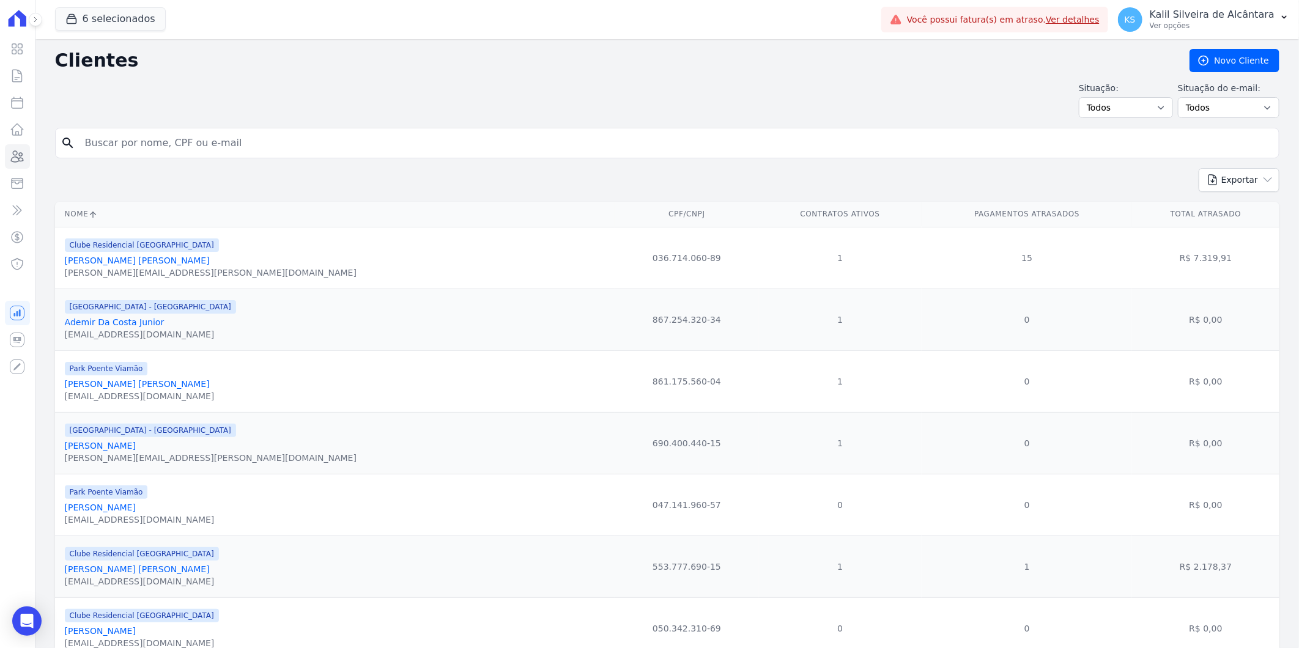
click at [267, 148] on input "search" at bounding box center [676, 143] width 1196 height 24
type input "[PERSON_NAME]"
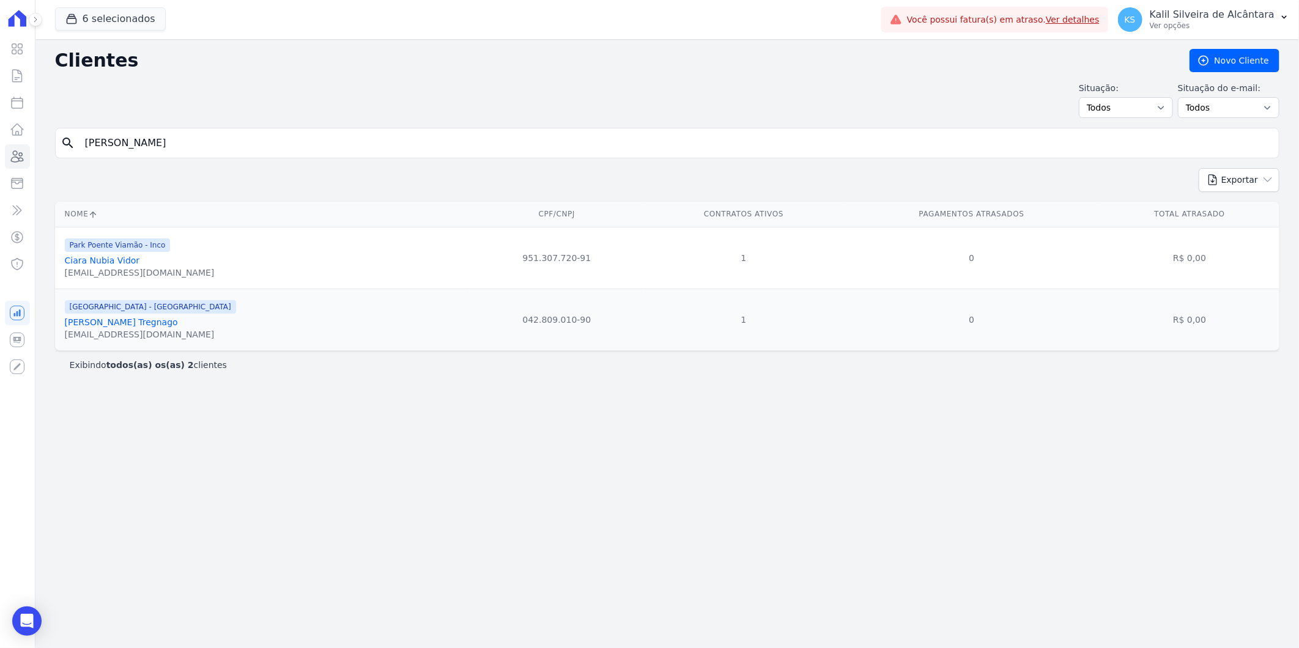
click at [131, 324] on link "[PERSON_NAME] Tregnago" at bounding box center [121, 322] width 113 height 10
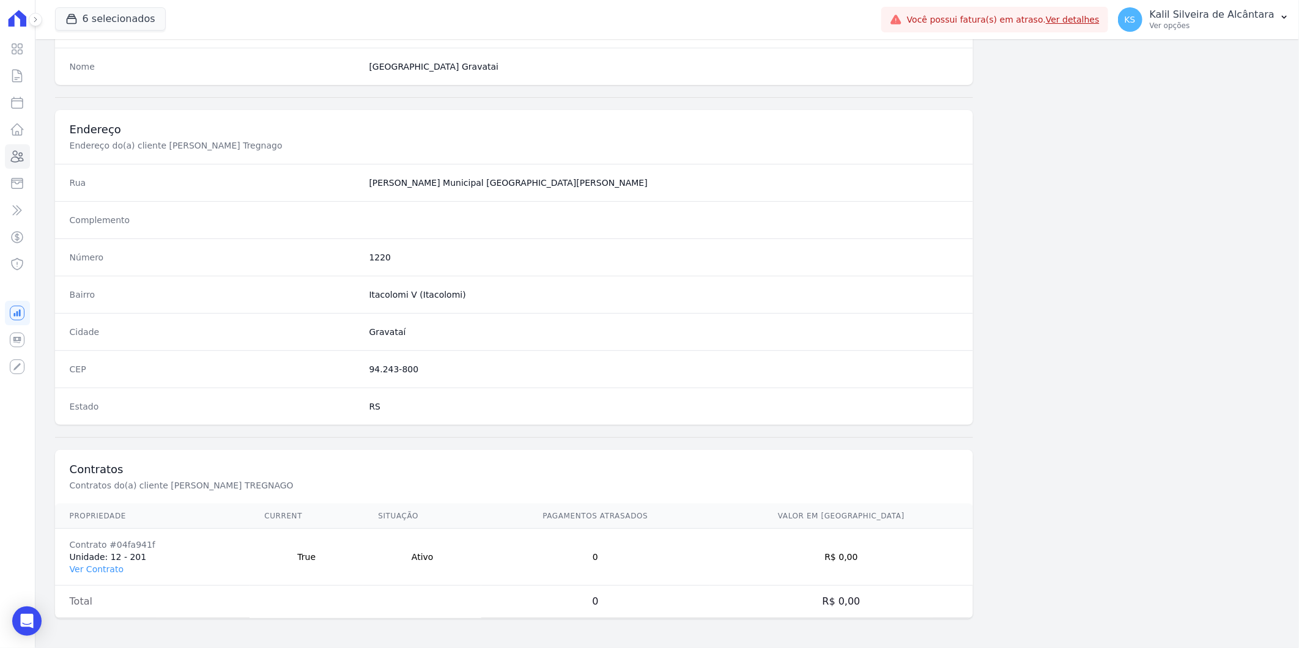
scroll to position [498, 0]
click at [108, 571] on link "Ver Contrato" at bounding box center [97, 570] width 54 height 10
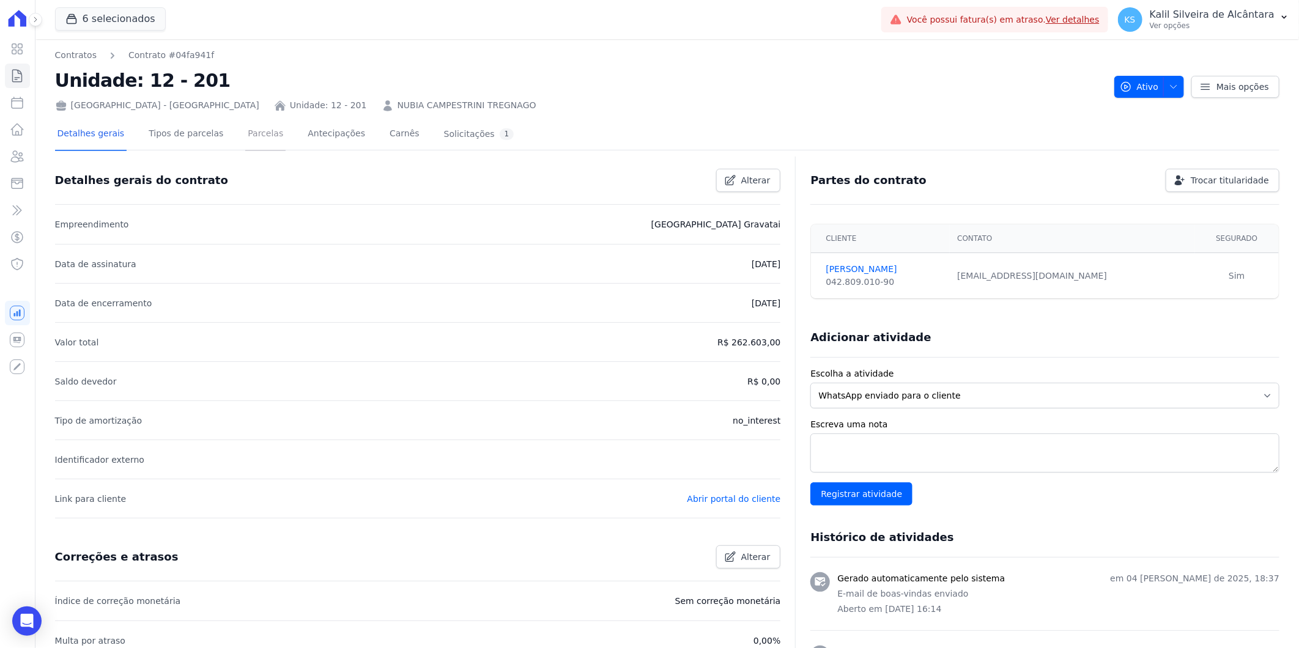
click at [253, 144] on link "Parcelas" at bounding box center [265, 135] width 40 height 32
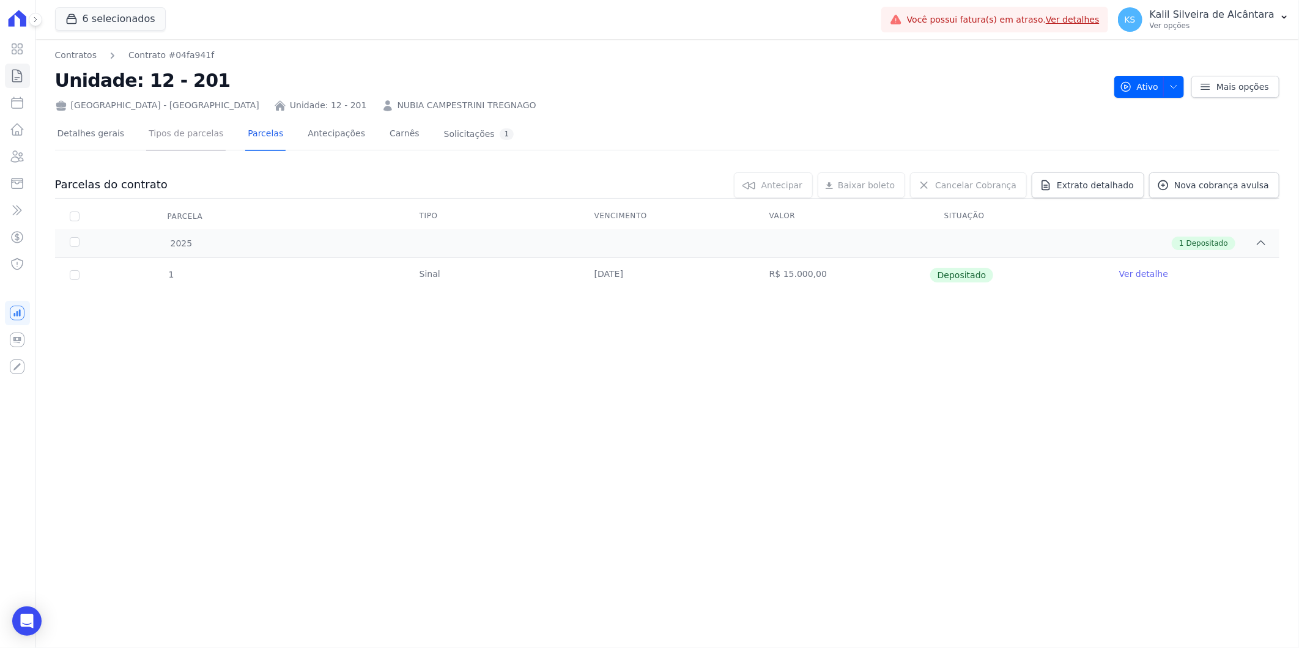
drag, startPoint x: 191, startPoint y: 143, endPoint x: 200, endPoint y: 149, distance: 10.5
click at [191, 143] on link "Tipos de parcelas" at bounding box center [186, 135] width 80 height 32
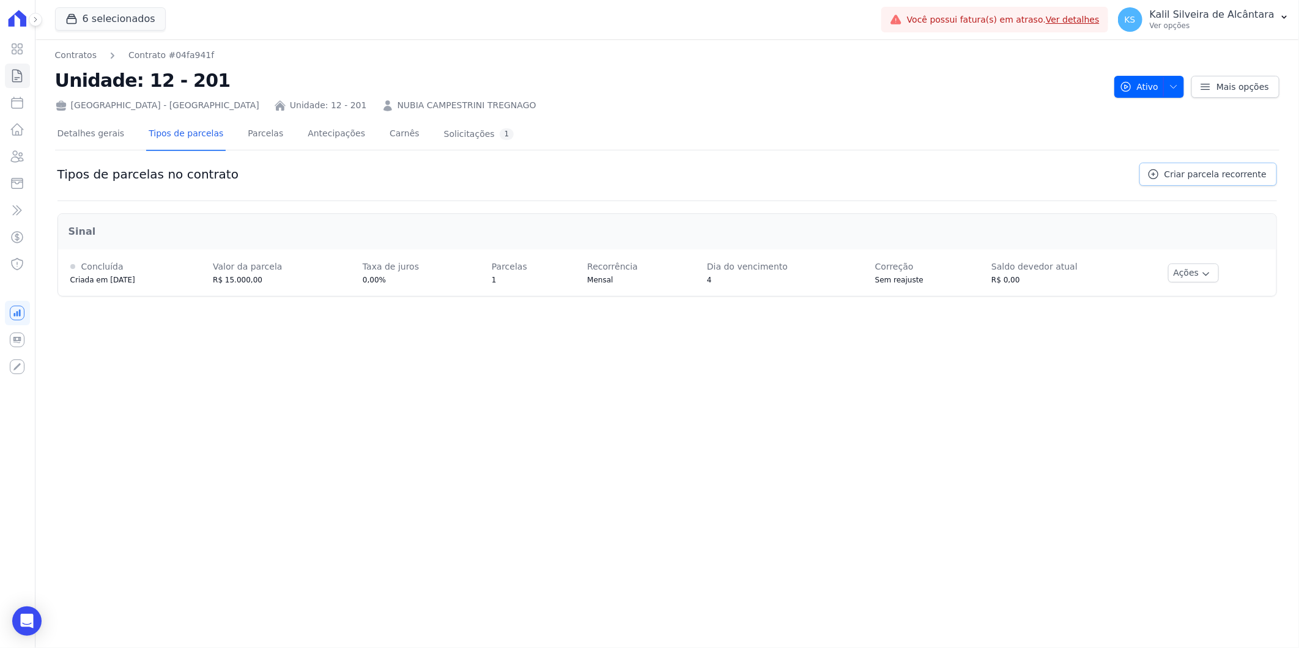
click at [1213, 174] on span "Criar parcela recorrente" at bounding box center [1215, 174] width 102 height 12
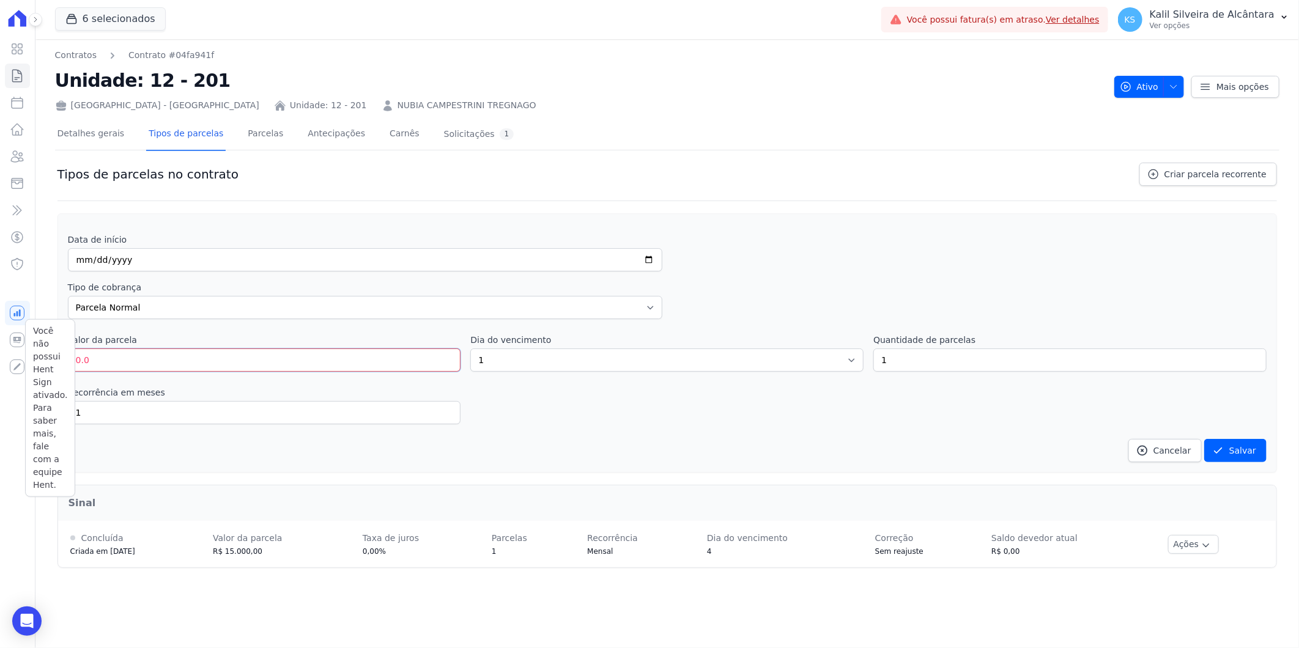
drag, startPoint x: 101, startPoint y: 357, endPoint x: 9, endPoint y: 368, distance: 92.4
click at [9, 368] on div "Visão Geral Contratos [GEOGRAPHIC_DATA] Lotes Clientes Minha Carteira Transferê…" at bounding box center [649, 324] width 1299 height 648
type input "700"
click at [615, 405] on div "Recorrência em meses 1 in_advance" at bounding box center [667, 406] width 1199 height 38
drag, startPoint x: 931, startPoint y: 361, endPoint x: 870, endPoint y: 373, distance: 62.4
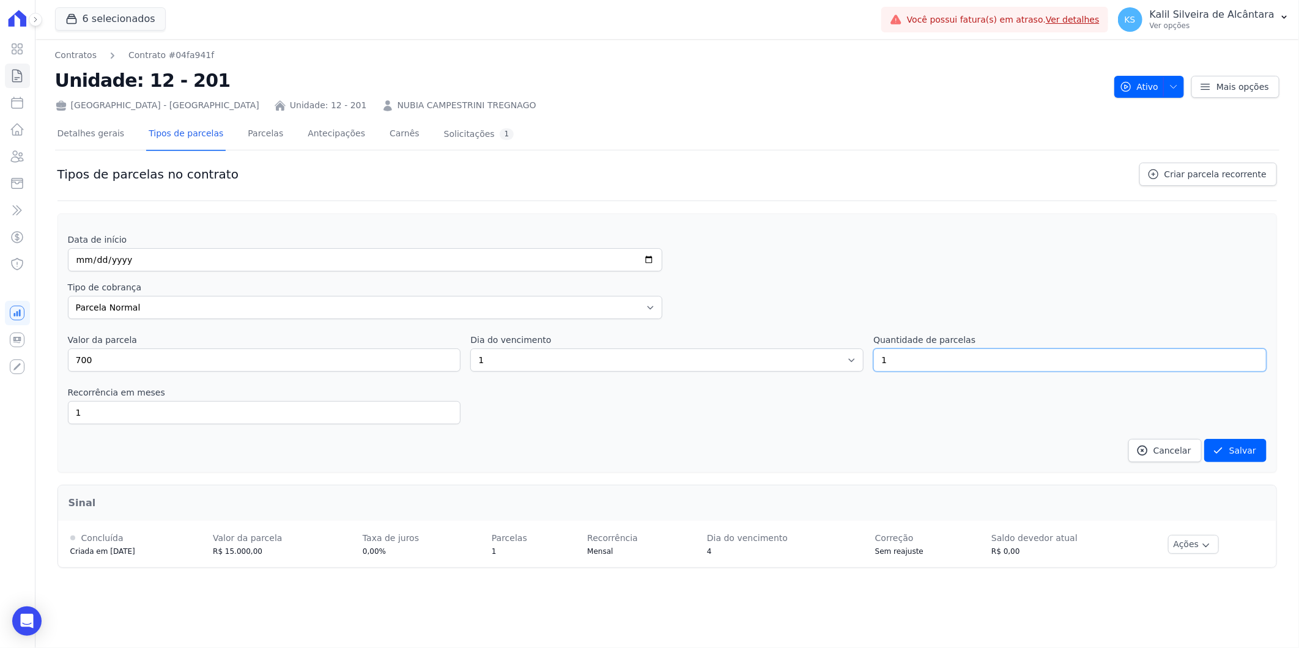
click at [903, 360] on input "1" at bounding box center [1069, 360] width 393 height 23
type input "20"
click at [111, 302] on select "Parcela Normal Entrada Sinal Intercalada Chaves Pré-chaves Pós-chaves Impostos …" at bounding box center [365, 307] width 594 height 23
click at [87, 275] on div "Data de início Tipo de cobrança Parcela Normal Entrada Sinal Intercalada Chaves…" at bounding box center [667, 348] width 1199 height 229
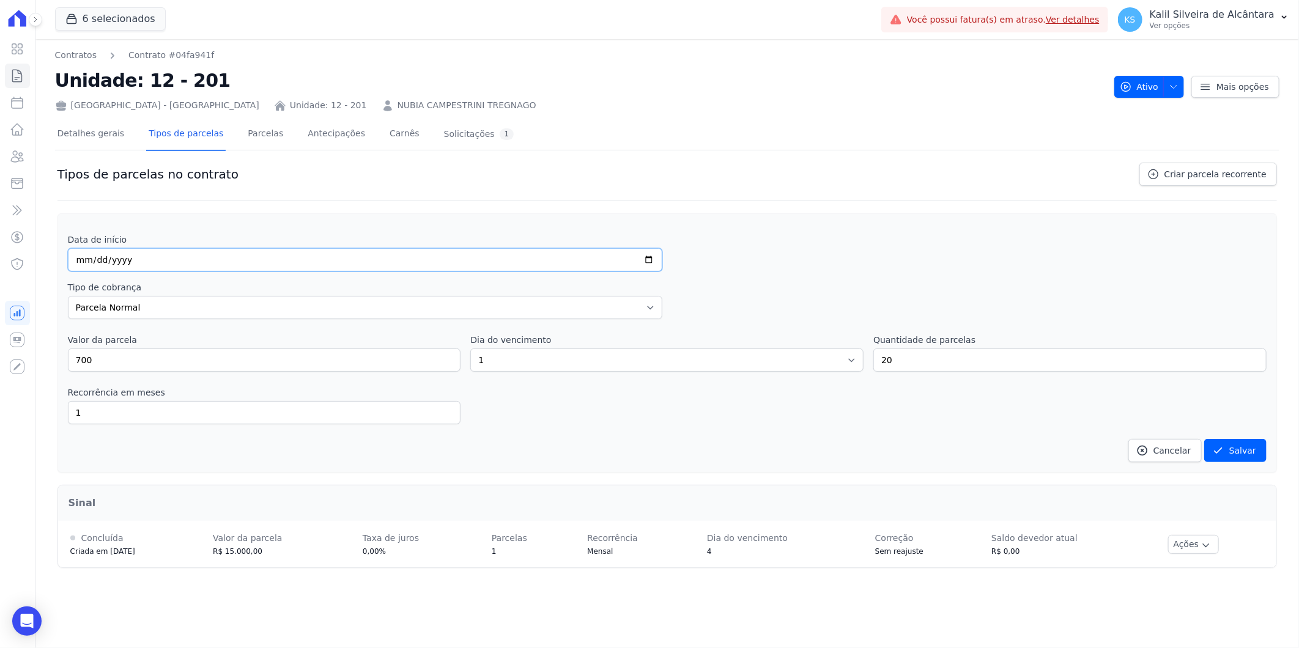
click at [84, 261] on input "date" at bounding box center [365, 259] width 594 height 23
type input "[DATE]"
click at [1232, 442] on button "Salvar" at bounding box center [1235, 450] width 62 height 23
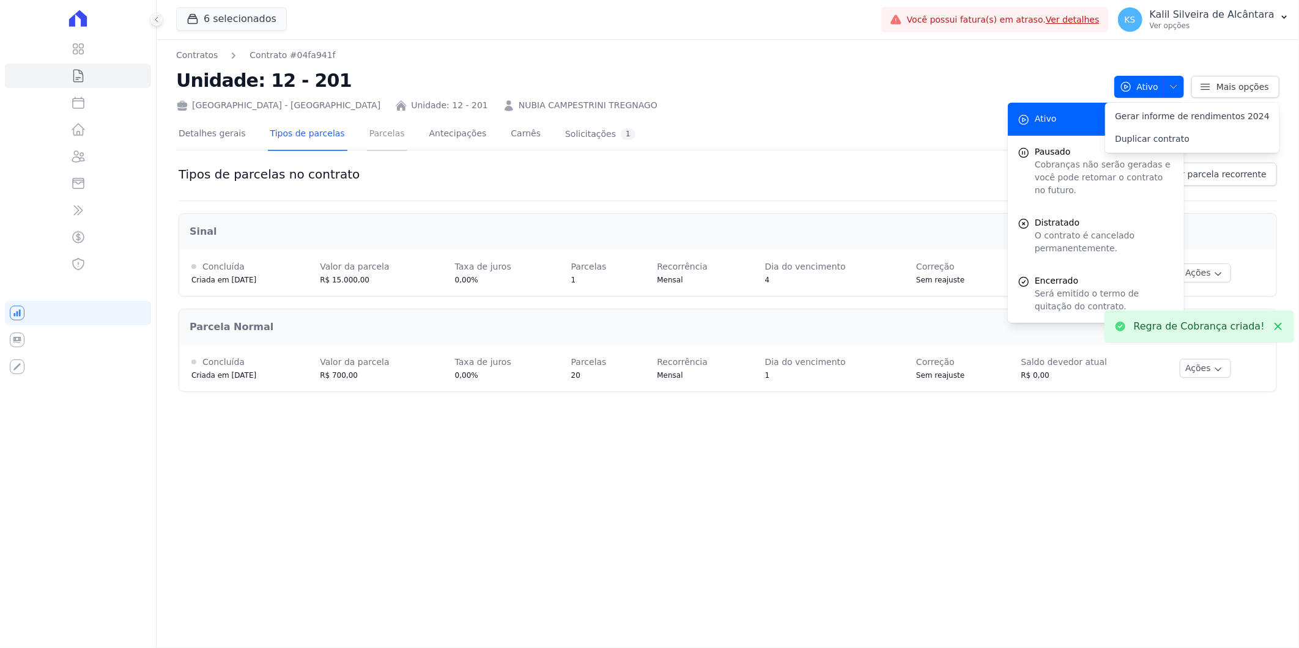
click at [376, 138] on link "Parcelas" at bounding box center [387, 135] width 40 height 32
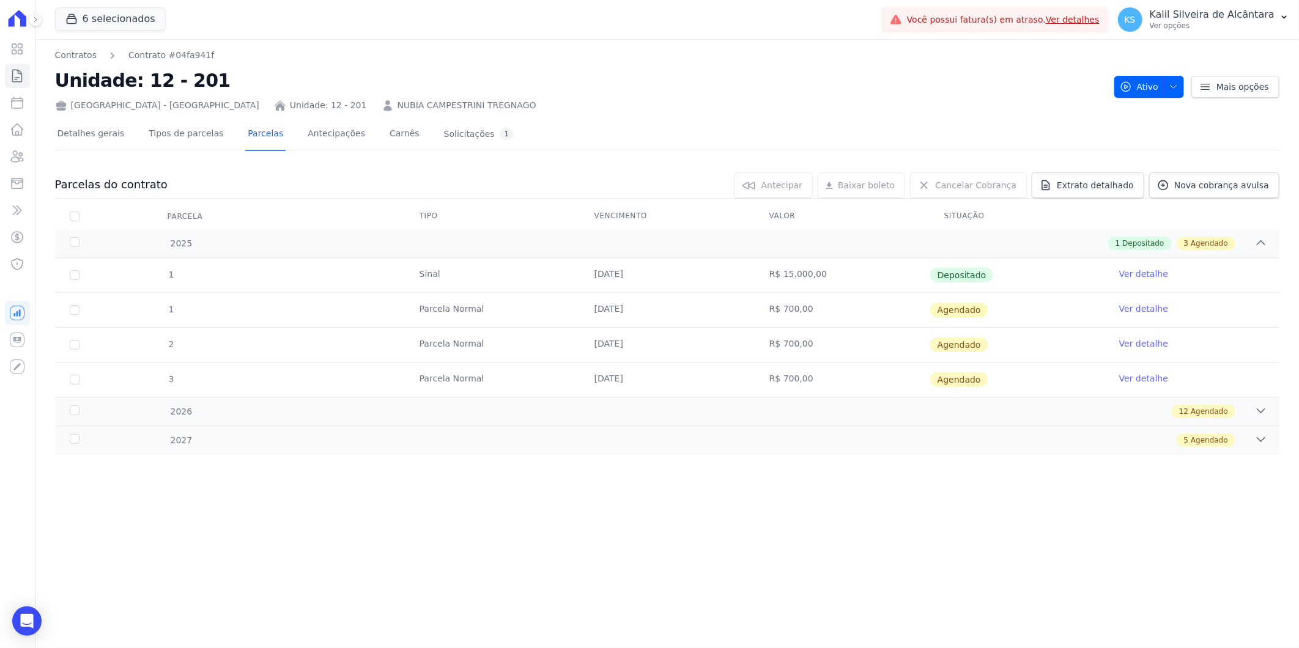
click at [63, 216] on th "Parcela" at bounding box center [74, 217] width 39 height 26
click at [209, 132] on link "Tipos de parcelas" at bounding box center [186, 135] width 80 height 32
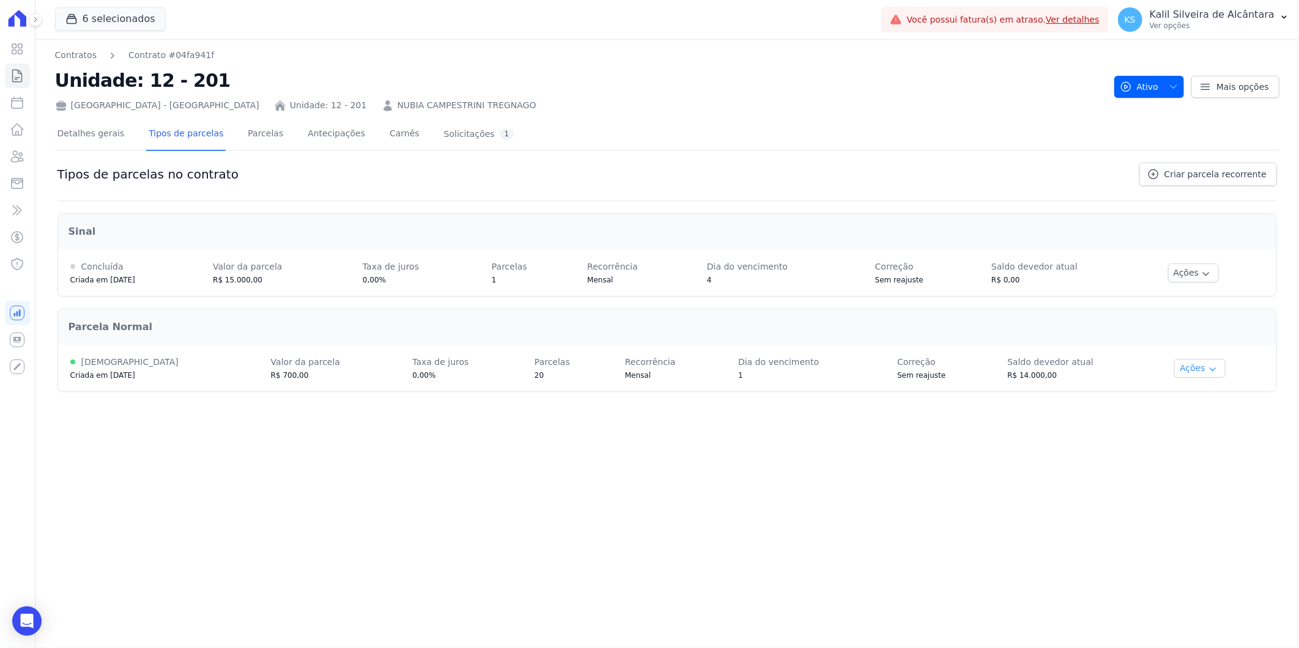
click at [1190, 374] on button "Ações" at bounding box center [1199, 368] width 51 height 19
click at [1230, 410] on span "Alterar vencimento" at bounding box center [1211, 410] width 94 height 15
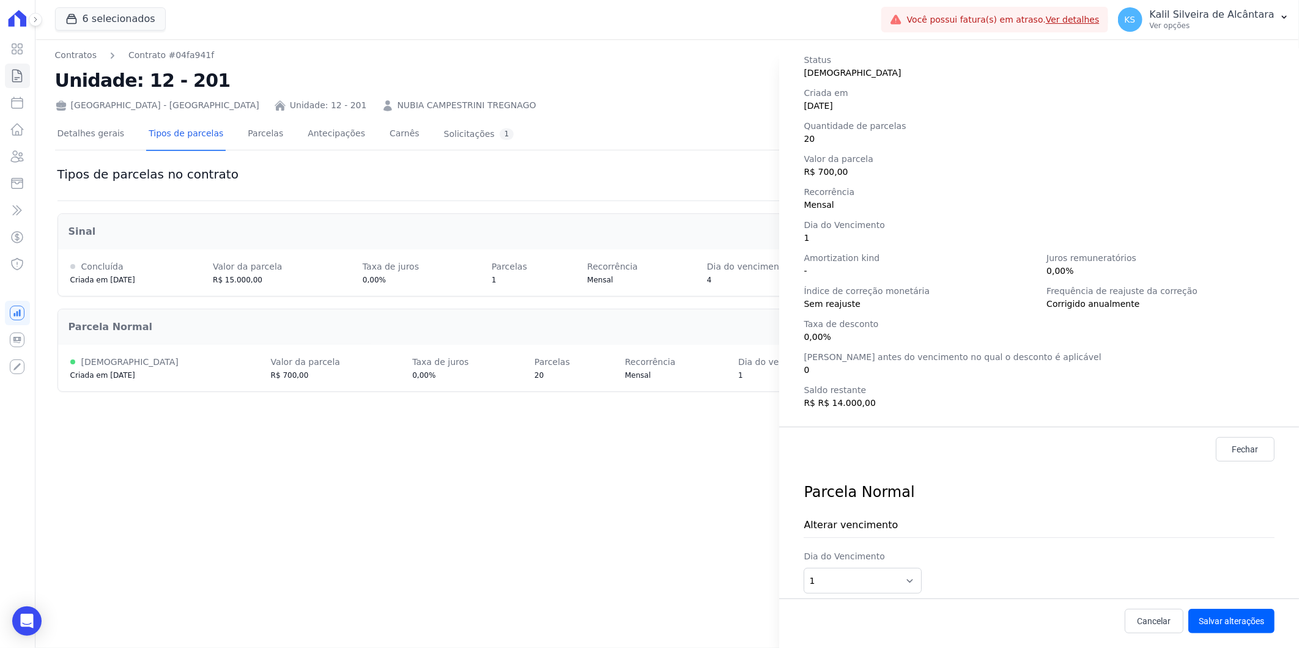
scroll to position [108, 0]
drag, startPoint x: 832, startPoint y: 577, endPoint x: 822, endPoint y: 582, distance: 11.8
click at [822, 582] on select "1 2 3 4 5 6 7 8 9 10 11 12 13 14 15 16 17 18 19 20 21 22 23 24 25 26 27 28 29 3…" at bounding box center [862, 577] width 117 height 26
select select "10"
click at [804, 564] on select "1 2 3 4 5 6 7 8 9 10 11 12 13 14 15 16 17 18 19 20 21 22 23 24 25 26 27 28 29 3…" at bounding box center [862, 577] width 117 height 26
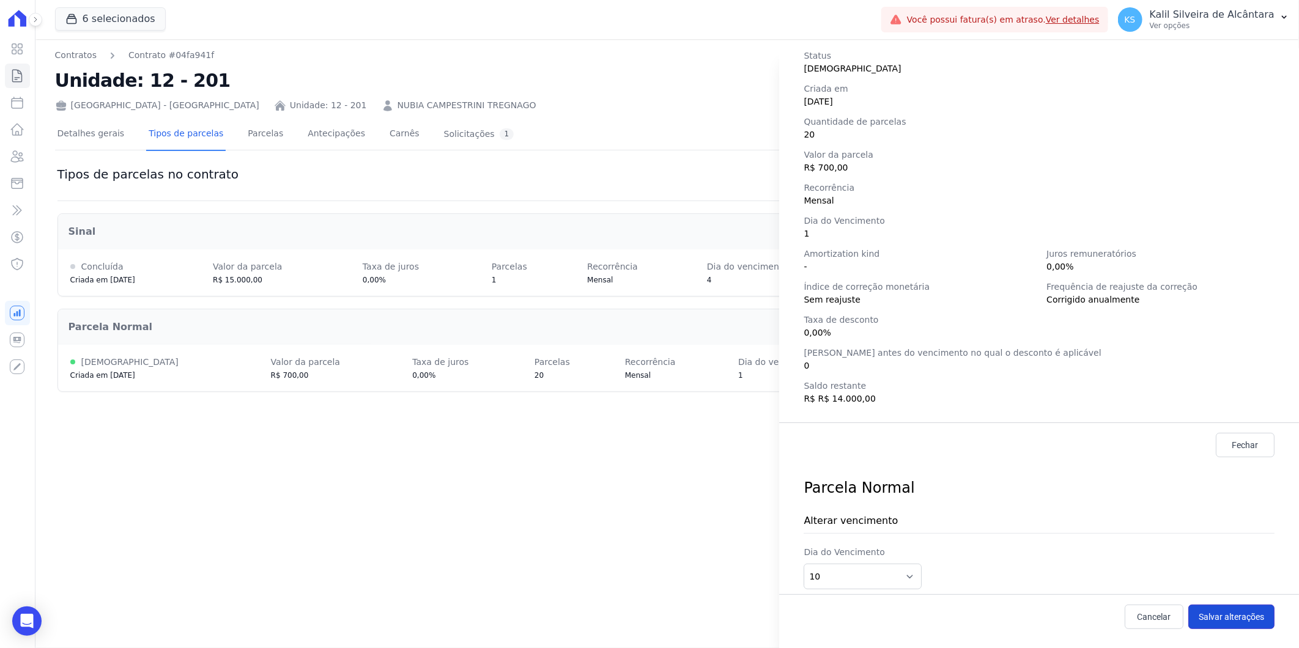
click at [1228, 614] on button "Salvar alterações" at bounding box center [1231, 617] width 86 height 24
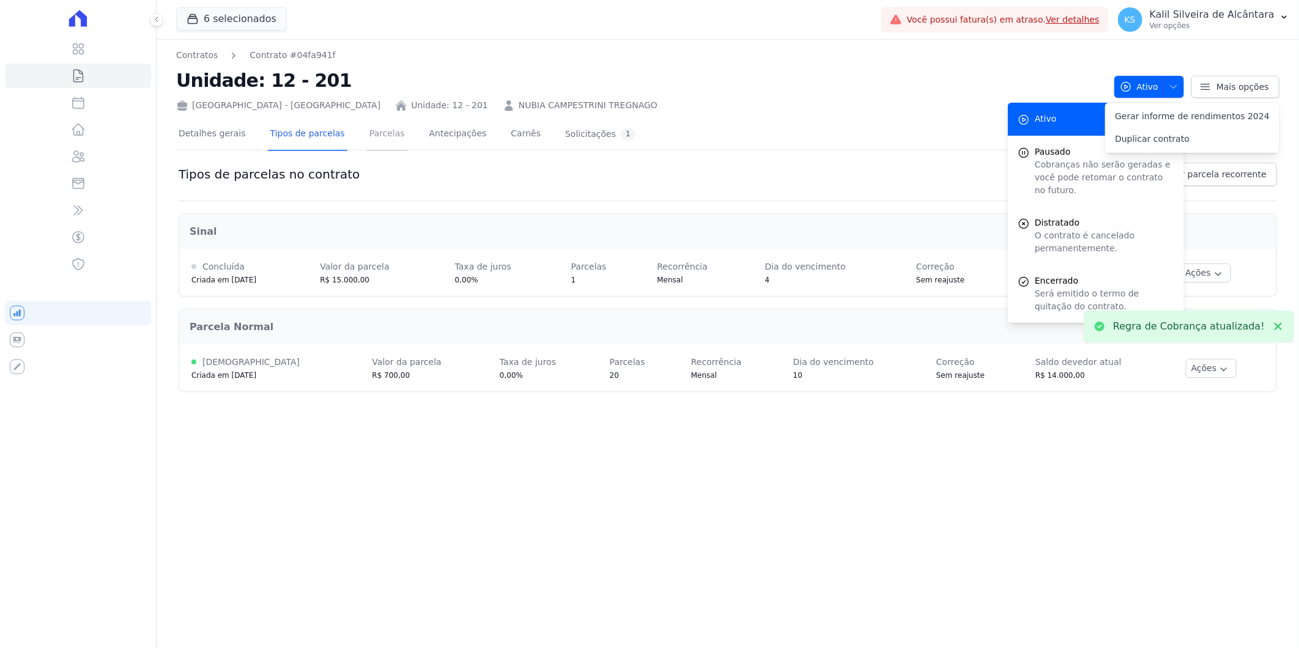
click at [367, 146] on link "Parcelas" at bounding box center [387, 135] width 40 height 32
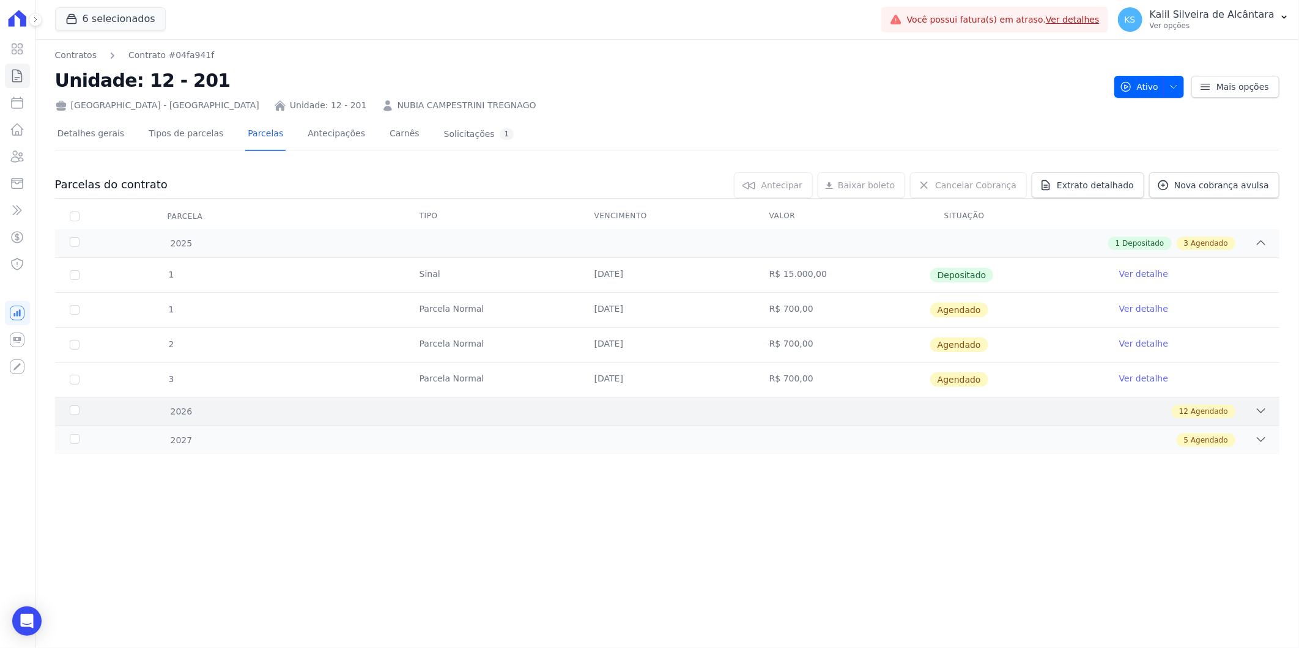
click at [468, 422] on div "2026 12 Agendado" at bounding box center [667, 411] width 1224 height 29
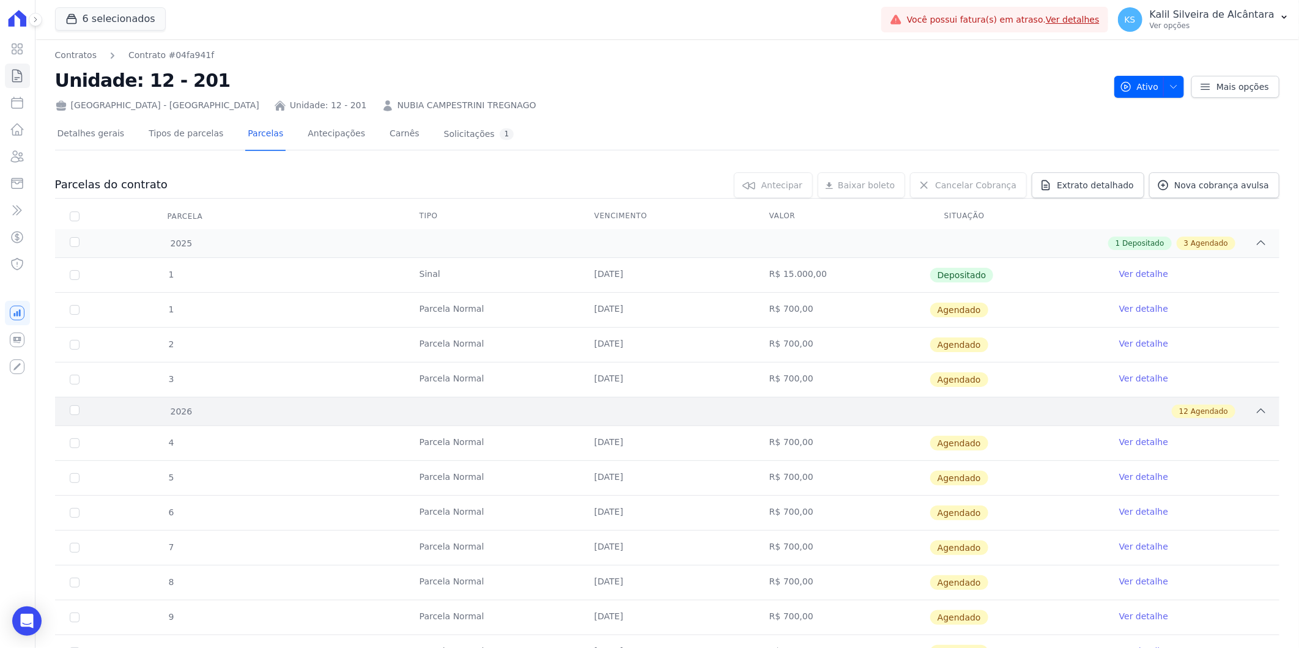
click at [242, 404] on div "2026 12 Agendado" at bounding box center [667, 411] width 1224 height 29
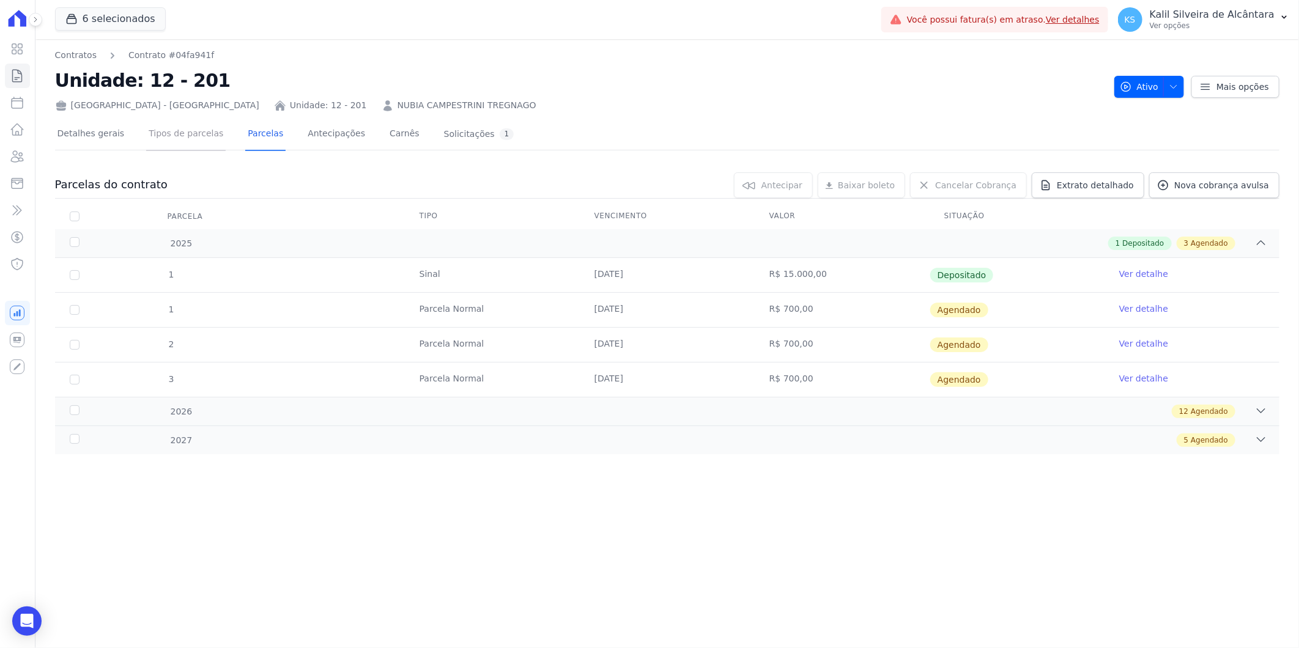
click at [147, 138] on link "Tipos de parcelas" at bounding box center [186, 135] width 80 height 32
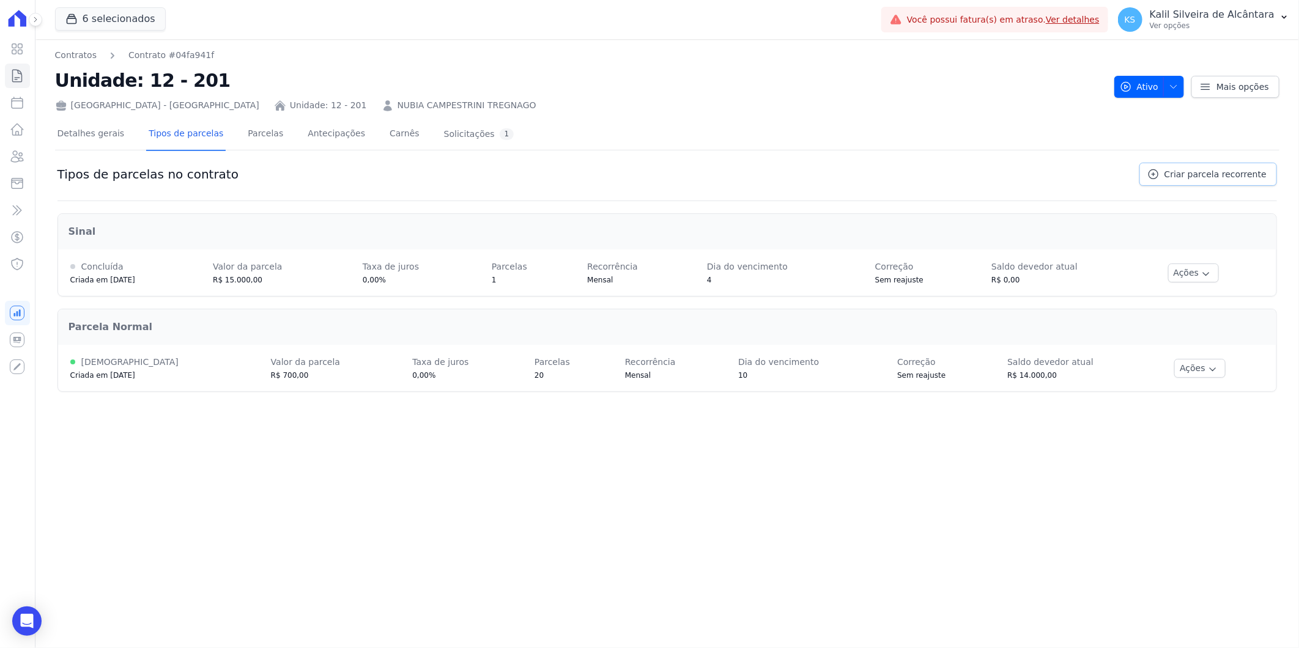
click at [1224, 177] on span "Criar parcela recorrente" at bounding box center [1215, 174] width 102 height 12
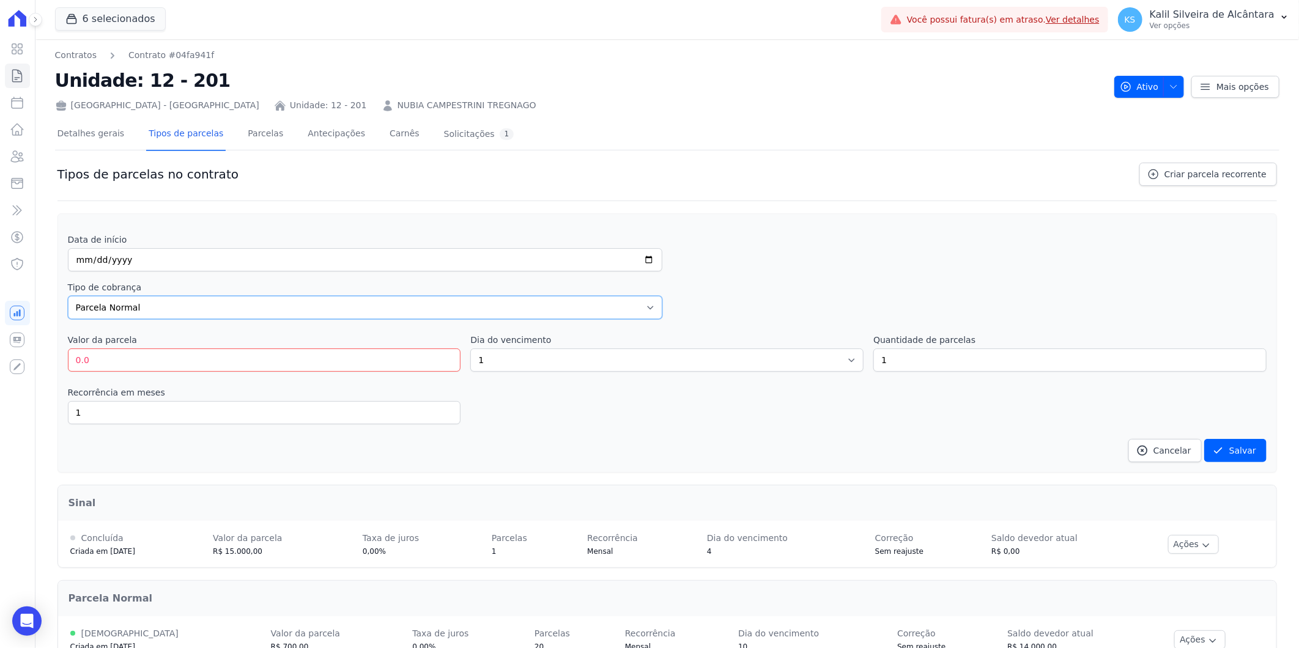
click at [231, 300] on select "Parcela Normal Entrada Sinal Intercalada Chaves Pré-chaves Pós-chaves Impostos …" at bounding box center [365, 307] width 594 height 23
click at [215, 135] on div "Detalhes gerais Tipos de parcelas [GEOGRAPHIC_DATA] Antecipações [PERSON_NAME] …" at bounding box center [286, 135] width 462 height 32
click at [190, 138] on link "Tipos de parcelas" at bounding box center [186, 135] width 80 height 32
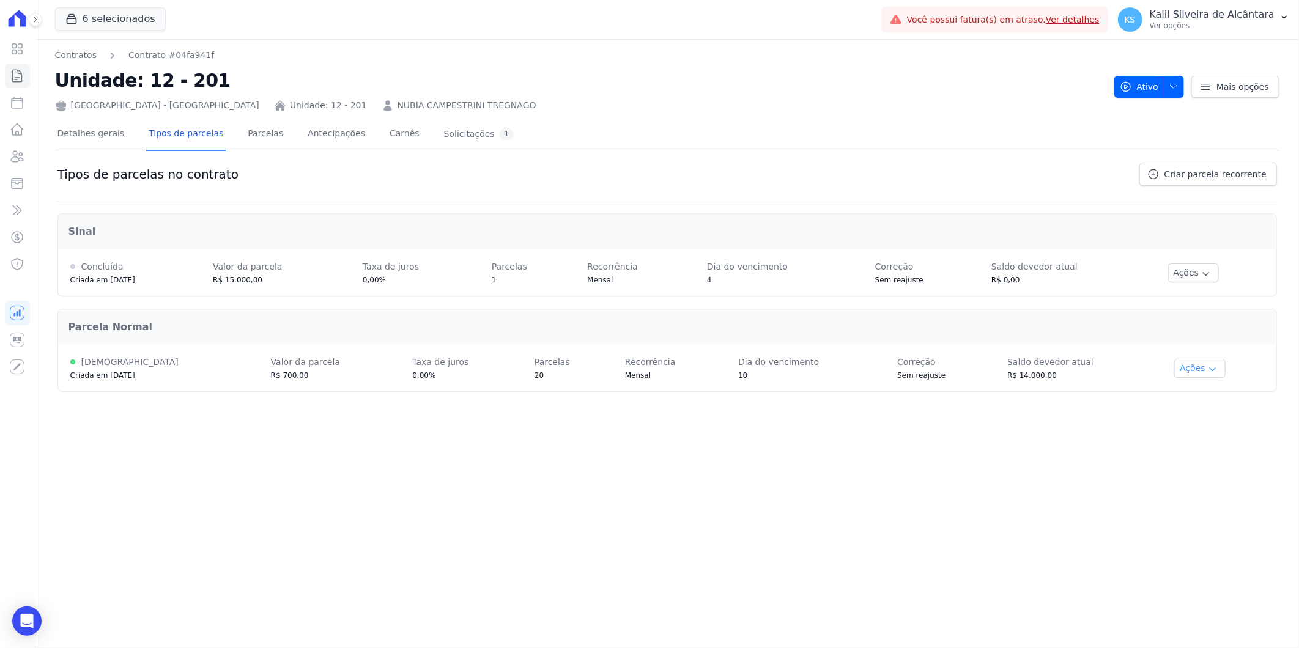
click at [1208, 366] on icon "button" at bounding box center [1213, 370] width 10 height 10
click at [1208, 390] on span "Ver detalhes" at bounding box center [1211, 390] width 94 height 15
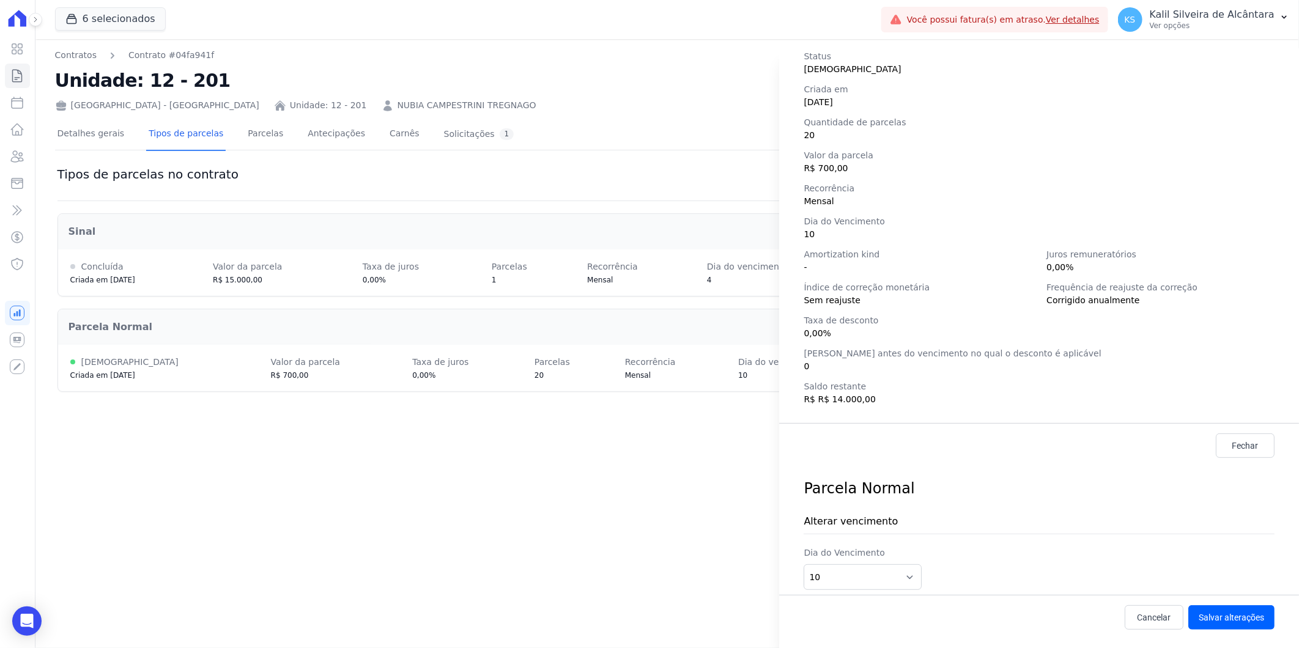
scroll to position [108, 0]
click at [1154, 609] on link "Cancelar" at bounding box center [1154, 617] width 59 height 24
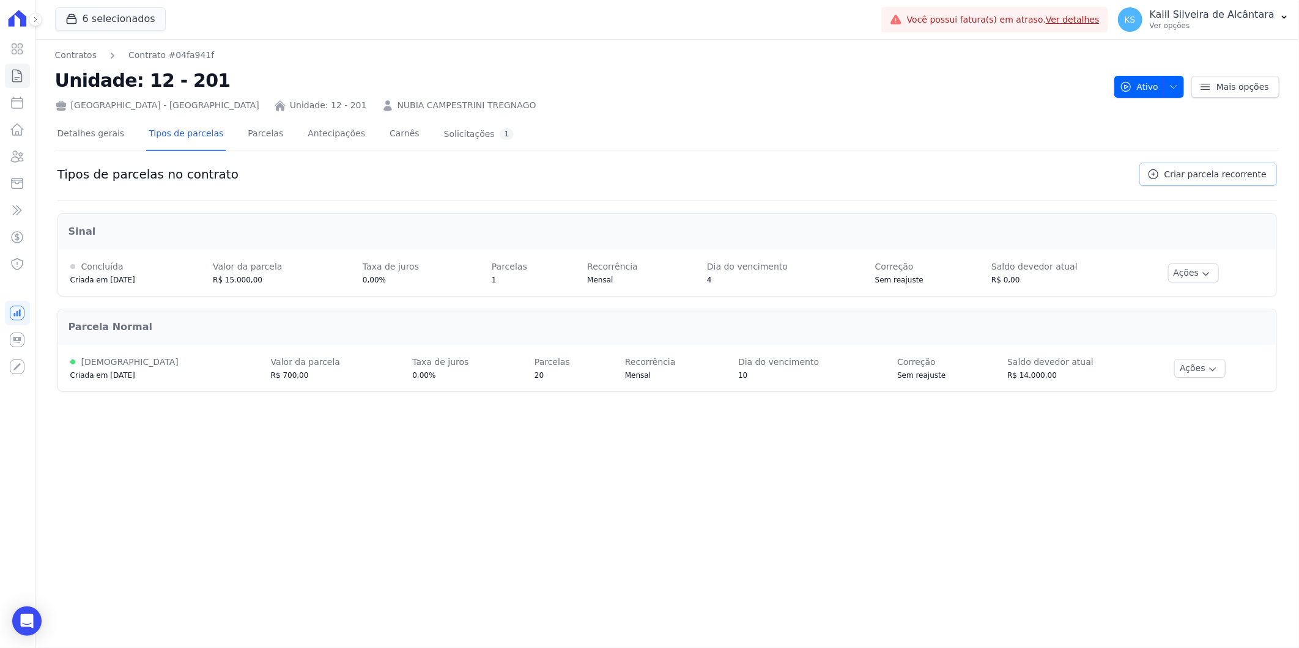
click at [1205, 177] on span "Criar parcela recorrente" at bounding box center [1215, 174] width 102 height 12
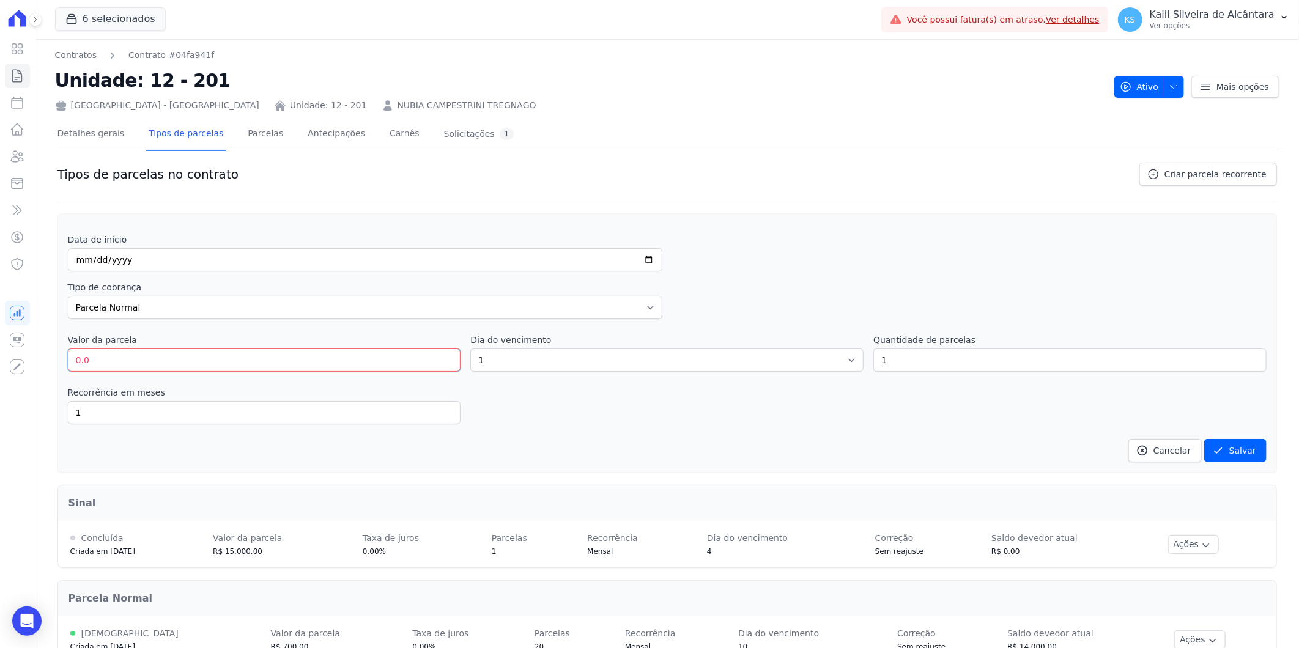
drag, startPoint x: 133, startPoint y: 358, endPoint x: 42, endPoint y: 368, distance: 91.7
click at [48, 368] on div "Contratos Contrato #04fa941f Unidade: 12 - 201 [GEOGRAPHIC_DATA] - [GEOGRAPHIC_…" at bounding box center [667, 361] width 1264 height 644
type input "410"
click at [530, 368] on select "1 2 3 4 5 6 7 8 9 10 11 12 13 14 15 16 17 18 19 20 21 22 23 24 25 26 27 28 29 3…" at bounding box center [666, 360] width 393 height 23
select select "10"
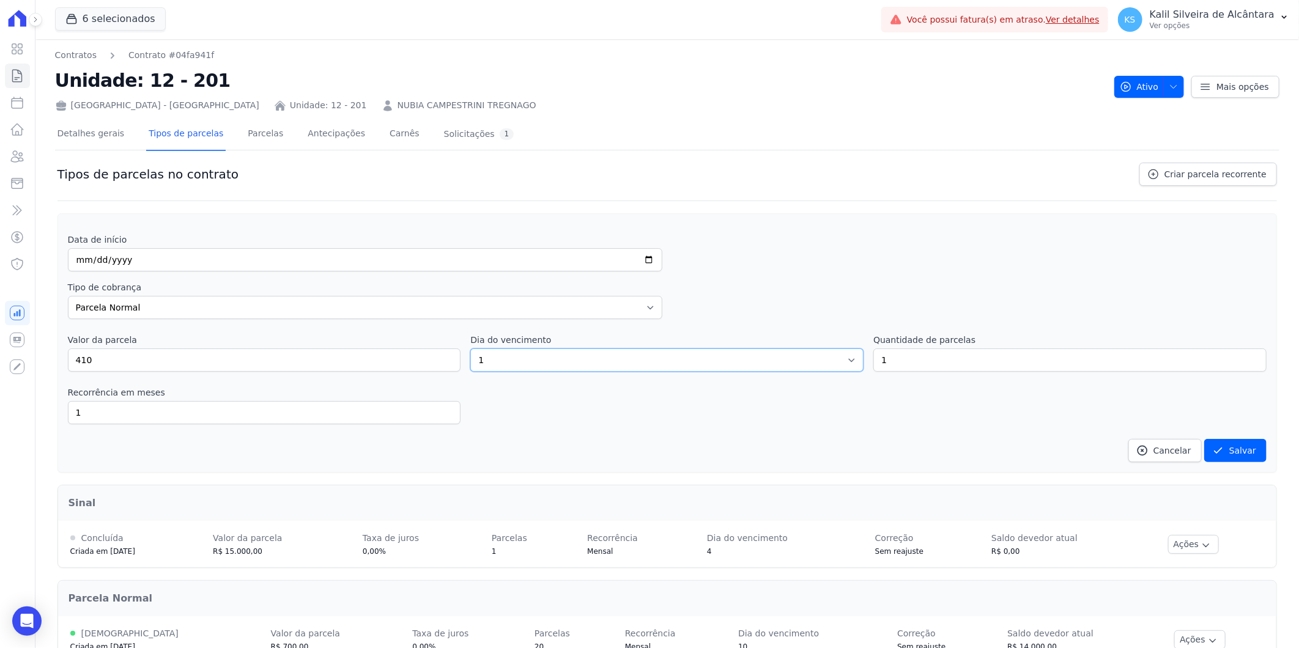
click at [470, 349] on select "1 2 3 4 5 6 7 8 9 10 11 12 13 14 15 16 17 18 19 20 21 22 23 24 25 26 27 28 29 3…" at bounding box center [666, 360] width 393 height 23
drag, startPoint x: 877, startPoint y: 371, endPoint x: 843, endPoint y: 377, distance: 34.8
click at [854, 375] on div "Data de início Tipo de cobrança Parcela Normal Entrada Sinal Intercalada Chaves…" at bounding box center [667, 348] width 1199 height 229
type input "102"
click at [86, 266] on input "date" at bounding box center [365, 259] width 594 height 23
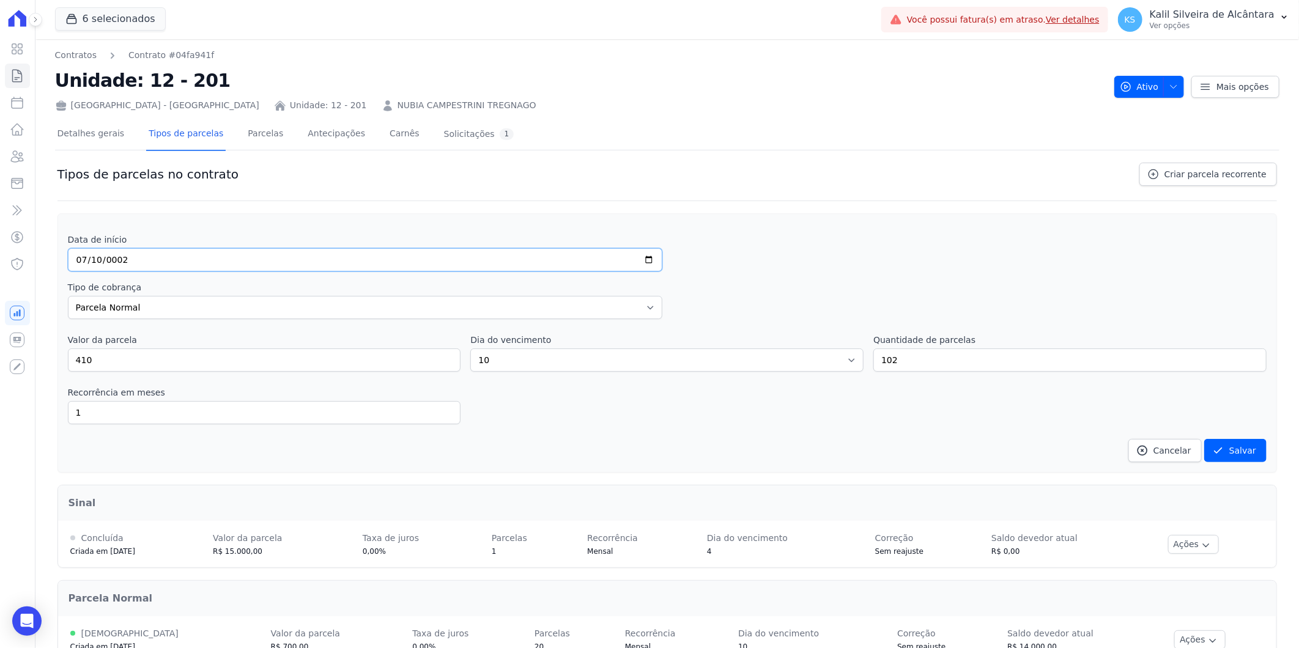
type input "0026-07-10"
click at [248, 271] on input "0202-07-10" at bounding box center [365, 259] width 594 height 23
click at [158, 259] on input "0202-07-10" at bounding box center [365, 259] width 594 height 23
click at [146, 287] on label "Tipo de cobrança" at bounding box center [365, 287] width 594 height 12
click at [121, 258] on input "0202-07-10" at bounding box center [365, 259] width 594 height 23
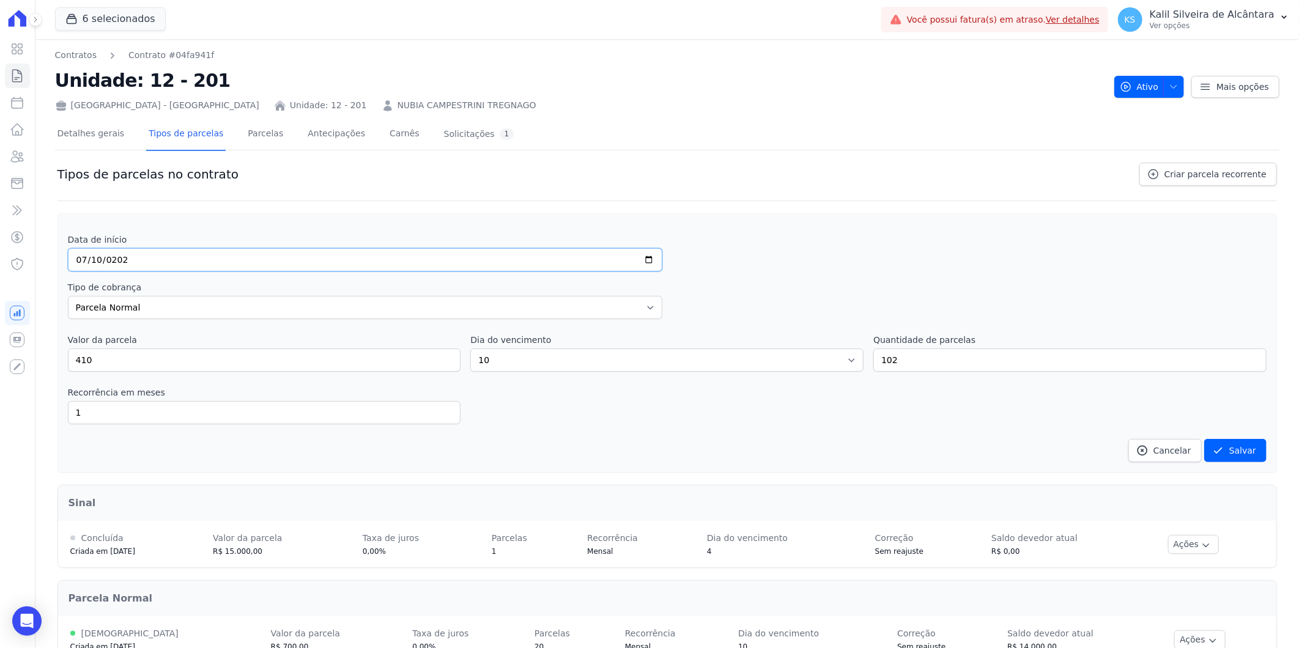
click at [111, 258] on input "0202-07-10" at bounding box center [365, 259] width 594 height 23
type input "[DATE]"
click at [349, 286] on label "Tipo de cobrança" at bounding box center [365, 287] width 594 height 12
click at [1221, 444] on button "Salvar" at bounding box center [1235, 450] width 62 height 23
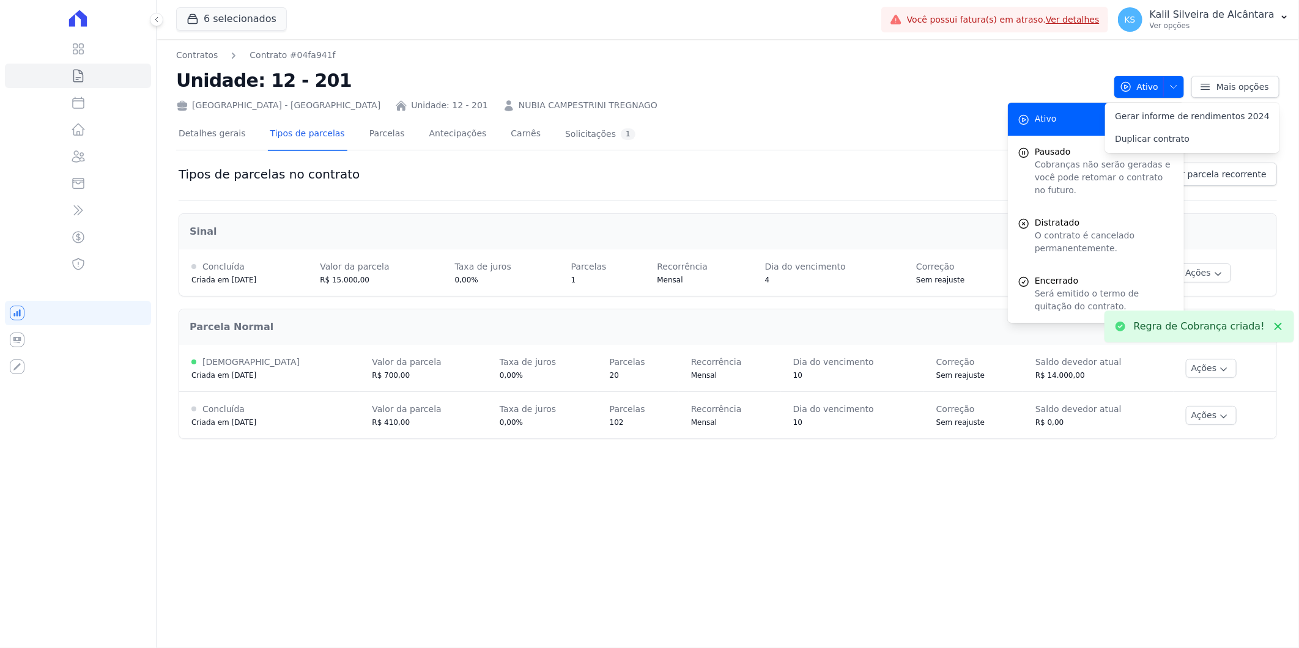
click at [1003, 98] on div "[GEOGRAPHIC_DATA] - [GEOGRAPHIC_DATA] Unidade: 12 - 201 [PERSON_NAME] TREGNAGO" at bounding box center [640, 103] width 928 height 18
click at [1047, 119] on span "Ativo" at bounding box center [1046, 119] width 22 height 13
click at [940, 102] on div "[GEOGRAPHIC_DATA] - [GEOGRAPHIC_DATA] Unidade: 12 - 201 [PERSON_NAME] TREGNAGO" at bounding box center [640, 103] width 928 height 18
click at [1221, 180] on link "Criar parcela recorrente" at bounding box center [1208, 174] width 138 height 23
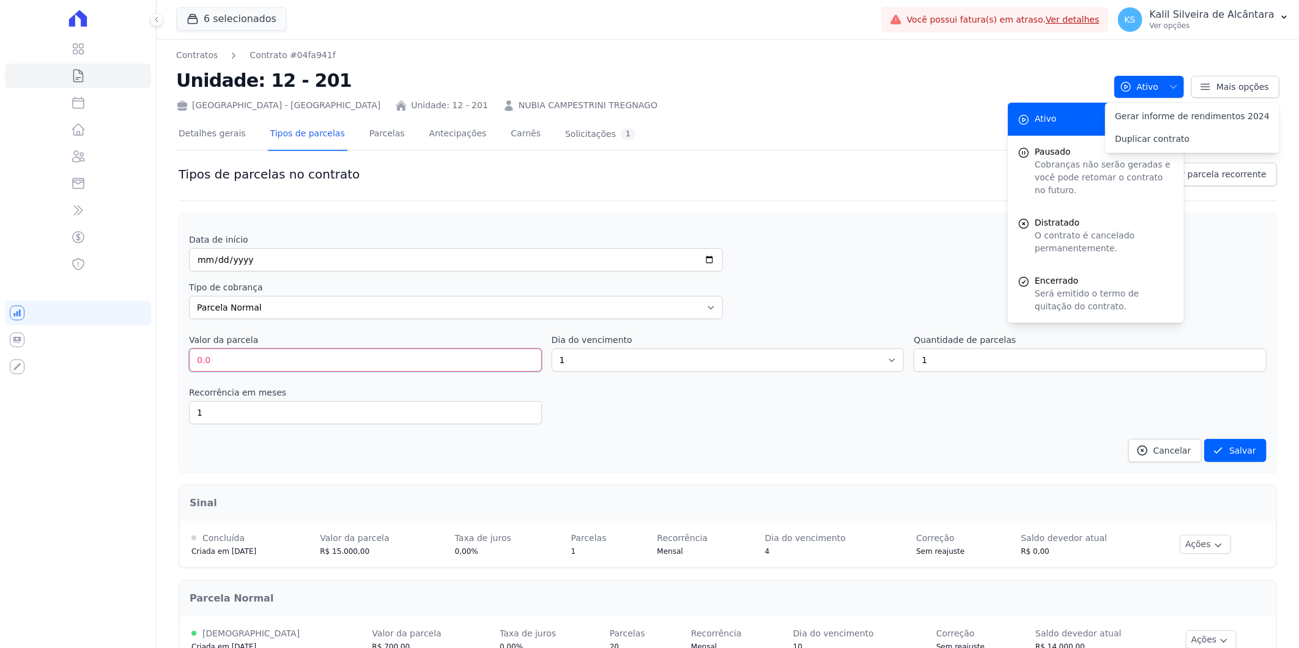
drag, startPoint x: 221, startPoint y: 366, endPoint x: 173, endPoint y: 374, distance: 48.4
click at [173, 374] on div "Contratos Contrato #04fa941f Unidade: 12 - 201 [GEOGRAPHIC_DATA] - [GEOGRAPHIC_…" at bounding box center [728, 384] width 1142 height 691
type input "5000"
click at [618, 370] on select "1 2 3 4 5 6 7 8 9 10 11 12 13 14 15 16 17 18 19 20 21 22 23 24 25 26 27 28 29 3…" at bounding box center [728, 360] width 353 height 23
select select "10"
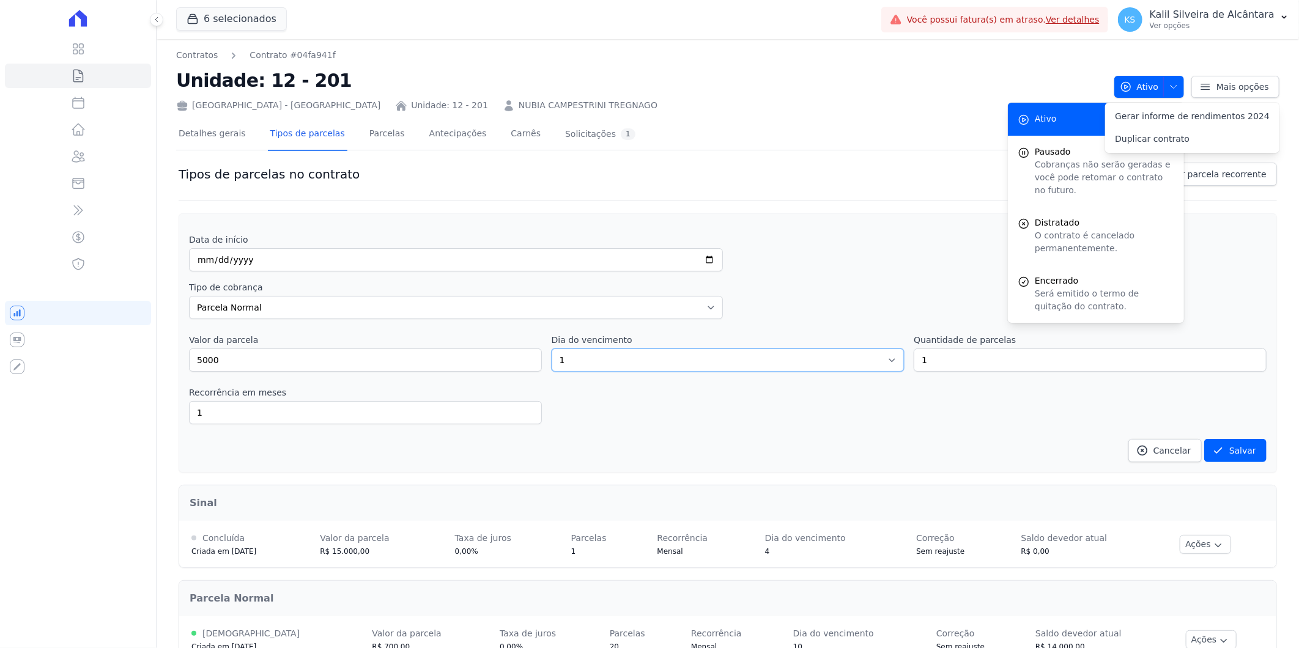
click at [552, 349] on select "1 2 3 4 5 6 7 8 9 10 11 12 13 14 15 16 17 18 19 20 21 22 23 24 25 26 27 28 29 3…" at bounding box center [728, 360] width 353 height 23
click at [212, 251] on input "date" at bounding box center [456, 259] width 534 height 23
type input "[DATE]"
click at [322, 283] on label "Tipo de cobrança" at bounding box center [456, 287] width 534 height 12
click at [1216, 451] on icon "submit" at bounding box center [1218, 451] width 12 height 12
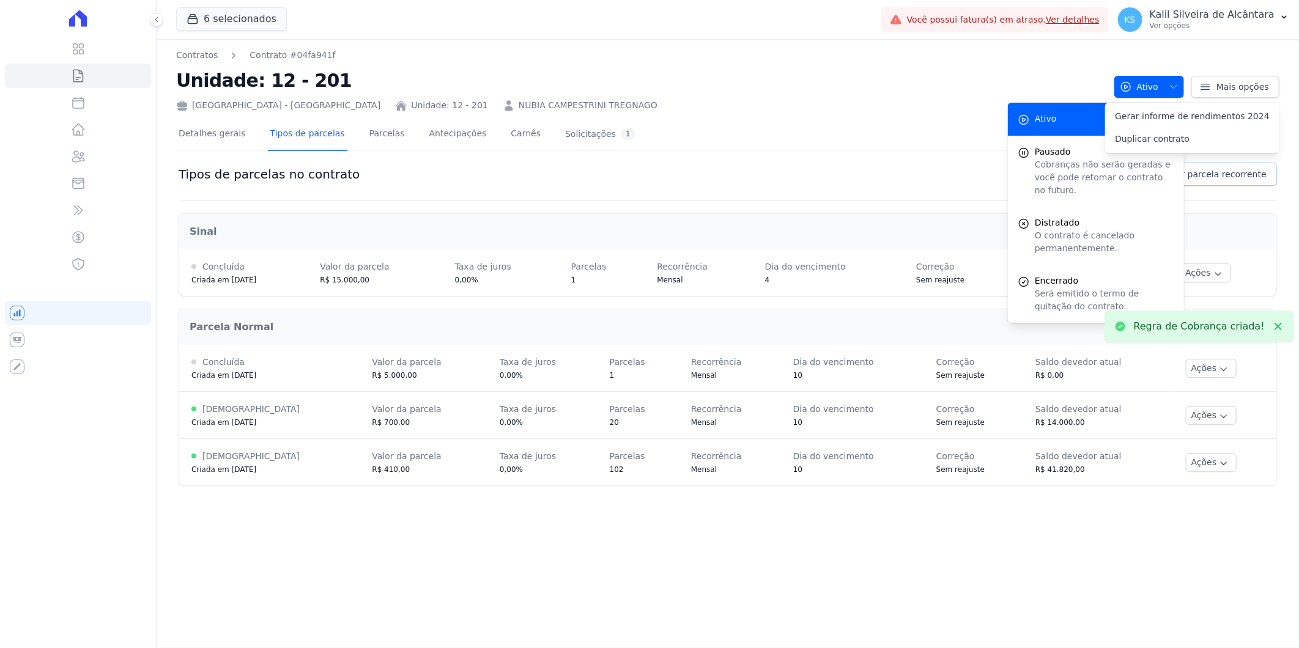
click at [1202, 168] on span "Criar parcela recorrente" at bounding box center [1215, 174] width 102 height 12
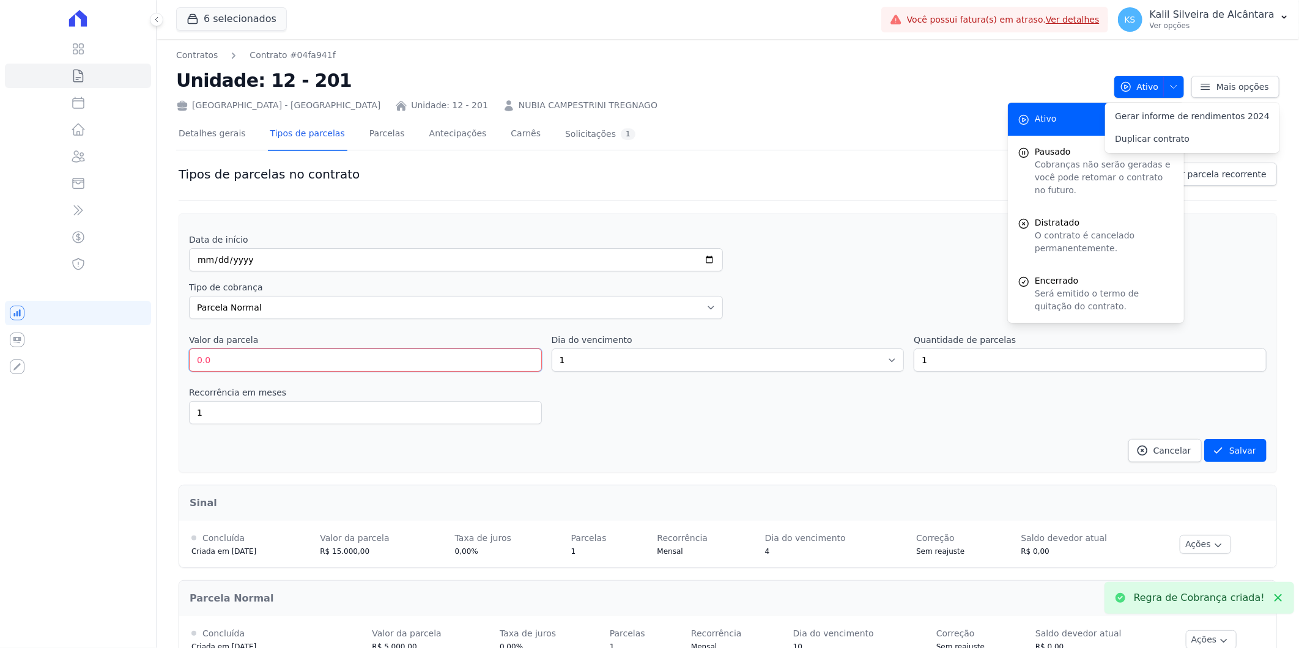
click at [248, 362] on input "0.0" at bounding box center [365, 360] width 353 height 23
drag, startPoint x: 248, startPoint y: 363, endPoint x: -96, endPoint y: 441, distance: 352.5
click at [0, 441] on html "Visão Geral Contratos [GEOGRAPHIC_DATA] Lotes Clientes Minha Carteira Transferê…" at bounding box center [649, 324] width 1299 height 648
type input "5000"
click at [198, 264] on input "date" at bounding box center [456, 259] width 534 height 23
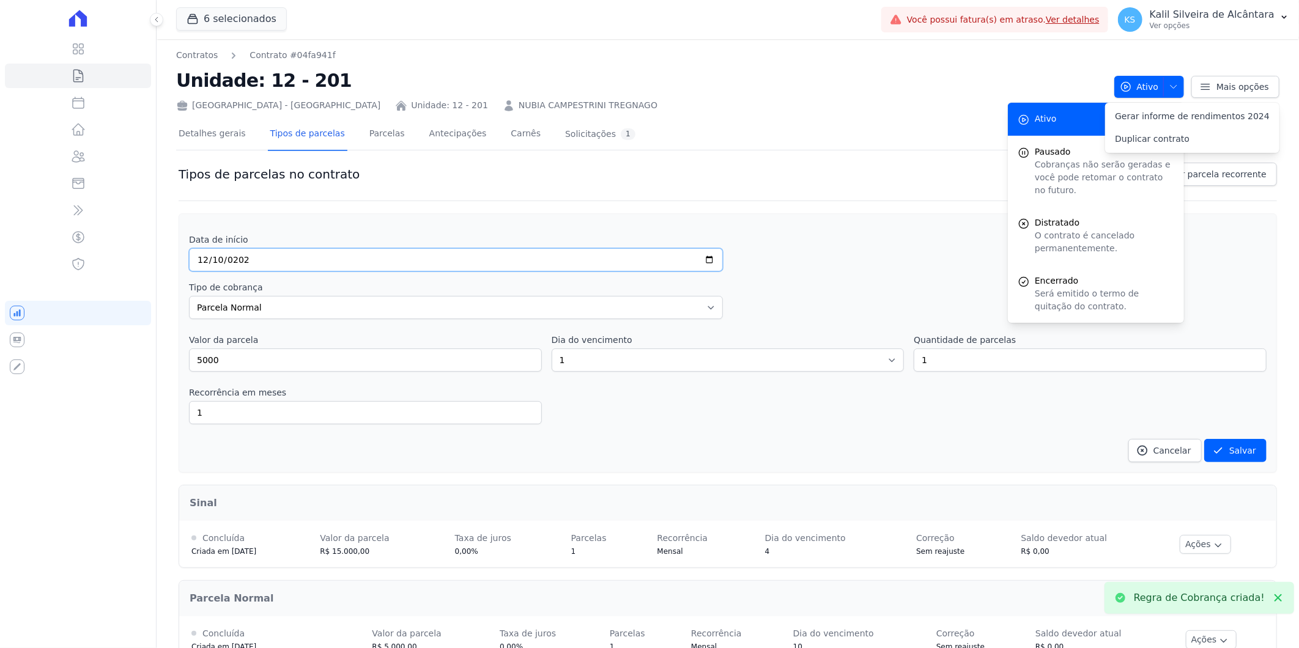
type input "[DATE]"
click at [597, 362] on select "1 2 3 4 5 6 7 8 9 10 11 12 13 14 15 16 17 18 19 20 21 22 23 24 25 26 27 28 29 3…" at bounding box center [728, 360] width 353 height 23
select select "10"
click at [552, 349] on select "1 2 3 4 5 6 7 8 9 10 11 12 13 14 15 16 17 18 19 20 21 22 23 24 25 26 27 28 29 3…" at bounding box center [728, 360] width 353 height 23
click at [1227, 439] on button "Salvar" at bounding box center [1235, 450] width 62 height 23
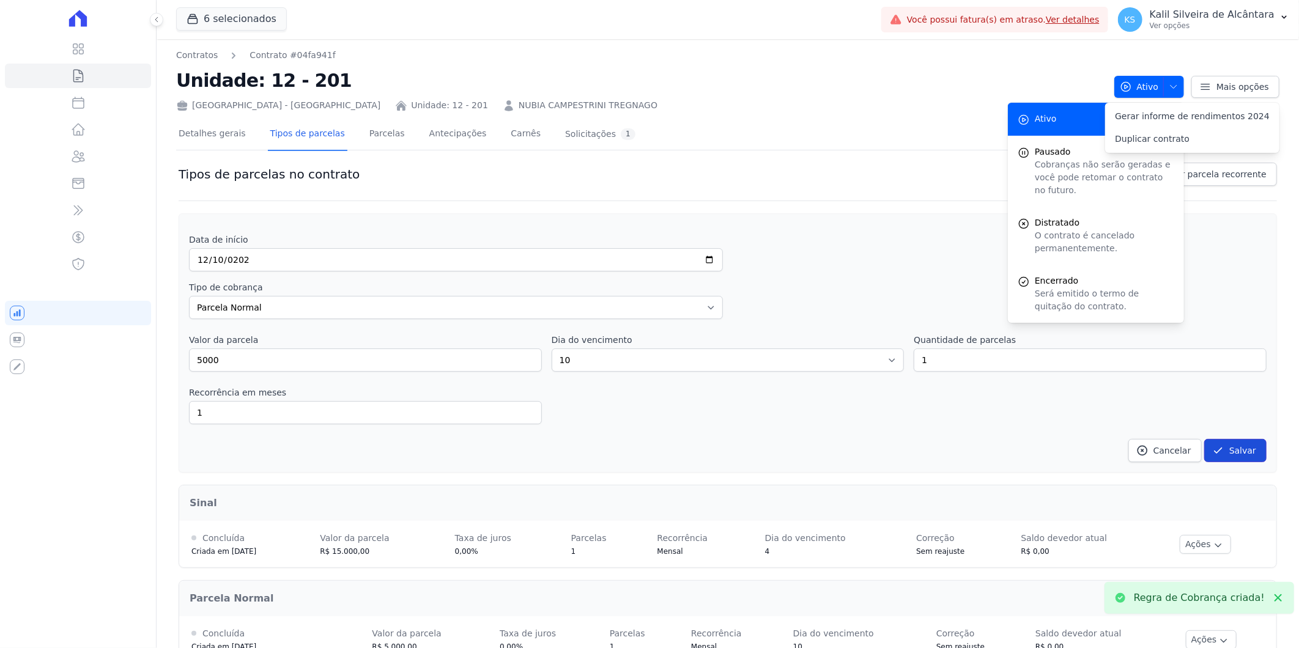
click at [1234, 446] on button "Salvar" at bounding box center [1235, 450] width 62 height 23
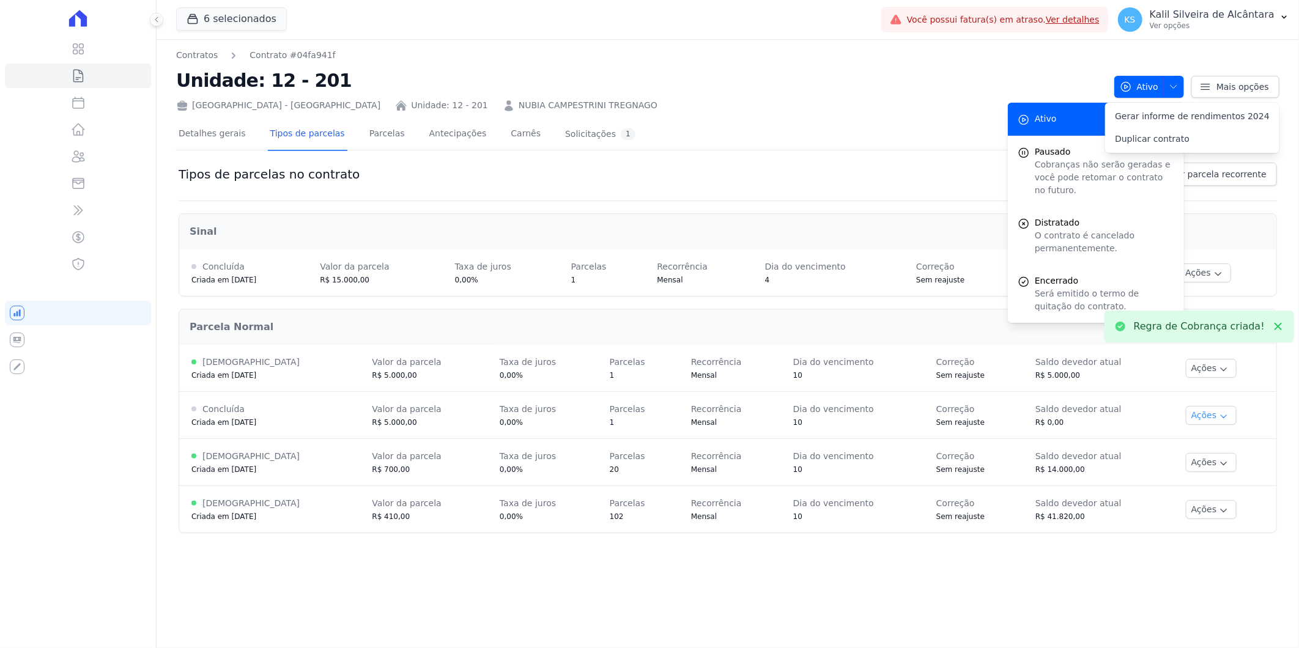
click at [1204, 416] on button "Ações" at bounding box center [1211, 415] width 51 height 19
click at [1207, 451] on span "Alterar vencimento" at bounding box center [1211, 457] width 94 height 15
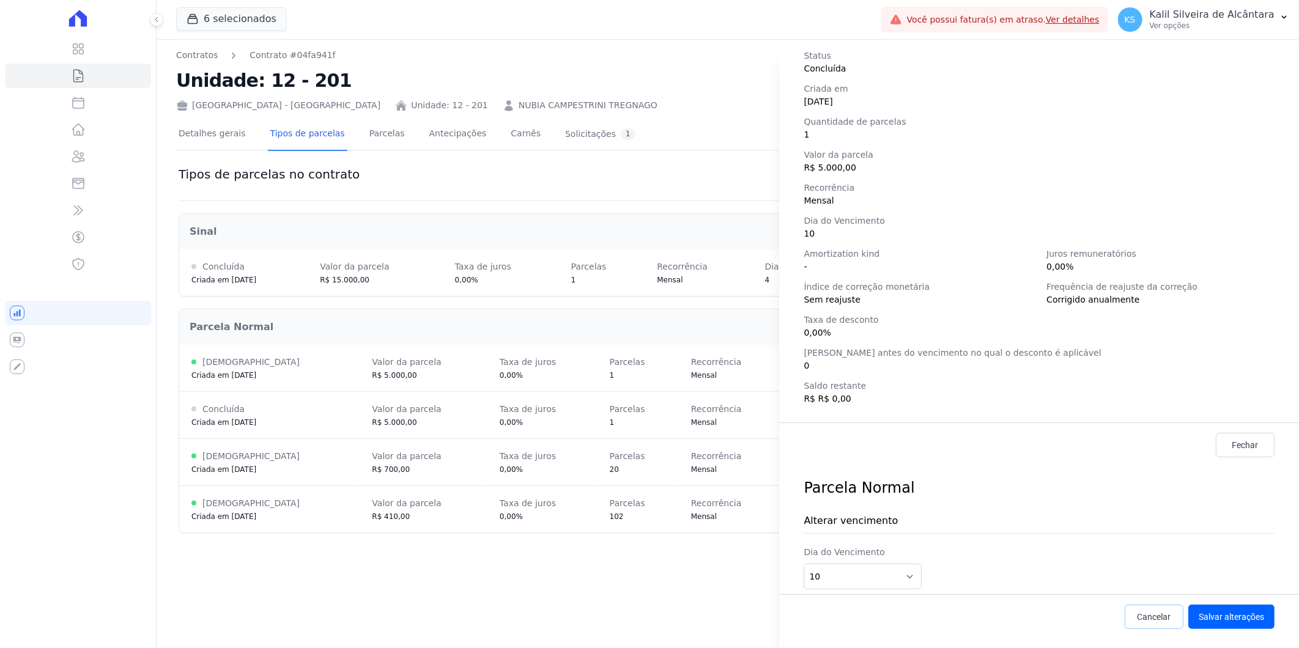
click at [1138, 611] on span "Cancelar" at bounding box center [1155, 617] width 34 height 12
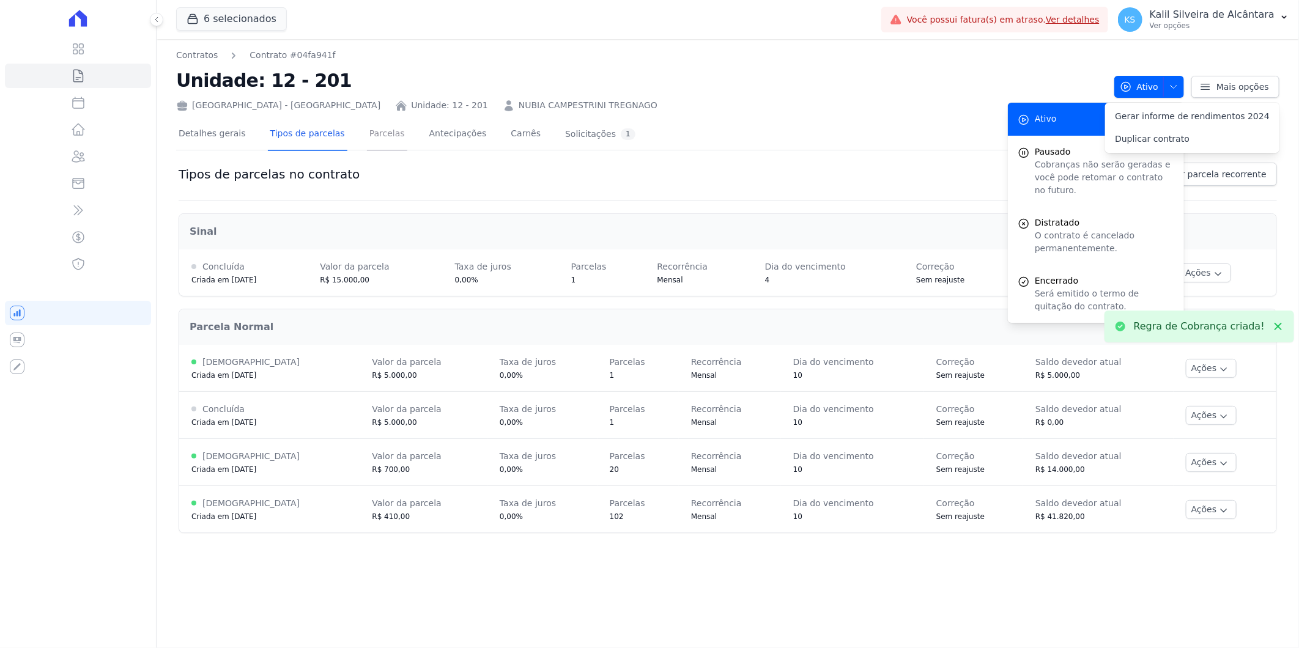
click at [371, 142] on link "Parcelas" at bounding box center [387, 135] width 40 height 32
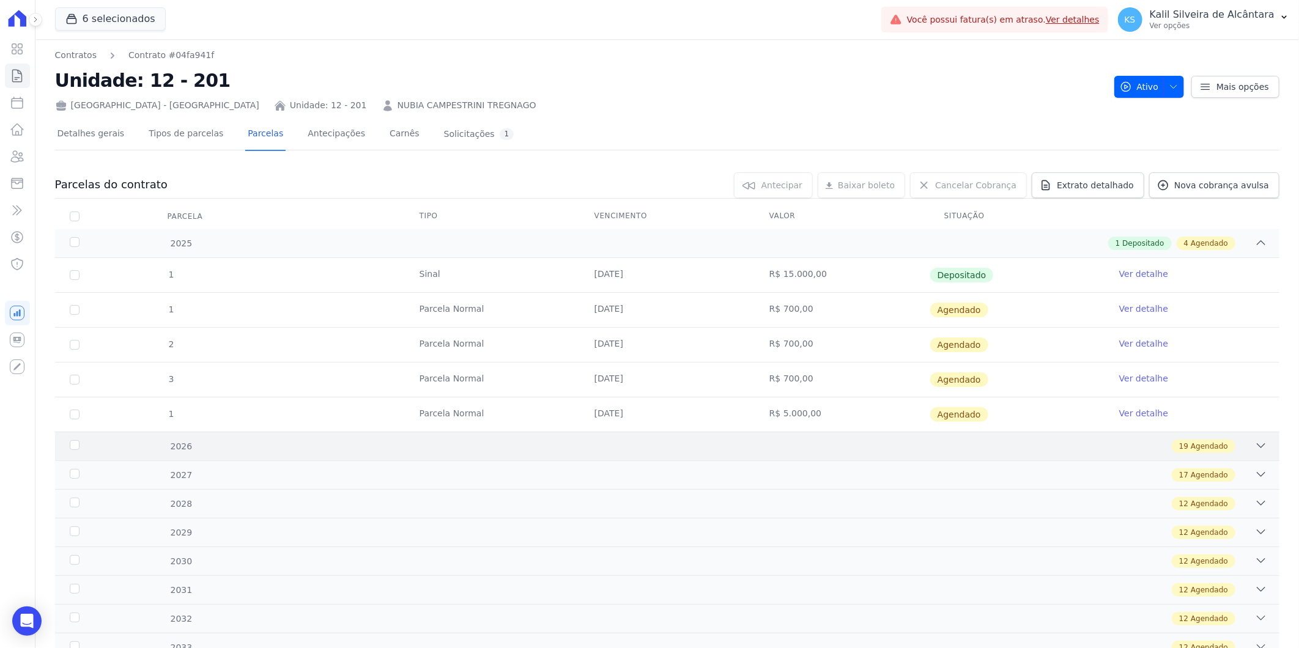
click at [247, 447] on div "19 Agendado" at bounding box center [727, 446] width 1079 height 13
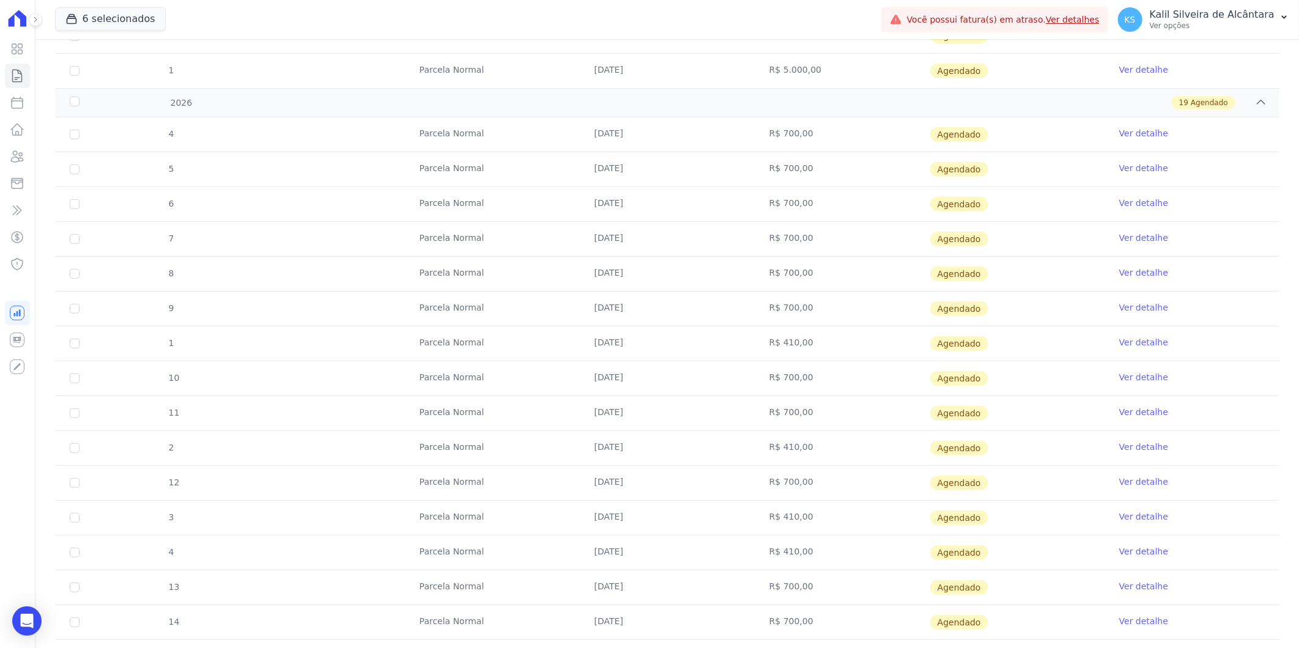
scroll to position [407, 0]
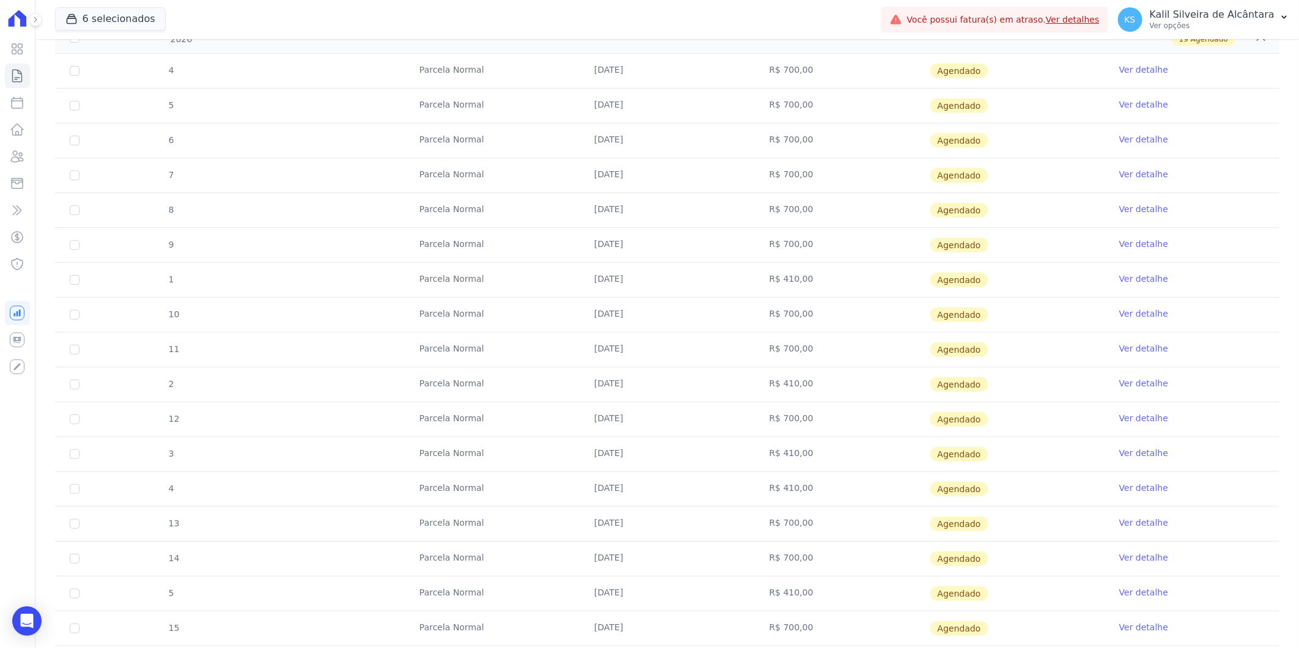
drag, startPoint x: 805, startPoint y: 278, endPoint x: 728, endPoint y: 286, distance: 77.5
click at [728, 286] on tr "1 [GEOGRAPHIC_DATA] [DATE] R$ 410,00 [GEOGRAPHIC_DATA] Ver detalhe" at bounding box center [667, 279] width 1224 height 35
drag, startPoint x: 652, startPoint y: 493, endPoint x: 670, endPoint y: 505, distance: 21.7
click at [670, 505] on td "[DATE]" at bounding box center [667, 489] width 175 height 34
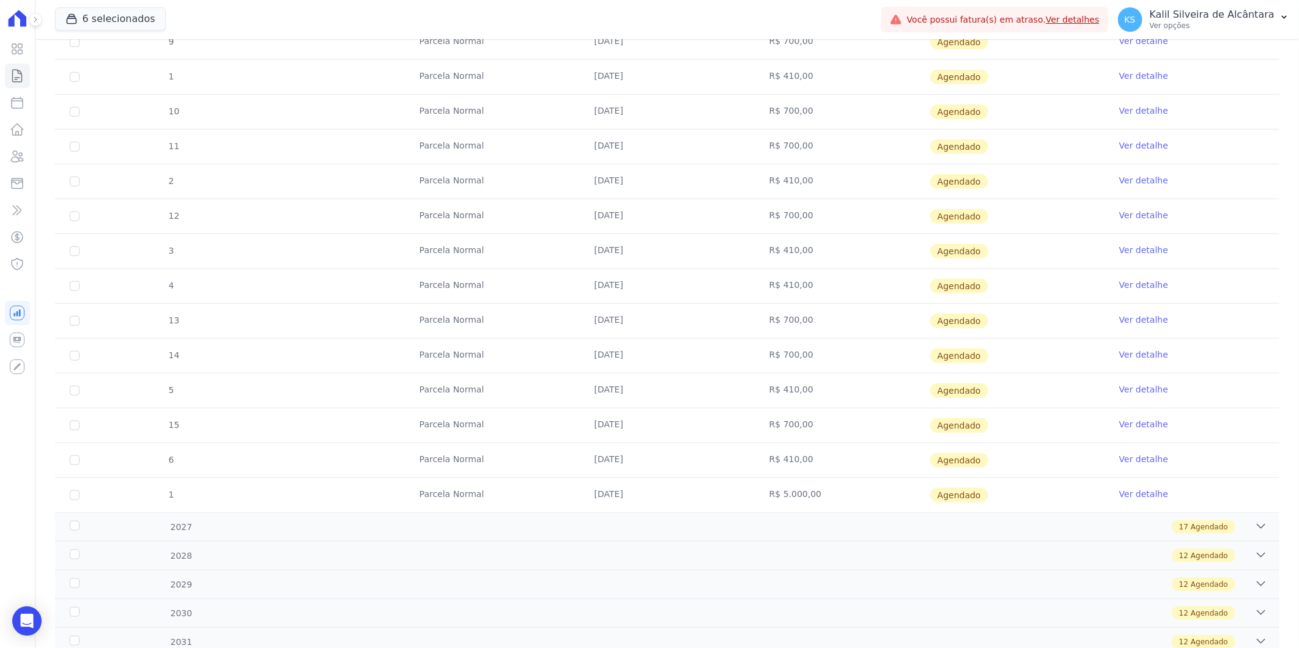
scroll to position [612, 0]
drag, startPoint x: 744, startPoint y: 394, endPoint x: 658, endPoint y: 391, distance: 86.3
click at [658, 391] on td "[DATE]" at bounding box center [667, 389] width 175 height 34
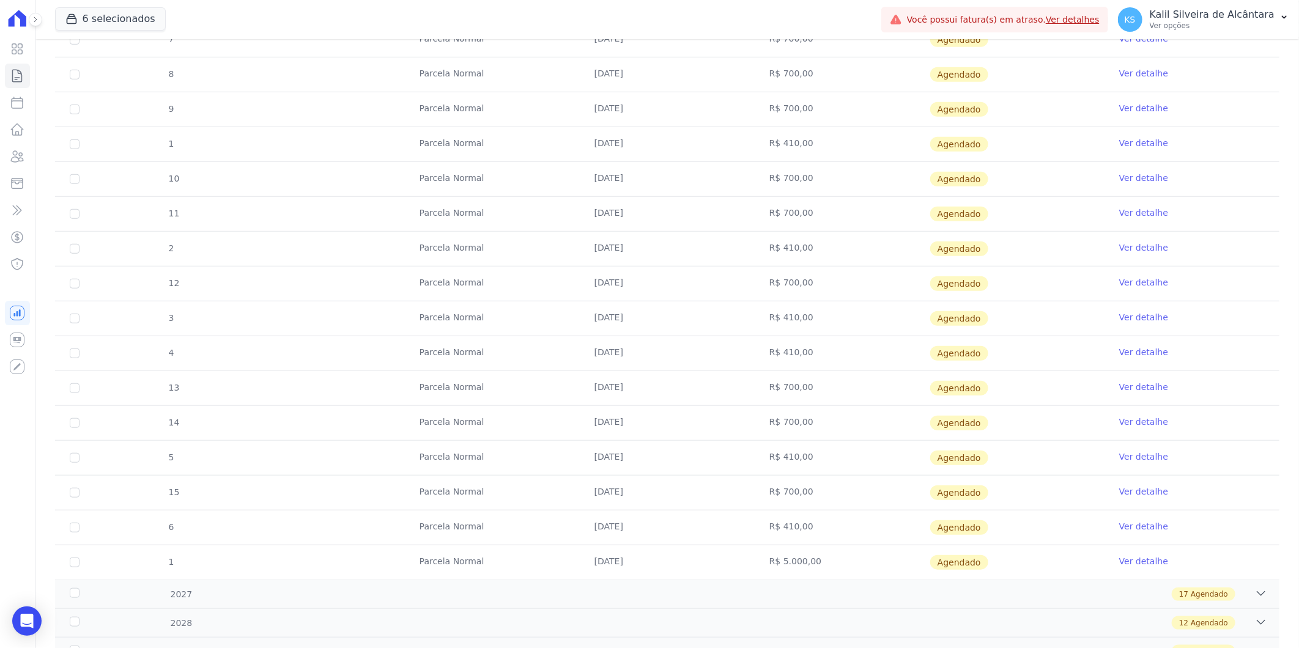
scroll to position [475, 0]
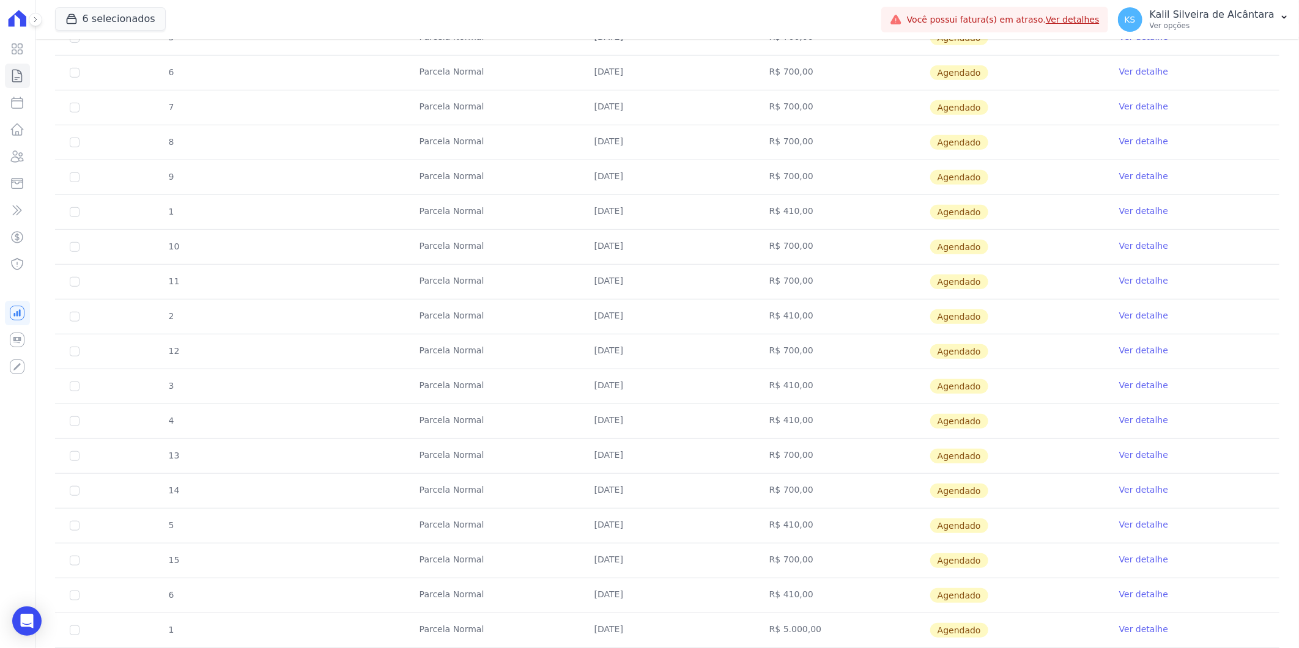
drag, startPoint x: 650, startPoint y: 246, endPoint x: 572, endPoint y: 215, distance: 83.7
click at [572, 215] on tbody "4 [GEOGRAPHIC_DATA] [DATE] R$ 700,00 [GEOGRAPHIC_DATA] Ver detalhe 5 [GEOGRAPHI…" at bounding box center [667, 317] width 1224 height 662
drag, startPoint x: 626, startPoint y: 314, endPoint x: 579, endPoint y: 284, distance: 55.5
click at [579, 284] on tbody "4 [GEOGRAPHIC_DATA] [DATE] R$ 700,00 [GEOGRAPHIC_DATA] Ver detalhe 5 [GEOGRAPHI…" at bounding box center [667, 317] width 1224 height 662
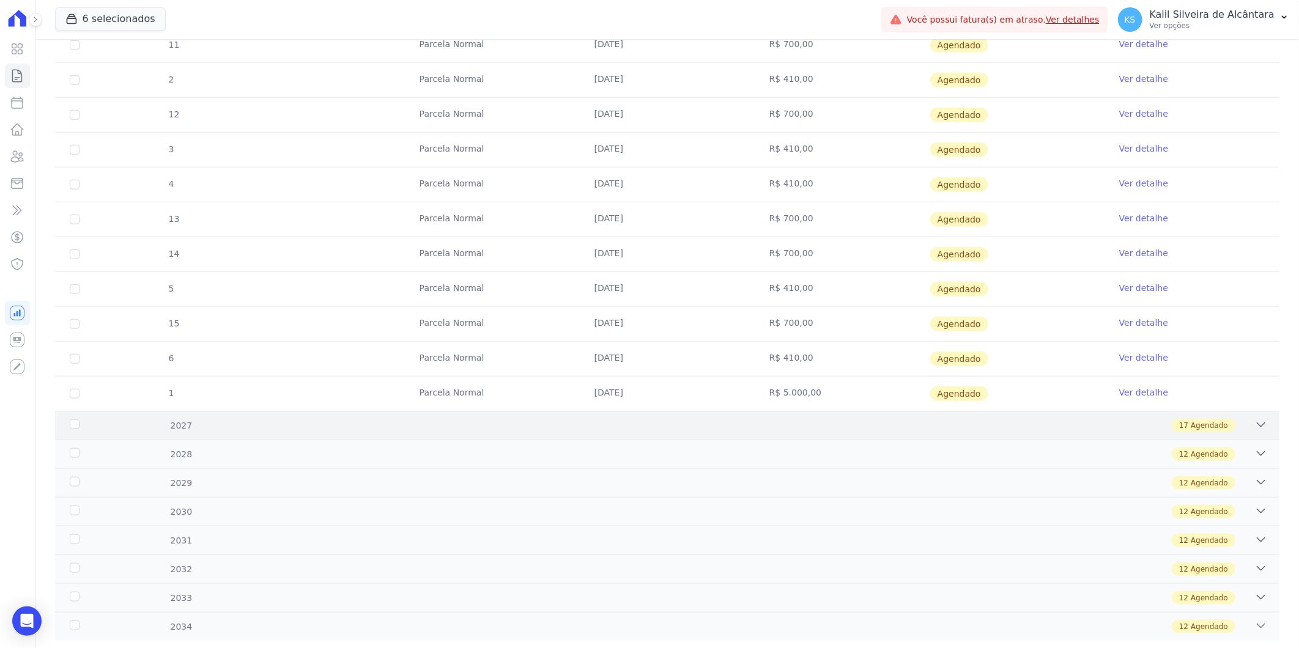
scroll to position [742, 0]
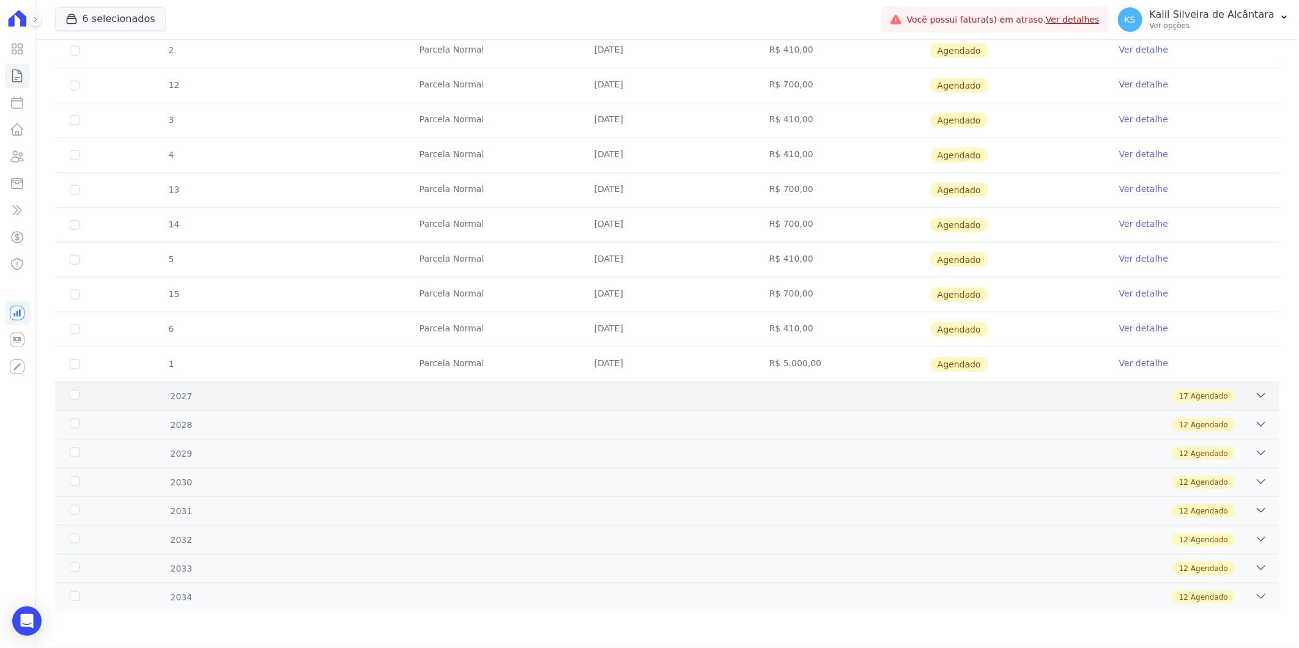
click at [339, 402] on div "17 Agendado" at bounding box center [727, 396] width 1079 height 13
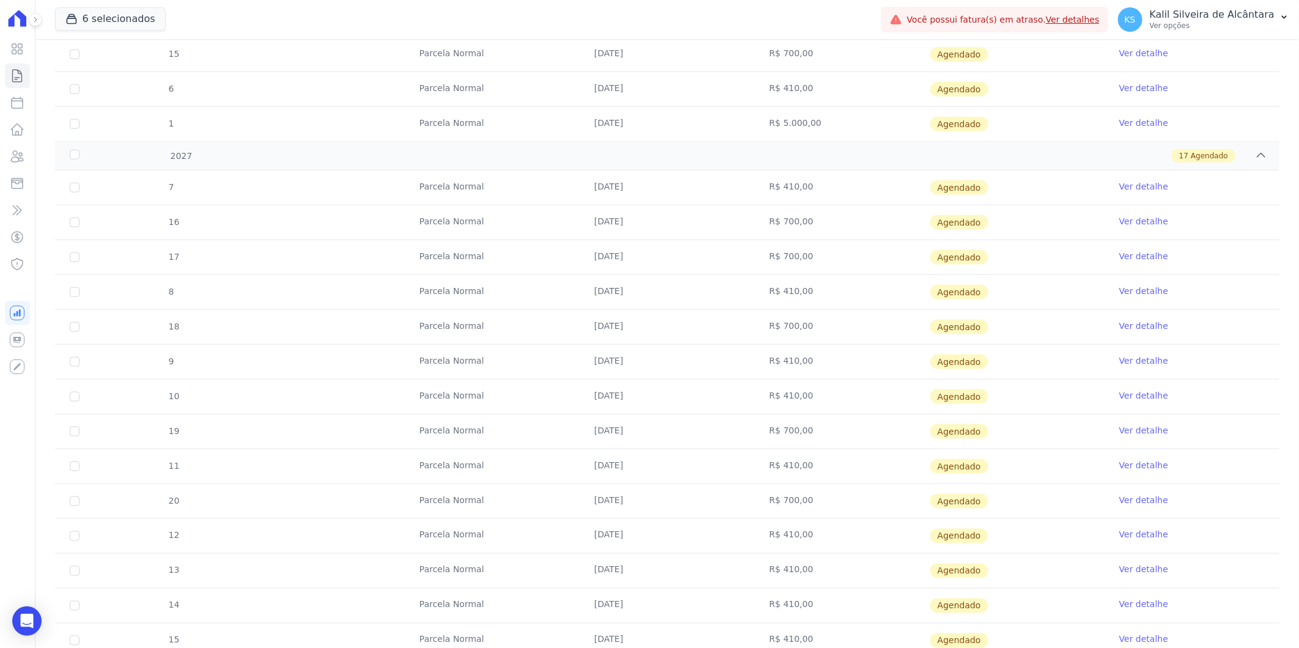
scroll to position [946, 0]
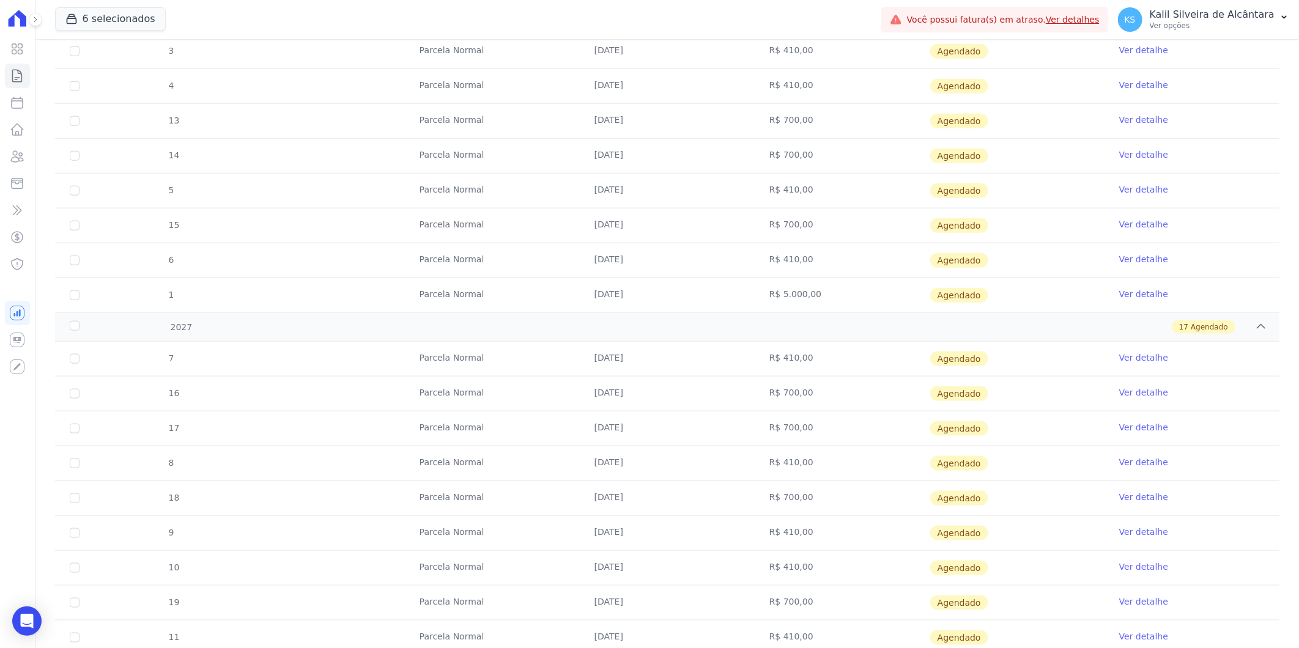
drag, startPoint x: 665, startPoint y: 289, endPoint x: 537, endPoint y: 288, distance: 127.8
click at [537, 288] on tr "1 [GEOGRAPHIC_DATA] [DATE] R$ 5.000,00 [GEOGRAPHIC_DATA] Ver detalhe" at bounding box center [667, 295] width 1224 height 35
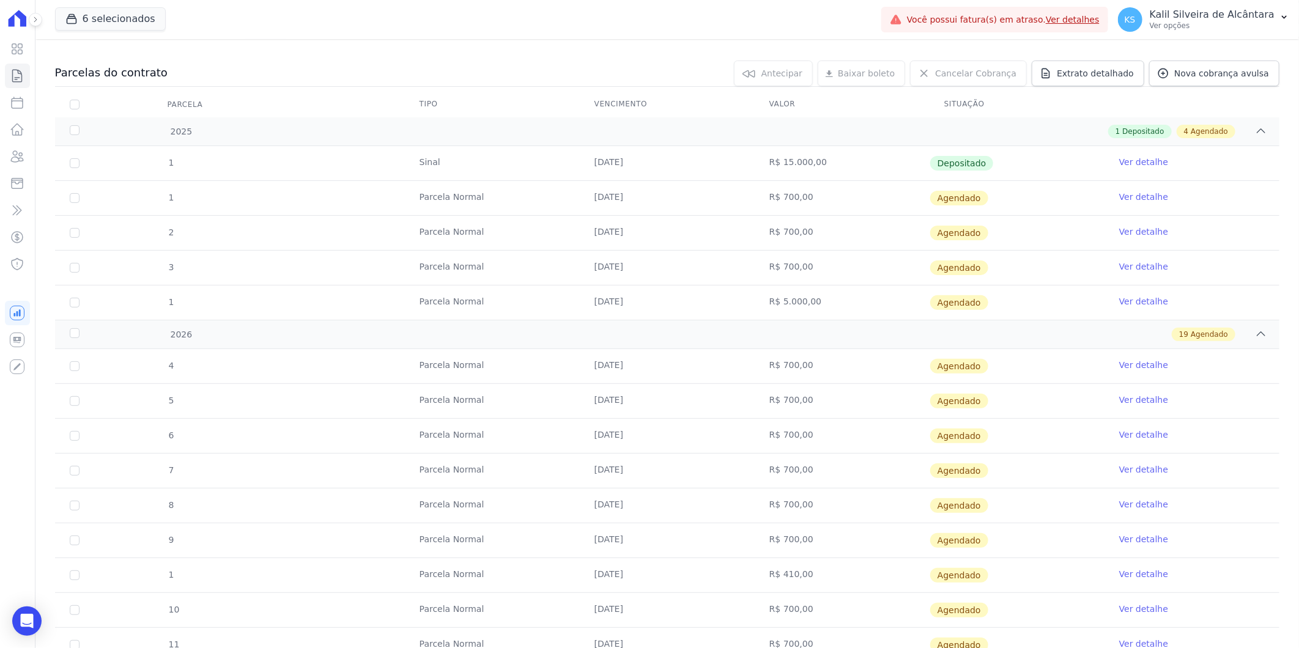
scroll to position [136, 0]
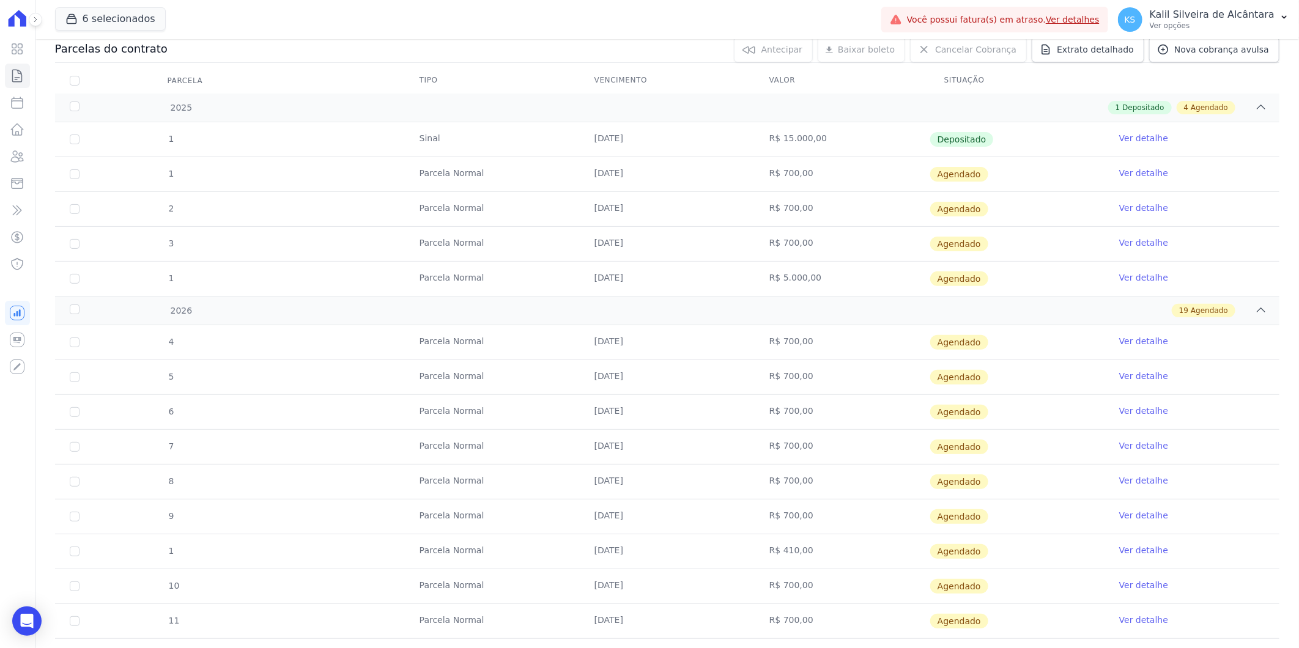
drag, startPoint x: 429, startPoint y: 166, endPoint x: 338, endPoint y: 173, distance: 91.4
click at [338, 173] on tr "1 [GEOGRAPHIC_DATA] [DATE] R$ 700,00 [GEOGRAPHIC_DATA] Ver detalhe" at bounding box center [667, 174] width 1224 height 35
drag, startPoint x: 338, startPoint y: 173, endPoint x: 488, endPoint y: 204, distance: 153.5
click at [488, 204] on td "Parcela Normal" at bounding box center [492, 209] width 175 height 34
drag, startPoint x: 448, startPoint y: 209, endPoint x: 364, endPoint y: 210, distance: 84.4
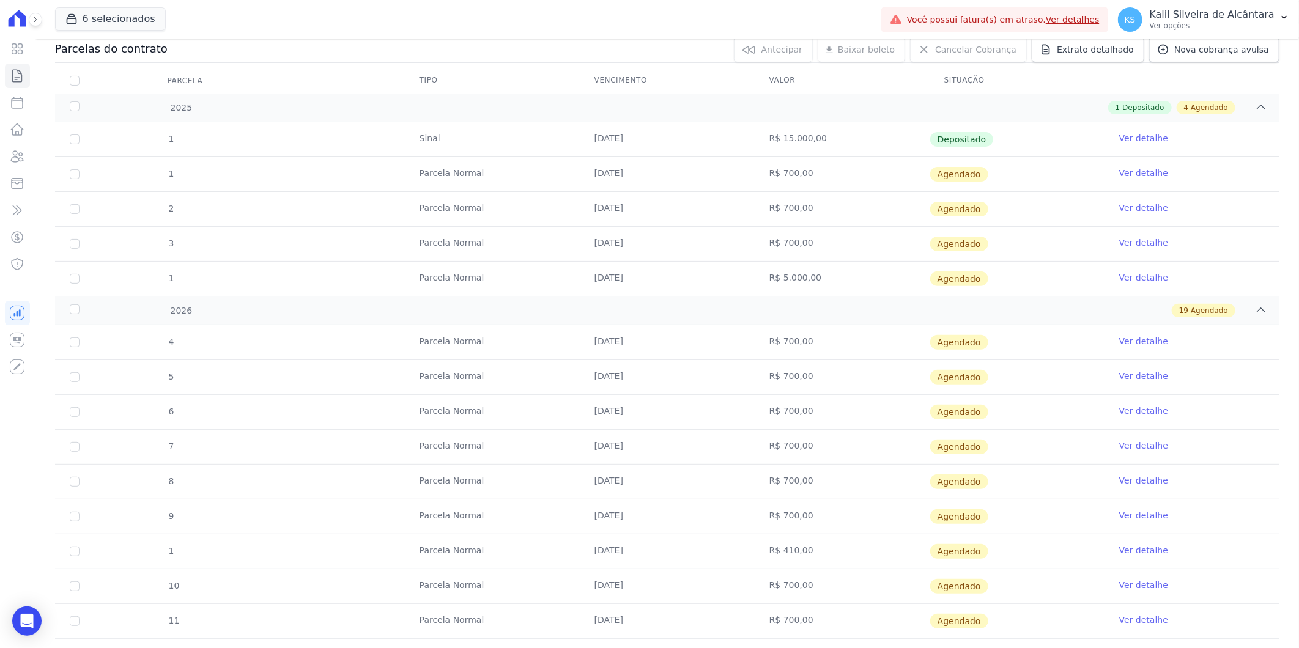
click at [364, 210] on tr "2 [GEOGRAPHIC_DATA] [DATE] R$ 700,00 [GEOGRAPHIC_DATA] Ver detalhe" at bounding box center [667, 208] width 1224 height 35
drag, startPoint x: 364, startPoint y: 210, endPoint x: 514, endPoint y: 229, distance: 151.6
click at [514, 229] on td "Parcela Normal" at bounding box center [492, 244] width 175 height 34
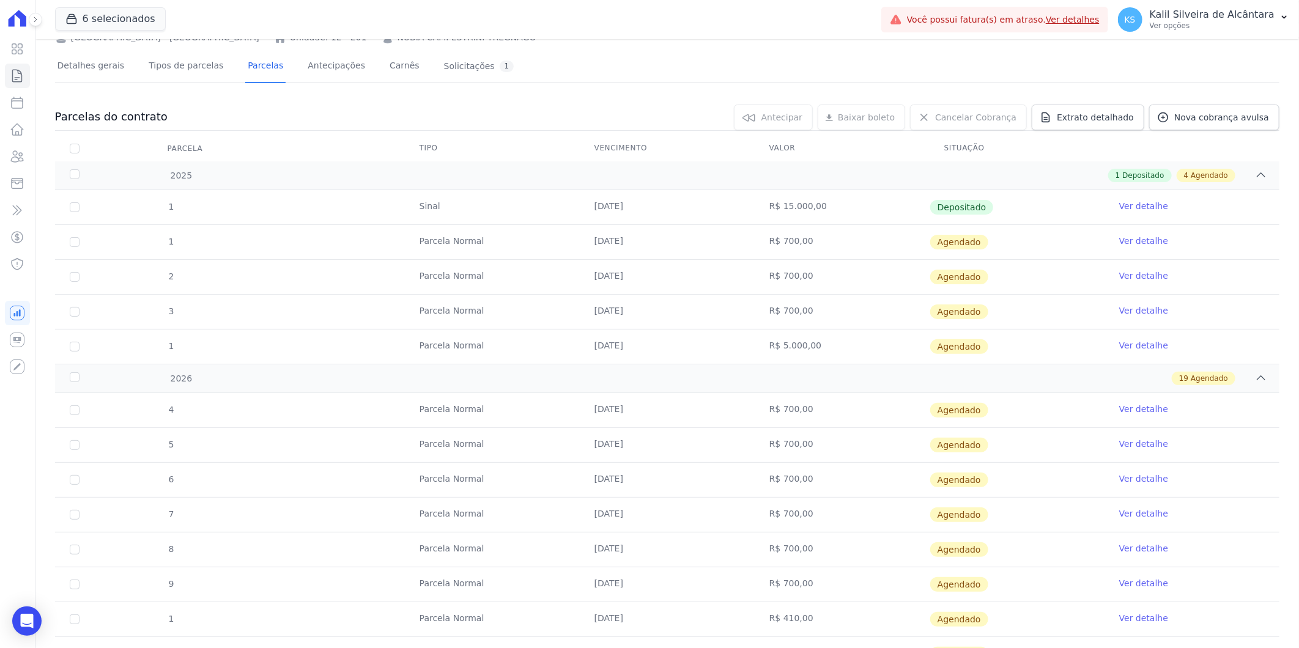
drag, startPoint x: 583, startPoint y: 248, endPoint x: 662, endPoint y: 239, distance: 79.4
click at [662, 239] on td "[DATE]" at bounding box center [667, 242] width 175 height 34
drag, startPoint x: 765, startPoint y: 245, endPoint x: 750, endPoint y: 245, distance: 14.7
click at [755, 245] on td "R$ 700,00" at bounding box center [842, 242] width 175 height 34
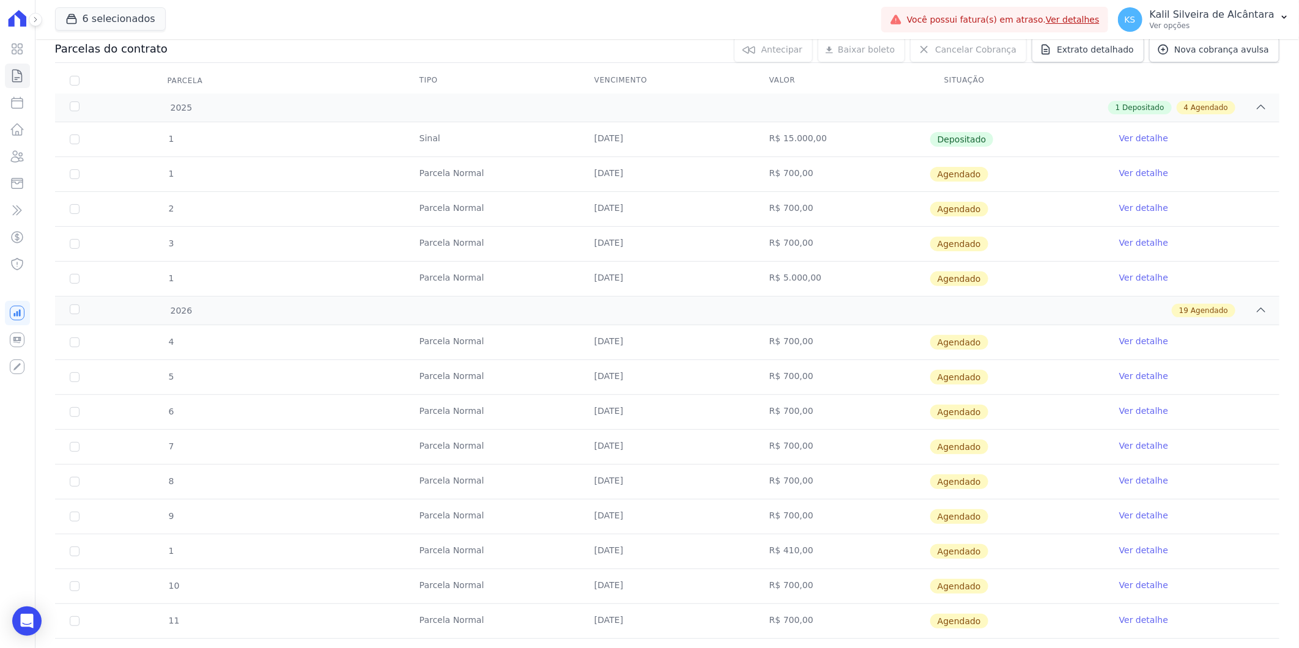
scroll to position [0, 0]
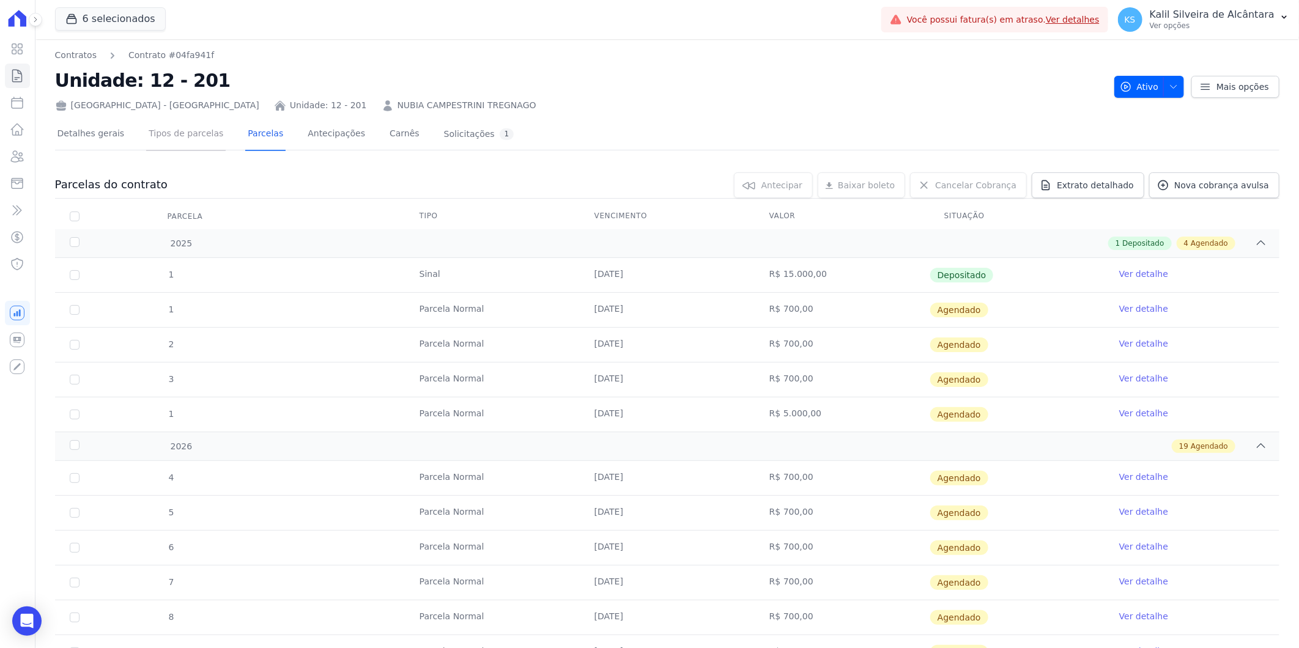
click at [179, 129] on link "Tipos de parcelas" at bounding box center [186, 135] width 80 height 32
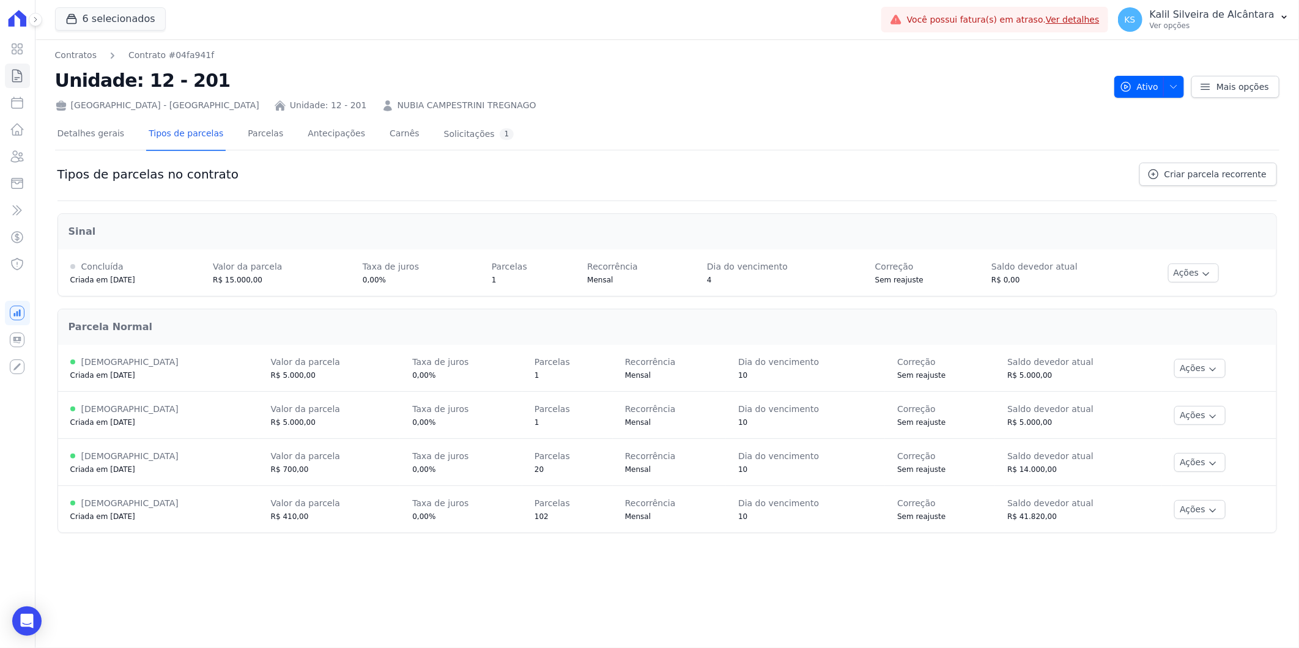
click at [957, 431] on td "Correção Sem reajuste" at bounding box center [940, 415] width 110 height 47
click at [1189, 369] on button "Ações" at bounding box center [1199, 368] width 51 height 19
click at [1085, 410] on div "Saldo devedor atual" at bounding box center [1078, 409] width 143 height 15
click at [1187, 377] on button "Ações" at bounding box center [1199, 368] width 51 height 19
click at [1101, 427] on div "R$ 5.000,00" at bounding box center [1078, 422] width 143 height 12
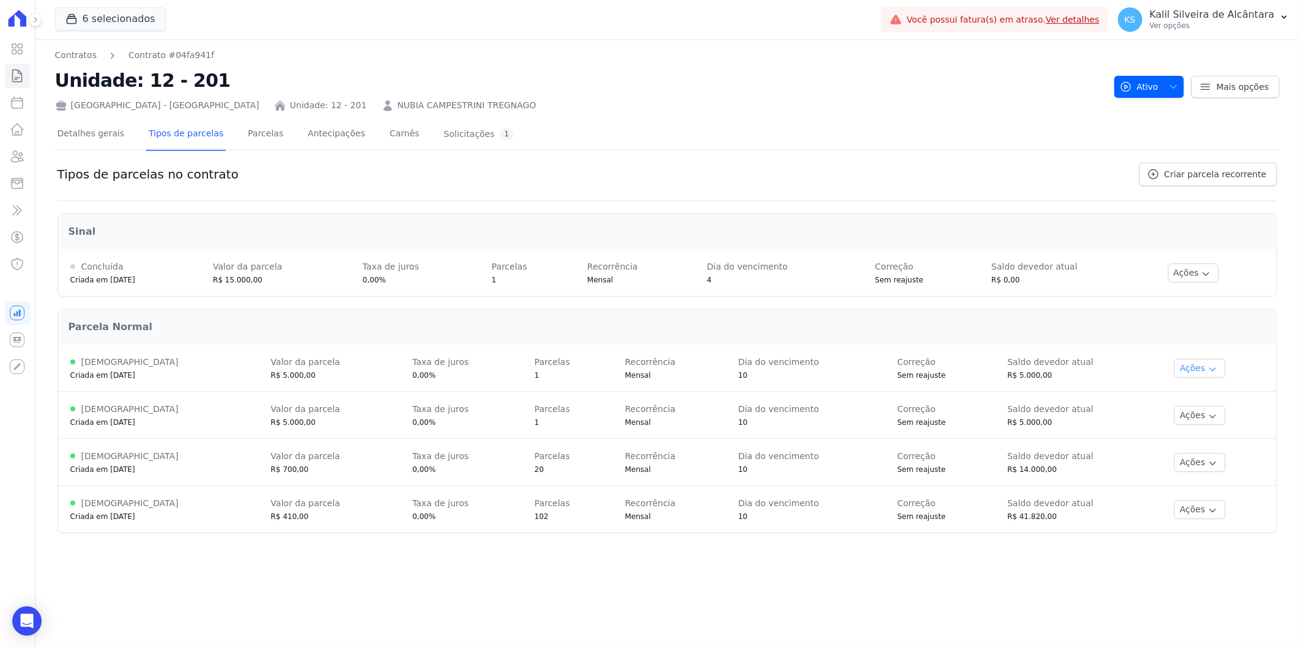
click at [1186, 371] on button "Ações" at bounding box center [1199, 368] width 51 height 19
click at [1092, 443] on td "Saldo devedor atual R$ 14.000,00" at bounding box center [1078, 462] width 167 height 47
drag, startPoint x: 1034, startPoint y: 422, endPoint x: 944, endPoint y: 422, distance: 89.3
click at [944, 422] on tr "[DEMOGRAPHIC_DATA] Criada em [DATE] Valor da parcela R$ 5.000,00 Taxa [PERSON_N…" at bounding box center [667, 415] width 1218 height 47
drag, startPoint x: 944, startPoint y: 422, endPoint x: 845, endPoint y: 449, distance: 103.3
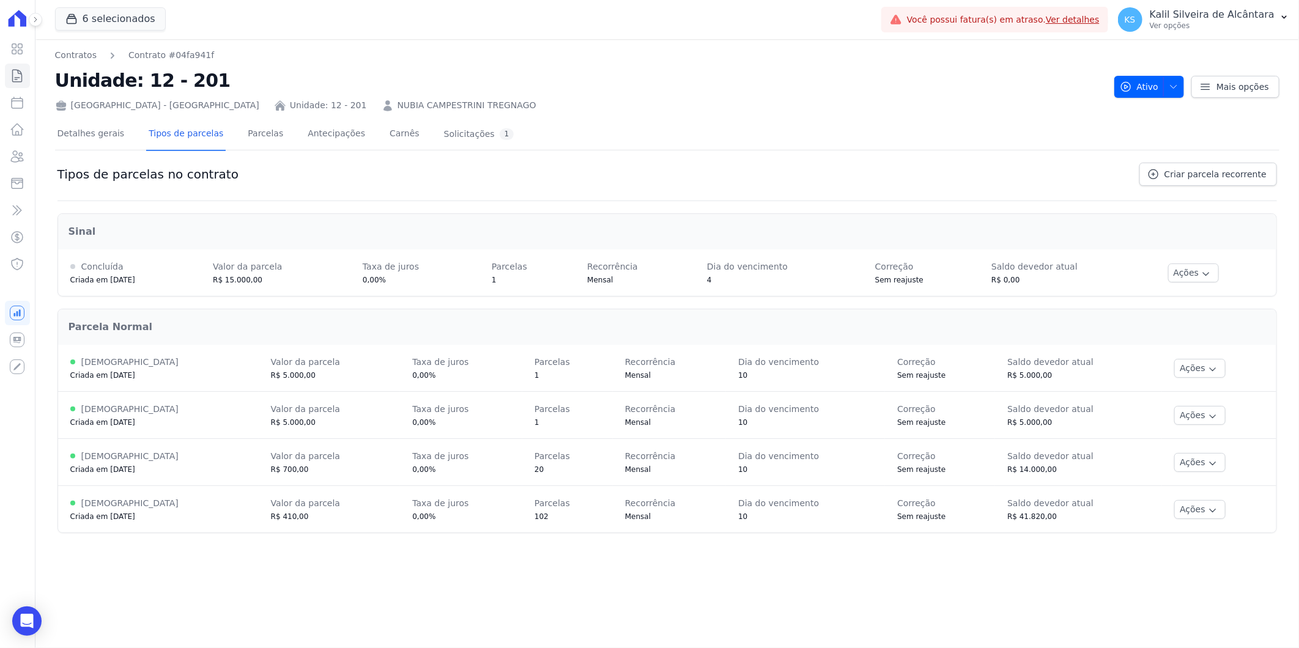
click at [845, 447] on td "Dia do vencimento 10" at bounding box center [805, 462] width 159 height 47
click at [883, 506] on tr "[DEMOGRAPHIC_DATA] Criada em [DATE] Valor da parcela R$ 410,00 Taxa [PERSON_NAM…" at bounding box center [667, 509] width 1218 height 47
drag, startPoint x: 883, startPoint y: 506, endPoint x: 864, endPoint y: 546, distance: 44.3
click at [848, 544] on div "Contratos Contrato #04fa941f Unidade: 12 - 201 [GEOGRAPHIC_DATA] - [GEOGRAPHIC_…" at bounding box center [667, 343] width 1264 height 609
click at [1163, 463] on td "Ações Ver detalhes Alterar vencimento Renegociar Detalhes da regra de cobrança …" at bounding box center [1219, 462] width 114 height 47
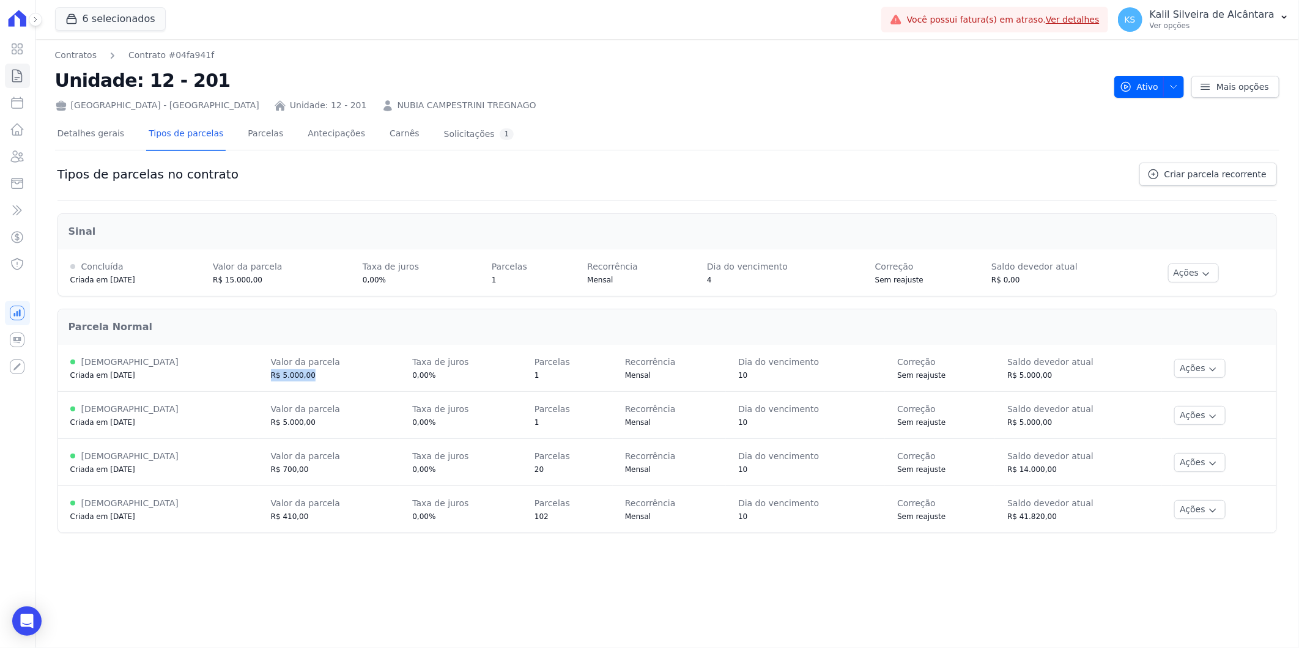
drag, startPoint x: 259, startPoint y: 382, endPoint x: 295, endPoint y: 369, distance: 37.5
click at [295, 369] on td "Valor da parcela R$ 5.000,00" at bounding box center [330, 368] width 142 height 47
drag, startPoint x: 295, startPoint y: 369, endPoint x: 248, endPoint y: 424, distance: 72.0
click at [259, 424] on td "Valor da parcela R$ 5.000,00" at bounding box center [330, 415] width 142 height 47
click at [261, 141] on link "Parcelas" at bounding box center [265, 135] width 40 height 32
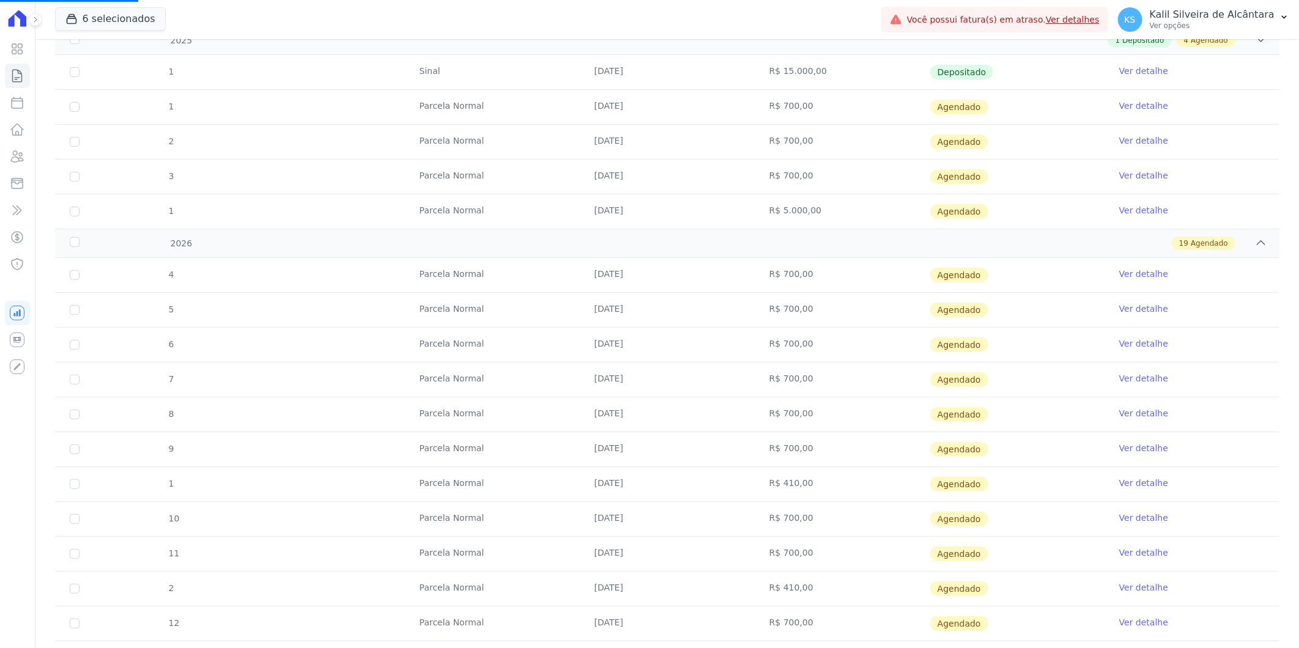
scroll to position [407, 0]
